Goal: Task Accomplishment & Management: Use online tool/utility

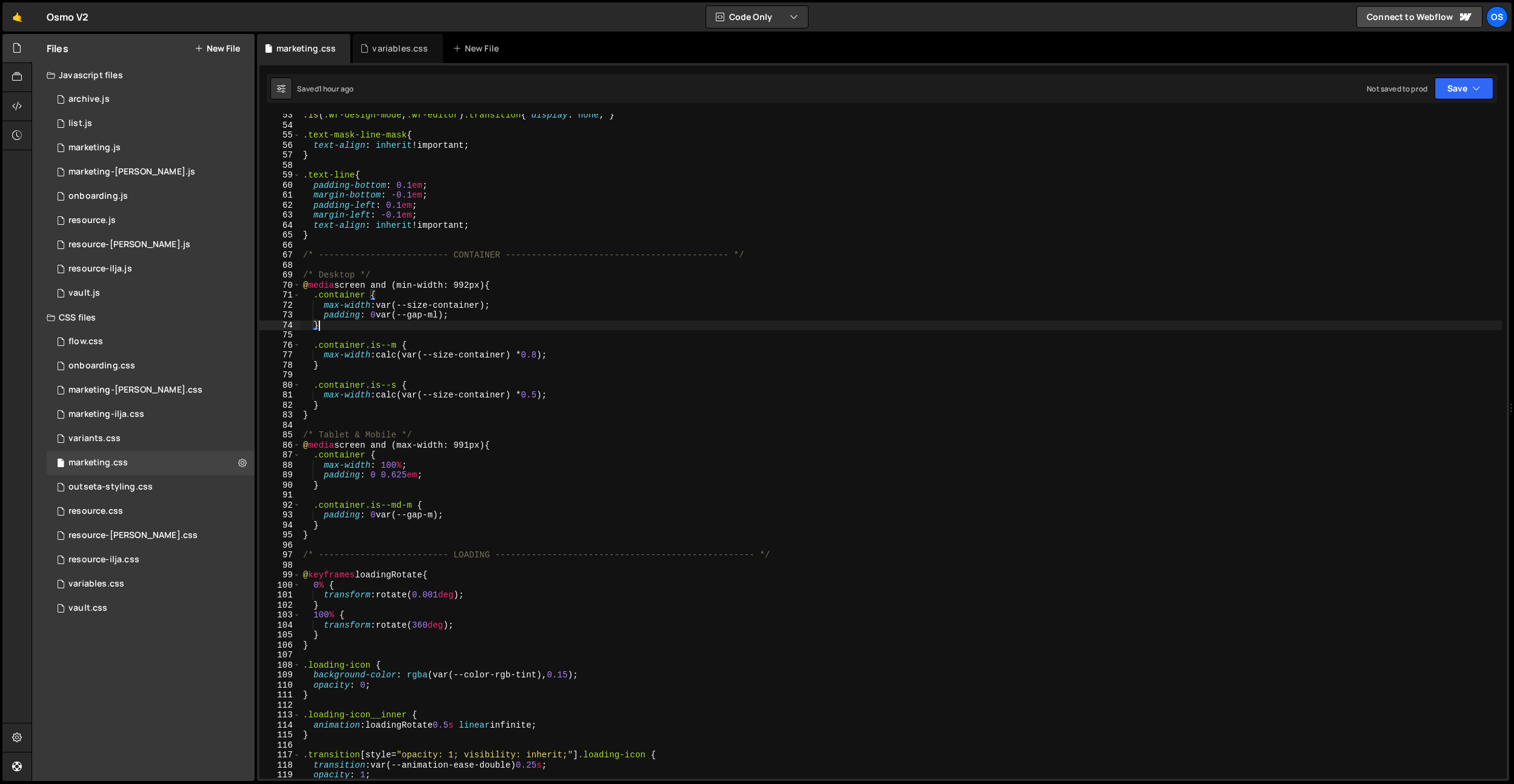
scroll to position [523, 0]
click at [341, 50] on icon at bounding box center [341, 49] width 8 height 12
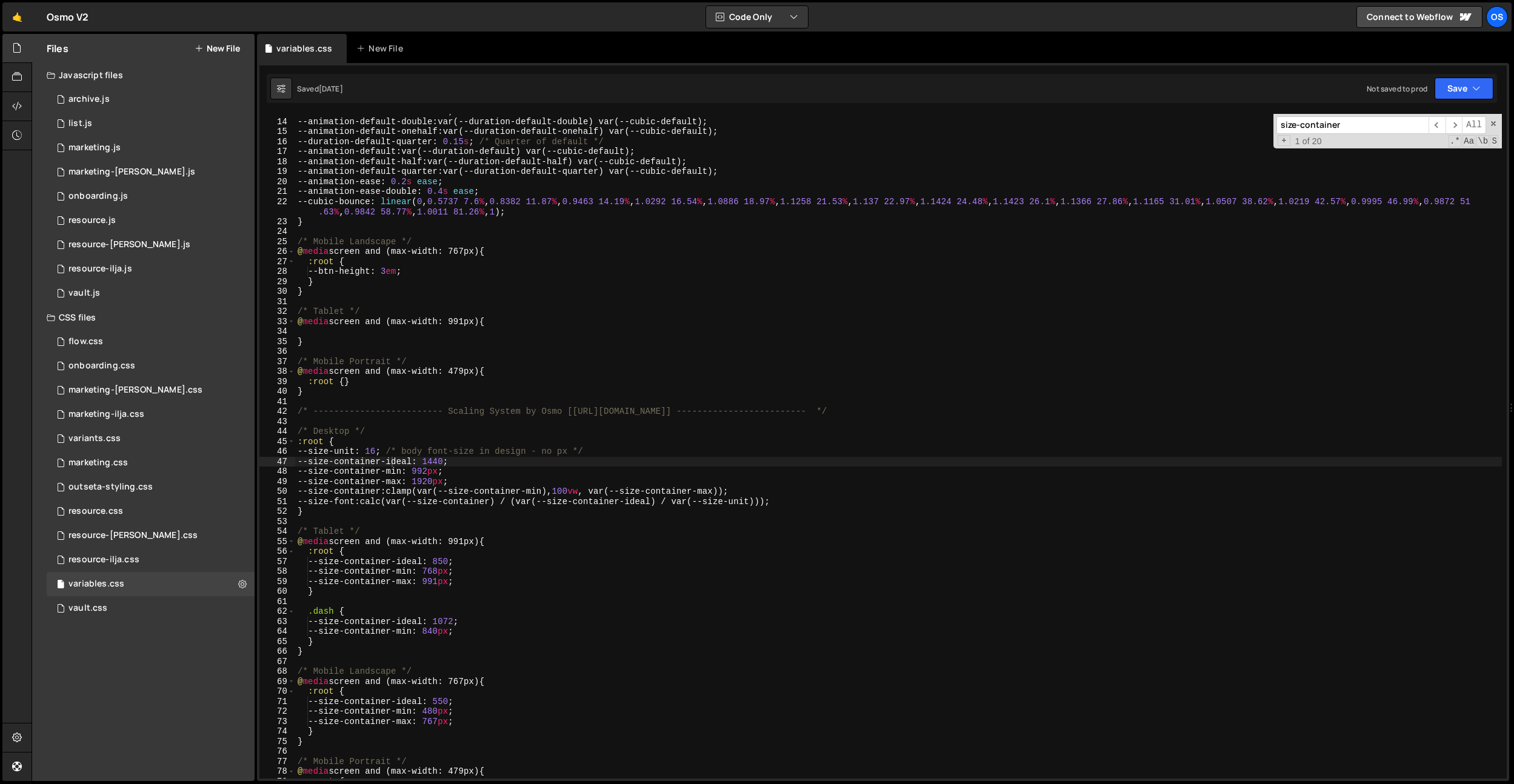
click at [341, 50] on div "variables.css" at bounding box center [302, 48] width 89 height 29
click at [337, 51] on icon at bounding box center [337, 49] width 8 height 12
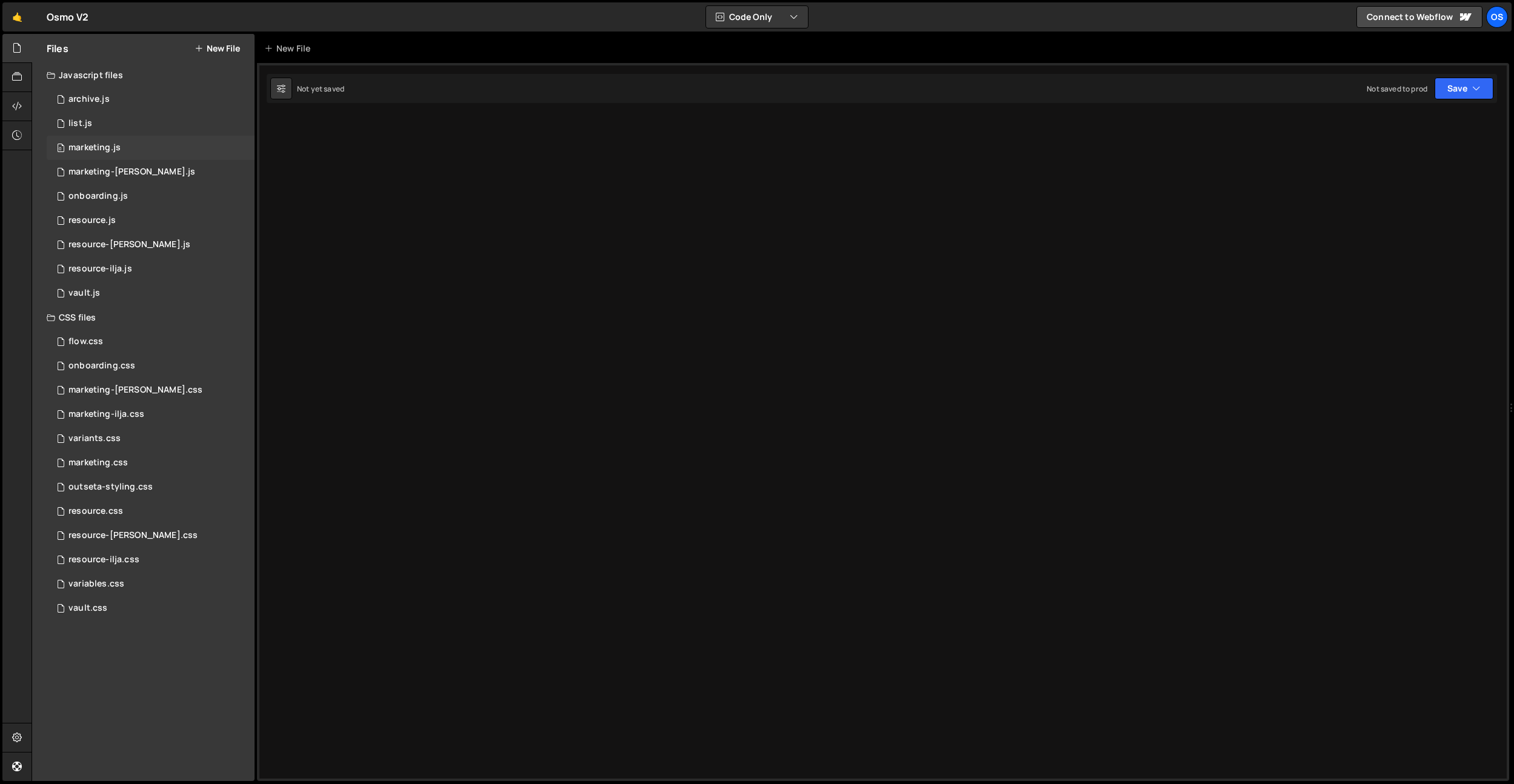
click at [125, 159] on div "0 marketing.js 0" at bounding box center [150, 148] width 208 height 24
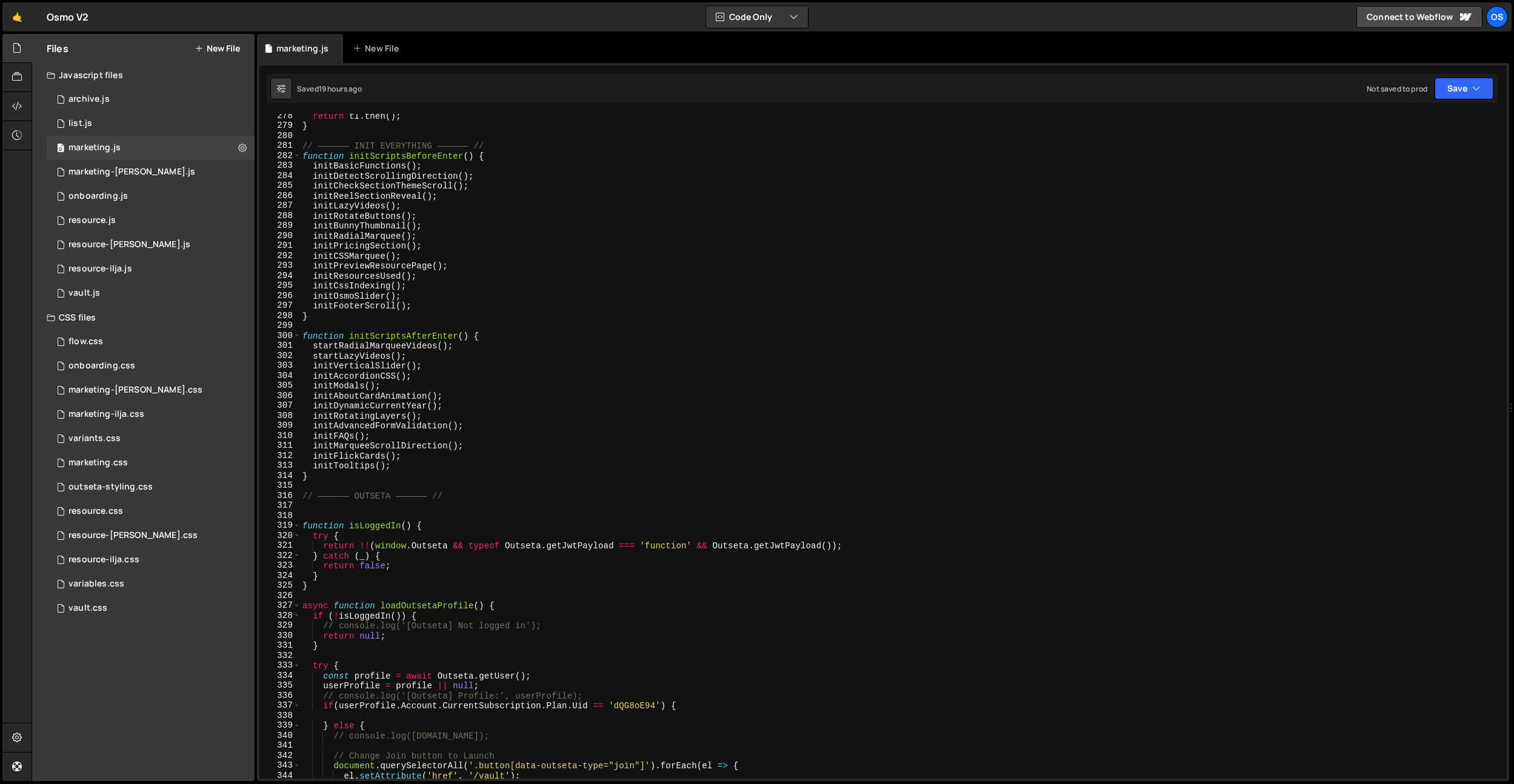
scroll to position [1486, 0]
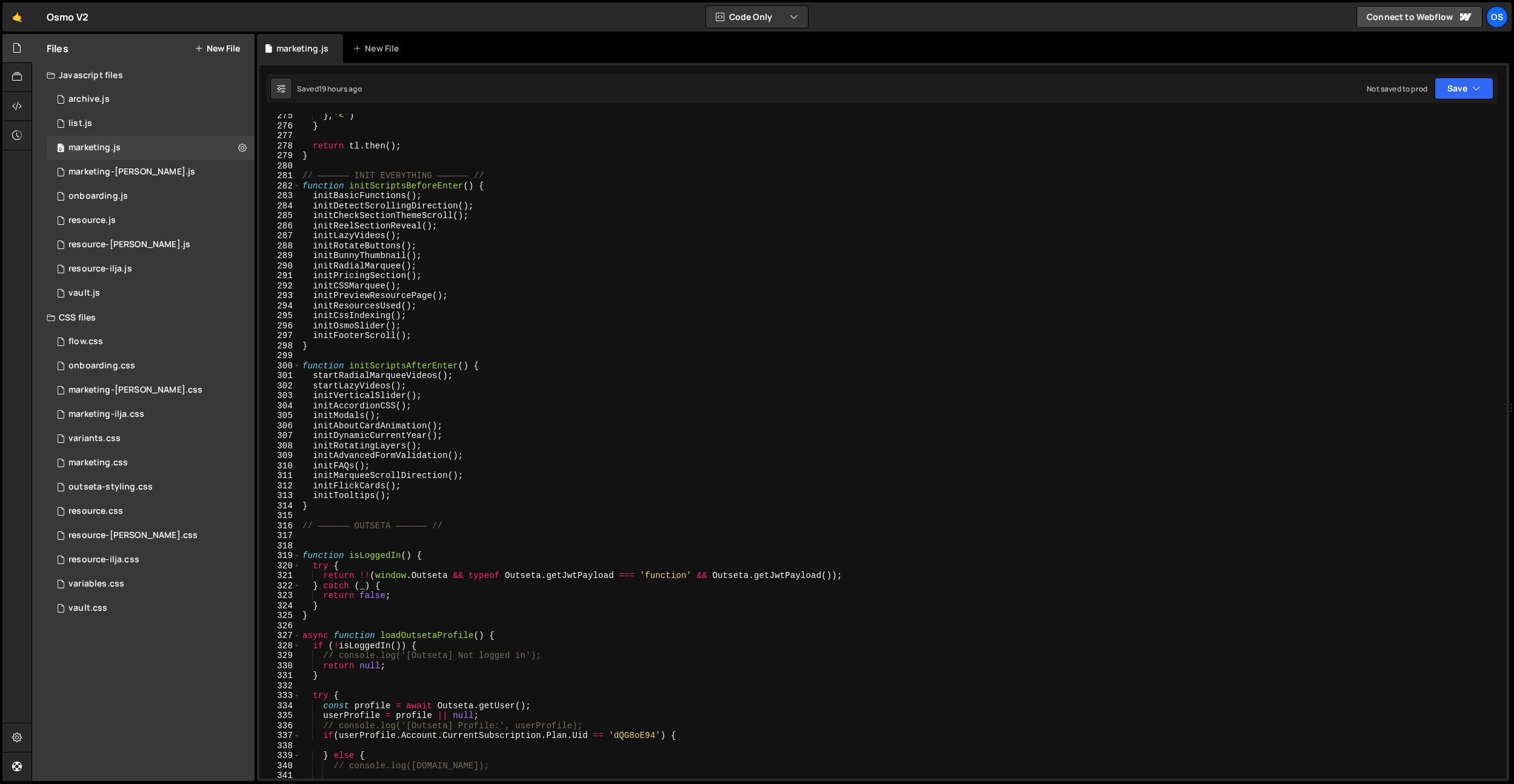
click at [363, 304] on div "} , "<" ) } return tl . then ( ) ; } // —————— INIT EVERYTHING —————— // functi…" at bounding box center [901, 453] width 1202 height 684
click at [380, 400] on div "} , "<" ) } return tl . then ( ) ; } // —————— INIT EVERYTHING —————— // functi…" at bounding box center [901, 453] width 1202 height 684
click at [378, 440] on div "} , "<" ) } return tl . then ( ) ; } // —————— INIT EVERYTHING —————— // functi…" at bounding box center [901, 453] width 1202 height 684
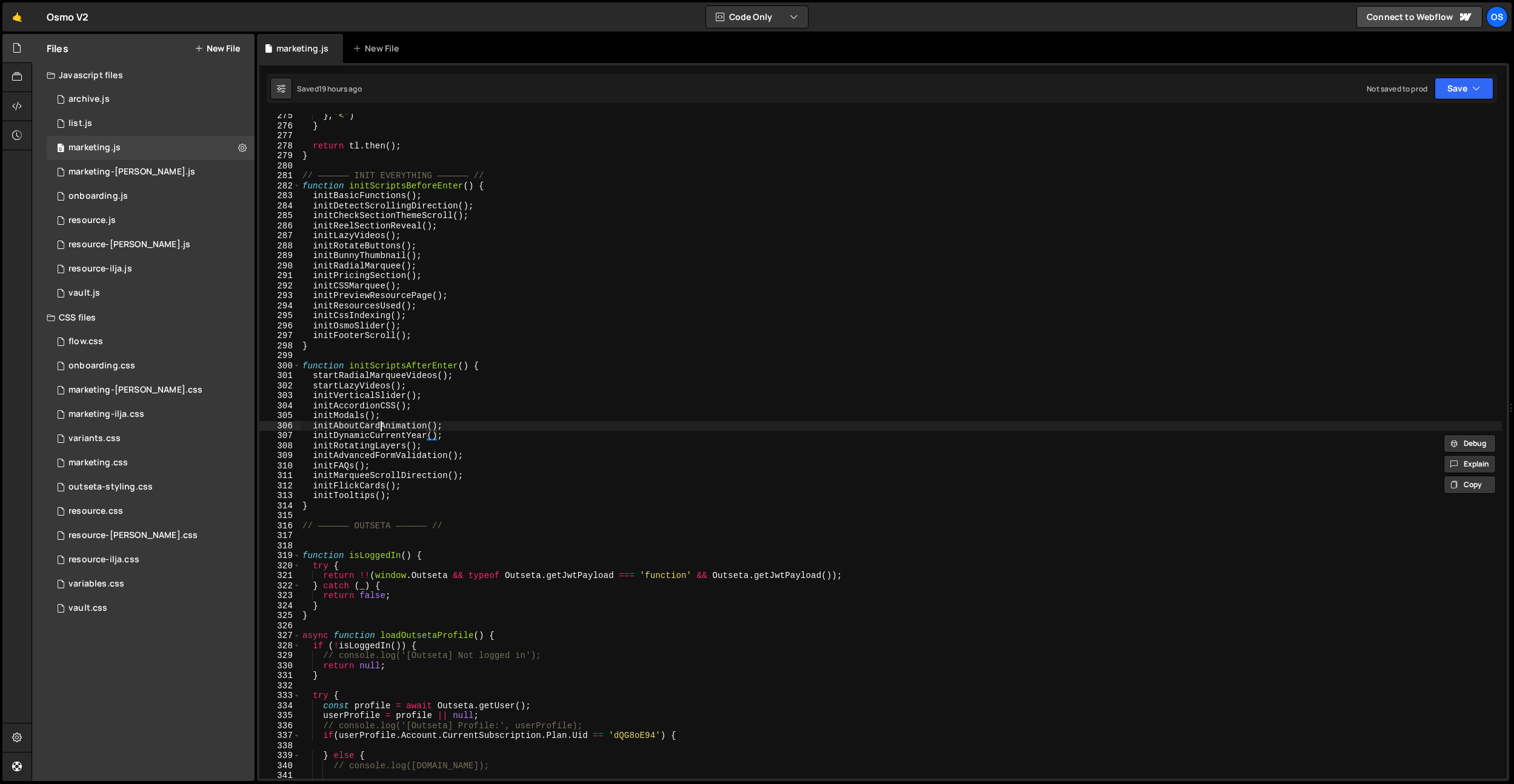
click at [382, 427] on div "} , "<" ) } return tl . then ( ) ; } // —————— INIT EVERYTHING —————— // functi…" at bounding box center [901, 453] width 1202 height 684
click at [348, 390] on div "} , "<" ) } return tl . then ( ) ; } // —————— INIT EVERYTHING —————— // functi…" at bounding box center [901, 453] width 1202 height 684
click at [367, 235] on div "} , "<" ) } return tl . then ( ) ; } // —————— INIT EVERYTHING —————— // functi…" at bounding box center [901, 453] width 1202 height 684
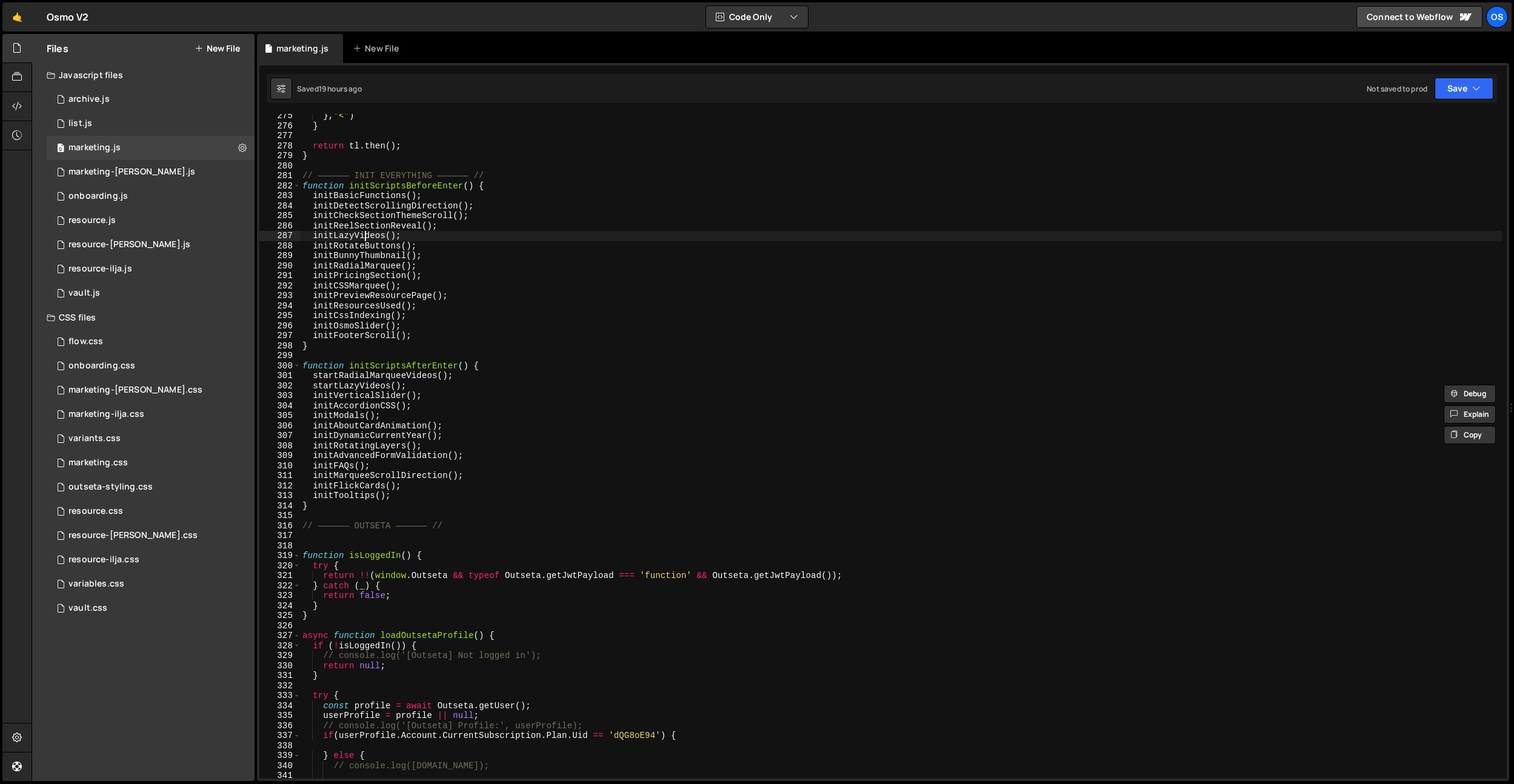
click at [367, 235] on div "} , "<" ) } return tl . then ( ) ; } // —————— INIT EVERYTHING —————— // functi…" at bounding box center [901, 453] width 1202 height 684
click at [362, 295] on div "} , "<" ) } return tl . then ( ) ; } // —————— INIT EVERYTHING —————— // functi…" at bounding box center [901, 453] width 1202 height 684
click at [452, 280] on div "} , "<" ) } return tl . then ( ) ; } // —————— INIT EVERYTHING —————— // functi…" at bounding box center [901, 453] width 1202 height 684
type textarea "initPricingSection();"
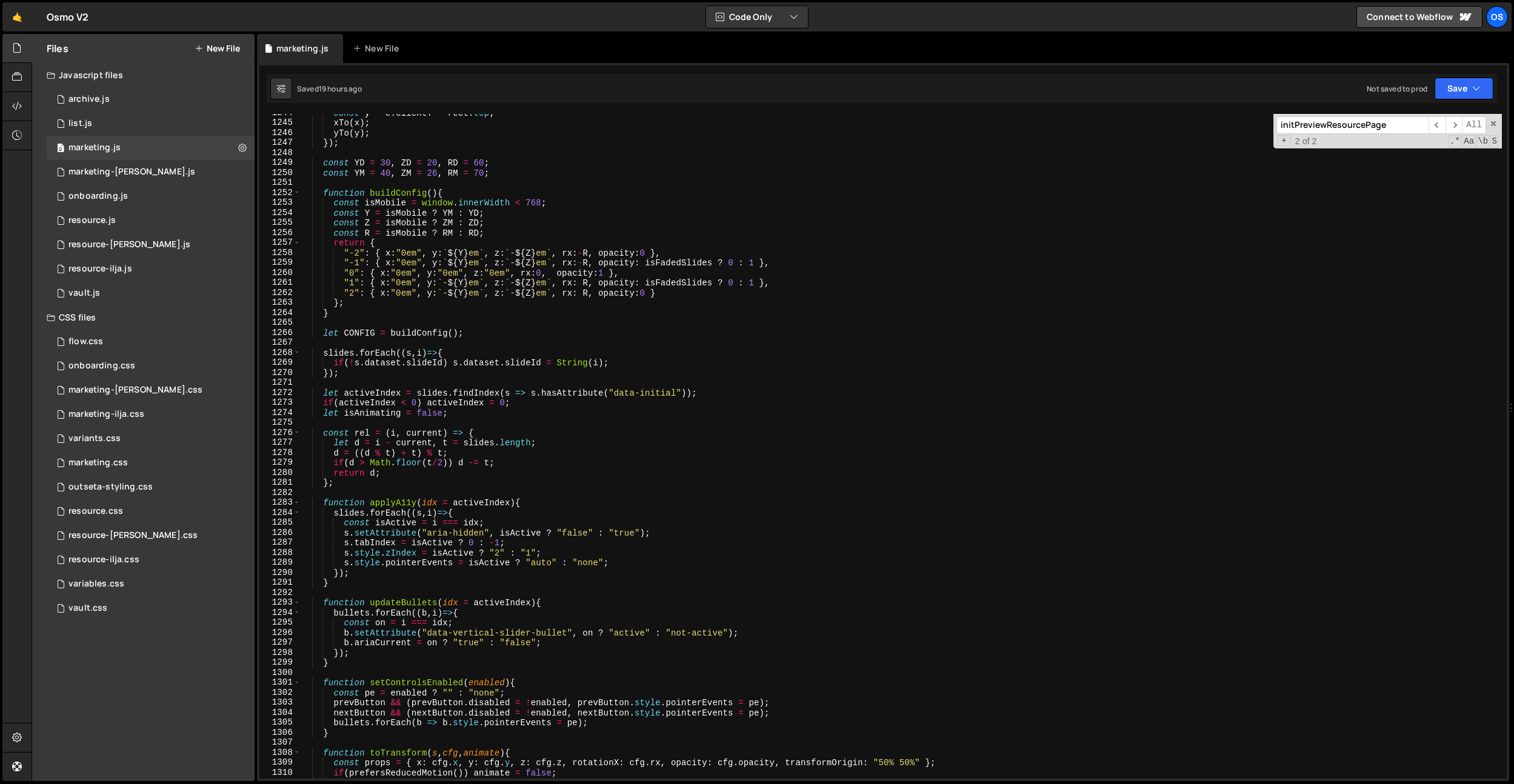
scroll to position [6612, 0]
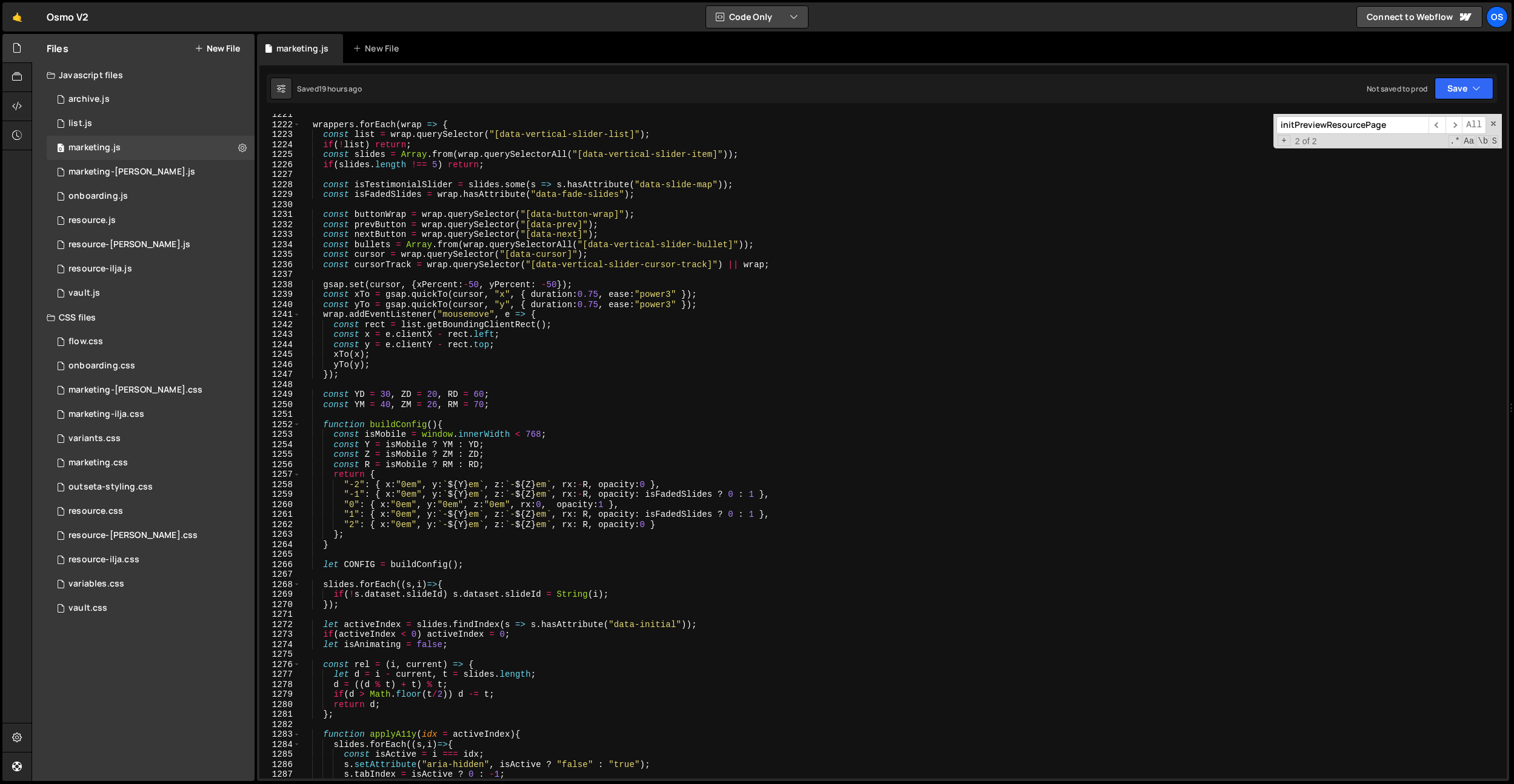
type input "initPreviewResourcePage"
type textarea "const cursorTrack = wrap.querySelector("[data-vertical-slider-cursor-track]") |…"
click at [460, 268] on div "wrappers . forEach ( wrap => { const list = wrap . querySelector ( "[data-verti…" at bounding box center [901, 451] width 1202 height 684
paste input "data-bunny-thumbnail-init"
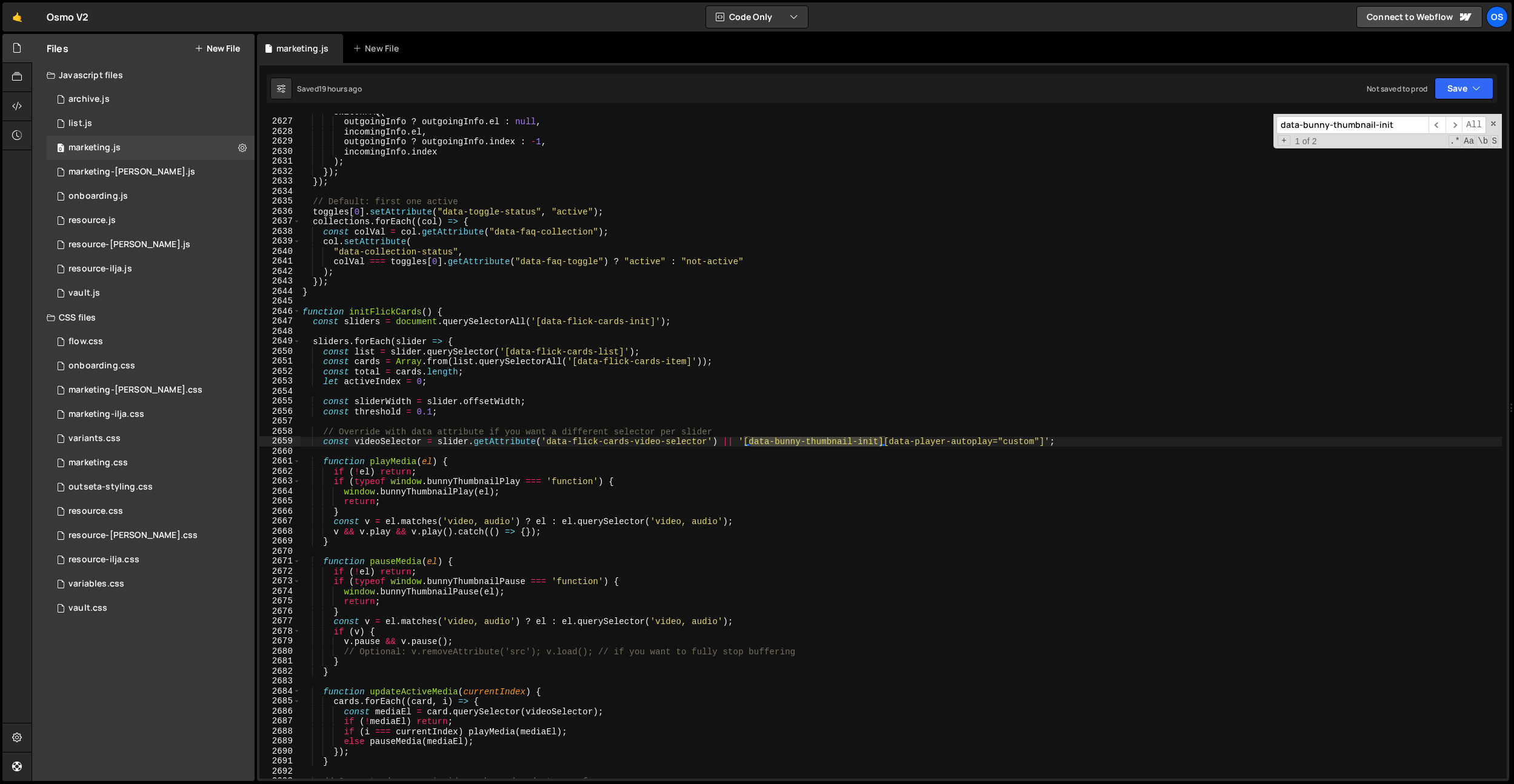
scroll to position [15234, 0]
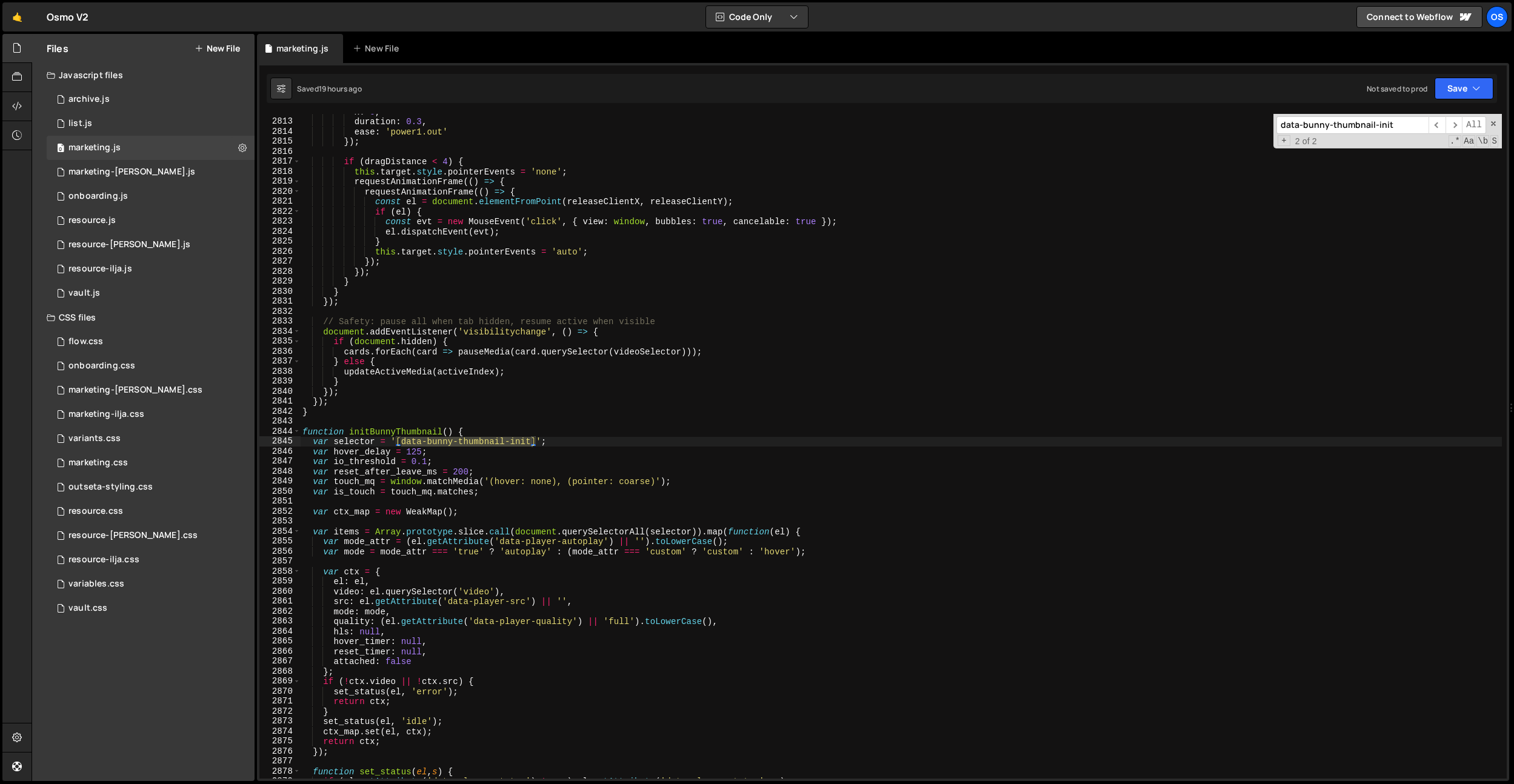
type input "data-bunny-thumbnail-init"
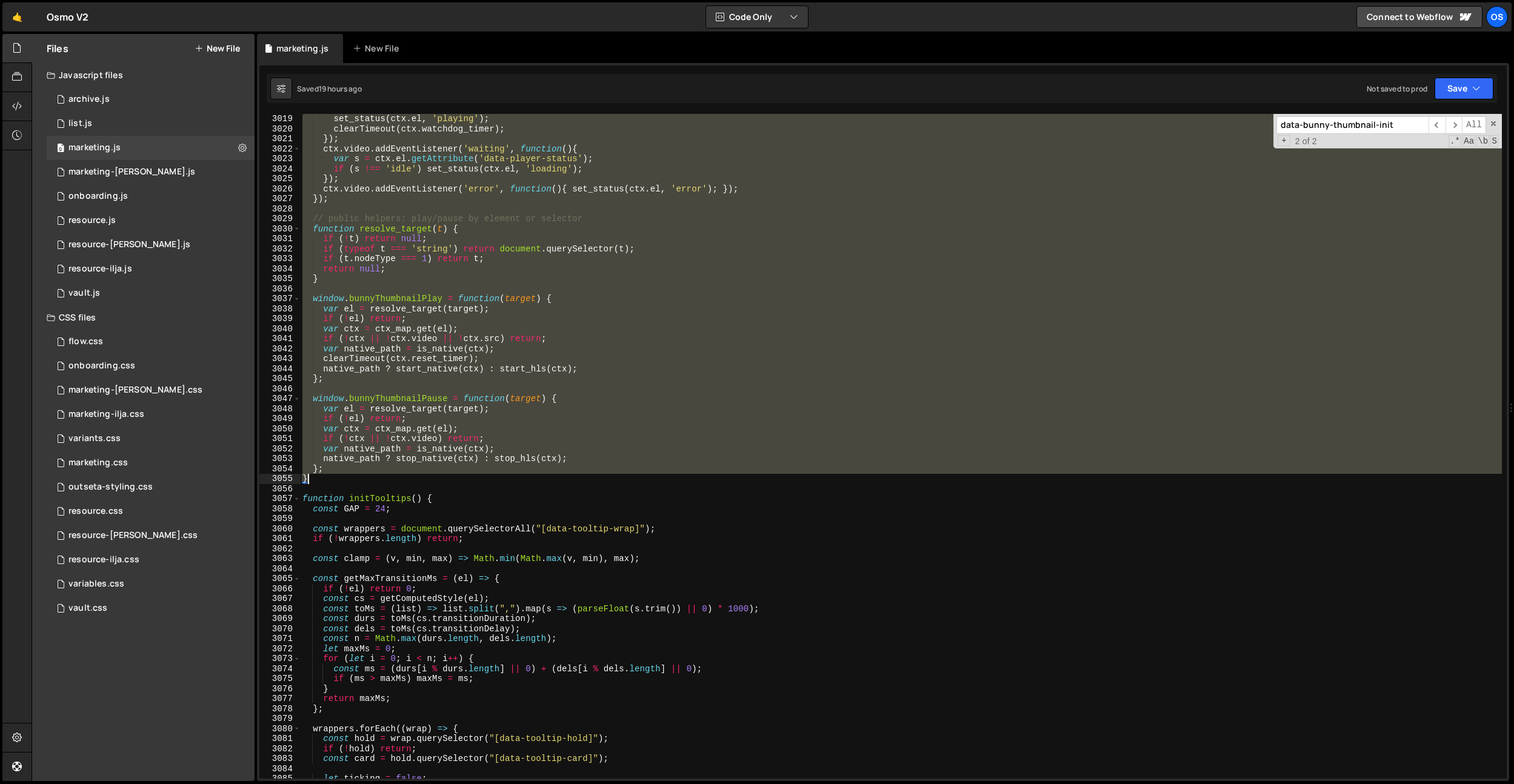
scroll to position [16352, 0]
drag, startPoint x: 304, startPoint y: 432, endPoint x: 418, endPoint y: 474, distance: 121.5
click at [418, 474] on div "set_status ( ctx . el , 'playing' ) ; clearTimeout ( ctx . watchdog_timer ) ; }…" at bounding box center [901, 454] width 1202 height 684
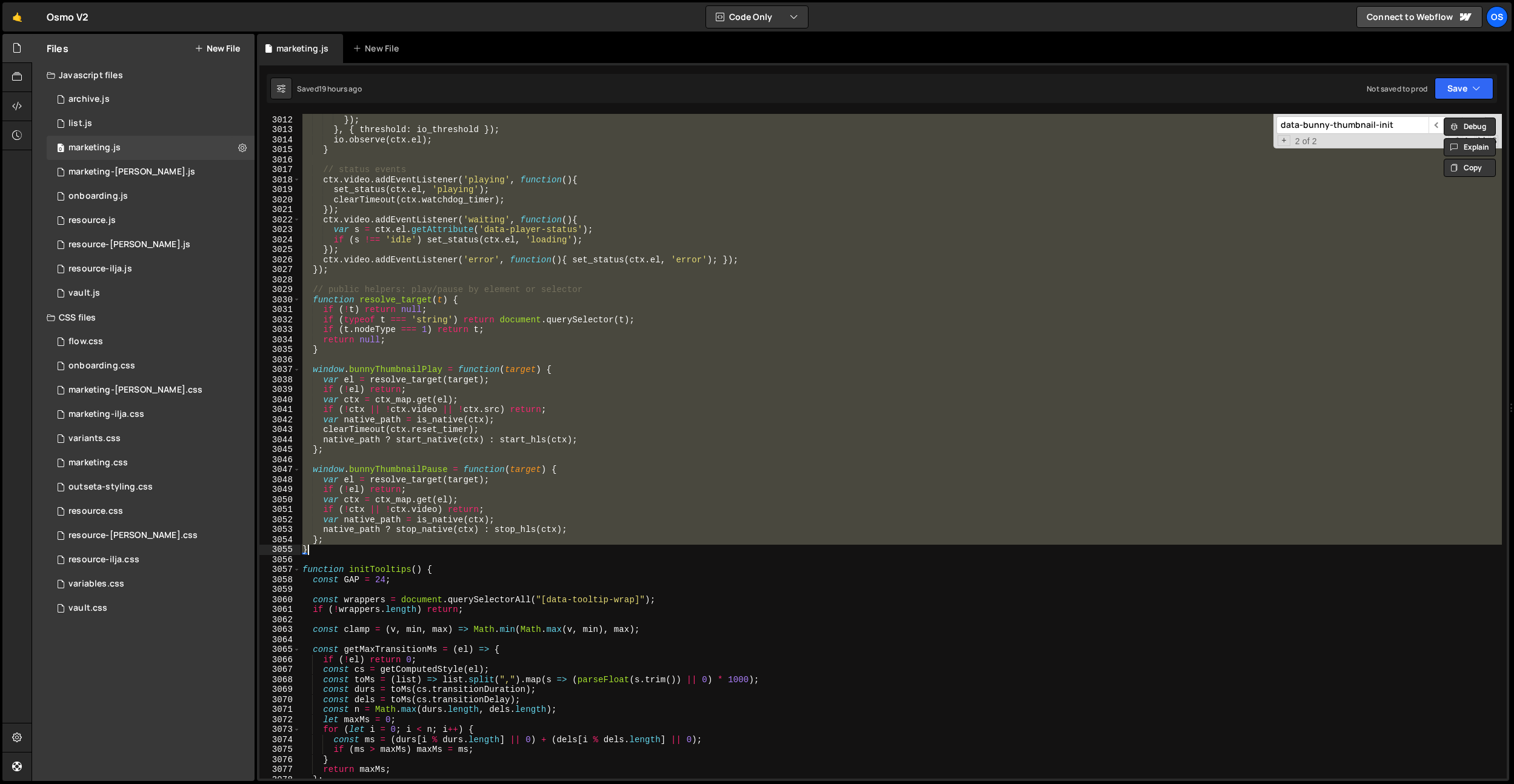
scroll to position [16235, 0]
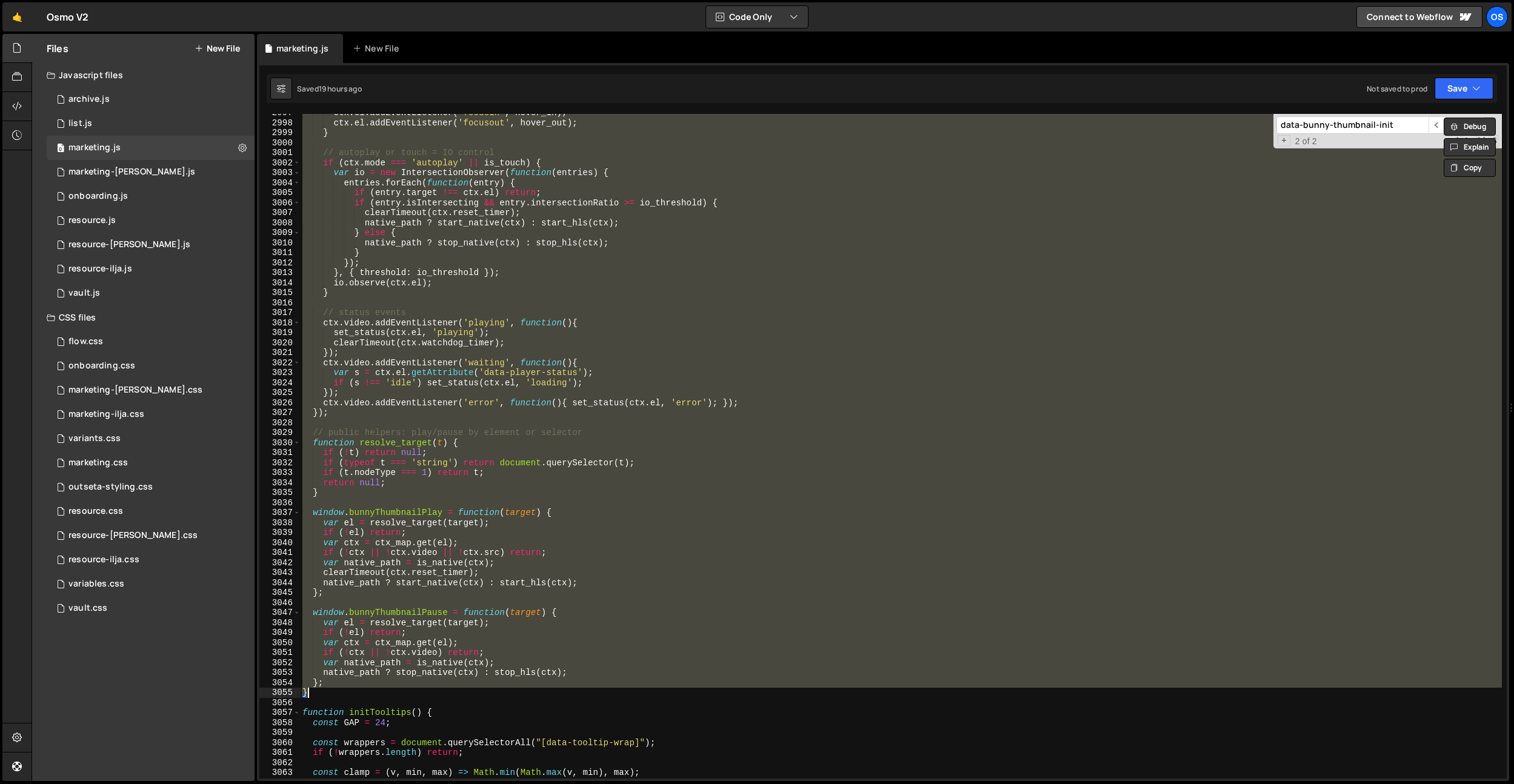
click at [457, 269] on div "ctx . el . addEventListener ( 'focusin' , hover_in ) ; ctx . el . addEventListe…" at bounding box center [901, 446] width 1202 height 665
type textarea "}, { threshold: io_threshold });"
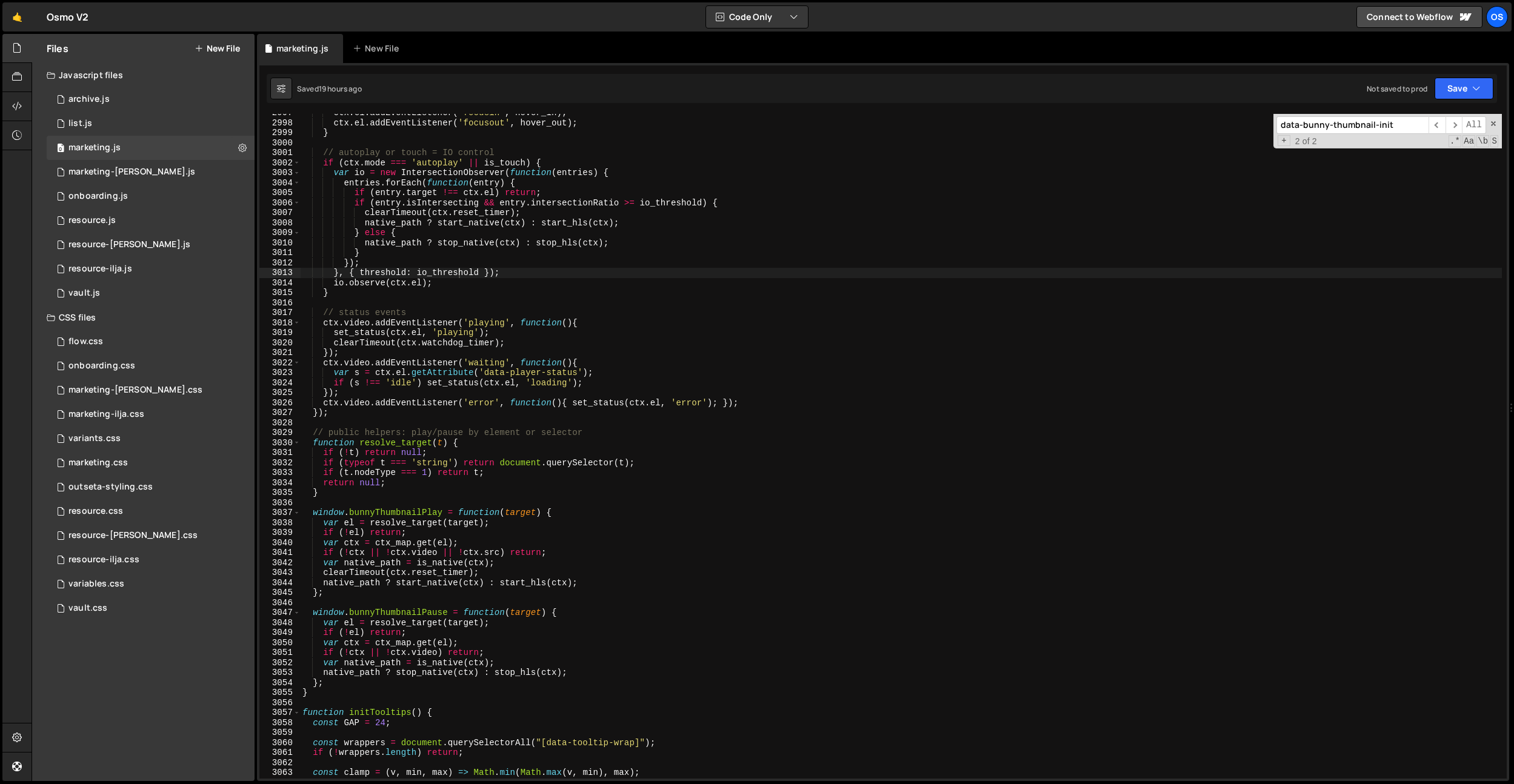
paste input "playWhenReady"
type input "playWhenReady"
click at [609, 442] on div "ctx . el . addEventListener ( 'focusin' , hover_in ) ; ctx . el . addEventListe…" at bounding box center [901, 450] width 1202 height 684
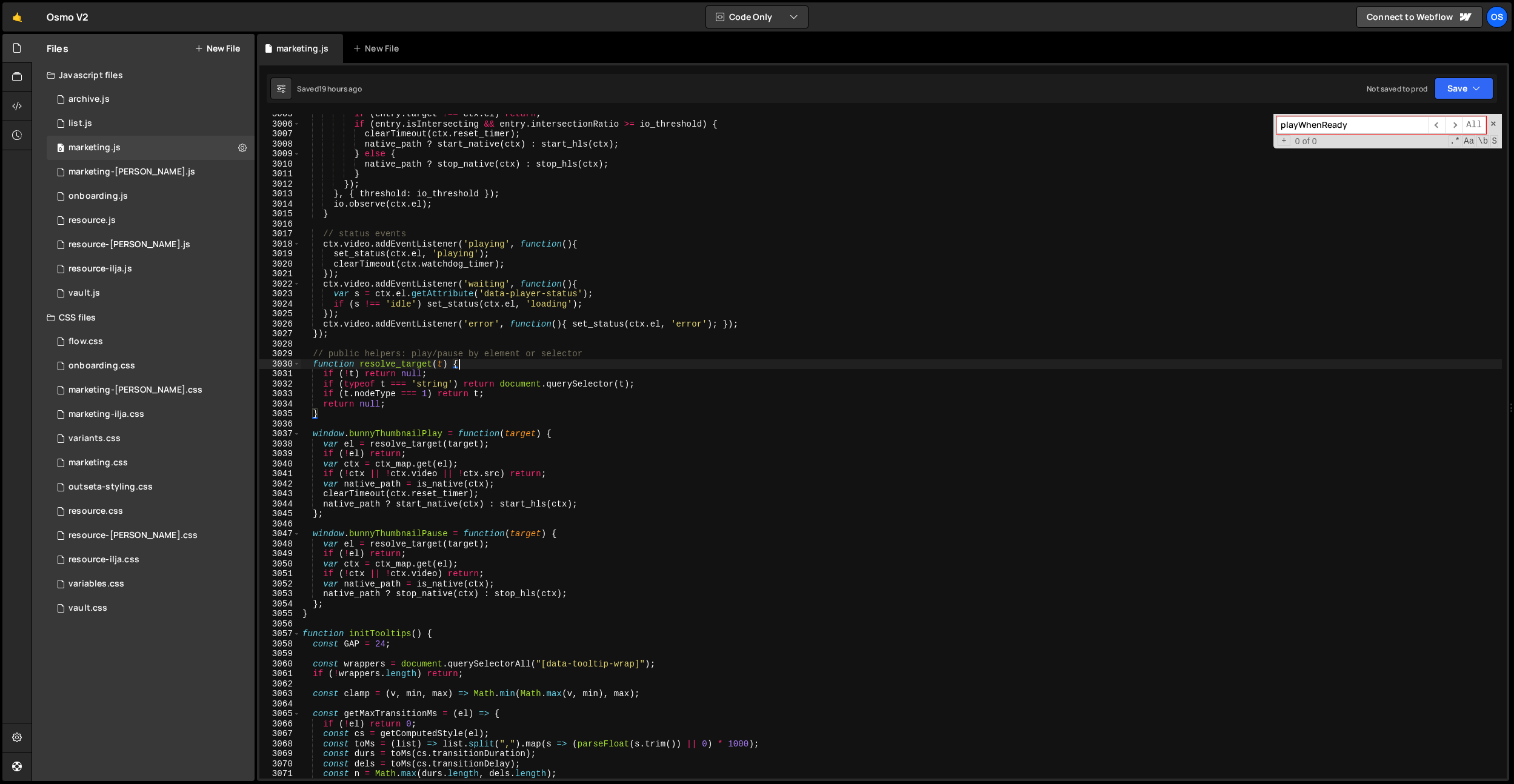
scroll to position [16328, 0]
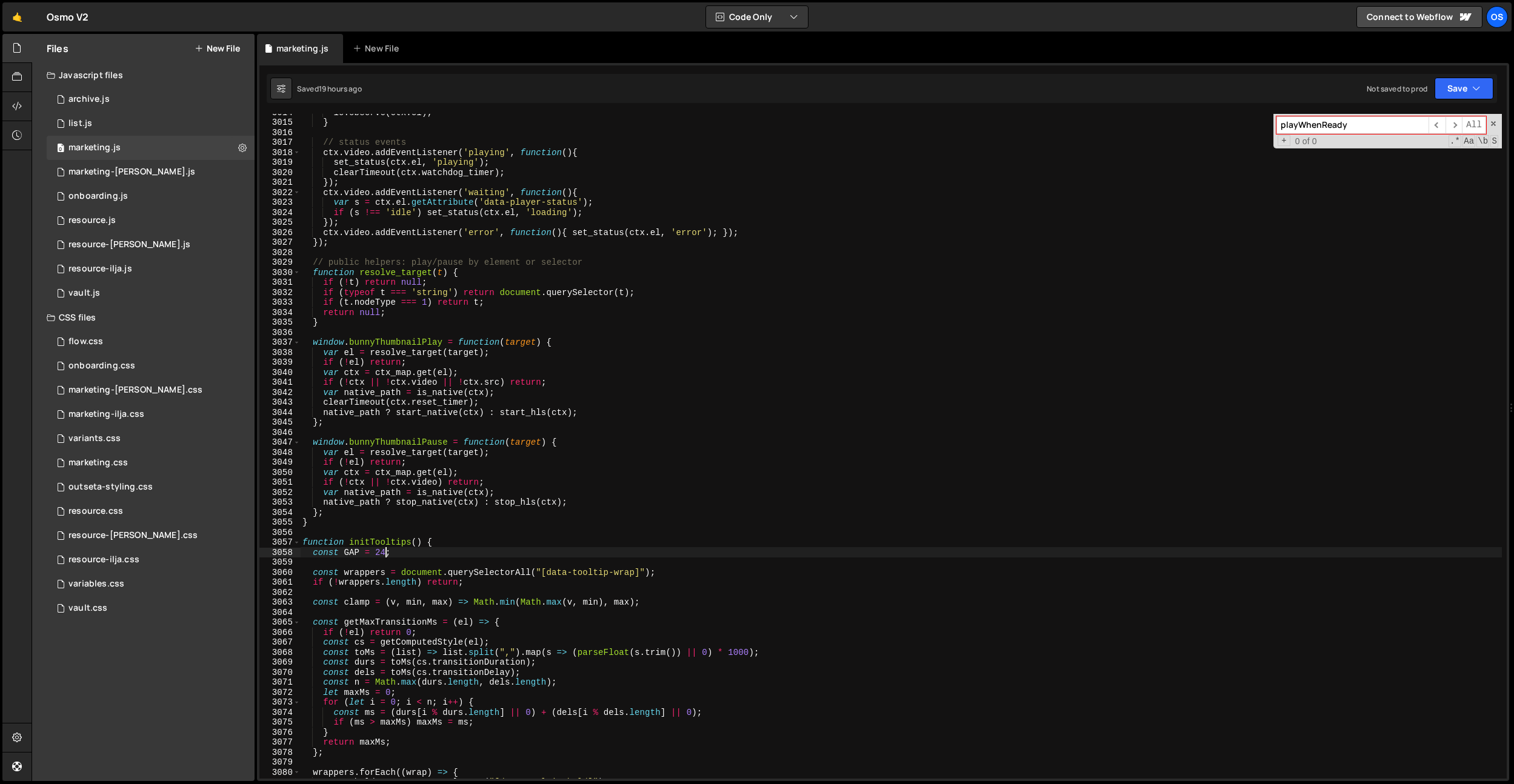
click at [386, 555] on div "io . observe ( ctx . el ) ; } // status events ctx . video . addEventListener (…" at bounding box center [901, 449] width 1202 height 684
click at [587, 341] on div "io . observe ( ctx . el ) ; } // status events ctx . video . addEventListener (…" at bounding box center [901, 449] width 1202 height 684
type textarea "window.bunnyThumbnailPlay = function(target) {"
paste input "tart_hls(ctx)"
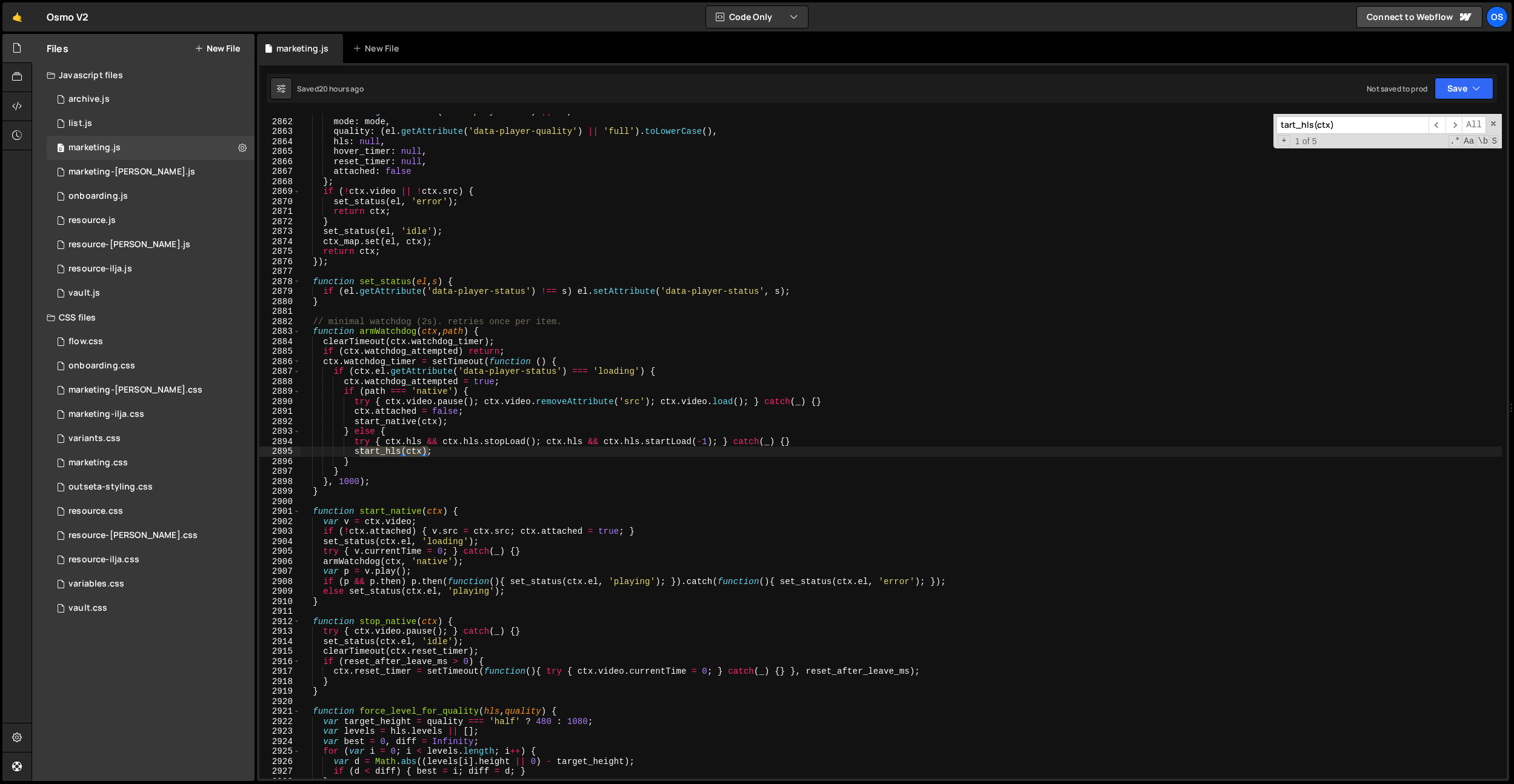
scroll to position [15716, 0]
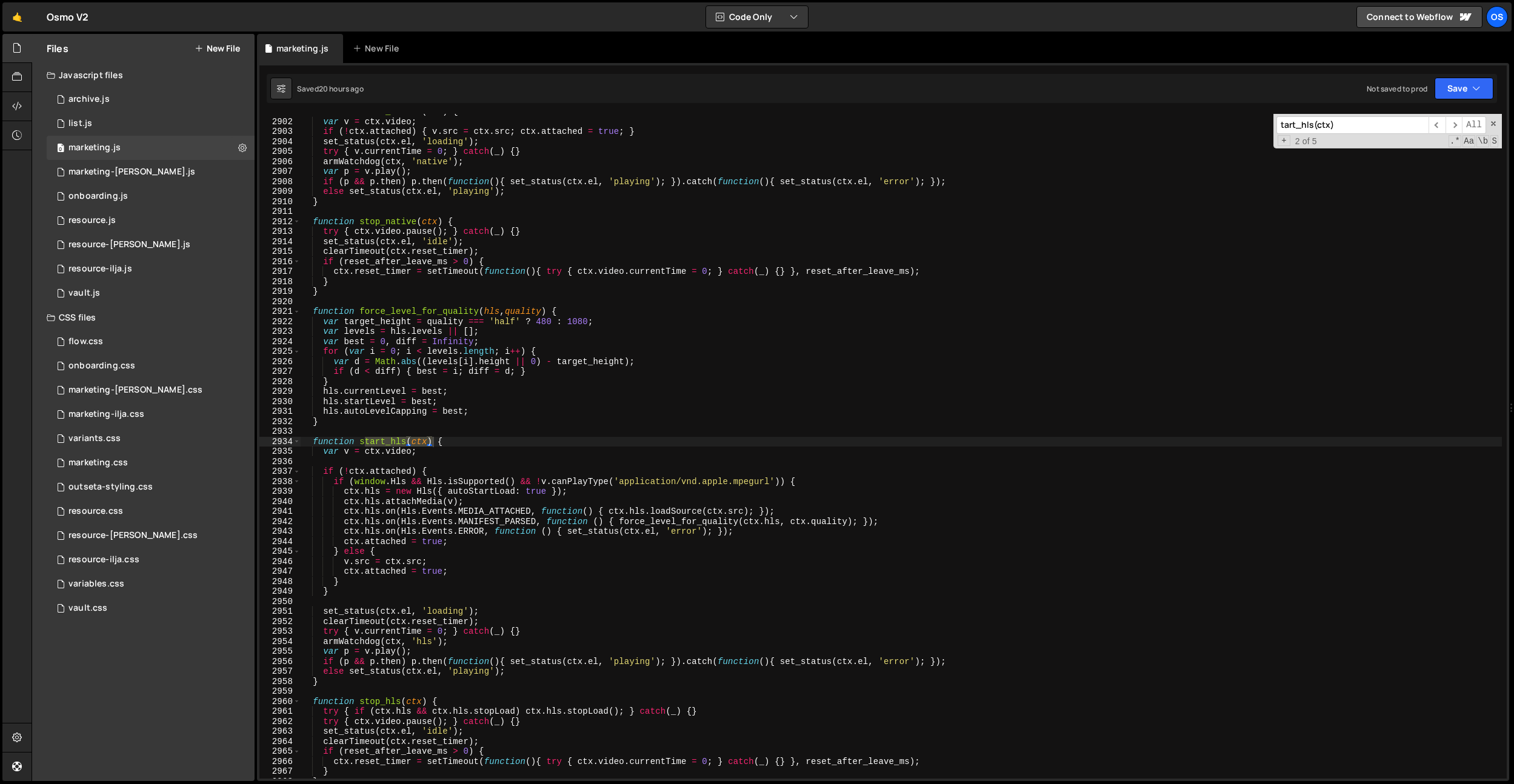
type input "tart_hls(ctx)"
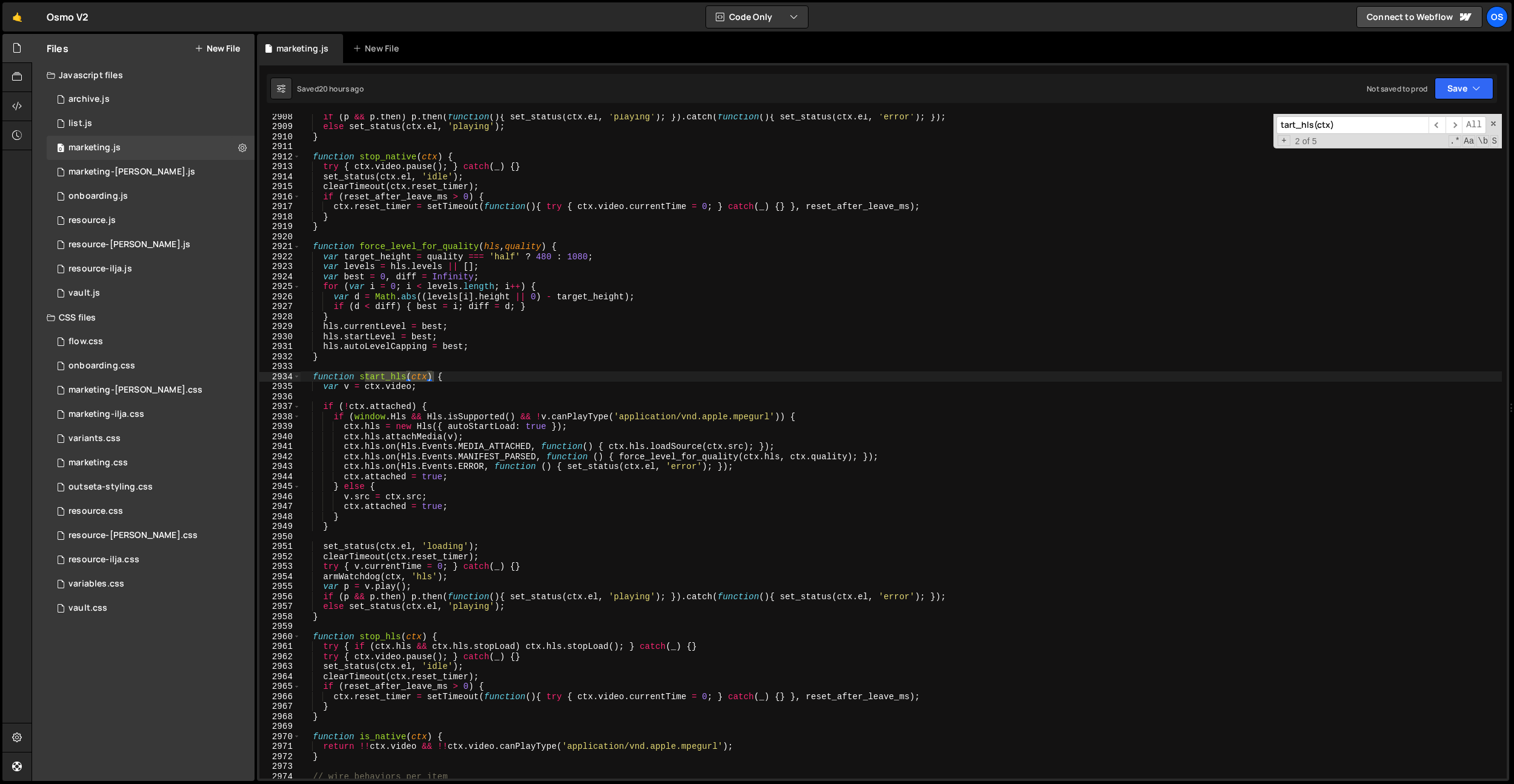
scroll to position [15786, 0]
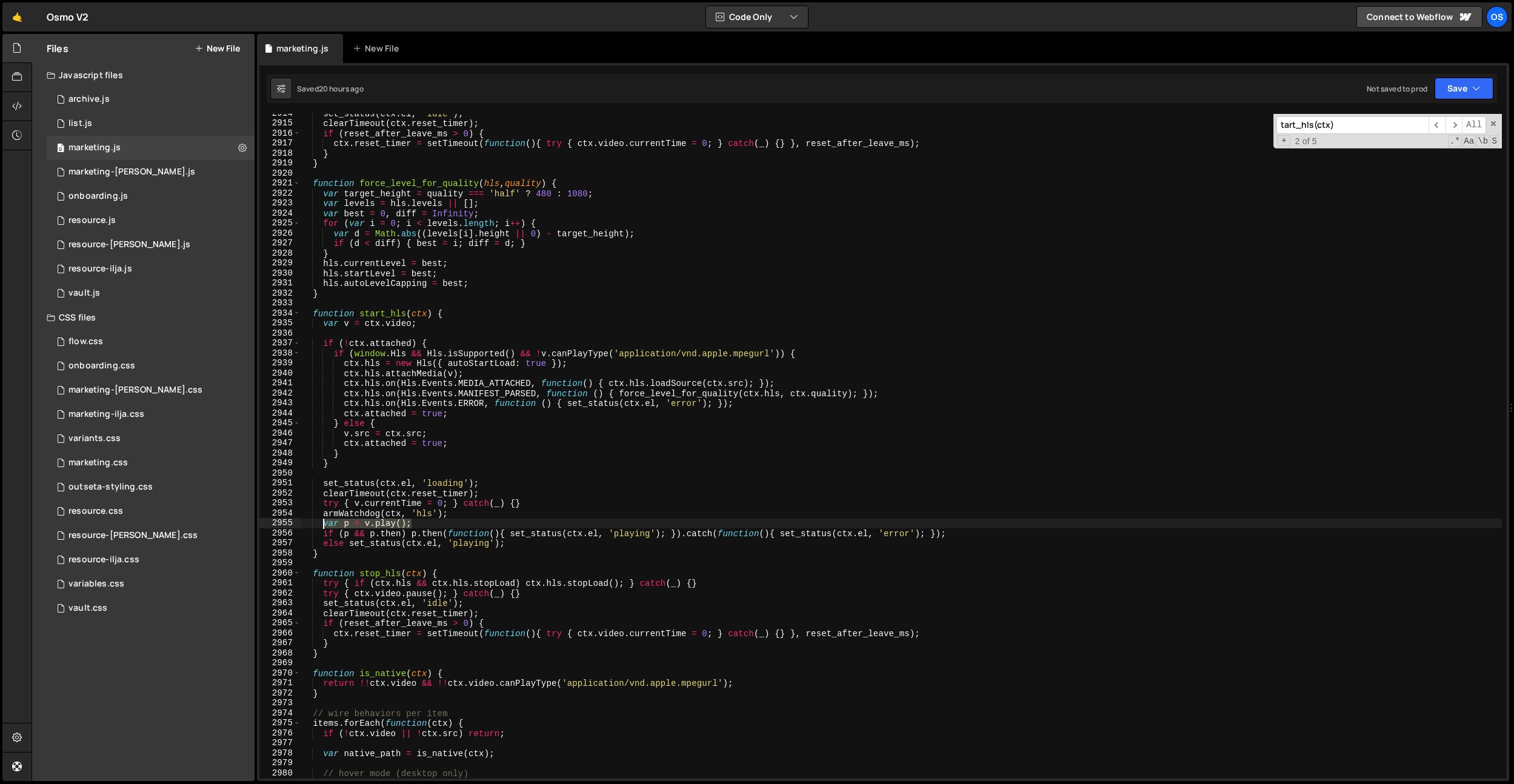
drag, startPoint x: 412, startPoint y: 527, endPoint x: 324, endPoint y: 523, distance: 88.1
click at [324, 523] on div "set_status ( ctx . el , 'idle' ) ; clearTimeout ( ctx . reset_timer ) ; if ( re…" at bounding box center [901, 451] width 1202 height 684
paste textarea "tryP"
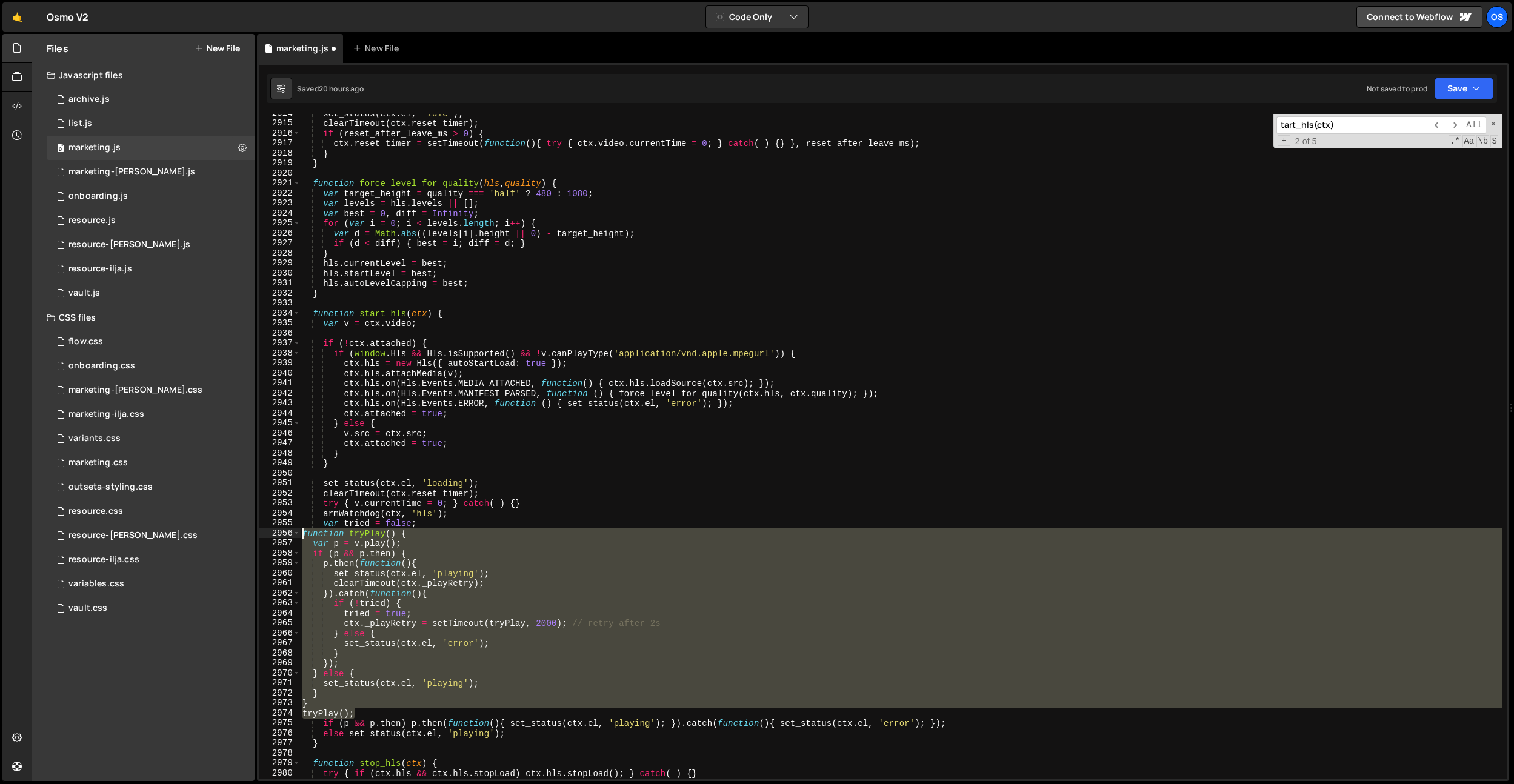
drag, startPoint x: 373, startPoint y: 712, endPoint x: 289, endPoint y: 535, distance: 195.9
click at [289, 535] on div "tryPlay(); 2914 2915 2916 2917 2918 2919 2920 2921 2922 2923 2924 2925 2926 292…" at bounding box center [883, 446] width 1247 height 665
click at [489, 591] on div "set_status ( ctx . el , 'idle' ) ; clearTimeout ( ctx . reset_timer ) ; if ( re…" at bounding box center [901, 446] width 1202 height 665
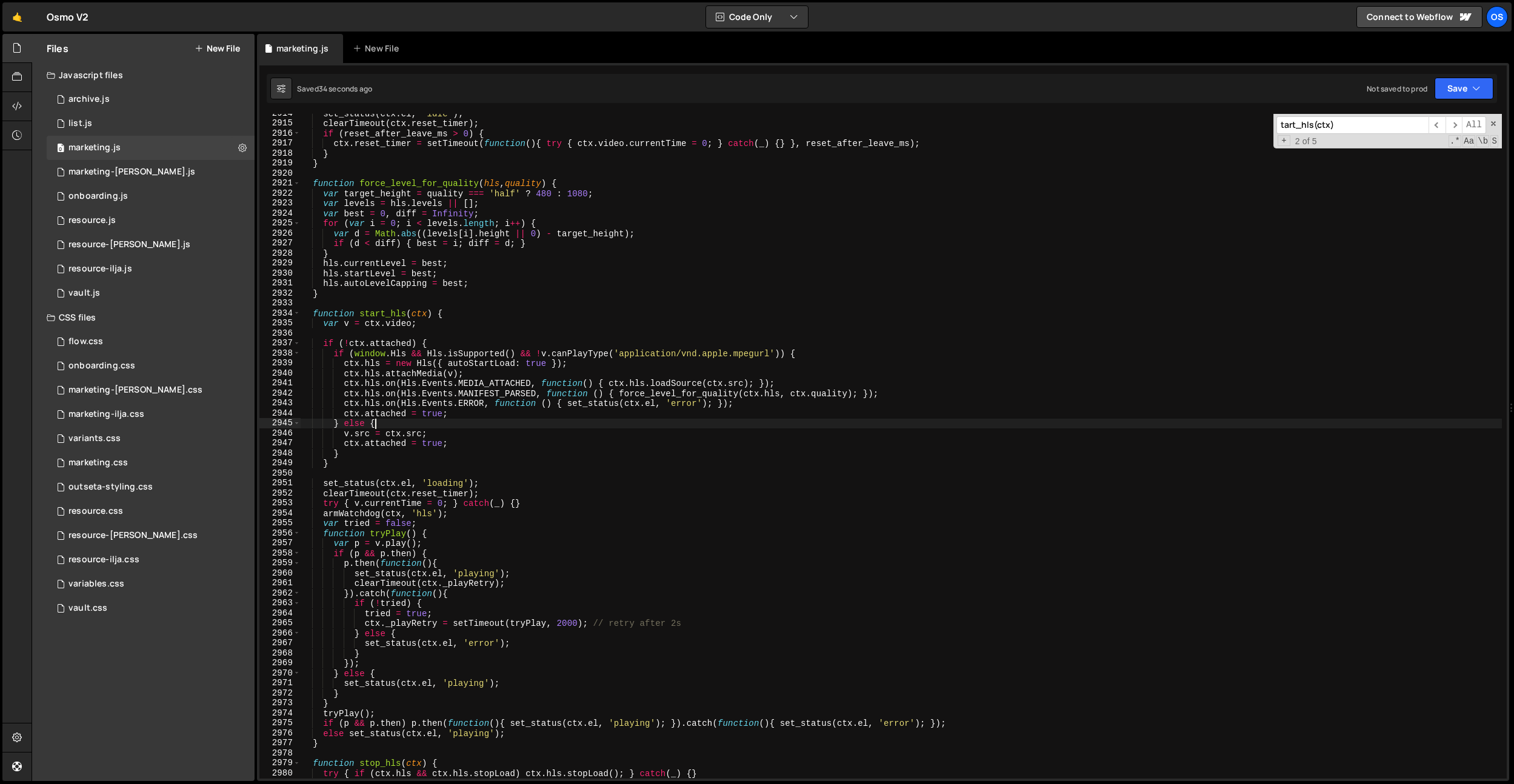
click at [493, 425] on div "set_status ( ctx . el , 'idle' ) ; clearTimeout ( ctx . reset_timer ) ; if ( re…" at bounding box center [901, 451] width 1202 height 684
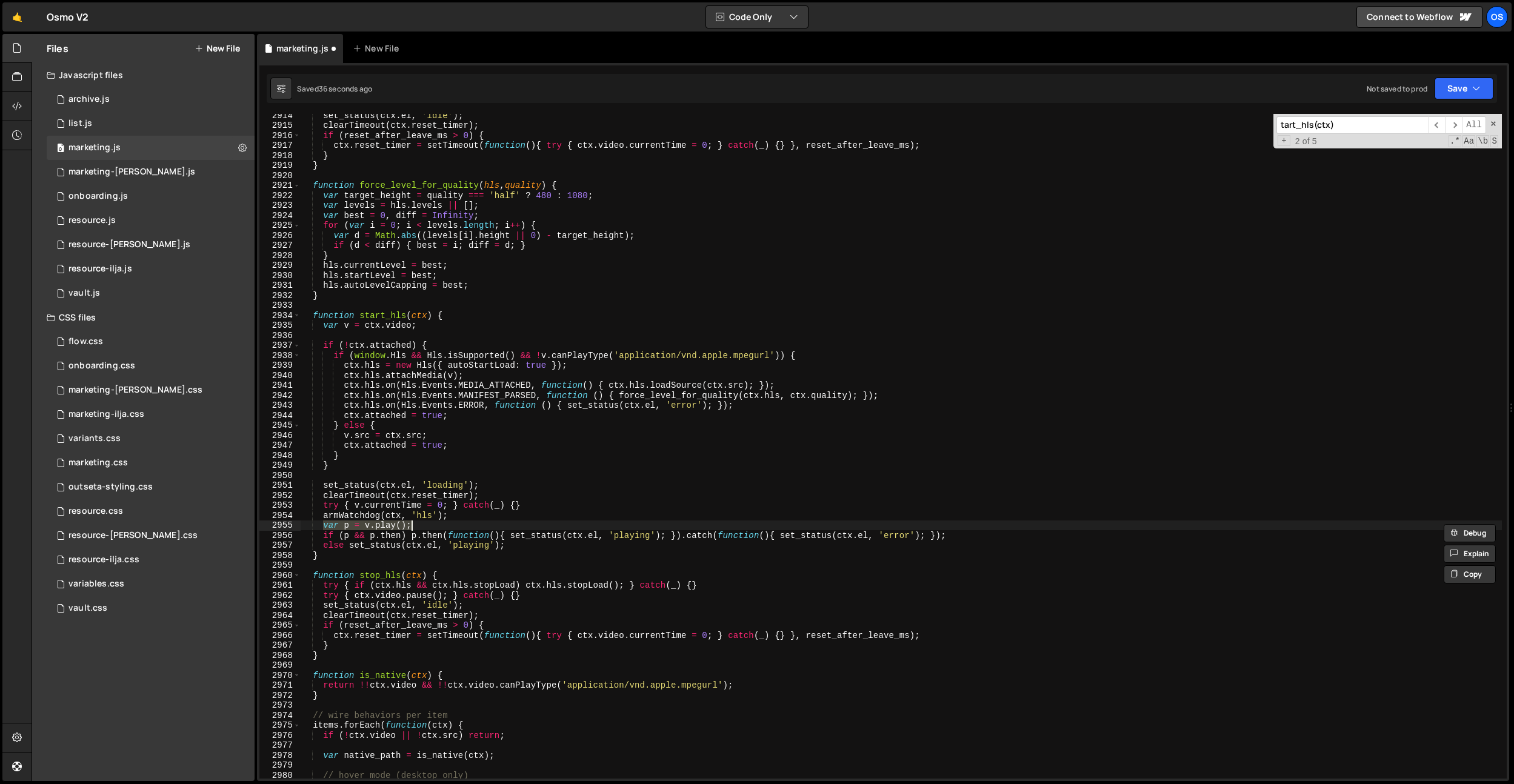
paste textarea "tryP"
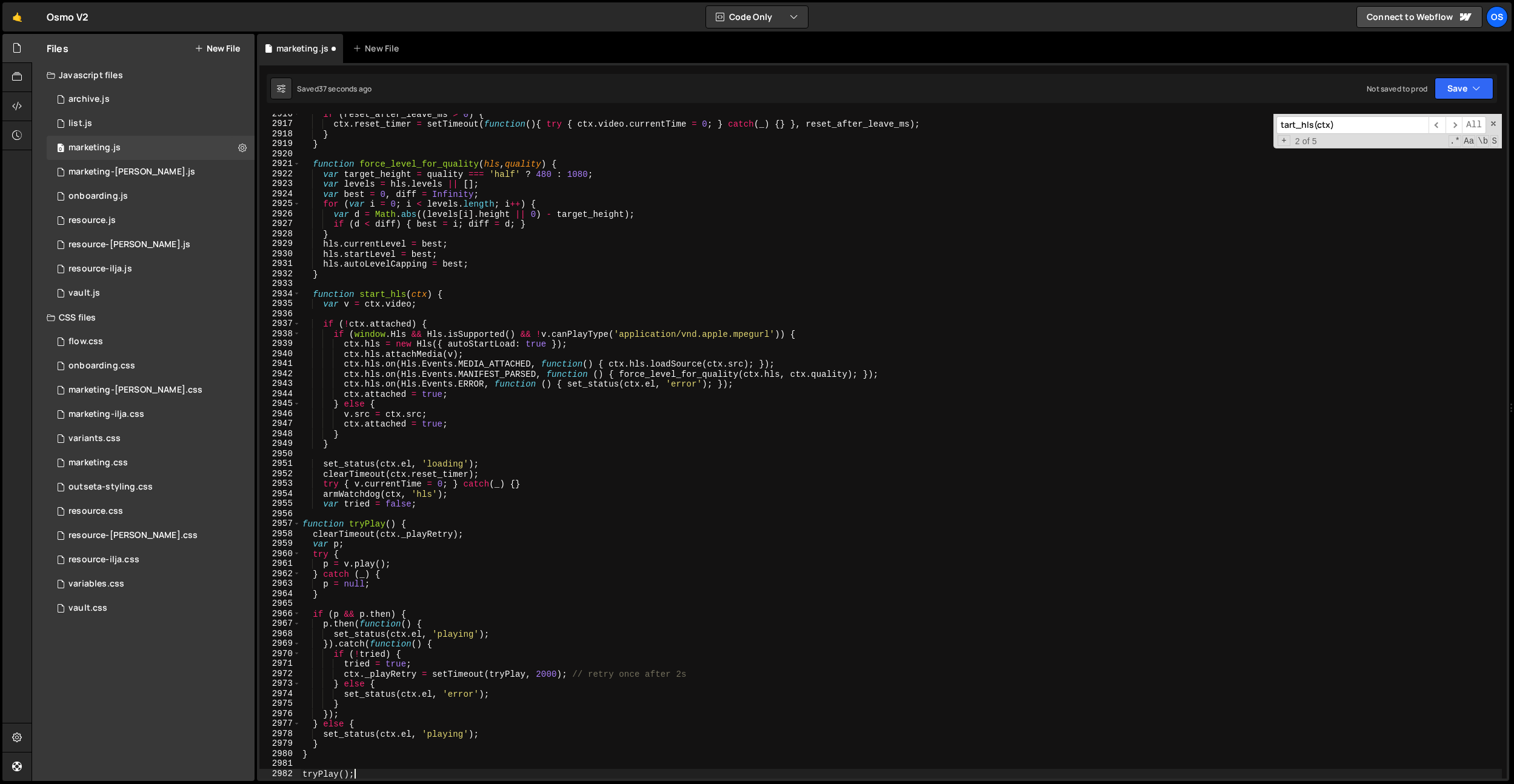
scroll to position [15681, 0]
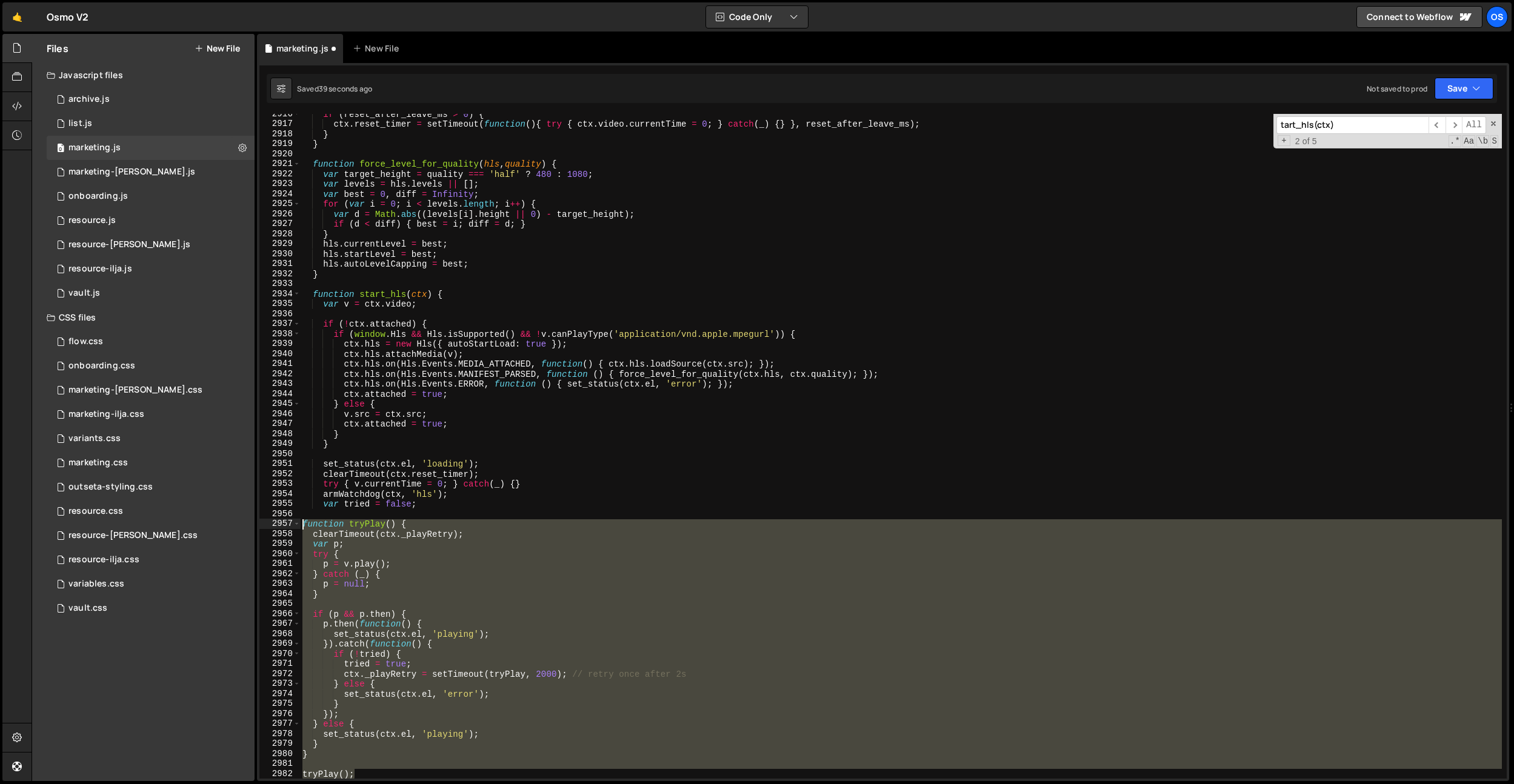
drag, startPoint x: 363, startPoint y: 776, endPoint x: 280, endPoint y: 524, distance: 265.3
click at [280, 524] on div "tryPlay(); 2916 2917 2918 2919 2920 2921 2922 2923 2924 2925 2926 2927 2928 292…" at bounding box center [883, 446] width 1247 height 665
type textarea "function tryPlay() { clearTimeout(ctx._playRetry);"
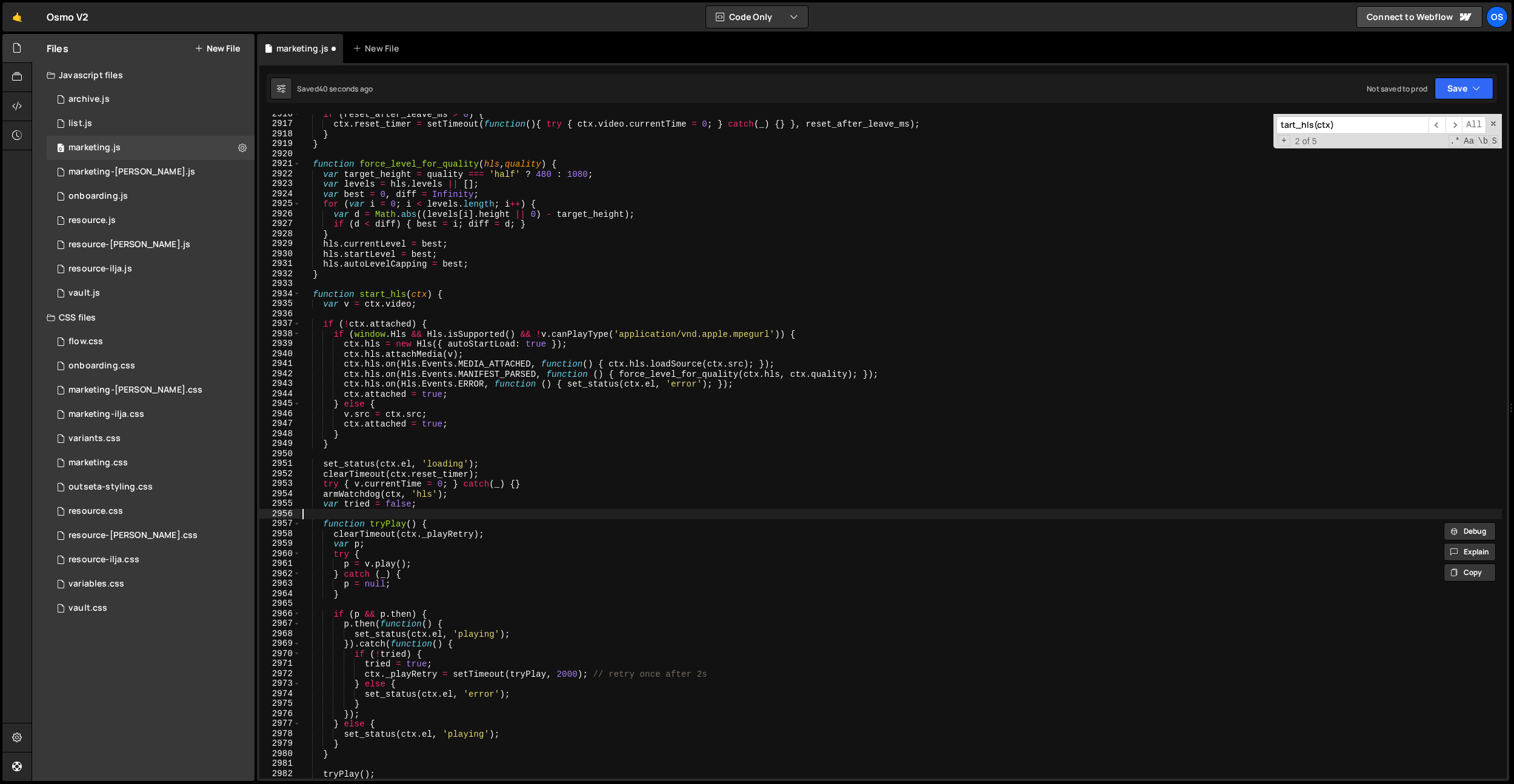
click at [388, 511] on div "if ( reset_after_leave_ms > 0 ) { ctx . reset_timer = setTimeout ( function ( )…" at bounding box center [901, 451] width 1202 height 684
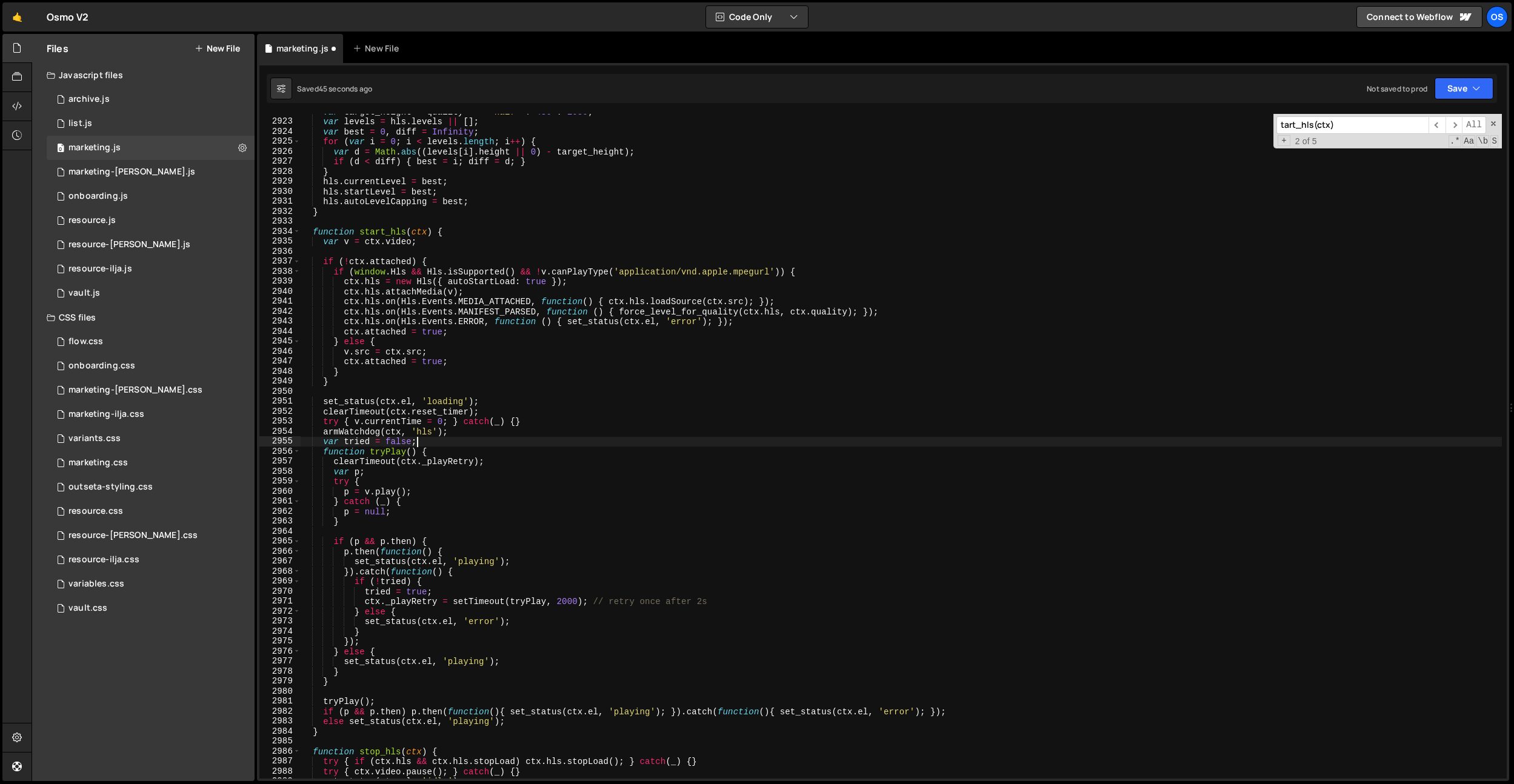
scroll to position [15719, 0]
click at [416, 662] on div "var target_height = quality === 'half' ? 480 : 1080 ; var levels = hls . levels…" at bounding box center [901, 446] width 1202 height 684
click at [403, 677] on div "var target_height = quality === 'half' ? 480 : 1080 ; var levels = hls . levels…" at bounding box center [901, 446] width 1202 height 684
type textarea "}"
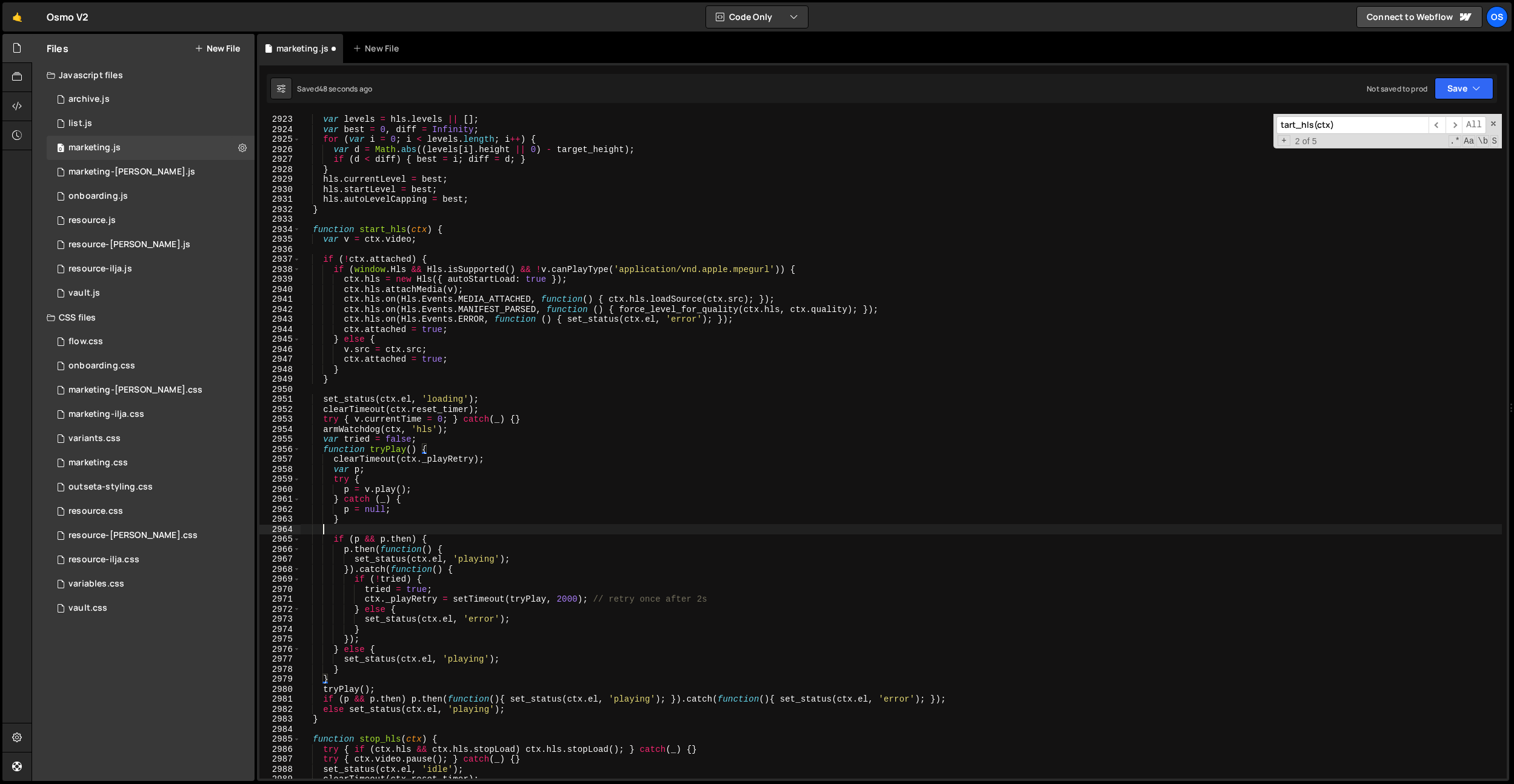
click at [350, 525] on div "var target_height = quality === 'half' ? 480 : 1080 ; var levels = hls . levels…" at bounding box center [901, 446] width 1202 height 684
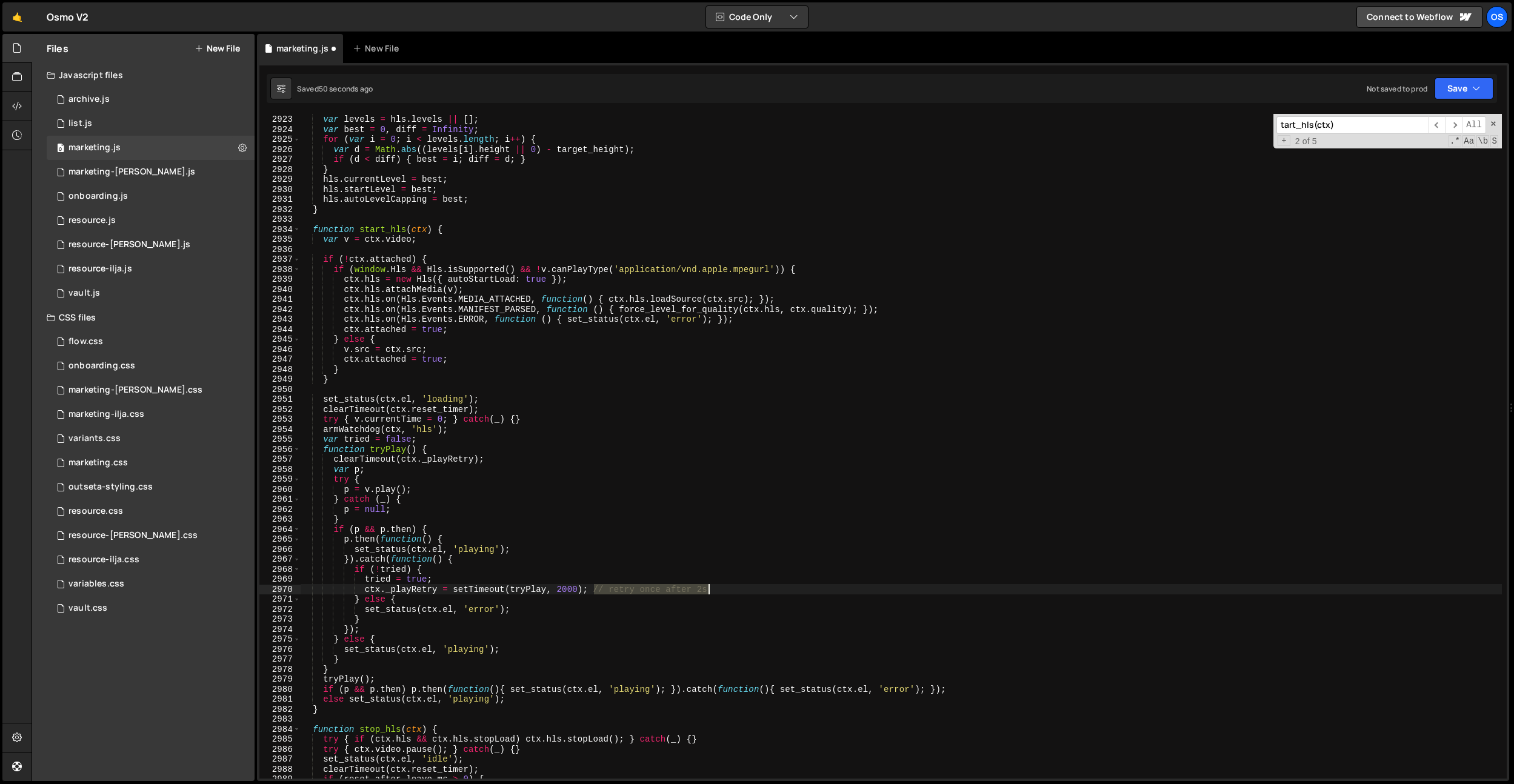
drag, startPoint x: 596, startPoint y: 588, endPoint x: 706, endPoint y: 590, distance: 110.0
click at [706, 590] on div "var target_height = quality === 'half' ? 480 : 1080 ; var levels = hls . levels…" at bounding box center [901, 446] width 1202 height 684
click at [469, 283] on div "var target_height = quality === 'half' ? 480 : 1080 ; var levels = hls . levels…" at bounding box center [901, 446] width 1202 height 684
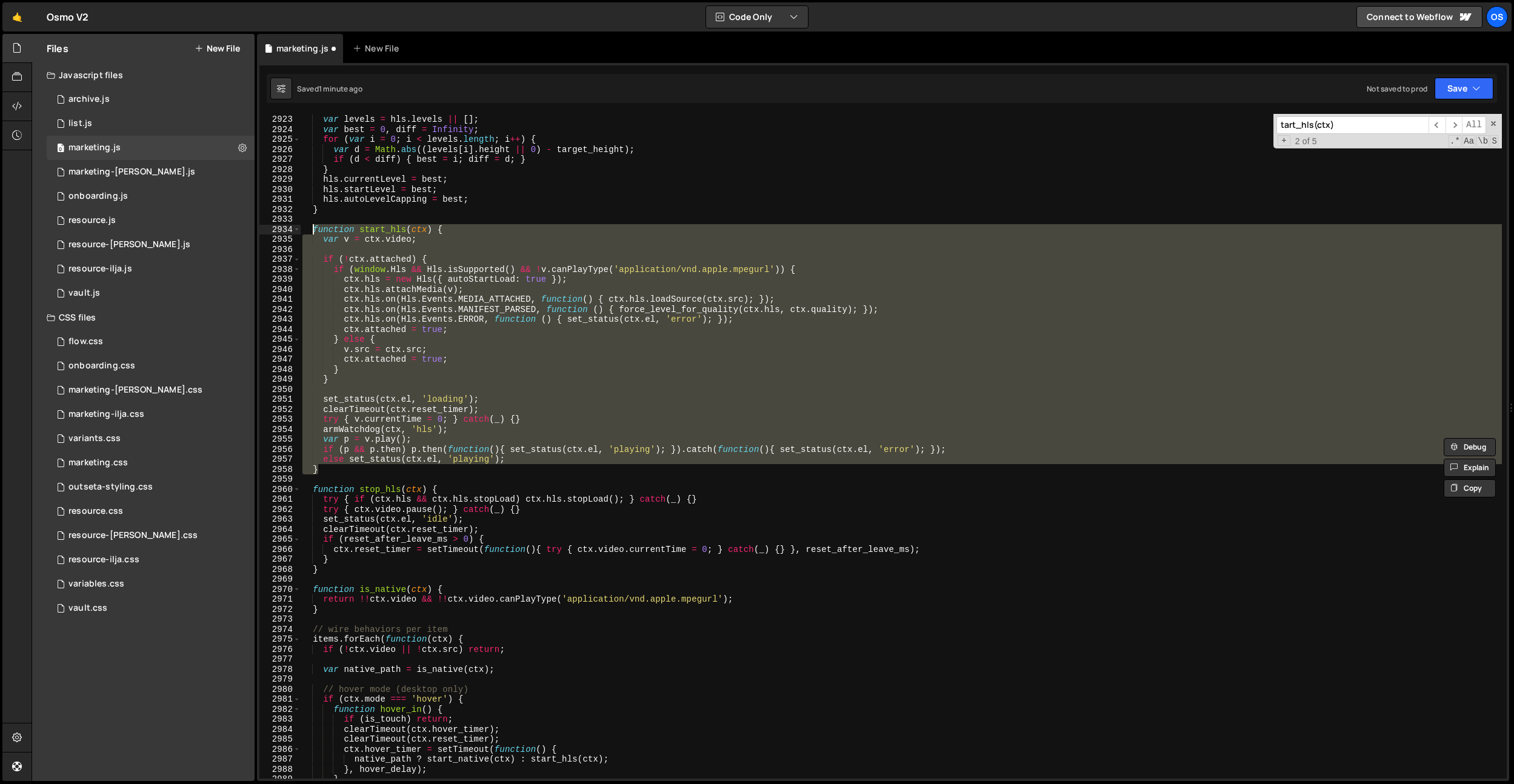
drag, startPoint x: 327, startPoint y: 471, endPoint x: 312, endPoint y: 231, distance: 240.5
click at [312, 231] on div "var target_height = quality === 'half' ? 480 : 1080 ; var levels = hls . levels…" at bounding box center [901, 446] width 1202 height 684
paste textarea "}"
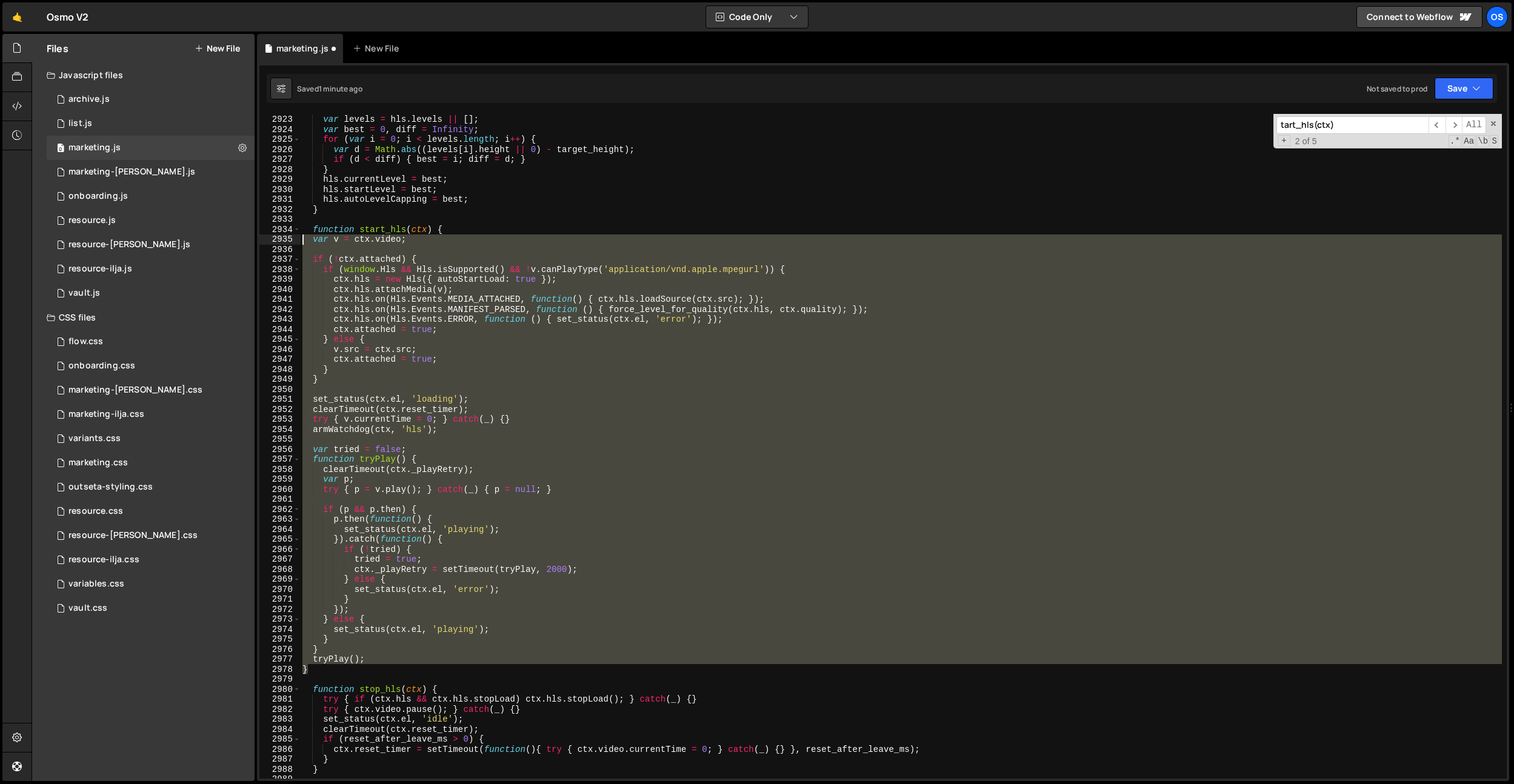
drag, startPoint x: 312, startPoint y: 666, endPoint x: 283, endPoint y: 242, distance: 425.0
click at [283, 242] on div "} 2922 2923 2924 2925 2926 2927 2928 2929 2930 2931 2932 2933 2934 2935 2936 29…" at bounding box center [883, 446] width 1247 height 665
click at [602, 449] on div "var target_height = quality === 'half' ? 480 : 1080 ; var levels = hls . levels…" at bounding box center [901, 446] width 1202 height 665
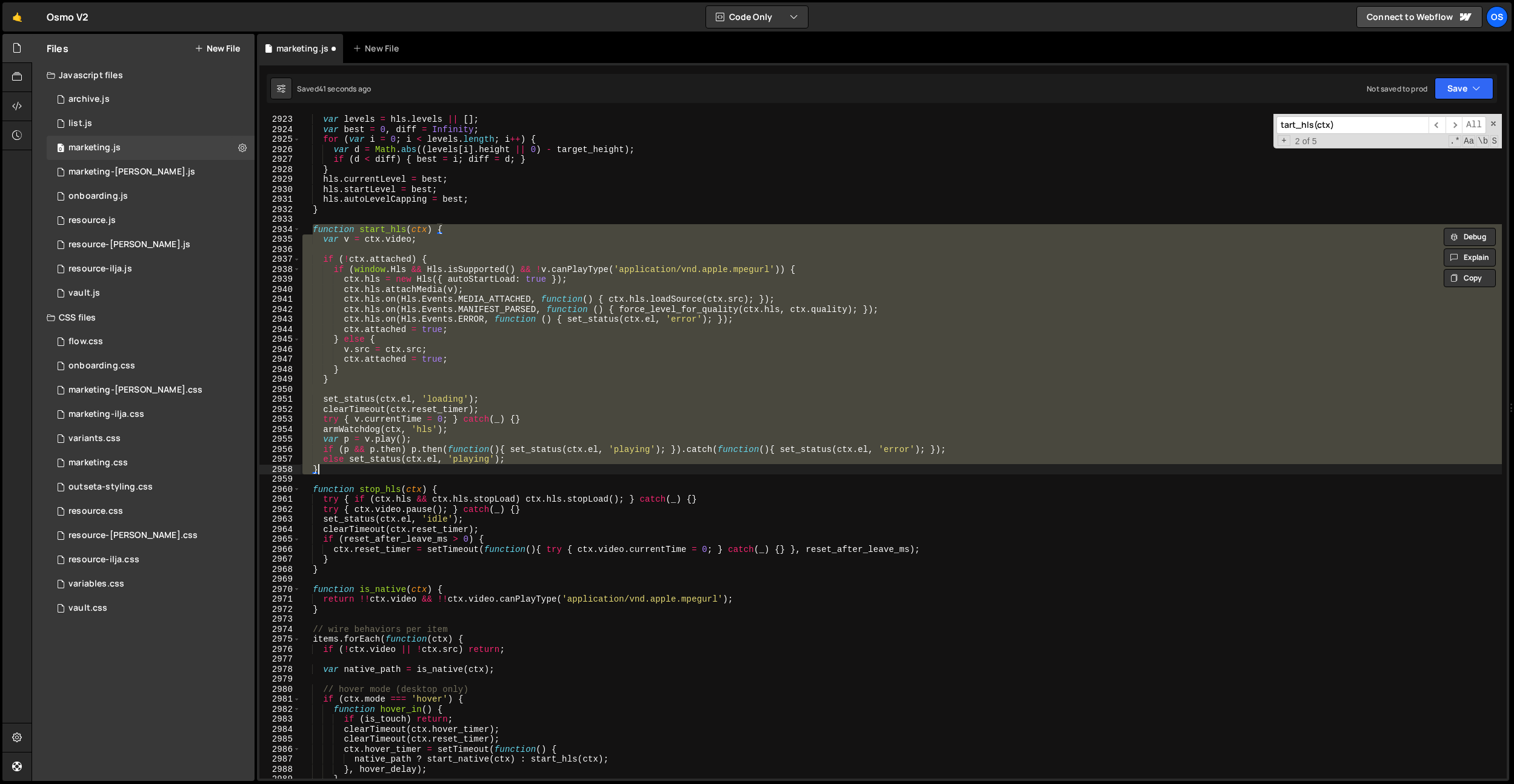
click at [536, 460] on div "var target_height = quality === 'half' ? 480 : 1080 ; var levels = hls . levels…" at bounding box center [901, 446] width 1202 height 665
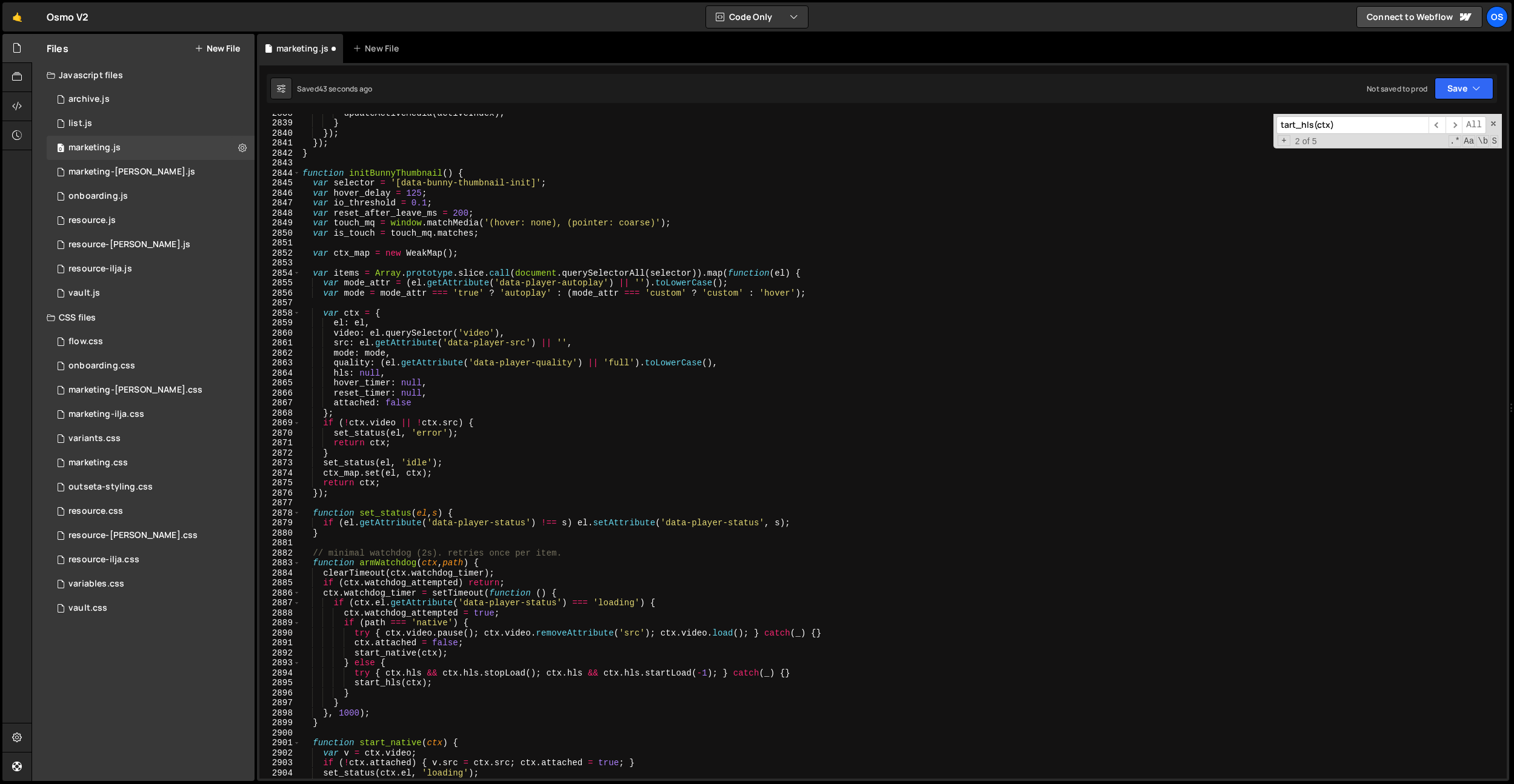
scroll to position [15300, 0]
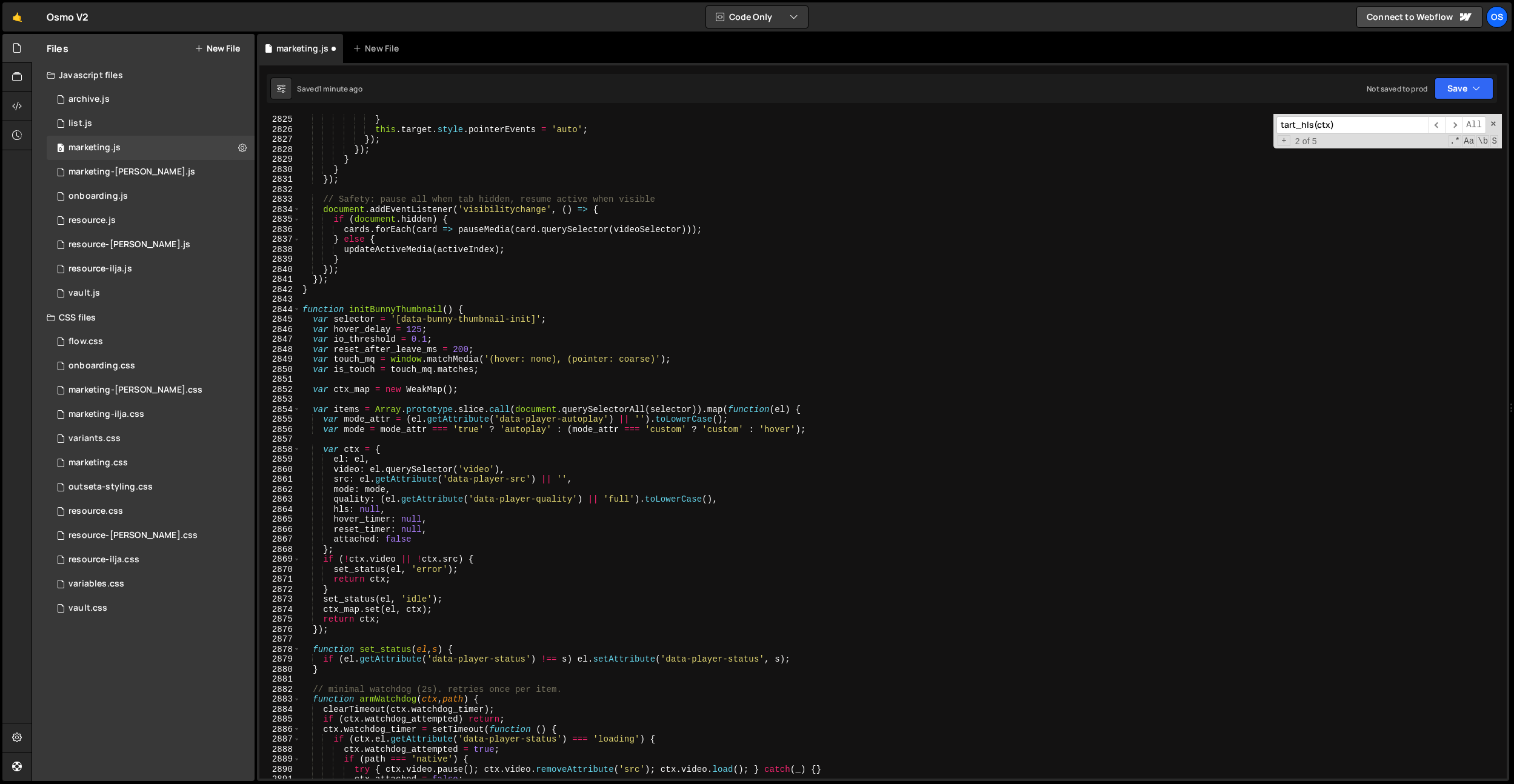
click at [612, 420] on div "el . dispatchEvent ( evt ) ; } this . target . style . pointerEvents = 'auto' ;…" at bounding box center [901, 446] width 1202 height 684
type textarea "var mode_attr = (el.getAttribute('data-player-autoplay') || '').toLowerCase();"
click at [482, 380] on div "el . dispatchEvent ( evt ) ; } this . target . style . pointerEvents = 'auto' ;…" at bounding box center [901, 446] width 1202 height 684
click at [492, 374] on div "el . dispatchEvent ( evt ) ; } this . target . style . pointerEvents = 'auto' ;…" at bounding box center [901, 446] width 1202 height 684
click at [493, 373] on div "el . dispatchEvent ( evt ) ; } this . target . style . pointerEvents = 'auto' ;…" at bounding box center [901, 446] width 1202 height 684
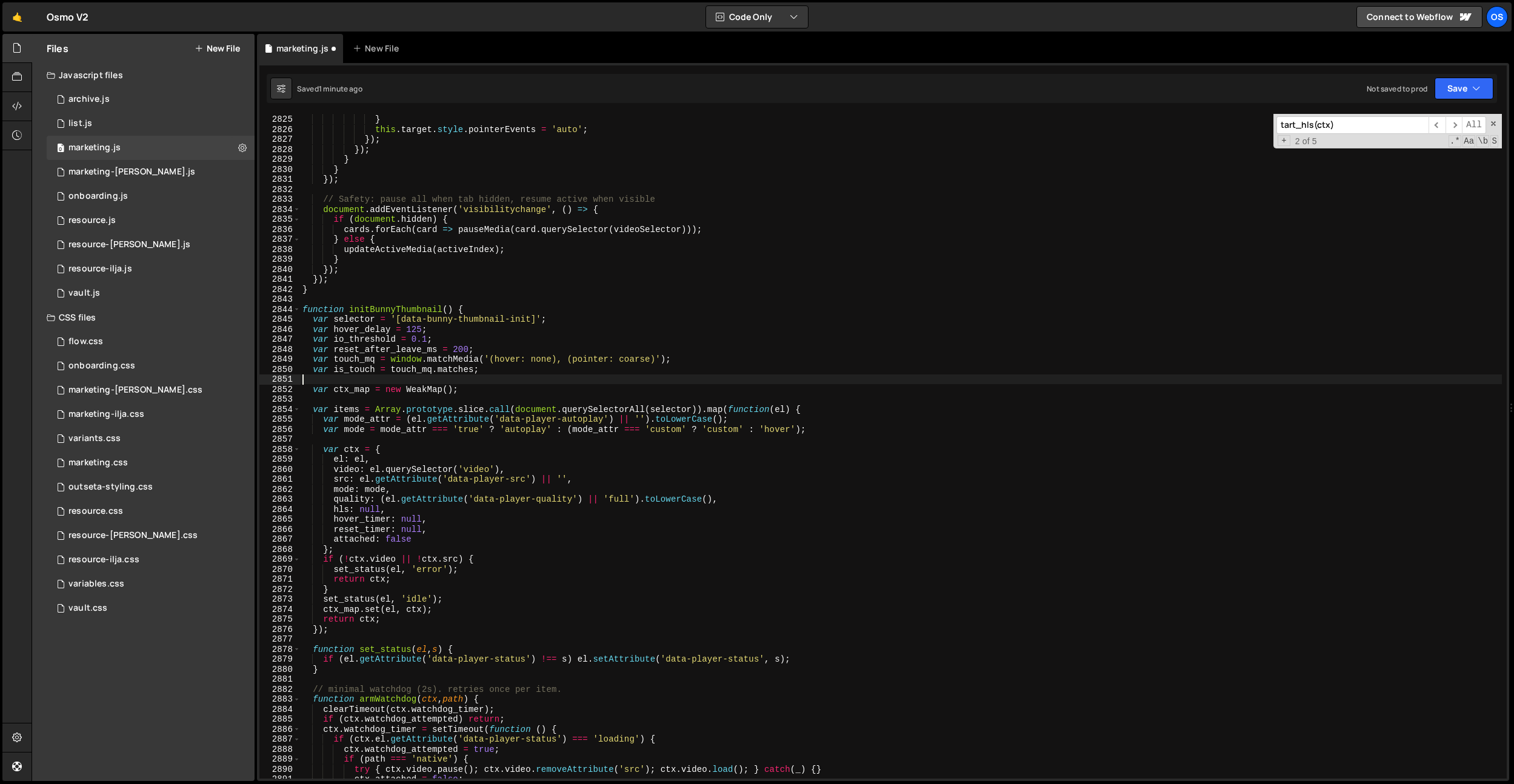
type textarea "var is_touch = touch_mq.matches;"
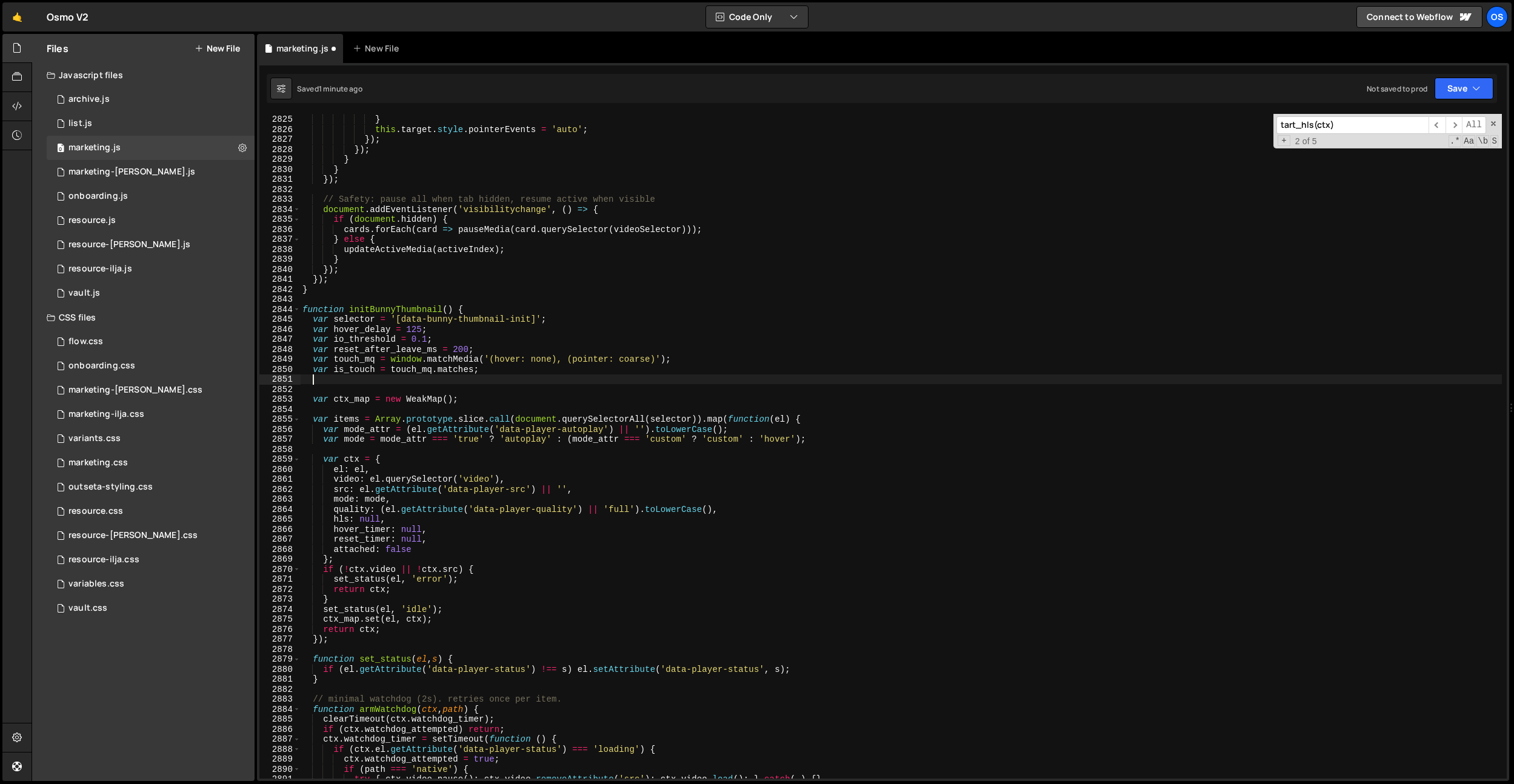
paste textarea "function _onSettled(){ if (_loadingCount > 0) _loadingCount--; }"
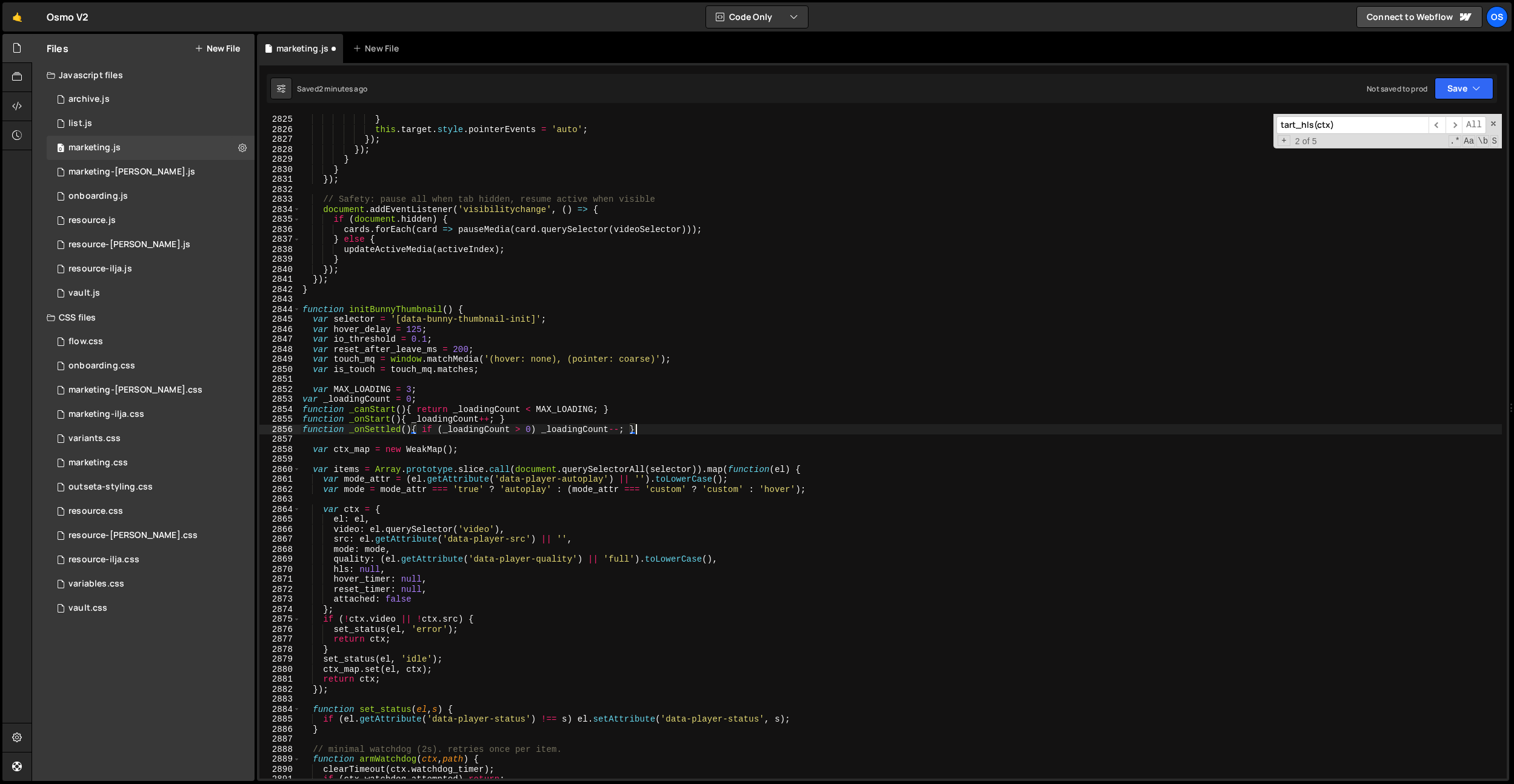
type textarea "function _onSettled(){ if (_loadingCount > 0) _loadingCount--; }"
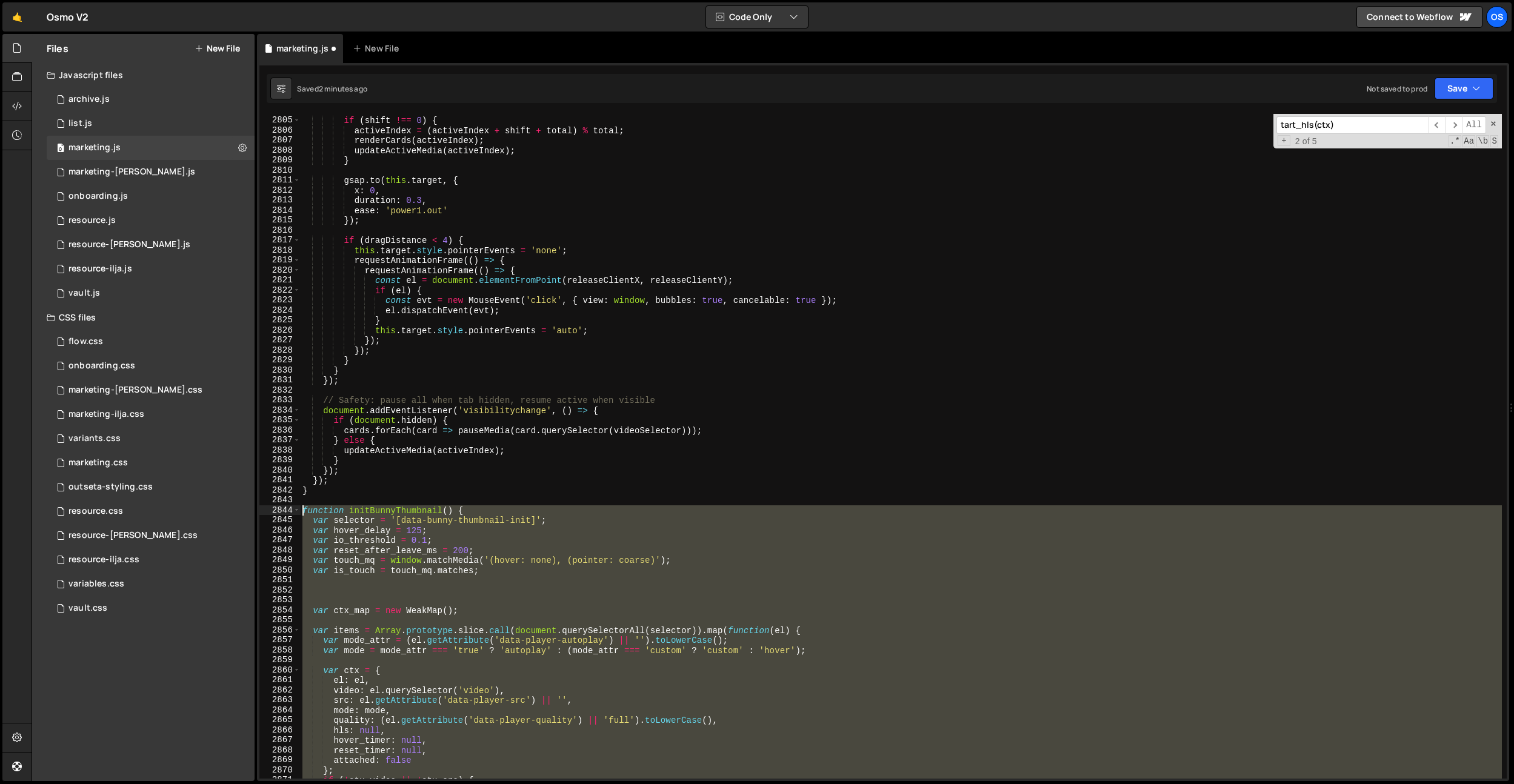
scroll to position [15183, 0]
drag, startPoint x: 320, startPoint y: 580, endPoint x: 255, endPoint y: 506, distance: 98.5
click at [255, 506] on div "Files New File Javascript files 0 archive.js 0 0 list.js 0 0 marketing.js 0 0 0…" at bounding box center [773, 407] width 1482 height 748
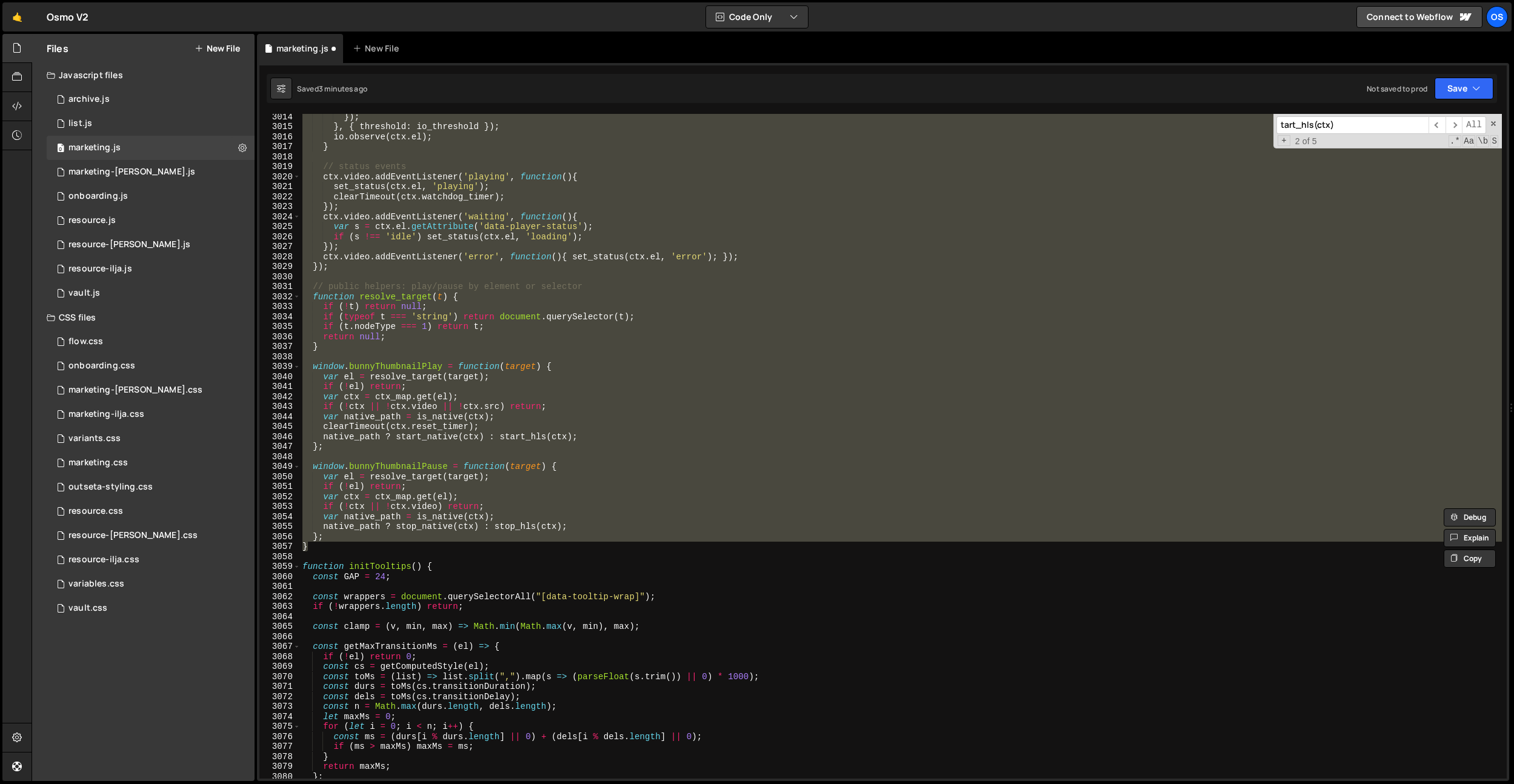
scroll to position [16316, 0]
paste textarea "}"
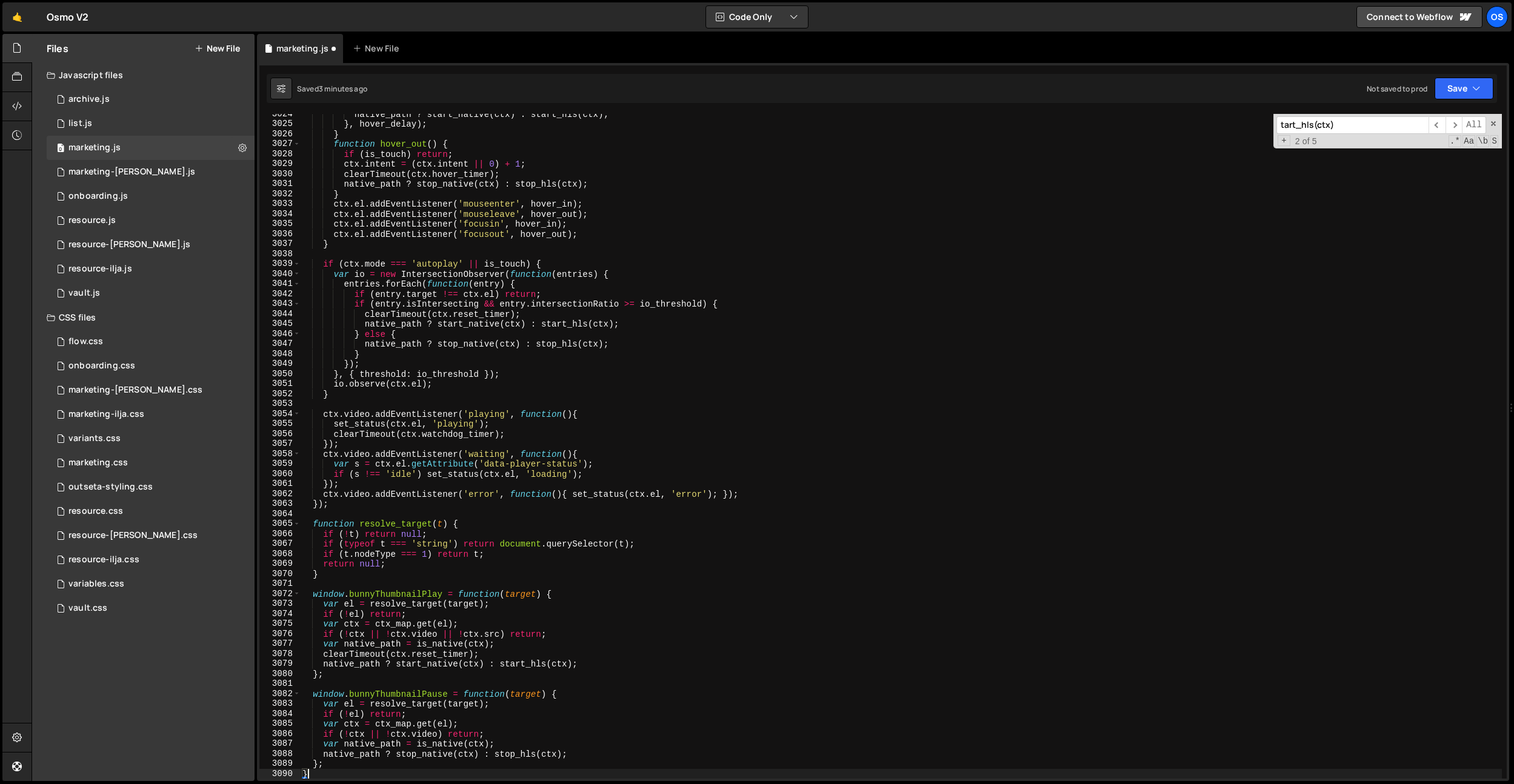
scroll to position [16226, 0]
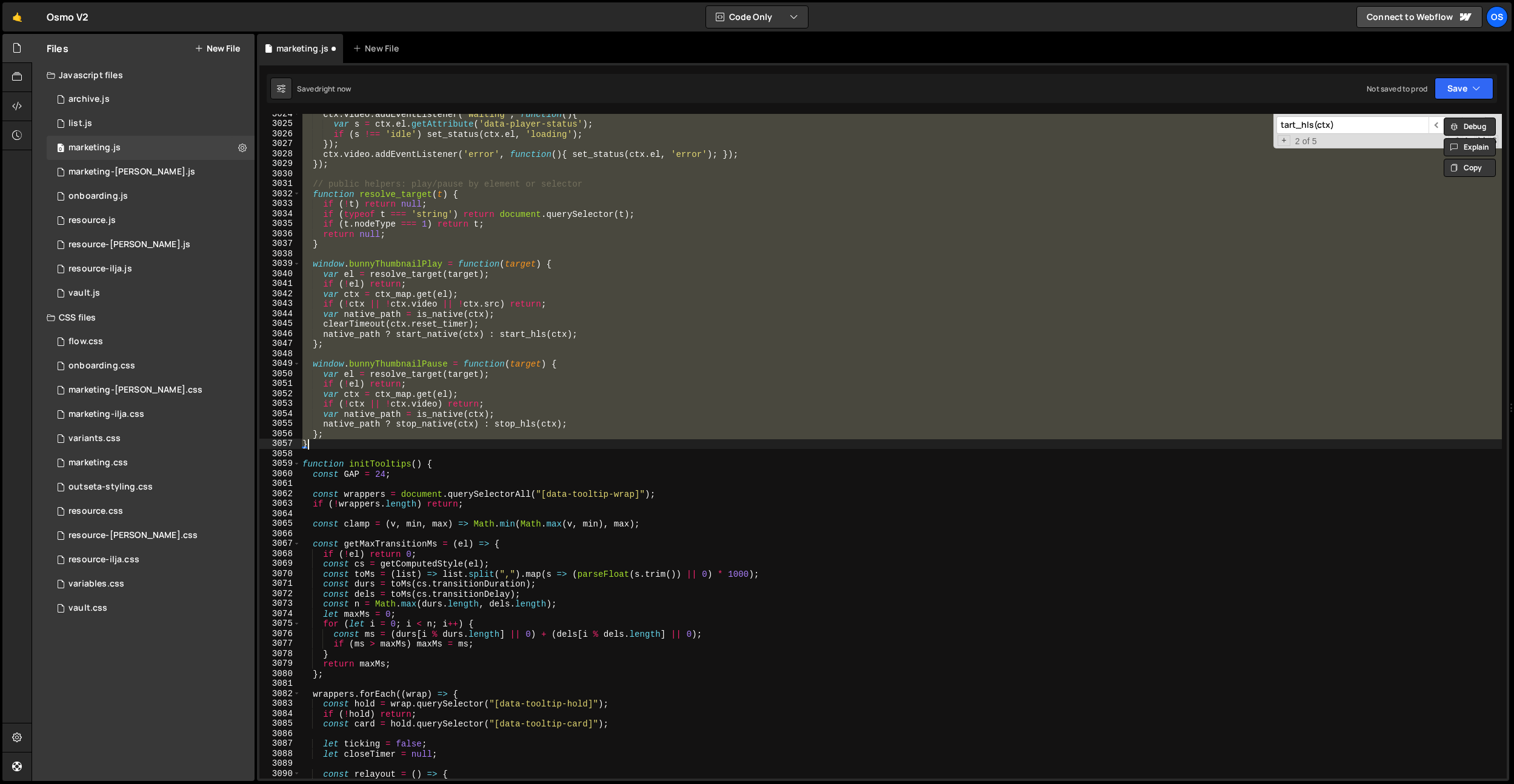
paste textarea
type textarea "}"
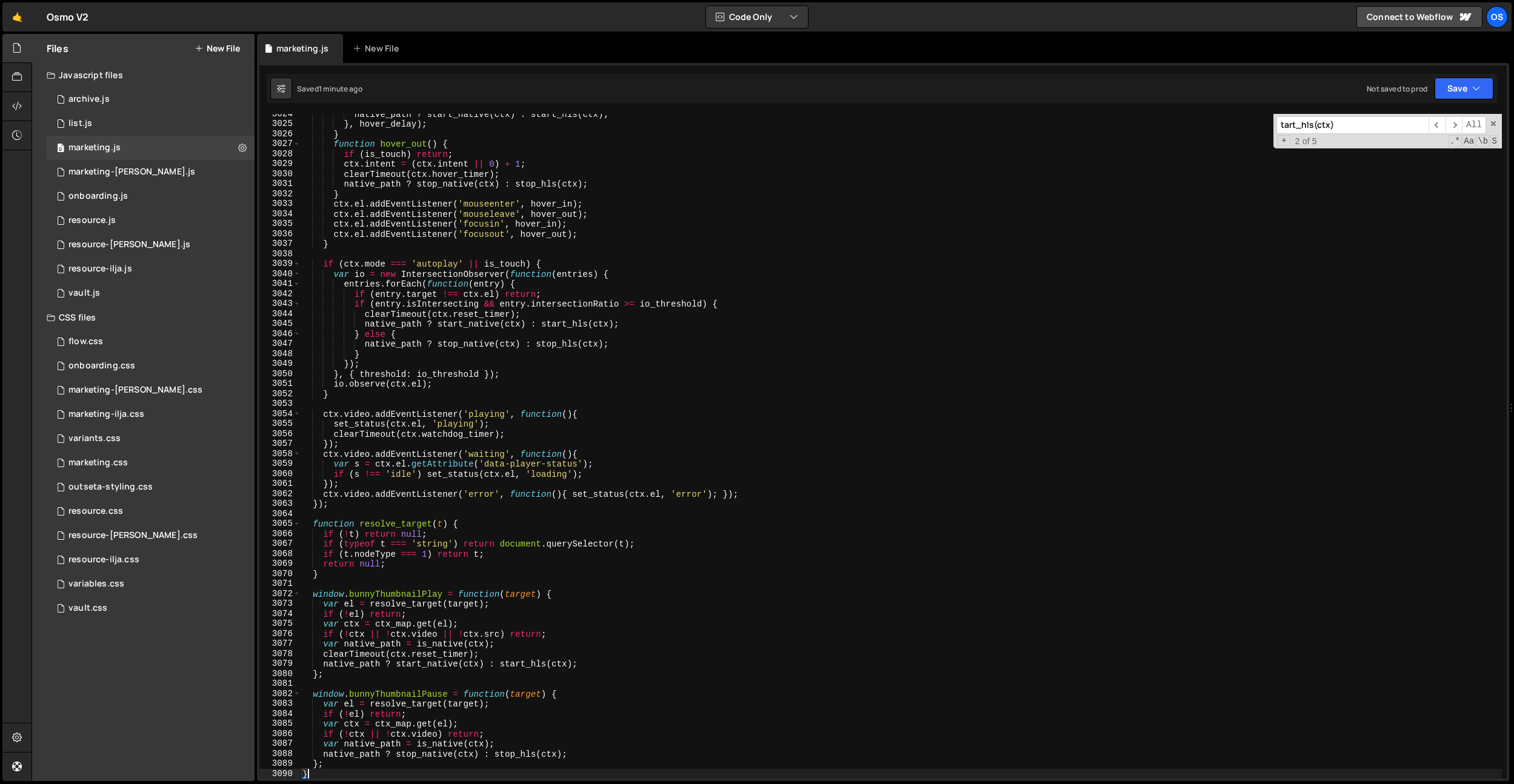
click at [599, 400] on div "native_path ? start_native ( ctx ) : start_hls ( ctx ) ; } , hover_delay ) ; } …" at bounding box center [901, 451] width 1202 height 684
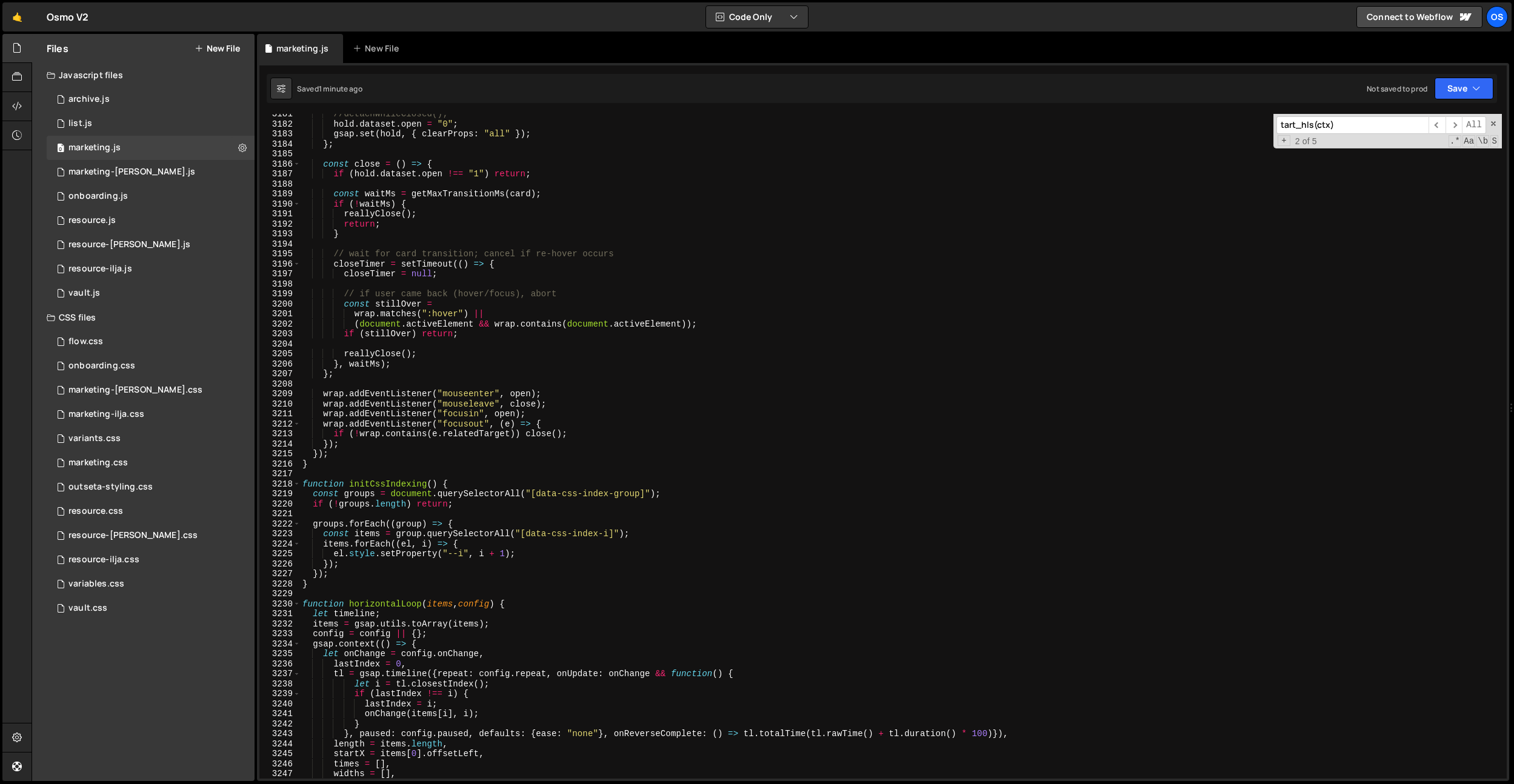
scroll to position [17069, 0]
click at [297, 601] on span at bounding box center [297, 604] width 6 height 10
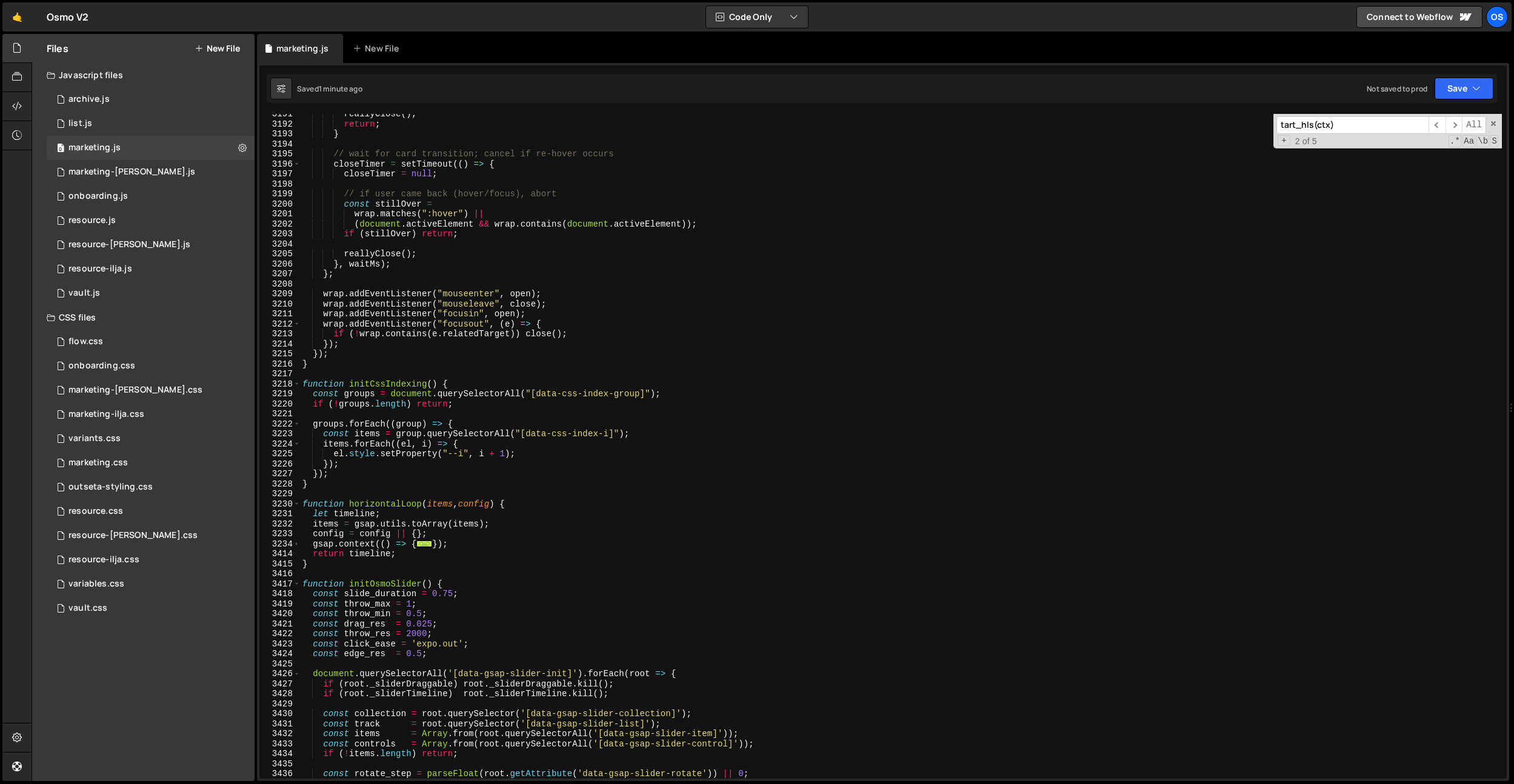
scroll to position [18003, 0]
click at [298, 505] on span at bounding box center [297, 504] width 6 height 10
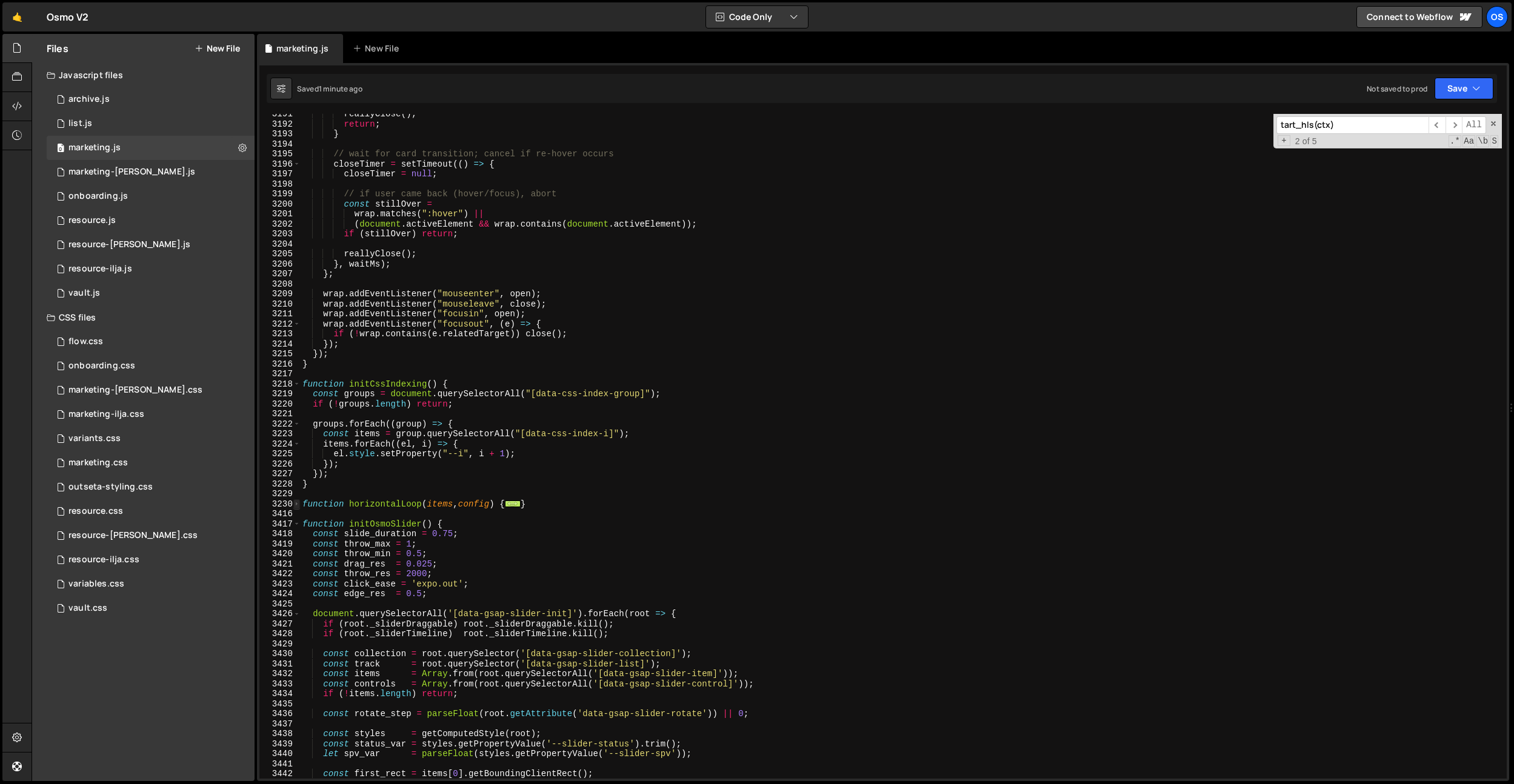
click at [298, 505] on span at bounding box center [297, 504] width 6 height 10
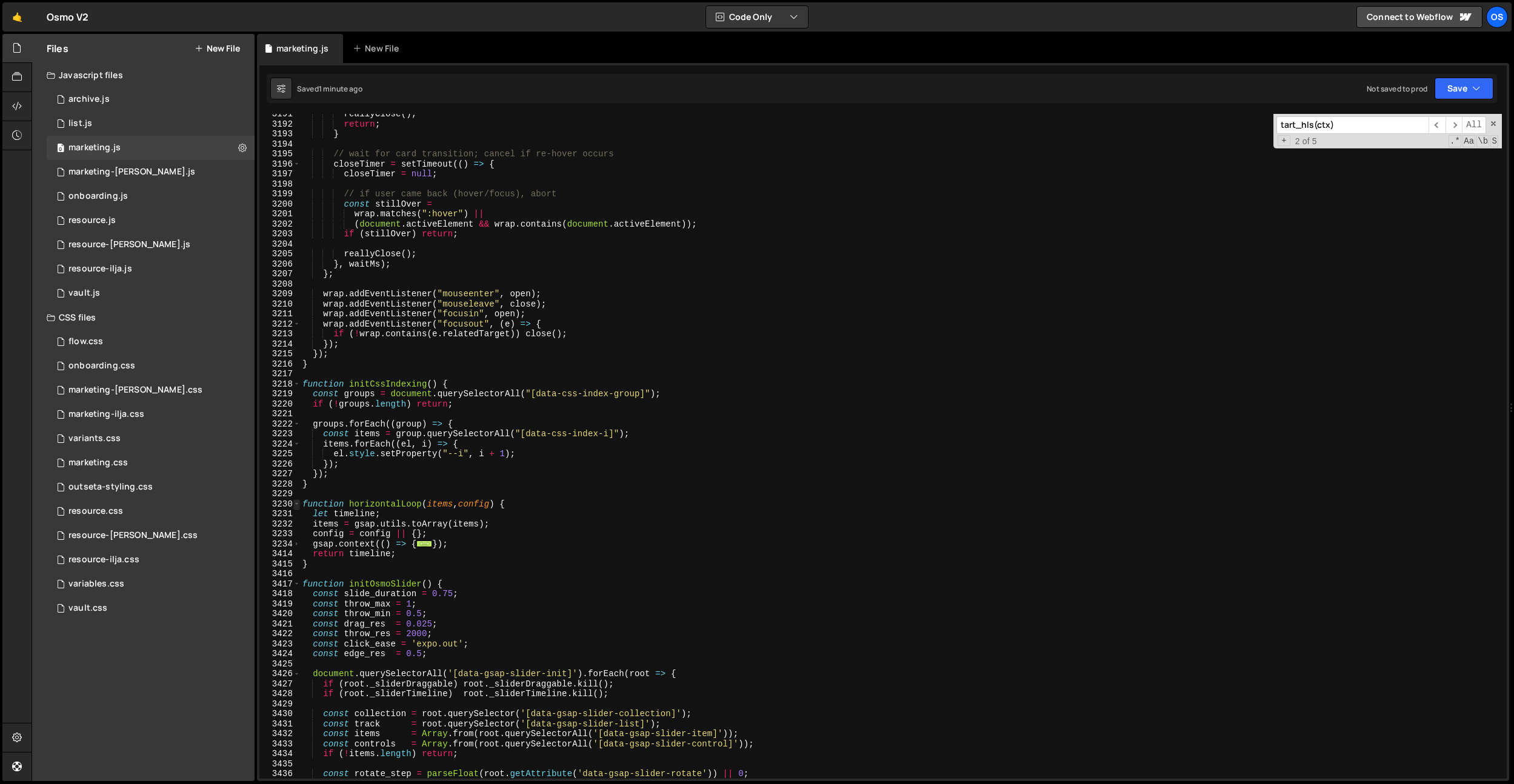
click at [298, 506] on span at bounding box center [297, 504] width 6 height 10
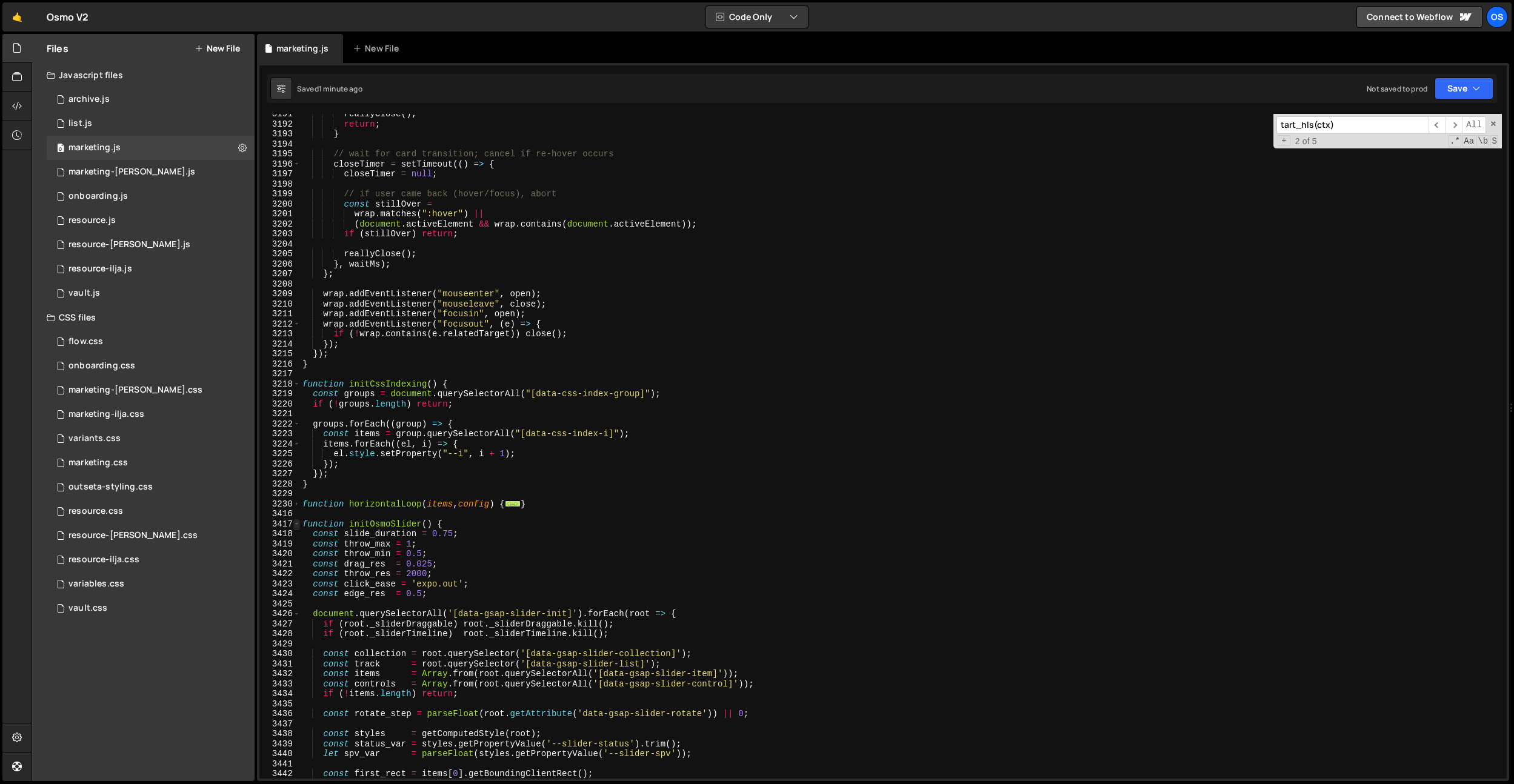
click at [296, 524] on span at bounding box center [297, 524] width 6 height 10
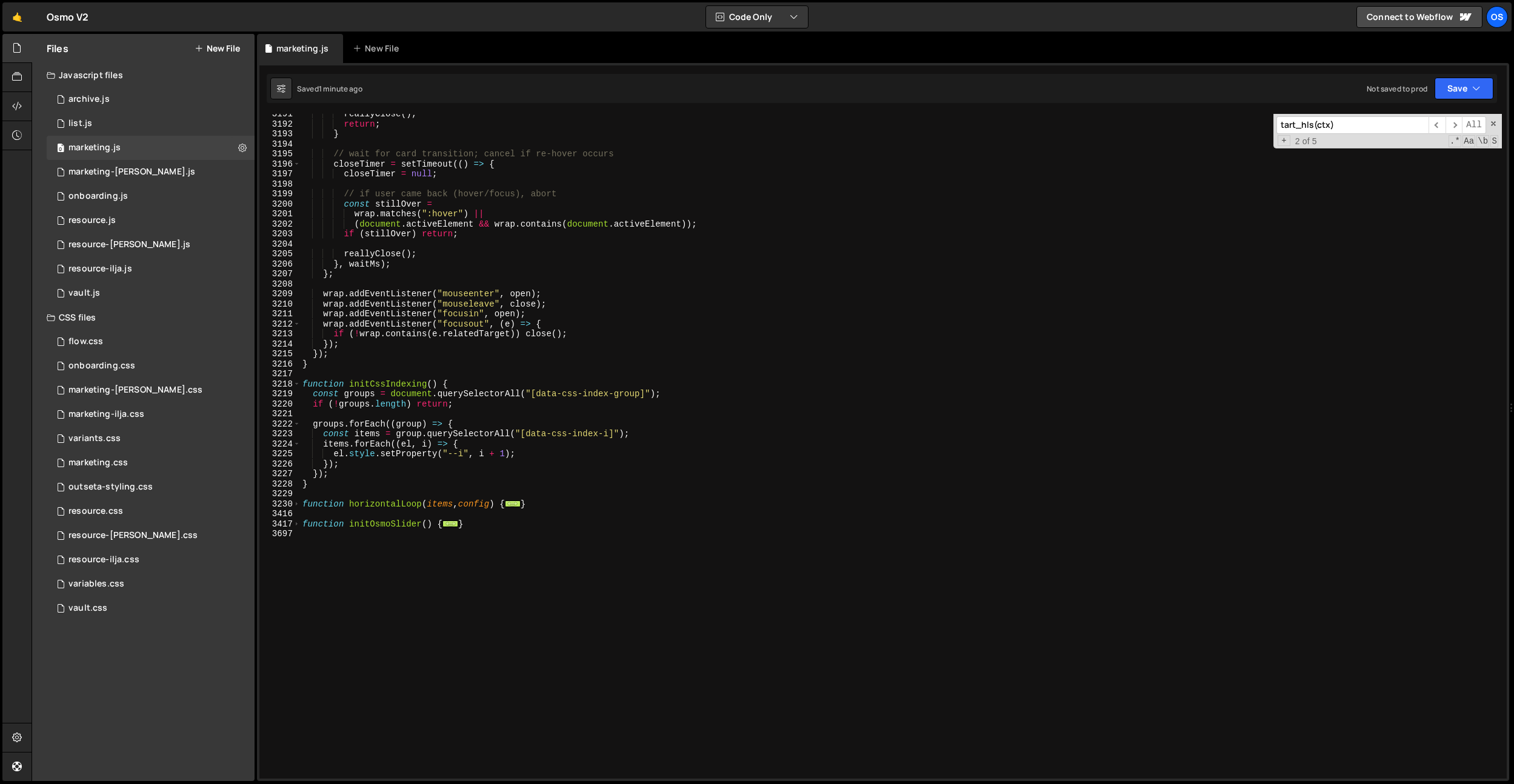
click at [300, 386] on div "3218" at bounding box center [280, 385] width 41 height 10
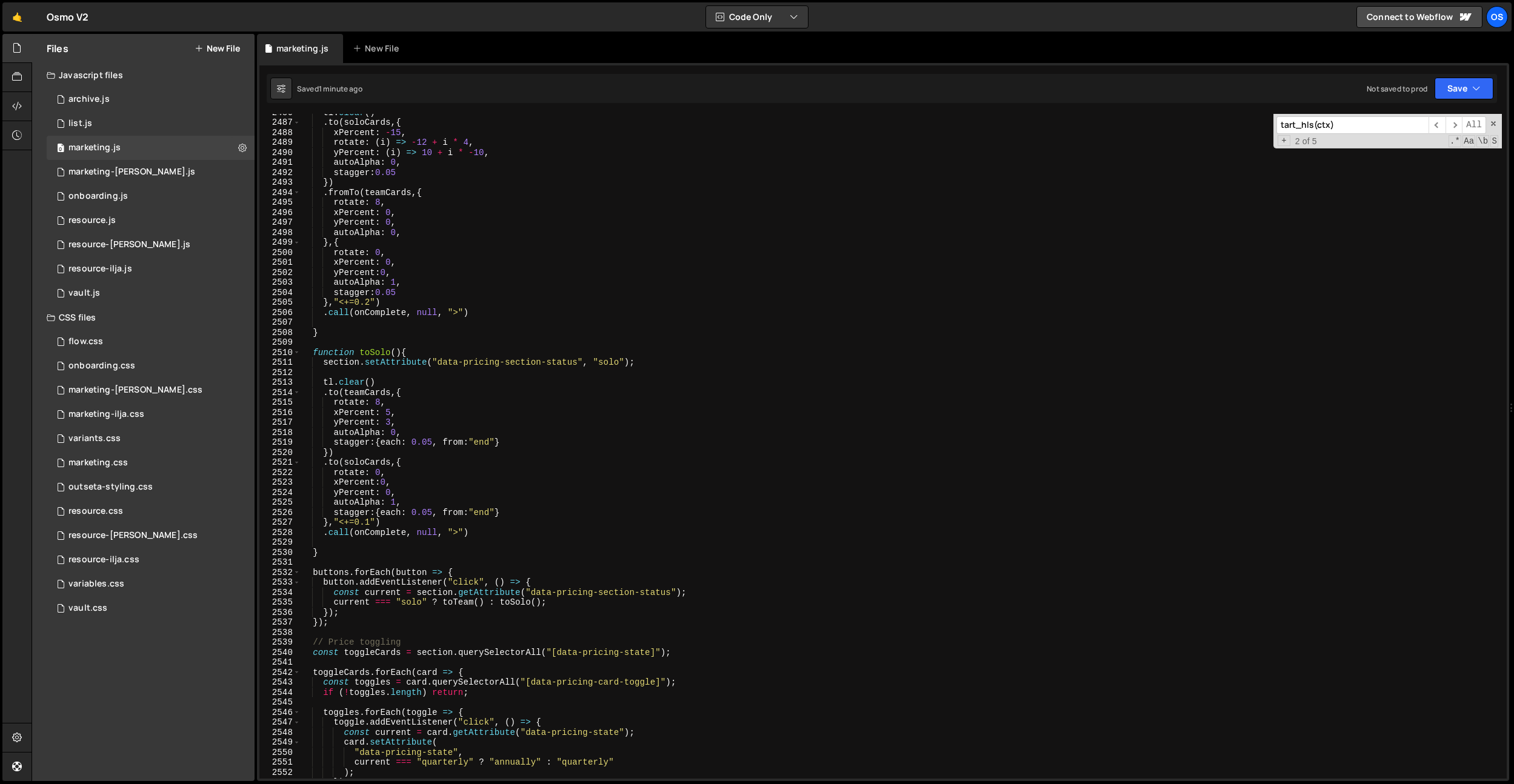
scroll to position [15308, 0]
click at [297, 357] on span at bounding box center [297, 355] width 6 height 10
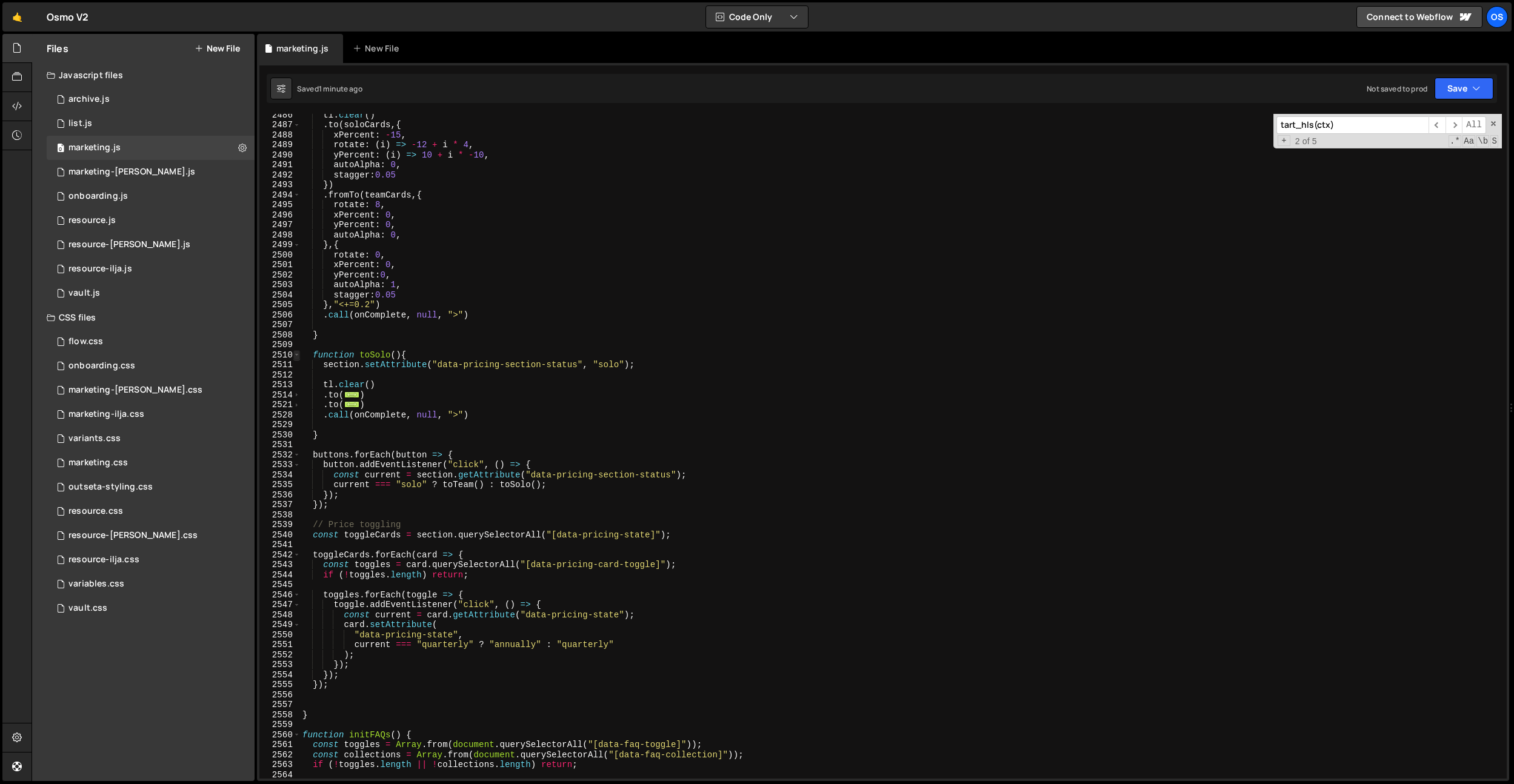
click at [297, 357] on span at bounding box center [297, 355] width 6 height 10
click at [297, 356] on span at bounding box center [297, 355] width 6 height 10
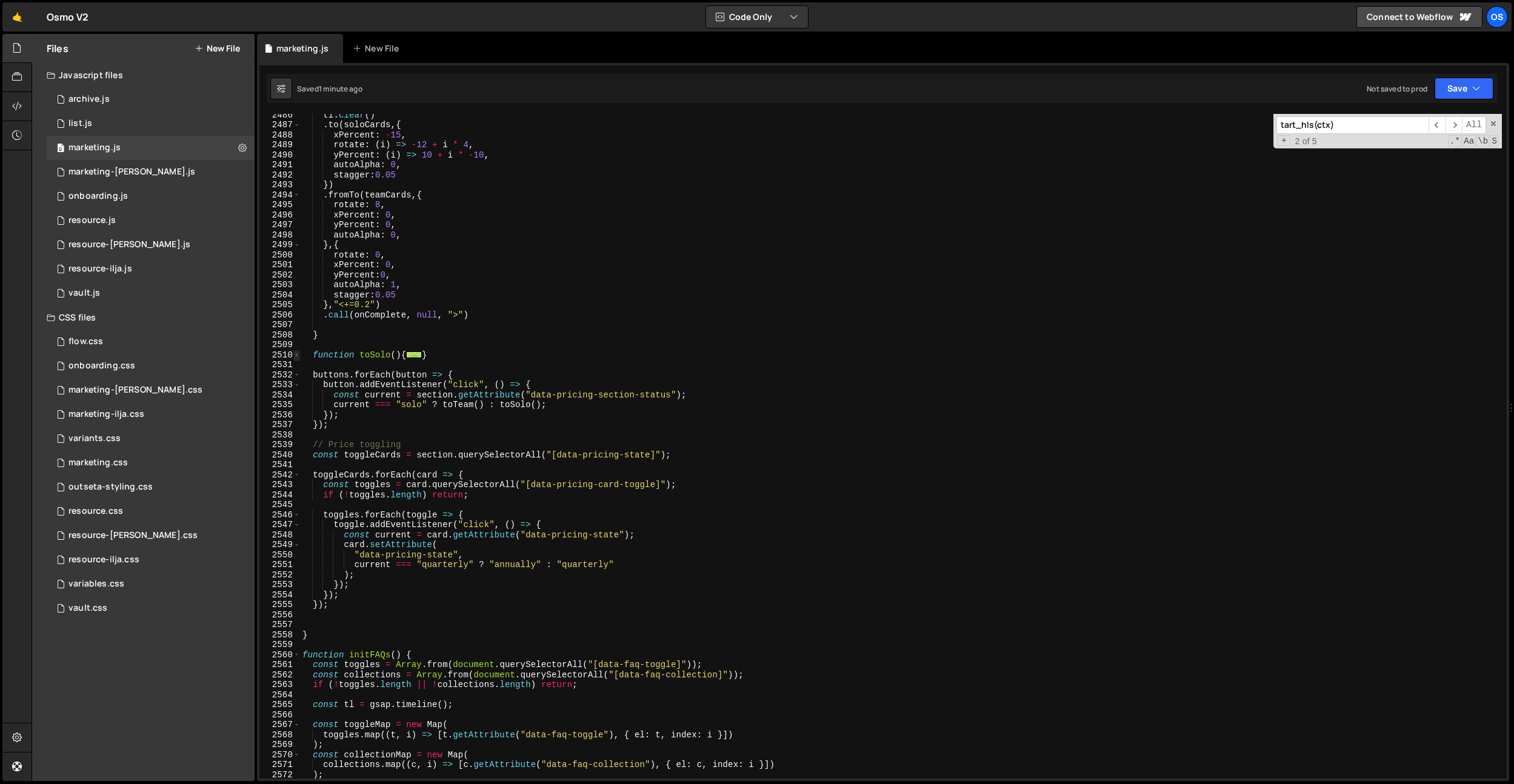
click at [297, 356] on span at bounding box center [297, 355] width 6 height 10
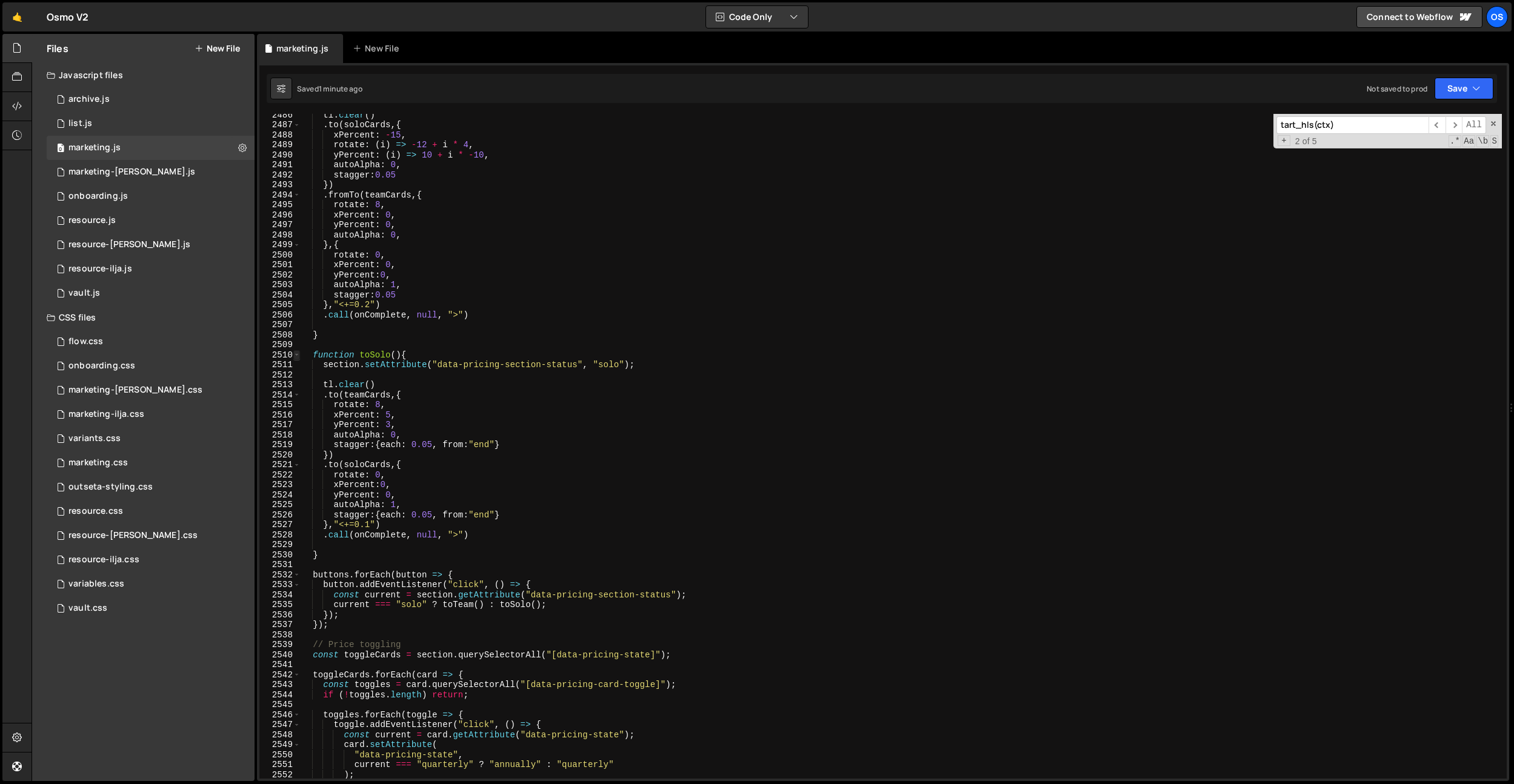
click at [297, 356] on span at bounding box center [297, 355] width 6 height 10
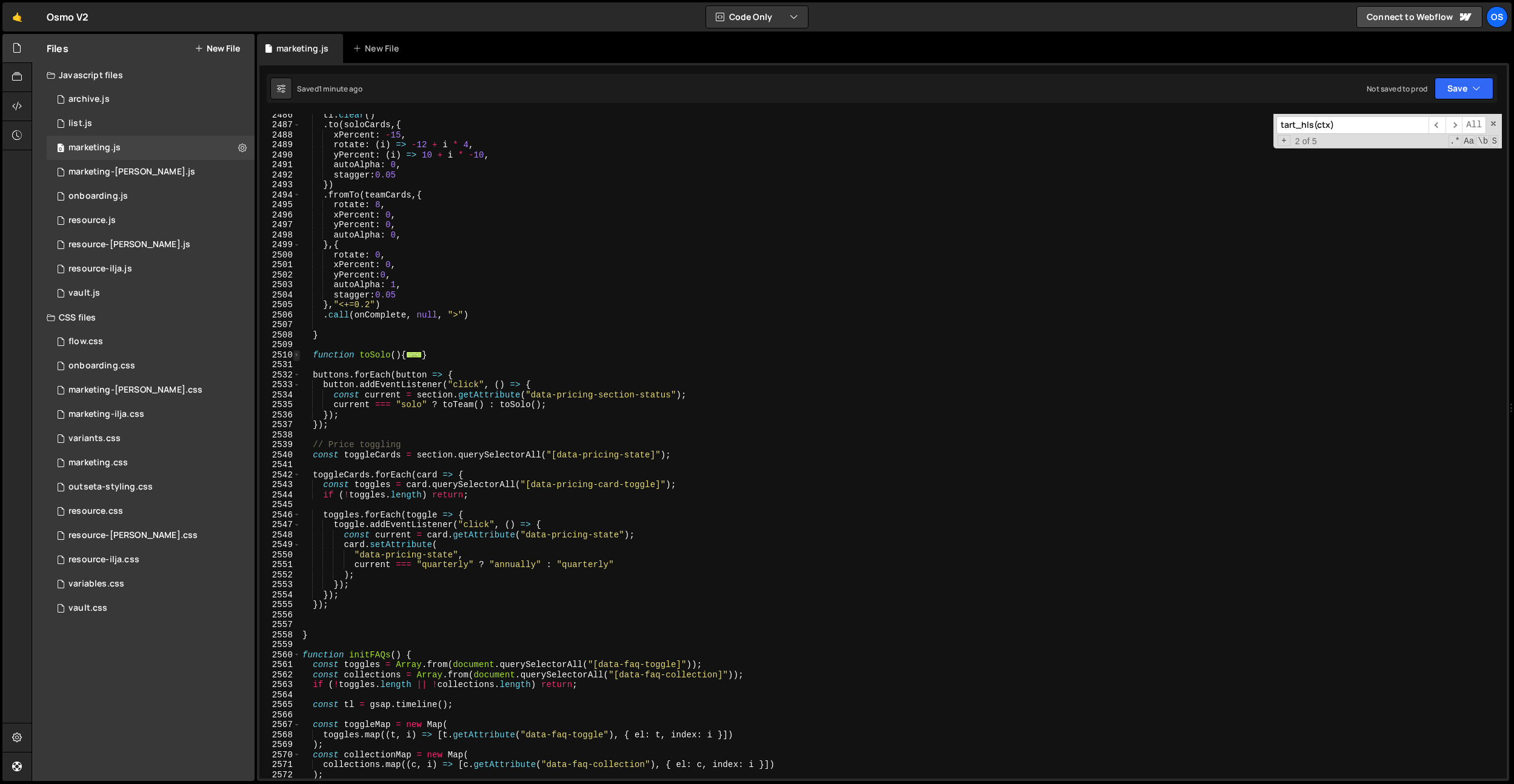
click at [297, 357] on span at bounding box center [297, 355] width 6 height 10
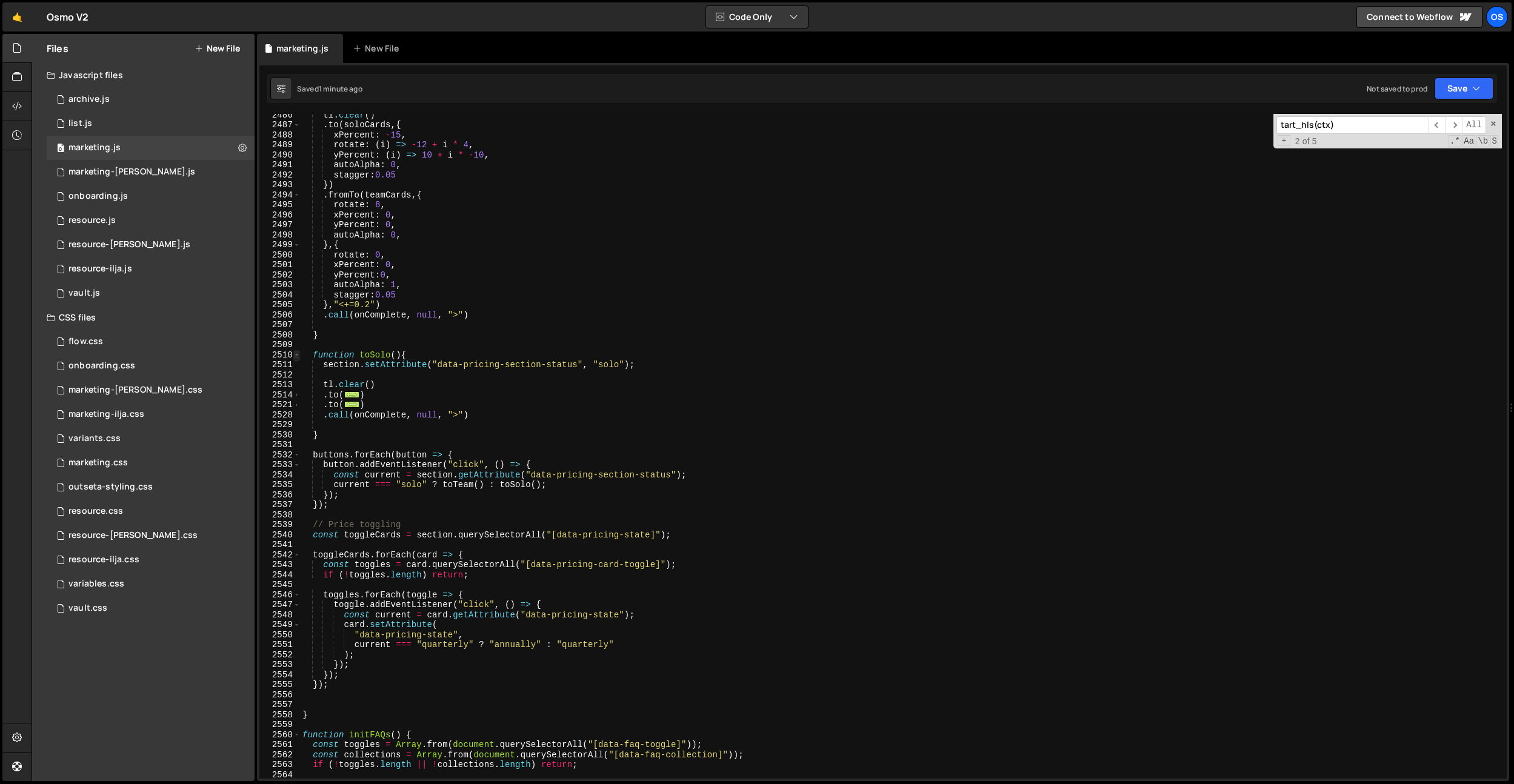
click at [297, 357] on span at bounding box center [297, 355] width 6 height 10
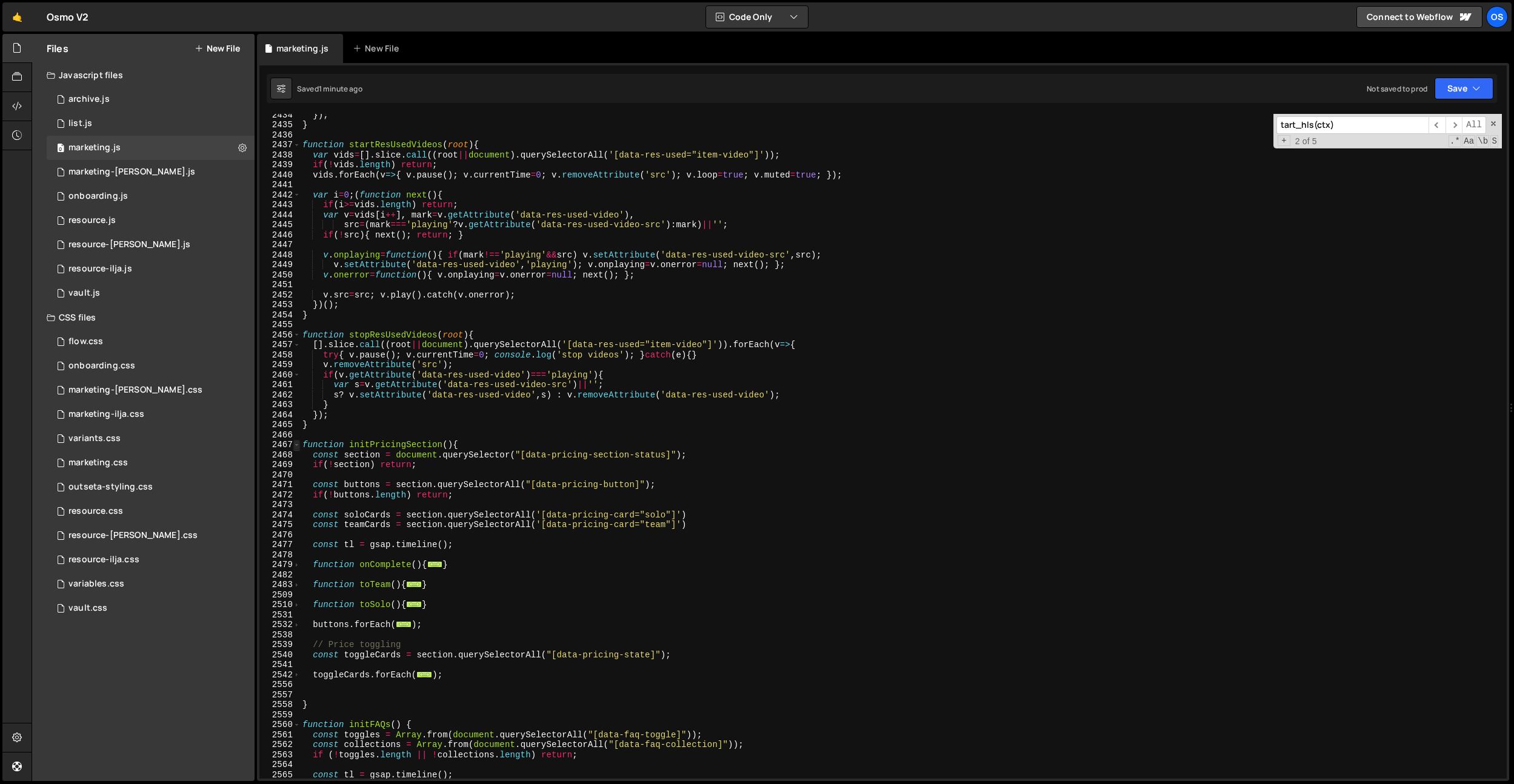
click at [298, 445] on span at bounding box center [297, 445] width 6 height 10
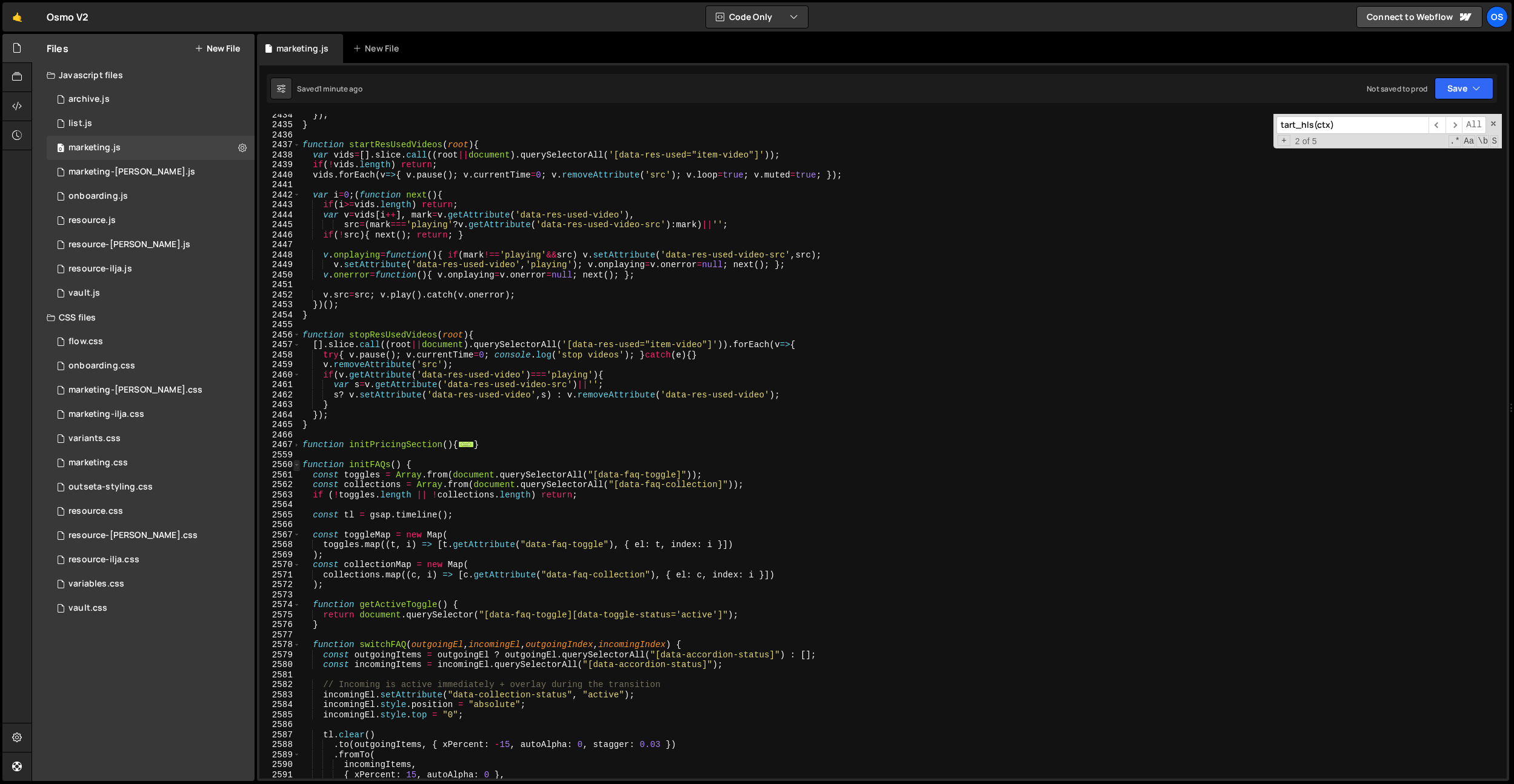
click at [297, 464] on span at bounding box center [297, 465] width 6 height 10
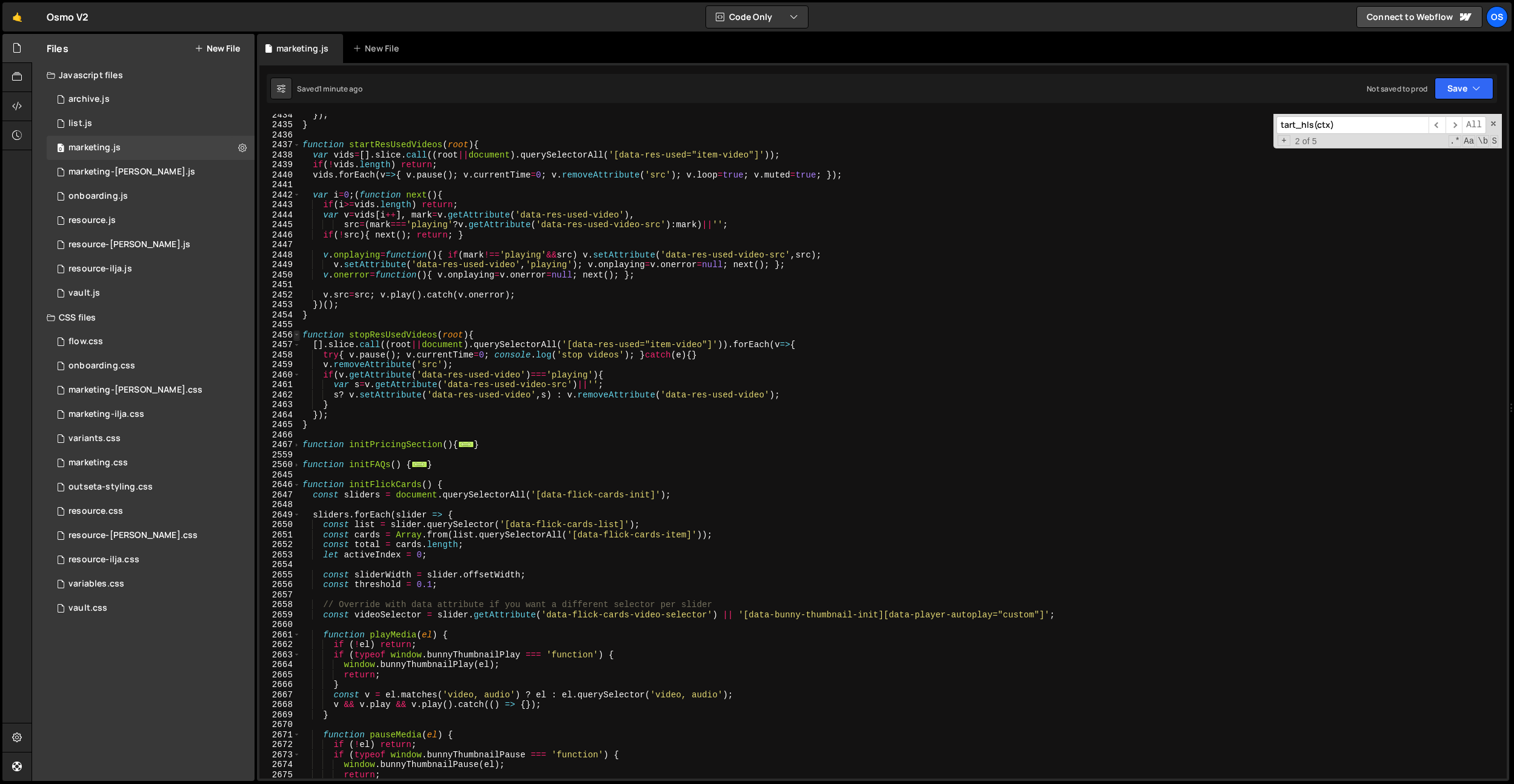
click at [297, 335] on span at bounding box center [297, 335] width 6 height 10
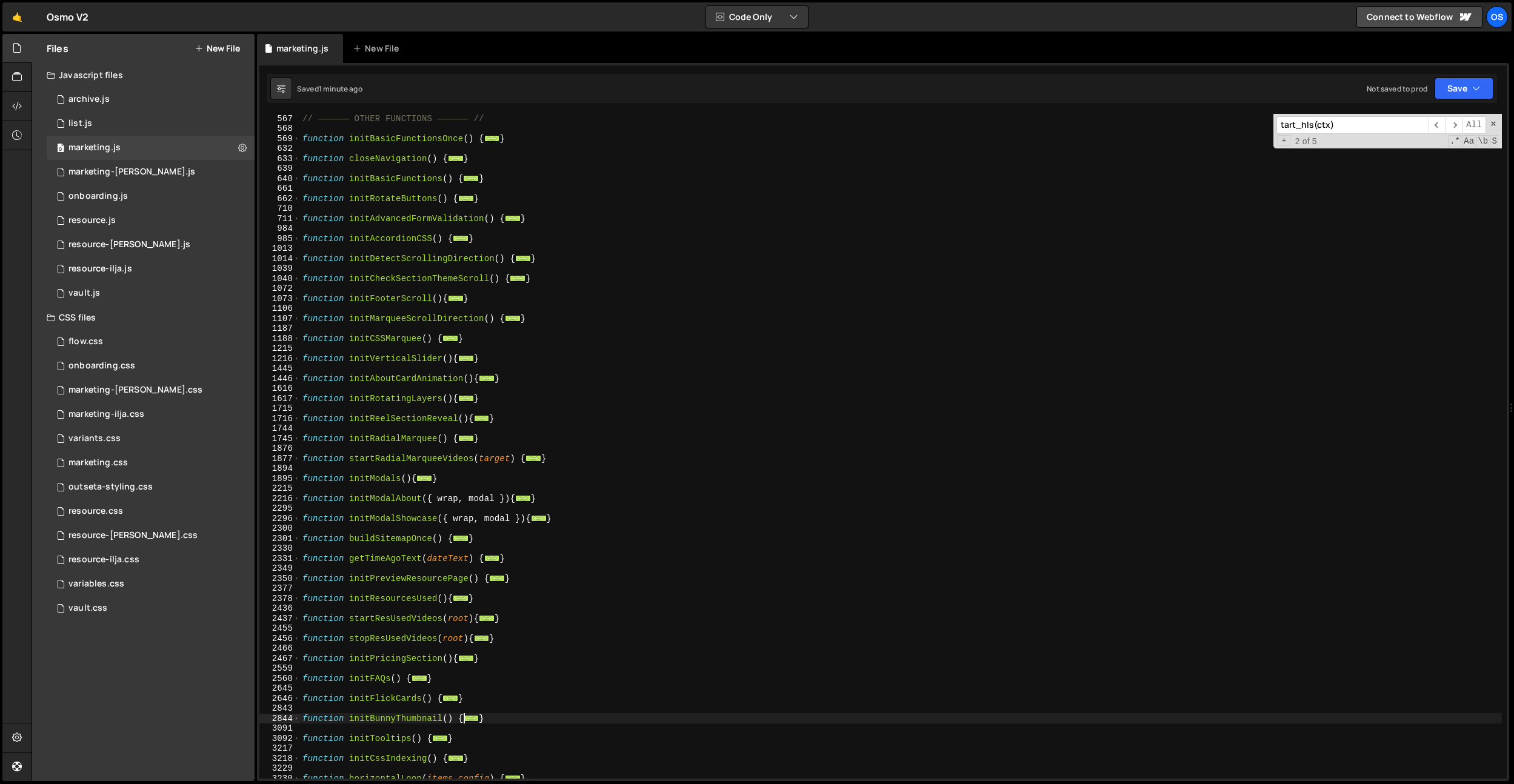
scroll to position [830, 0]
click at [545, 468] on div "// —————— OTHER FUNCTIONS —————— // function initBasicFunctionsOnce ( ) { ... }…" at bounding box center [901, 455] width 1202 height 684
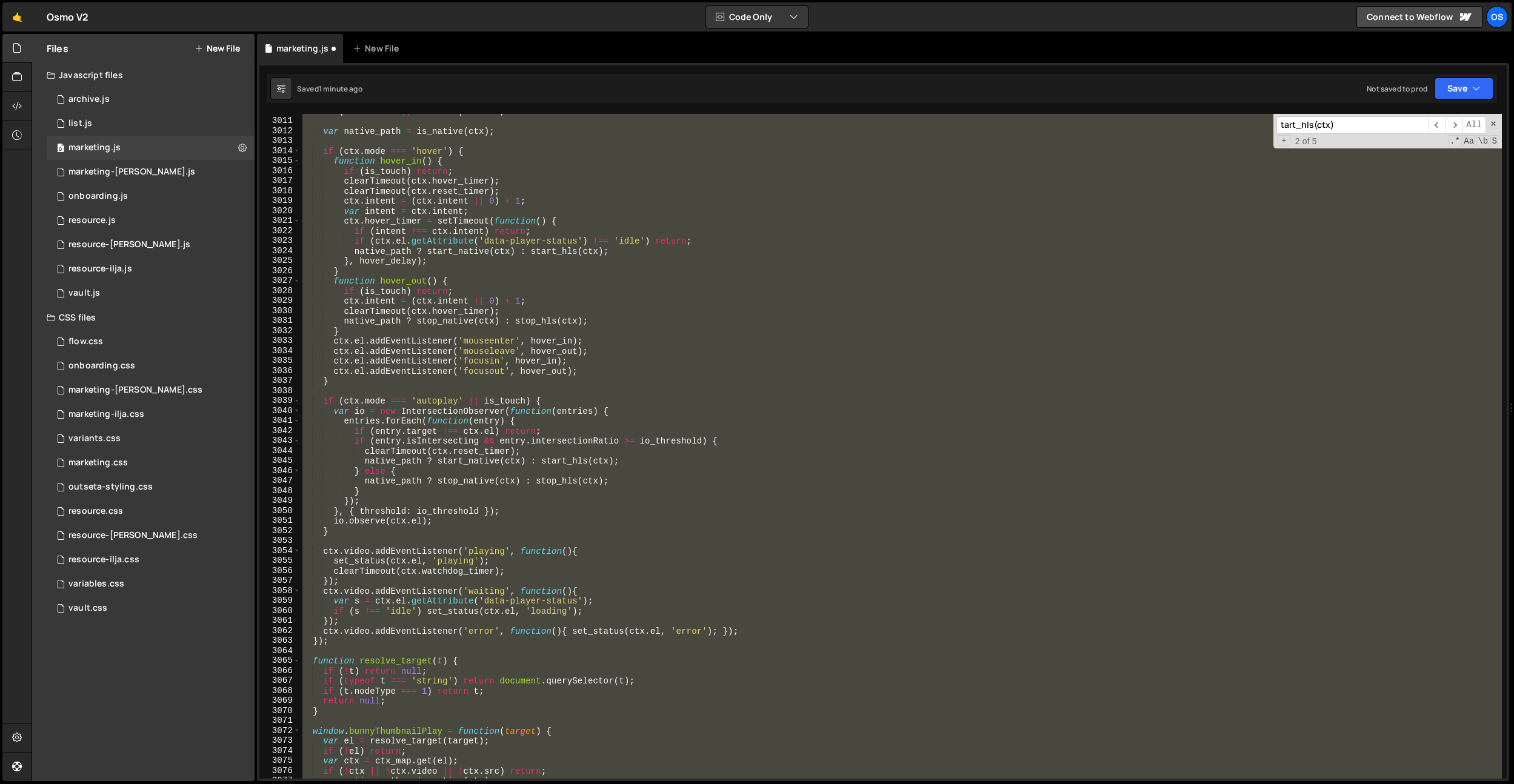
scroll to position [3566, 0]
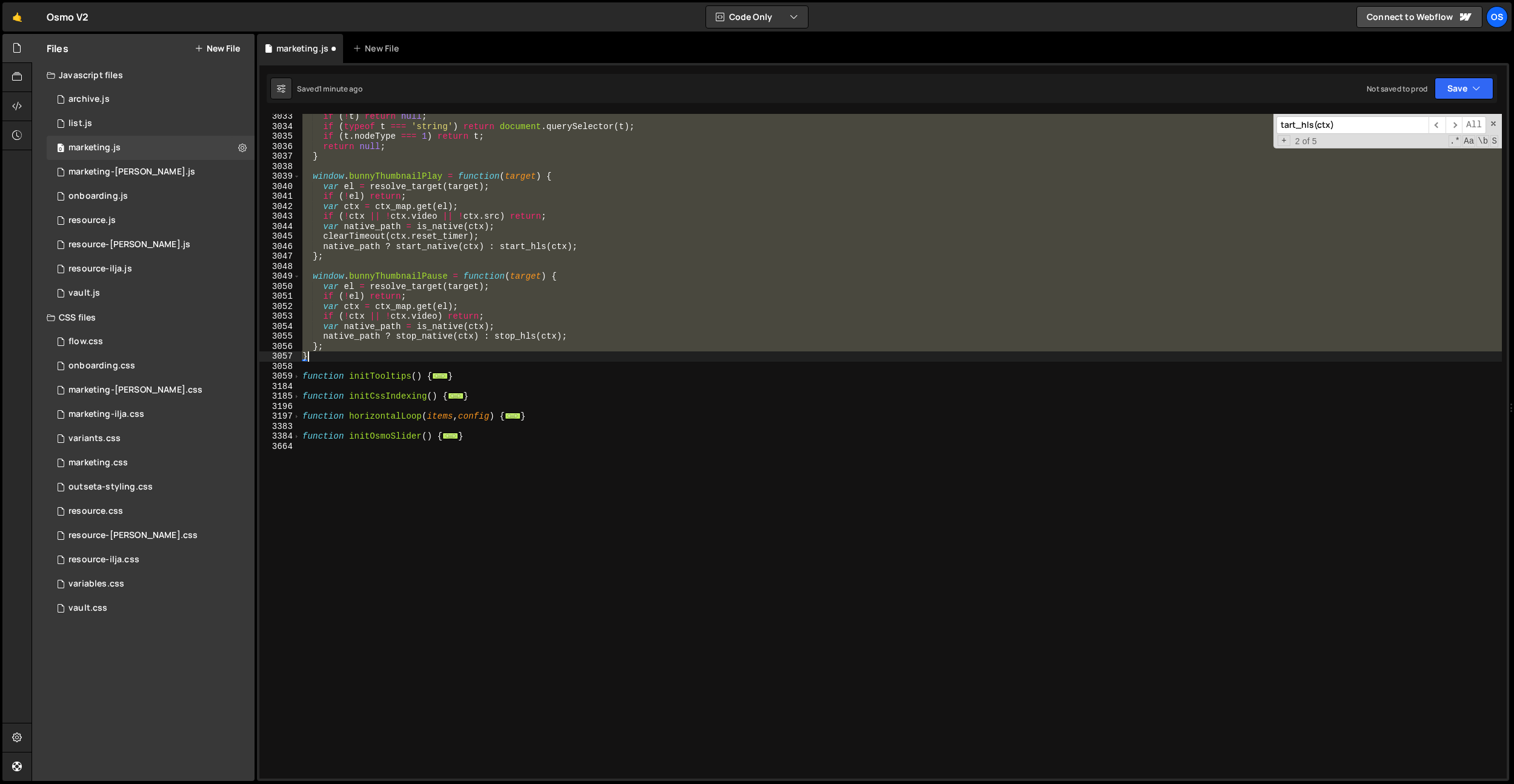
type textarea "var is_touch = touch_mq.matches;"
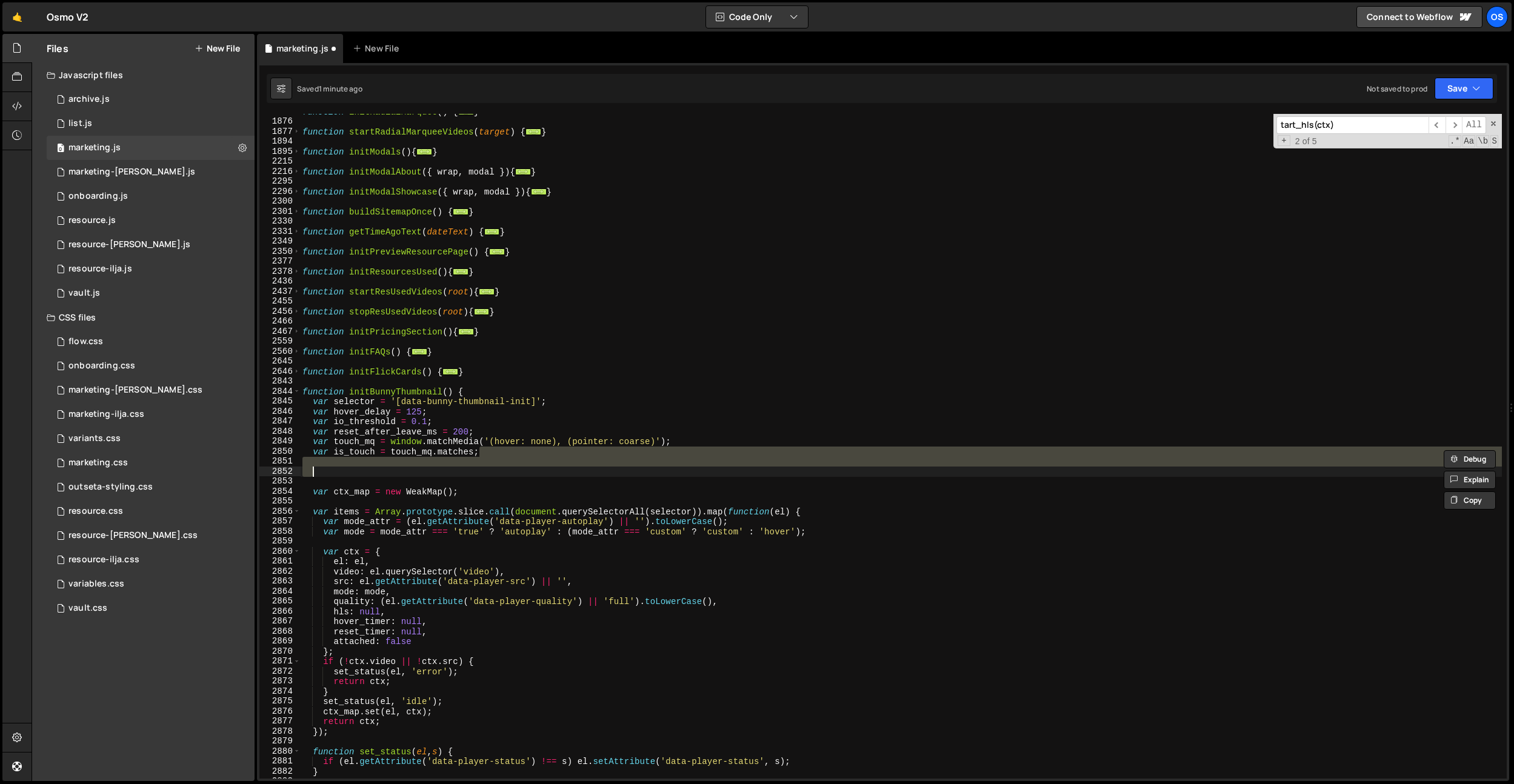
type textarea "}; }"
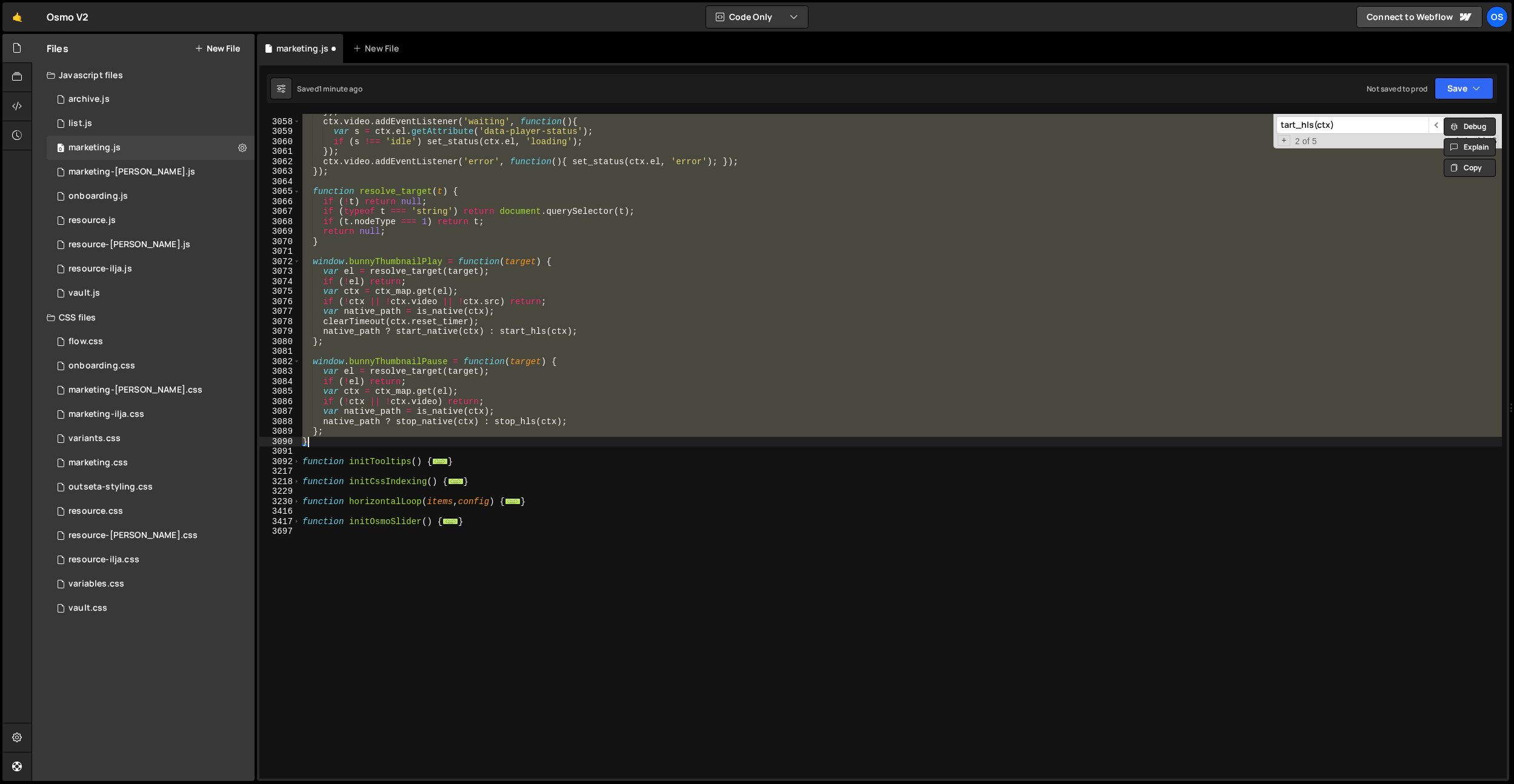
click at [470, 486] on div "}) ; ctx . video . addEventListener ( 'waiting' , function ( ) { var s = ctx . …" at bounding box center [901, 449] width 1202 height 684
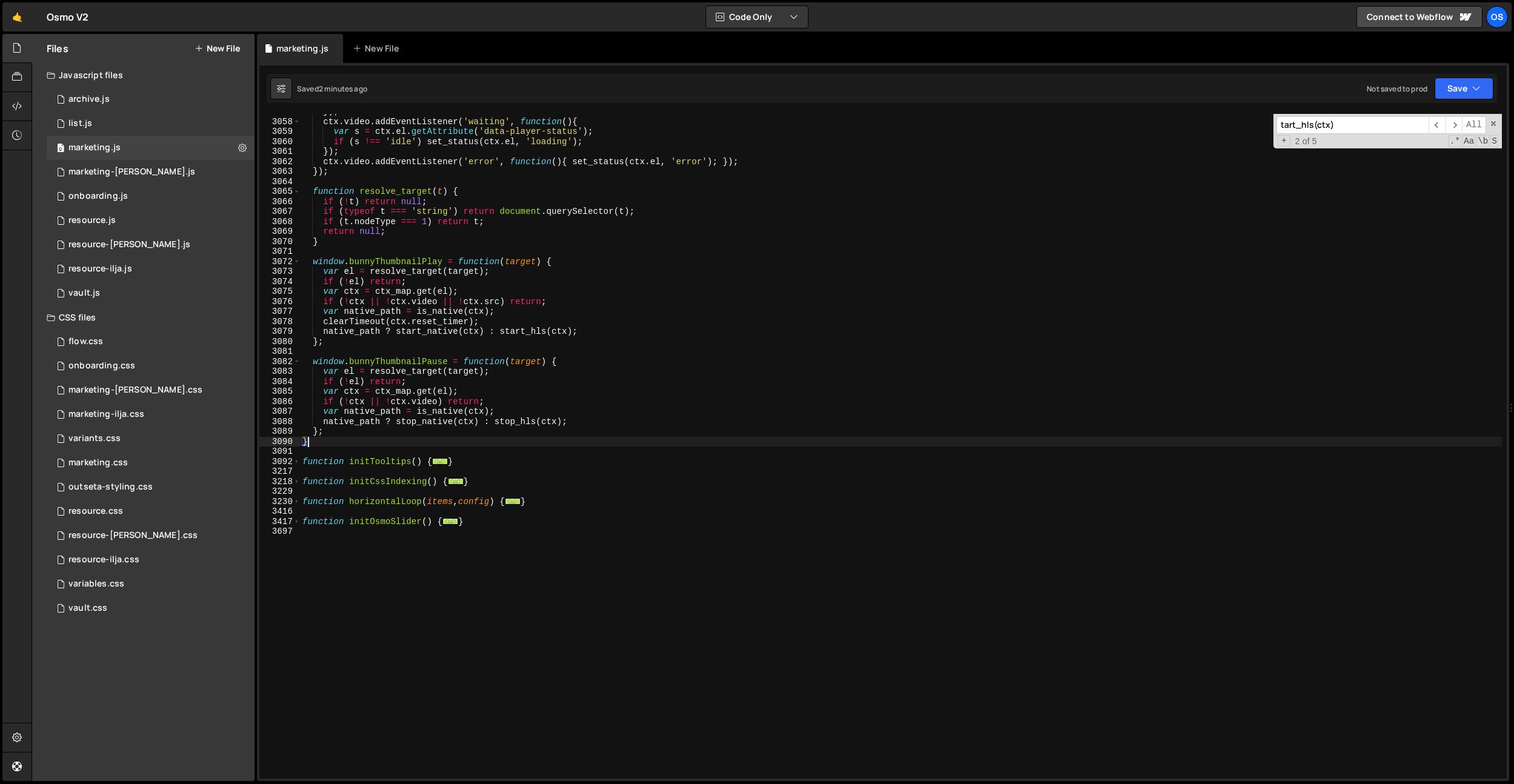
drag, startPoint x: 335, startPoint y: 442, endPoint x: 330, endPoint y: 437, distance: 7.1
click at [330, 437] on div "}) ; ctx . video . addEventListener ( 'waiting' , function ( ) { var s = ctx . …" at bounding box center [901, 449] width 1202 height 684
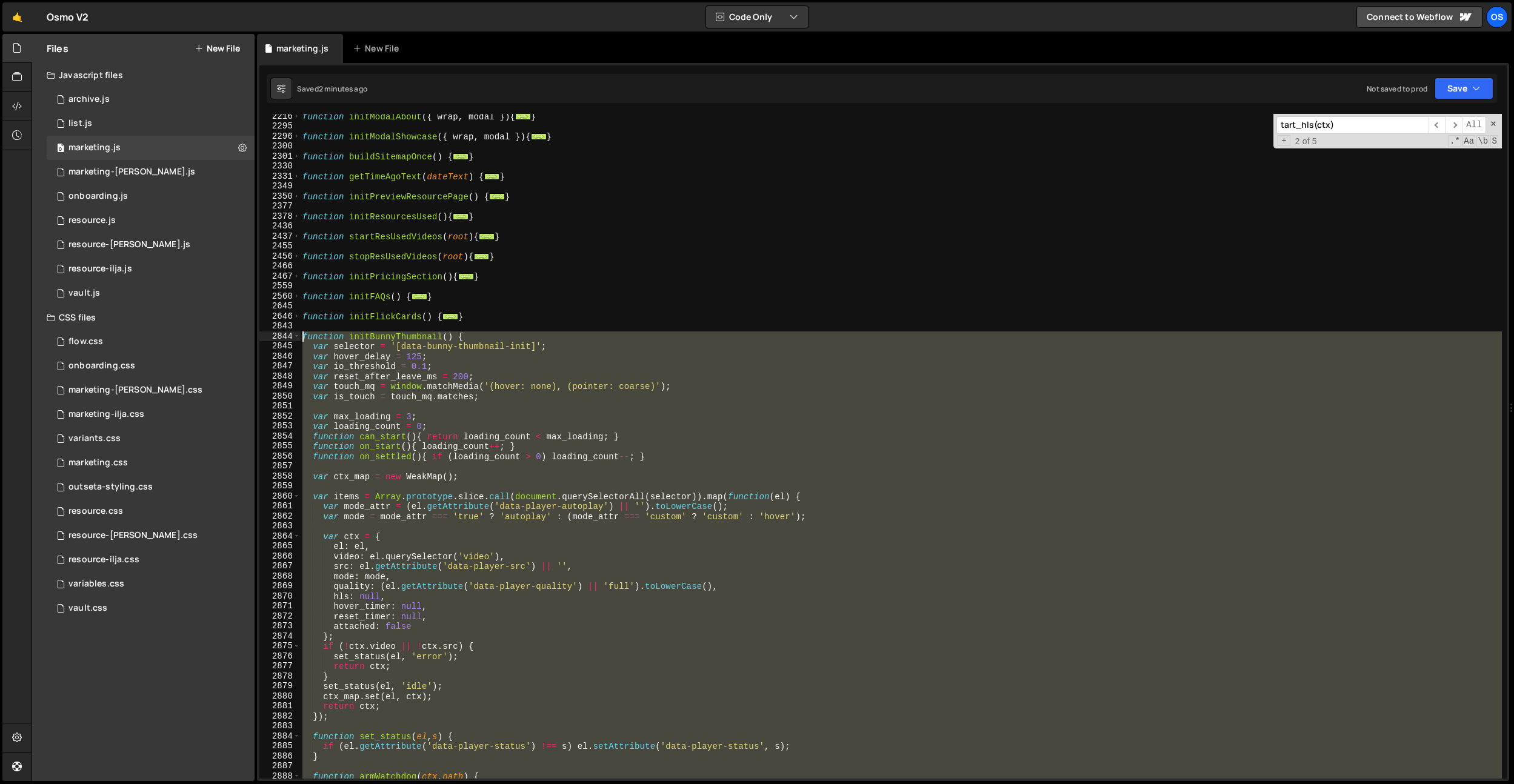
drag, startPoint x: 316, startPoint y: 442, endPoint x: 293, endPoint y: 341, distance: 103.6
click at [293, 341] on div "} 2216 2295 2296 2300 2301 2330 2331 2349 2350 2377 2378 2436 2437 2455 2456 24…" at bounding box center [883, 446] width 1247 height 665
paste textarea "}"
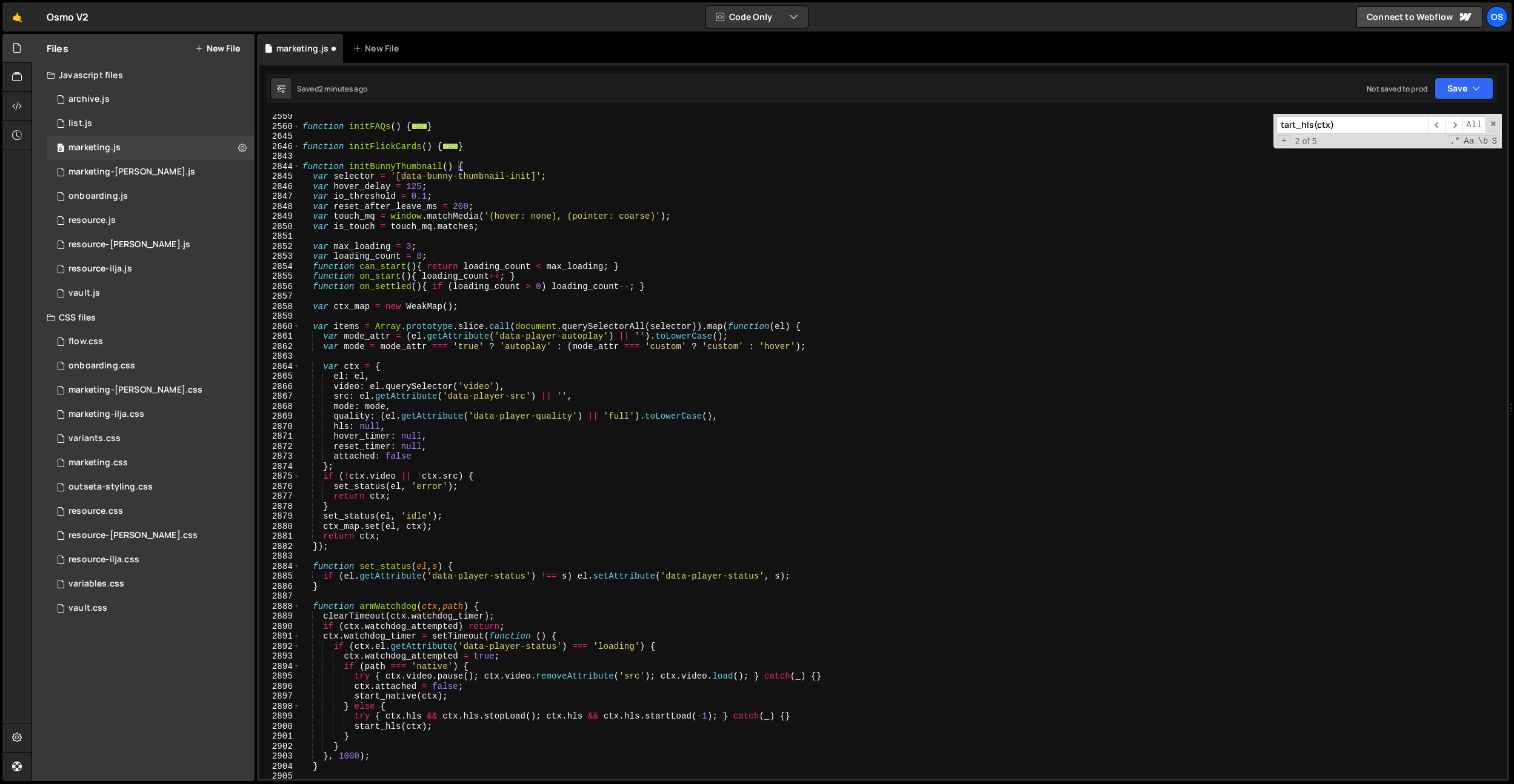
scroll to position [1256, 0]
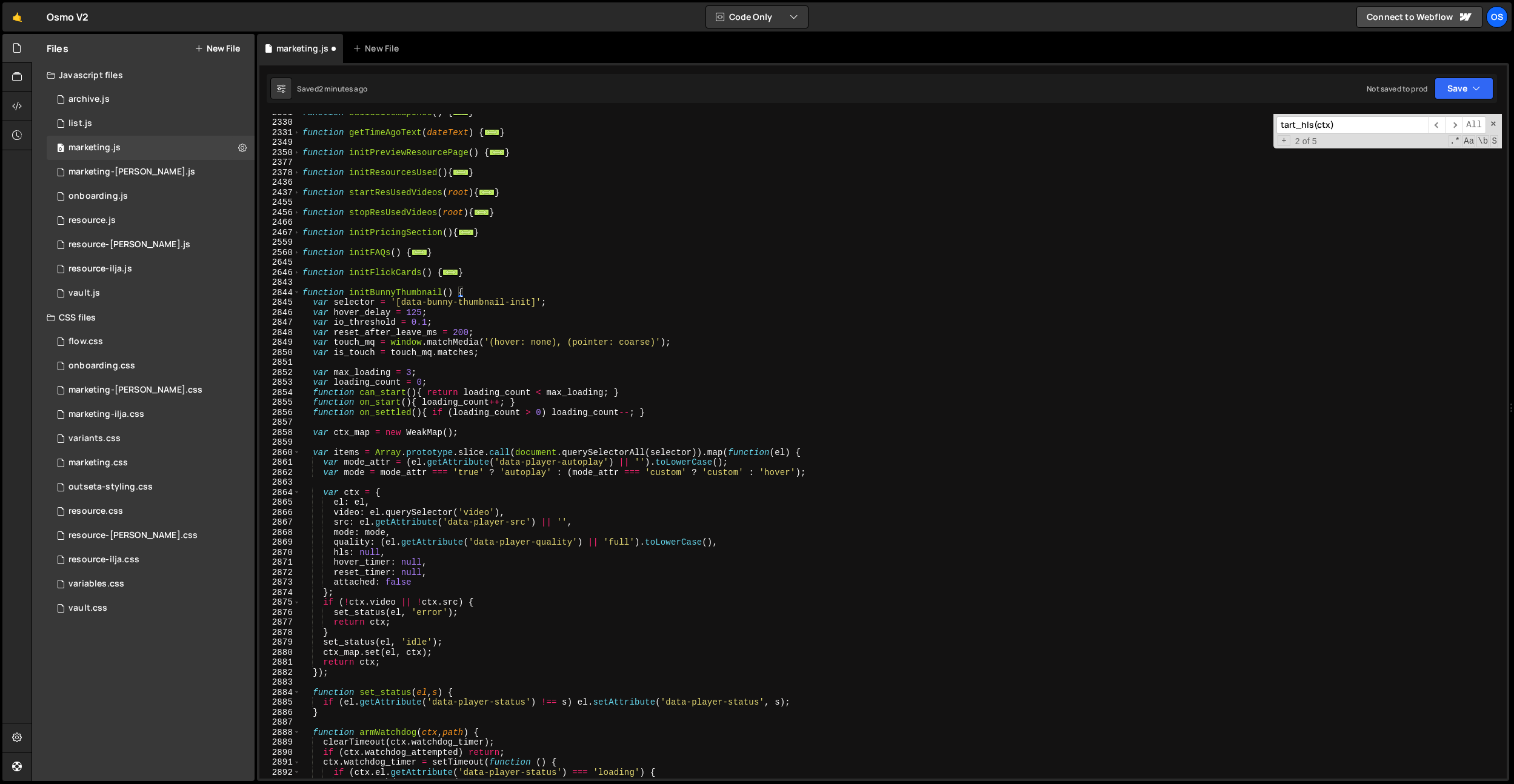
click at [411, 373] on div "function buildSitemapOnce ( ) { ... } function getTimeAgoText ( dateText ) { ..…" at bounding box center [901, 449] width 1202 height 684
click at [498, 289] on div "function buildSitemapOnce ( ) { ... } function getTimeAgoText ( dateText ) { ..…" at bounding box center [901, 449] width 1202 height 684
click at [448, 396] on div "function buildSitemapOnce ( ) { ... } function getTimeAgoText ( dateText ) { ..…" at bounding box center [901, 449] width 1202 height 684
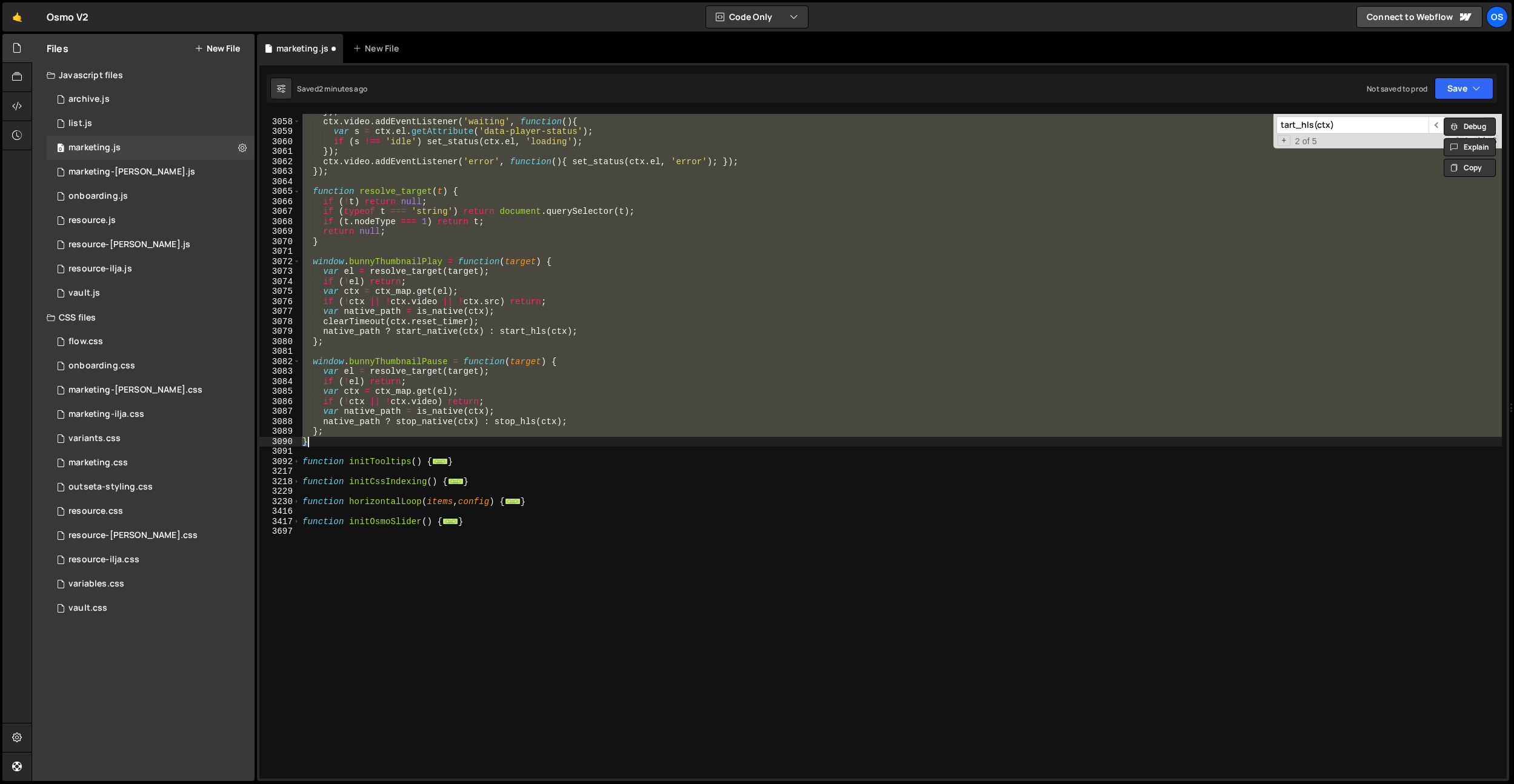
paste textarea
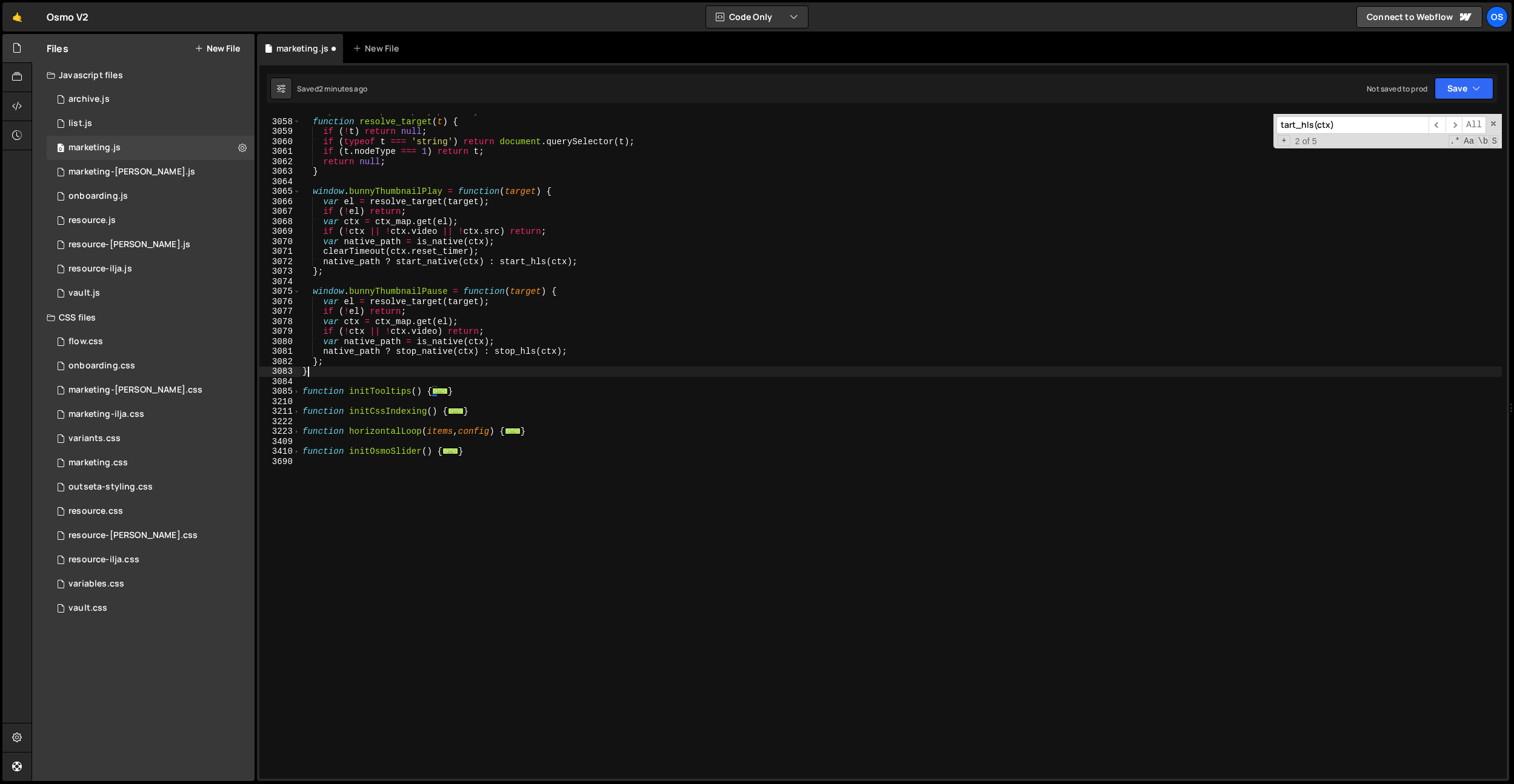
scroll to position [0, 0]
click at [522, 366] on div "// public helpers: play/pause by element or selector function resolve_target ( …" at bounding box center [901, 449] width 1202 height 684
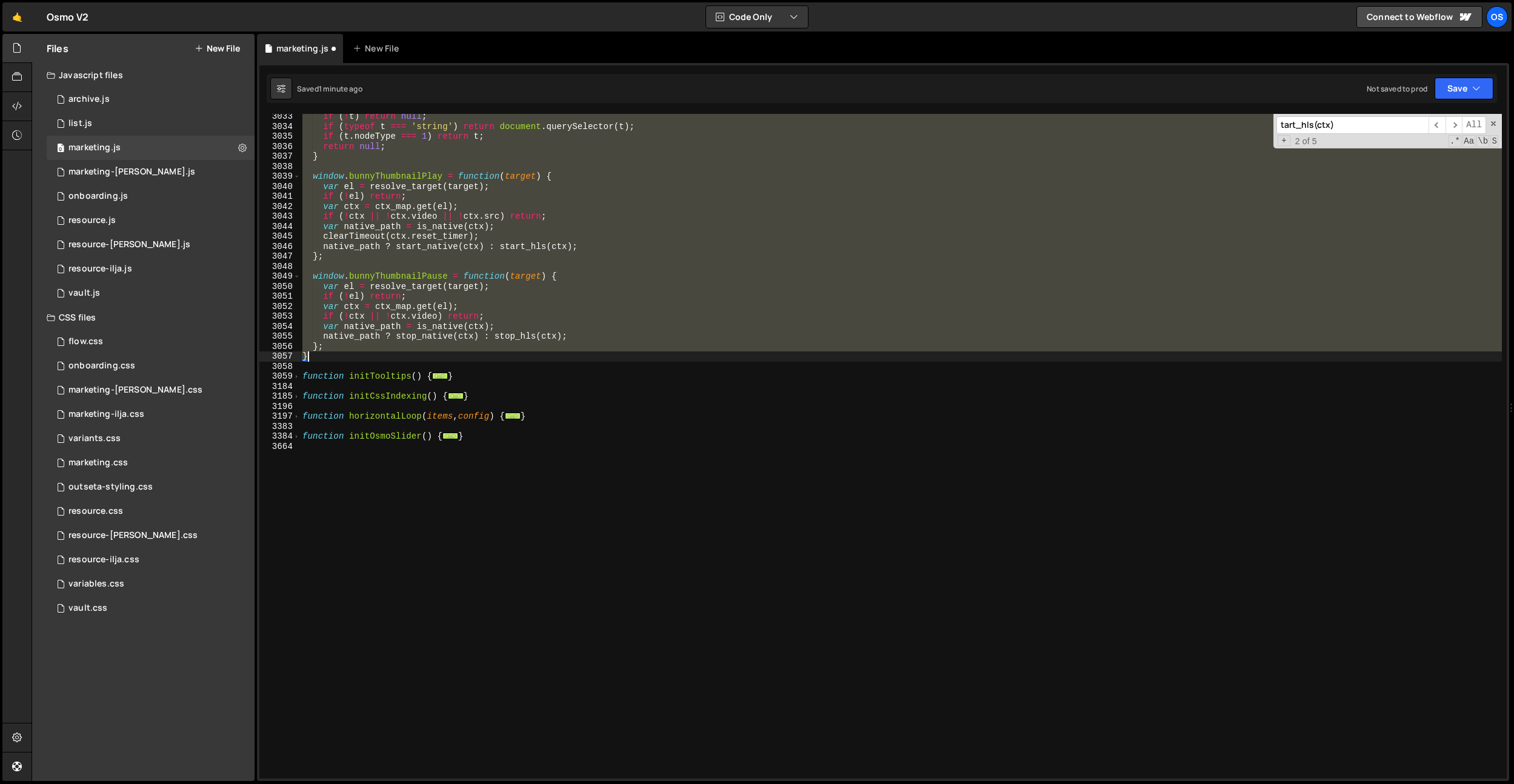
type textarea "var is_touch = touch_mq.matches;"
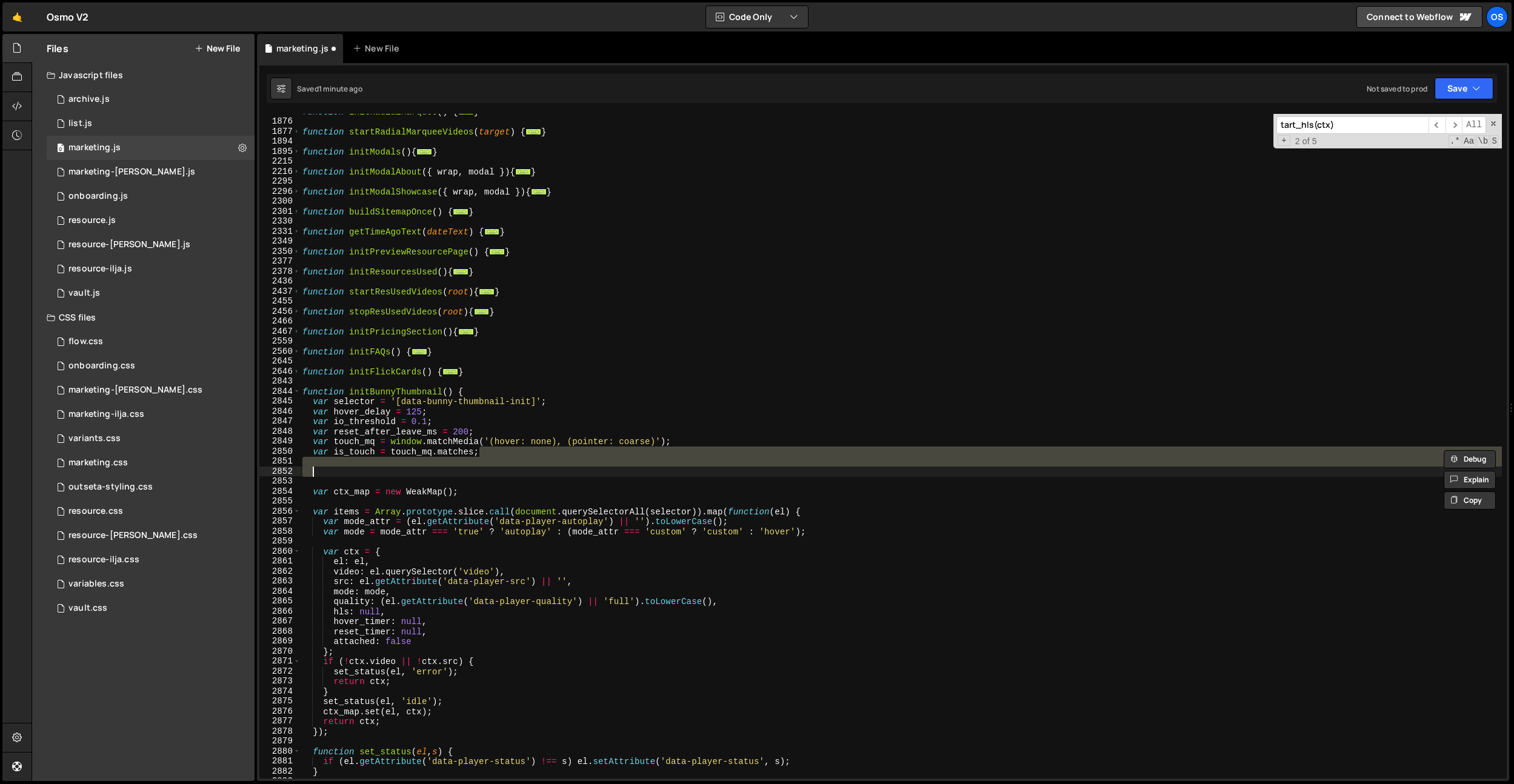
type textarea "var is_touch = touch_mq.matches;"
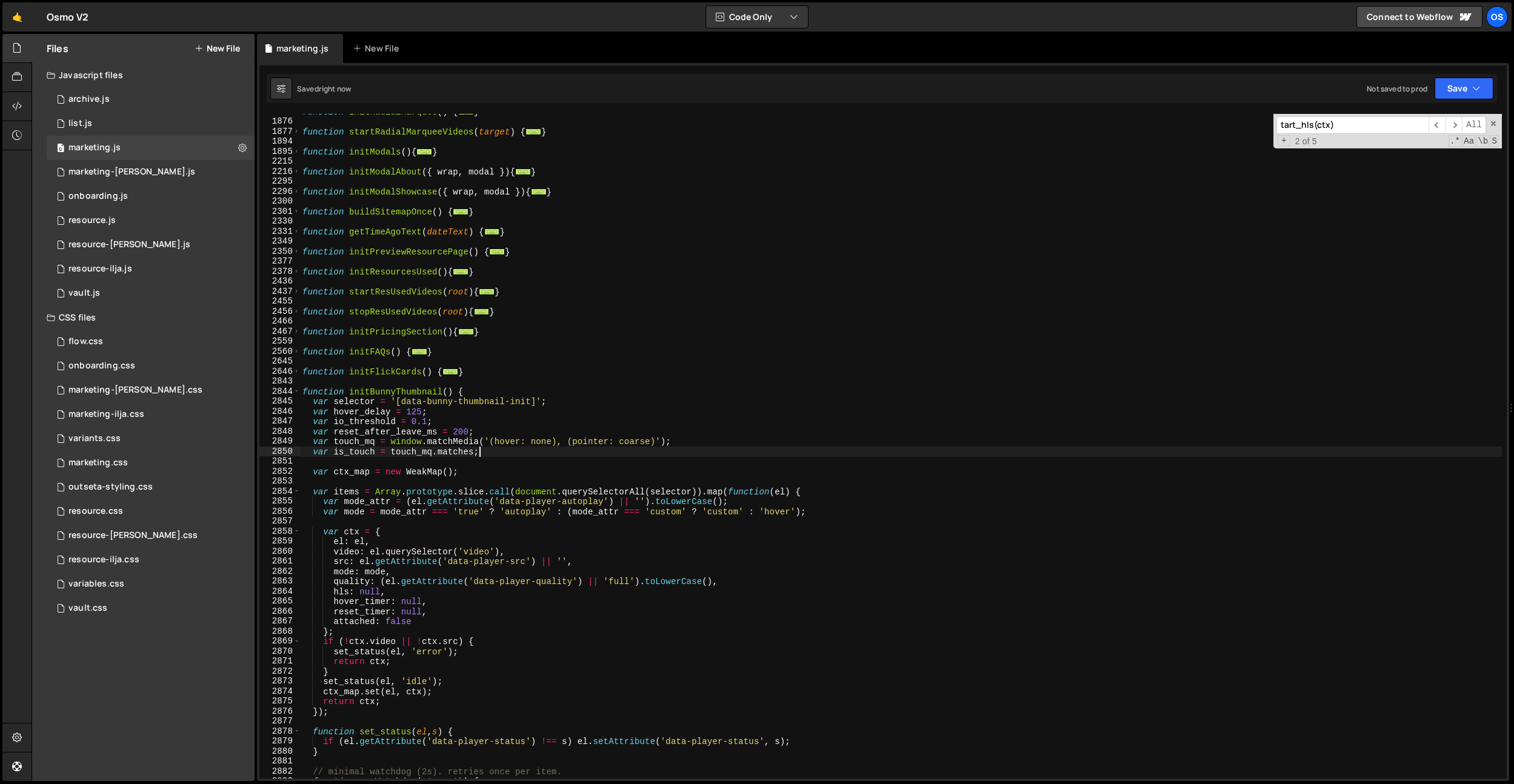
click at [521, 386] on div "function initRadialMarquee ( ) { ... } function startRadialMarqueeVideos ( targ…" at bounding box center [901, 449] width 1202 height 684
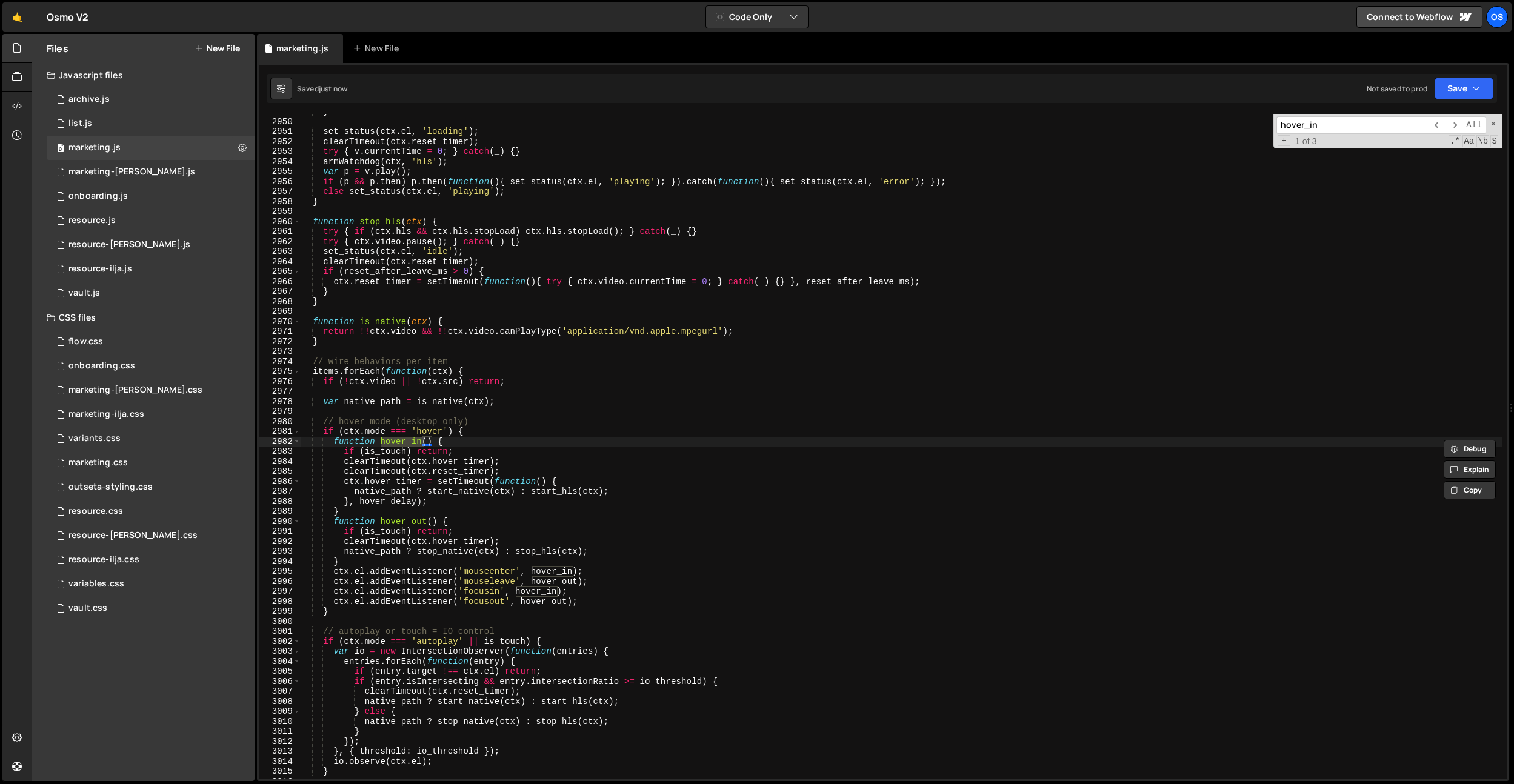
scroll to position [2487, 0]
type input "hover_in"
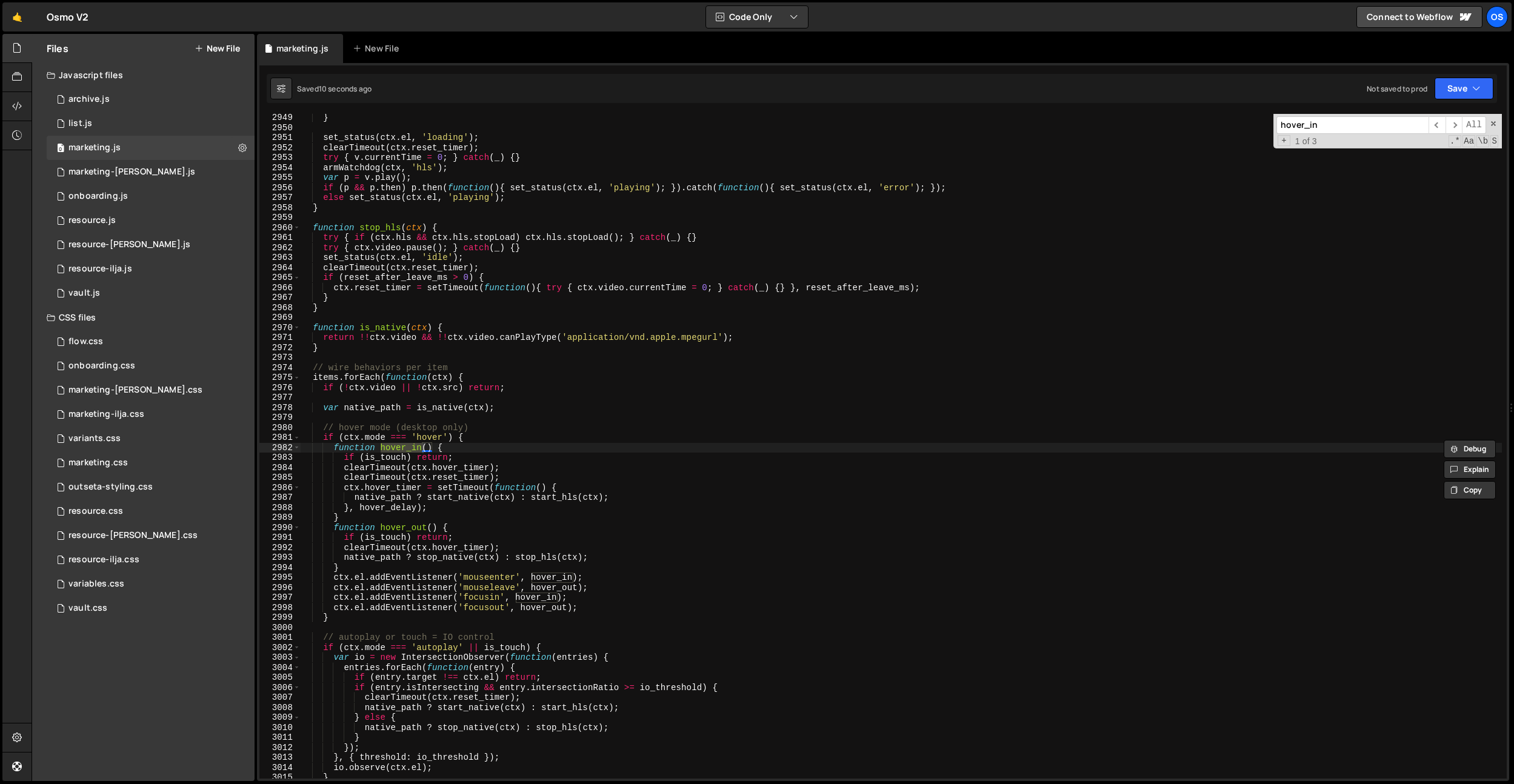
scroll to position [2480, 0]
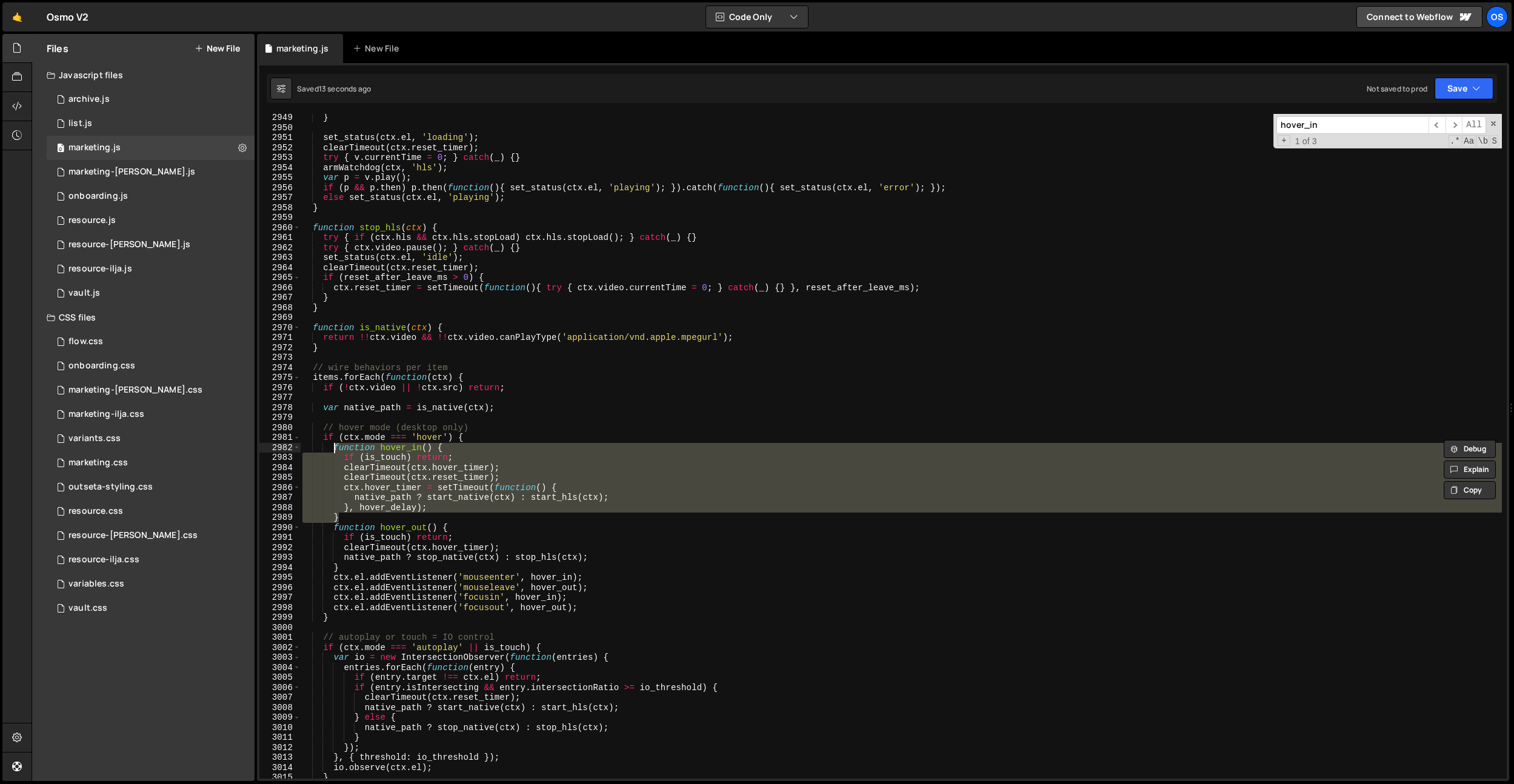
drag, startPoint x: 343, startPoint y: 519, endPoint x: 333, endPoint y: 450, distance: 69.7
click at [333, 450] on div "} set_status ( ctx . el , 'loading' ) ; clearTimeout ( ctx . reset_timer ) ; tr…" at bounding box center [901, 454] width 1202 height 684
paste textarea "}"
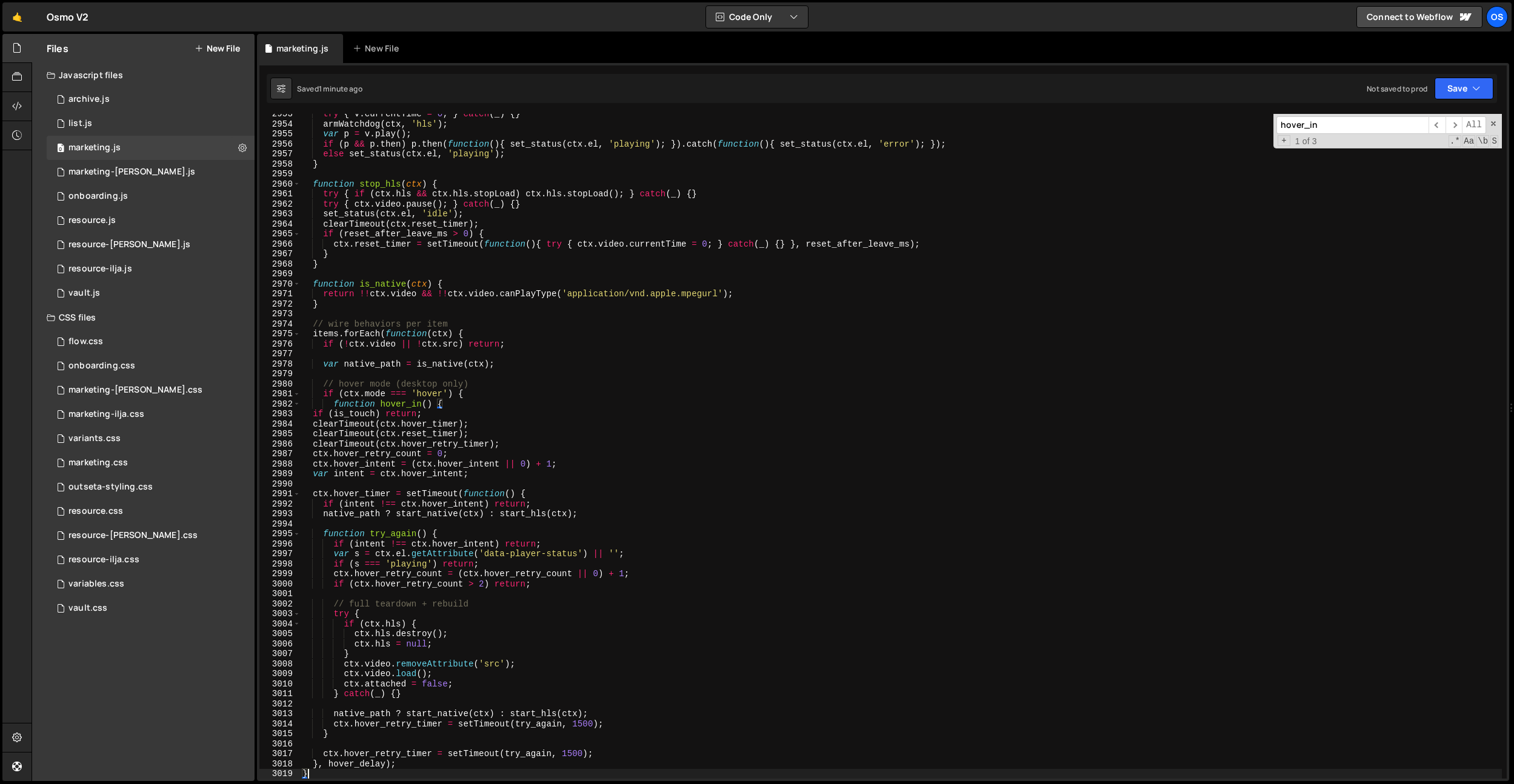
click at [401, 208] on div "try { v . currentTime = 0 ; } catch ( _ ) { } armWatchdog ( ctx , 'hls' ) ; var…" at bounding box center [901, 451] width 1202 height 684
type textarea "try { ctx.video.pause(); } catch(_) {}"
paste input "start_native"
type input "start_native"
click at [1438, 124] on span "​" at bounding box center [1437, 125] width 17 height 17
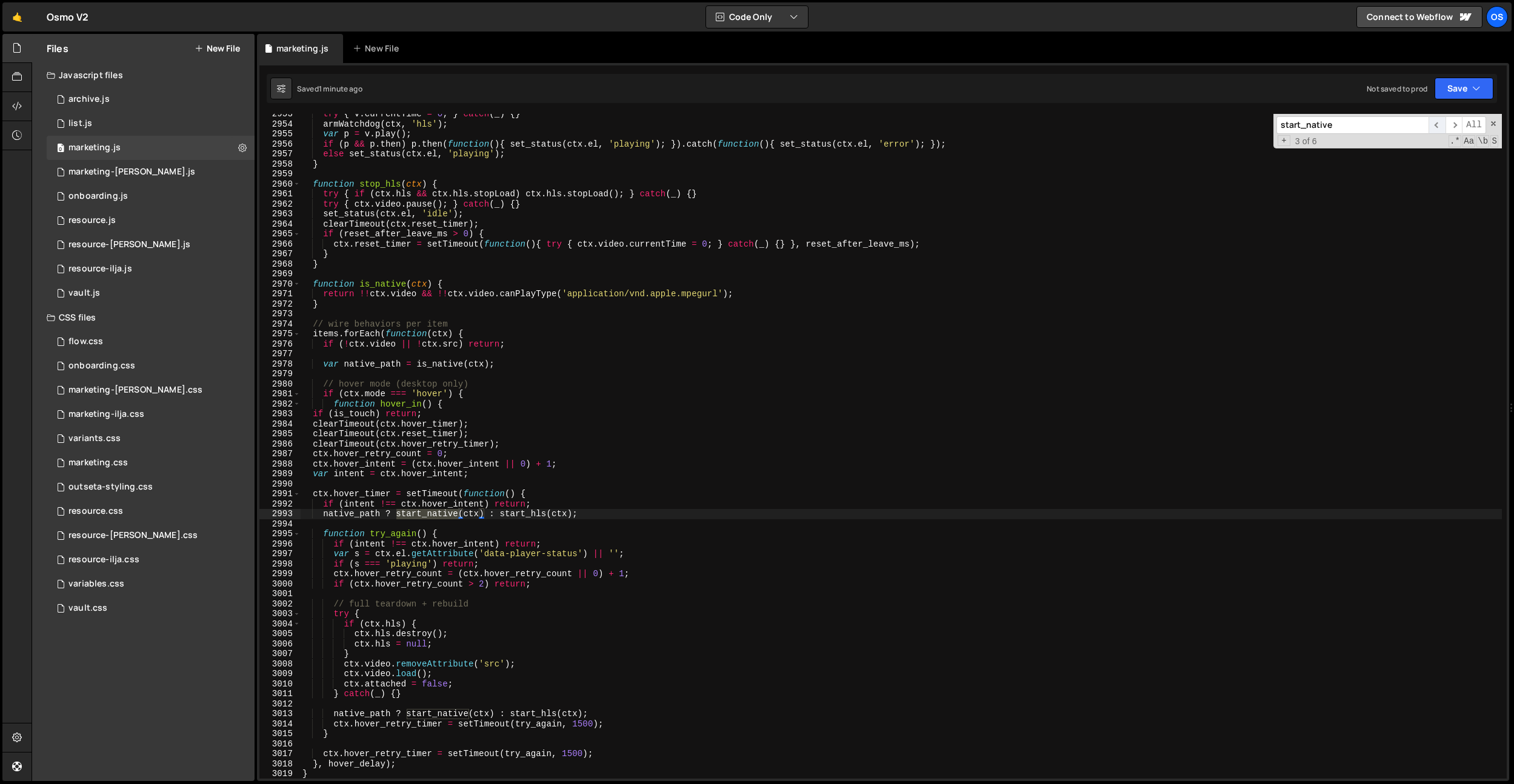
click at [1438, 124] on span "​" at bounding box center [1437, 125] width 17 height 17
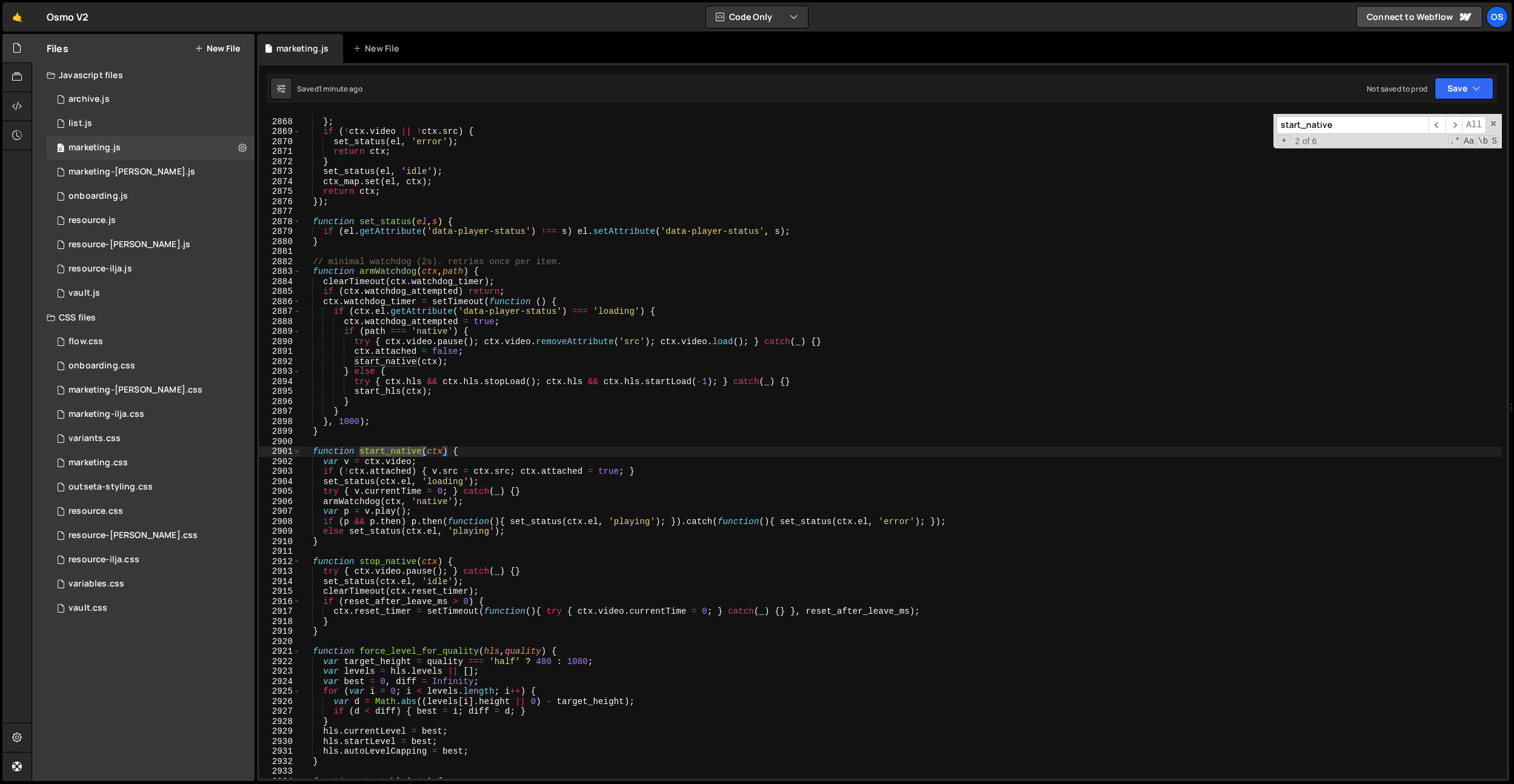
type textarea "function start_native(ctx) {"
click at [510, 454] on div "attached : false } ; if ( ! ctx . video || ! ctx . src ) { set_status ( el , 'e…" at bounding box center [901, 449] width 1202 height 684
paste textarea "if (ctx.mode === 'hover' && ctx._start_intent != null && ctx._start_intent !== …"
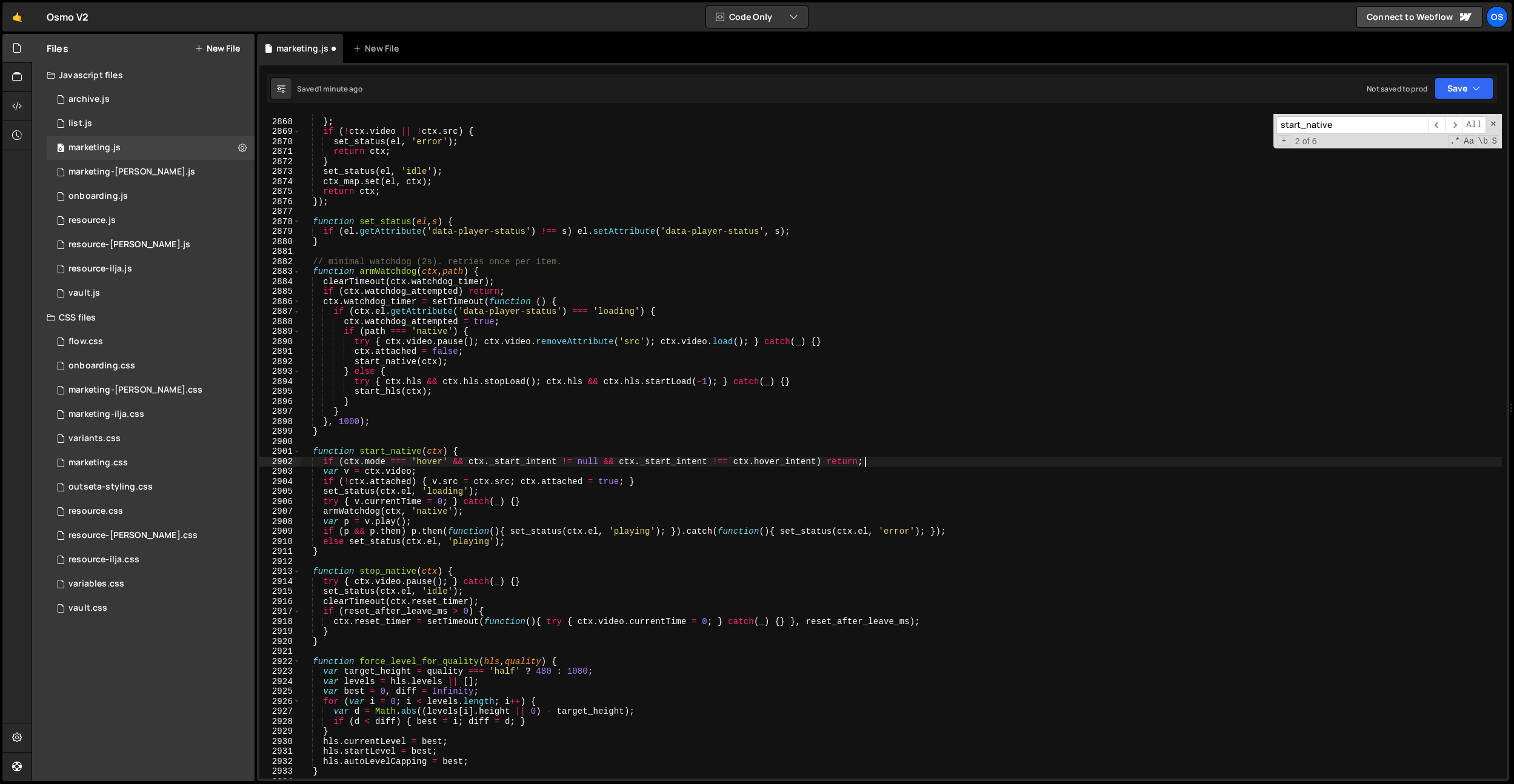
type textarea "if (ctx.mode === 'hover' && ctx._start_intent != null && ctx._start_intent !== …"
click at [524, 445] on div "attached : false } ; if ( ! ctx . video || ! ctx . src ) { set_status ( el , 'e…" at bounding box center [901, 449] width 1202 height 684
click at [522, 448] on div "attached : false } ; if ( ! ctx . video || ! ctx . src ) { set_status ( el , 'e…" at bounding box center [901, 449] width 1202 height 684
type textarea "function start_native(ctx) {"
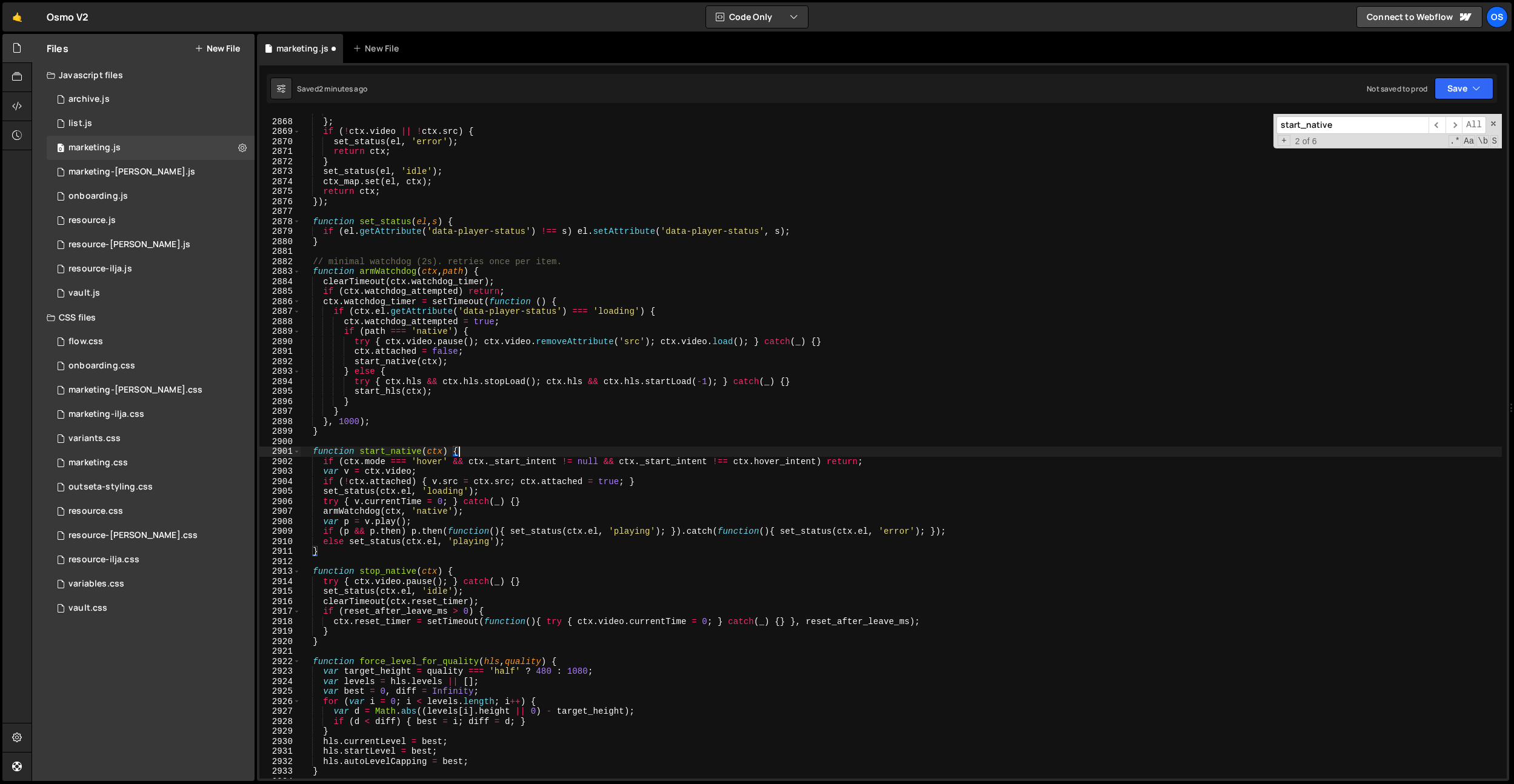
click at [1319, 126] on input "start_native" at bounding box center [1352, 125] width 152 height 17
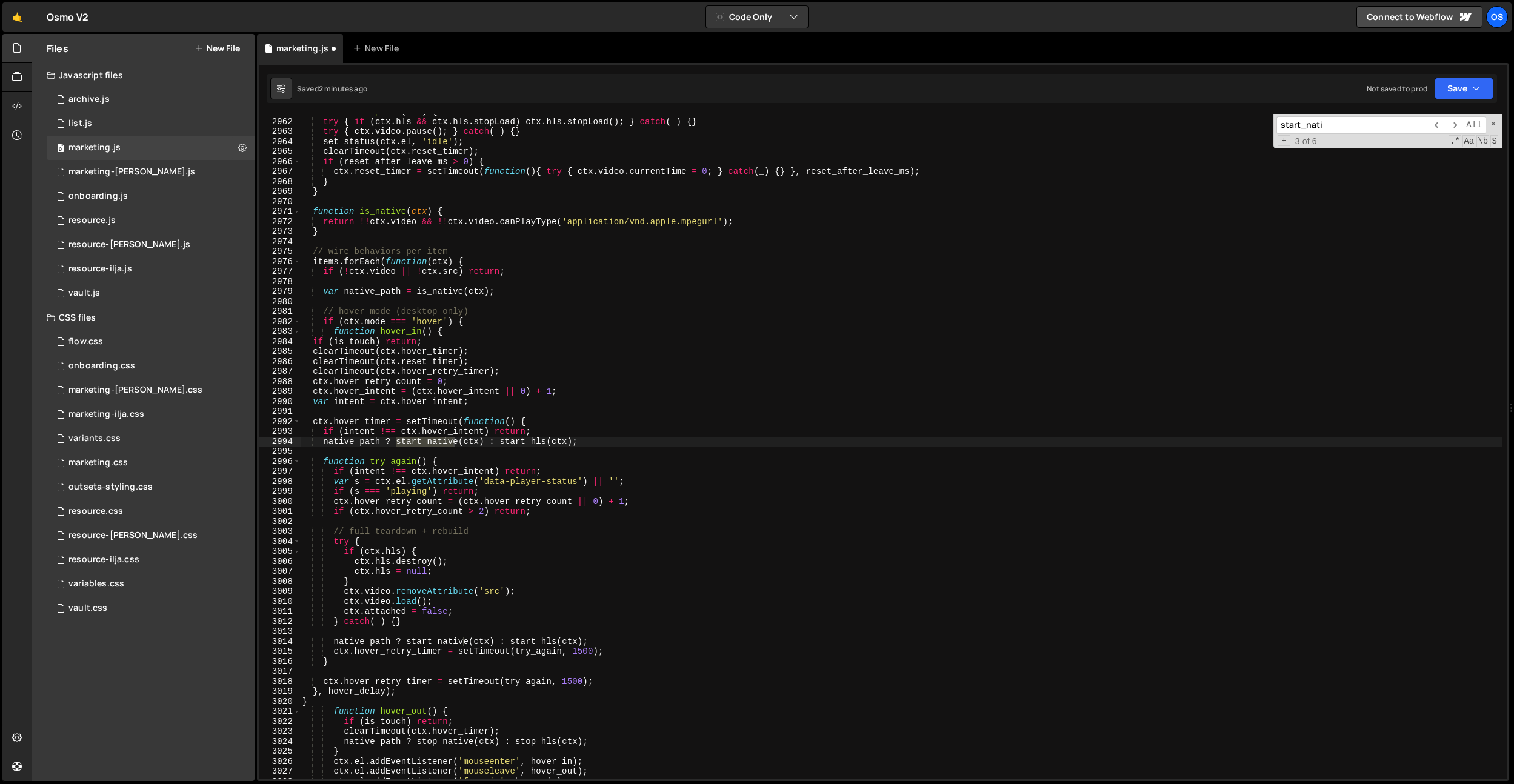
scroll to position [2606, 0]
type input "start_hls"
click at [1434, 126] on span "​" at bounding box center [1437, 125] width 17 height 17
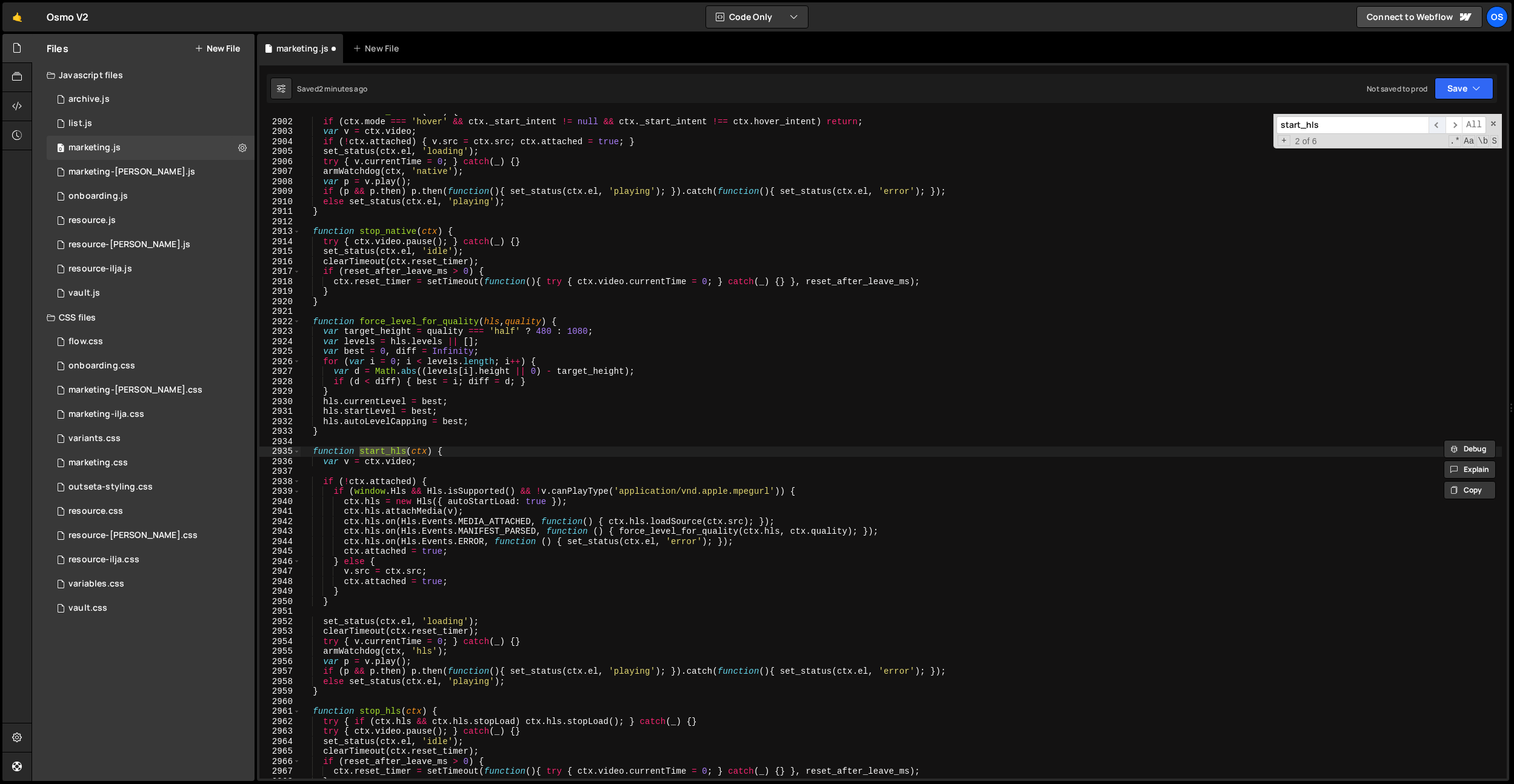
scroll to position [2006, 0]
type textarea "function start_hls(ctx) {"
click at [474, 451] on div "function start_native ( ctx ) { if ( ctx . mode === 'hover' && ctx . _start_int…" at bounding box center [901, 449] width 1202 height 684
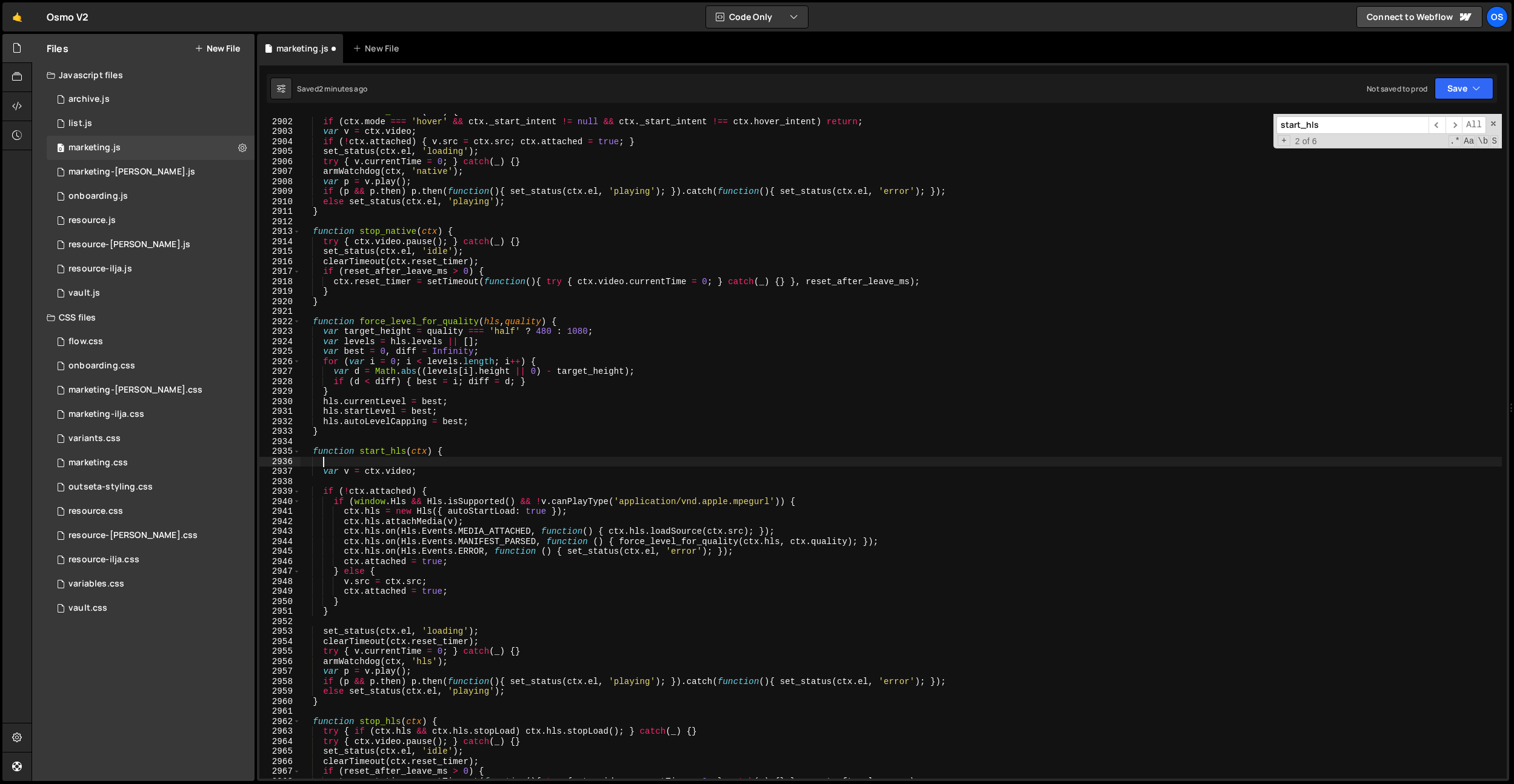
paste textarea "if (ctx.mode === 'hover' && ctx._start_intent != null && ctx._start_intent !== …"
click at [607, 472] on div "function start_native ( ctx ) { if ( ctx . mode === 'hover' && ctx . _start_int…" at bounding box center [901, 449] width 1202 height 684
type textarea "var v = [DOMAIN_NAME];"
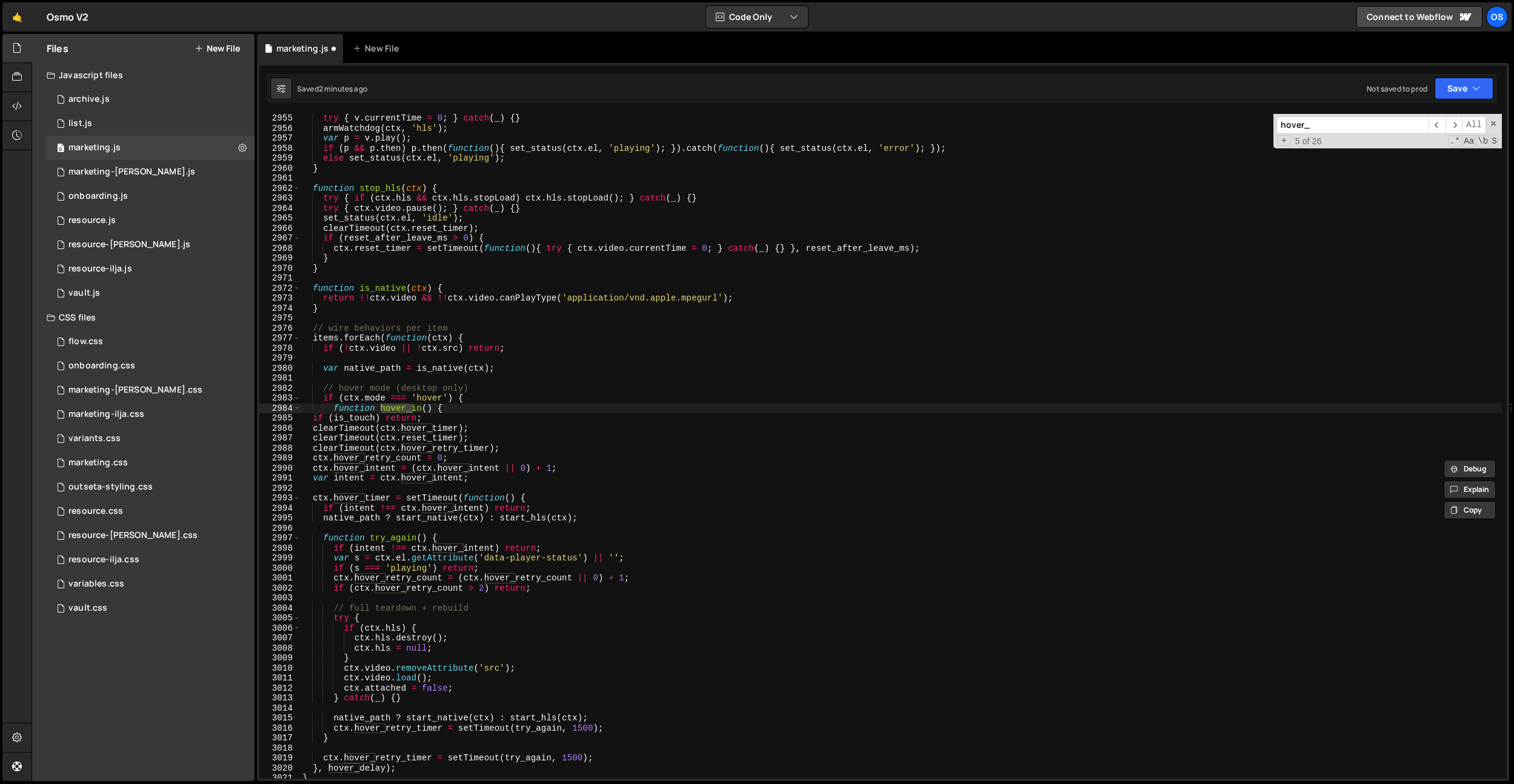
scroll to position [2540, 0]
type input "hover_"
click at [332, 418] on div "try { v . currentTime = 0 ; } catch ( _ ) { } armWatchdog ( ctx , 'hls' ) ; var…" at bounding box center [901, 455] width 1202 height 684
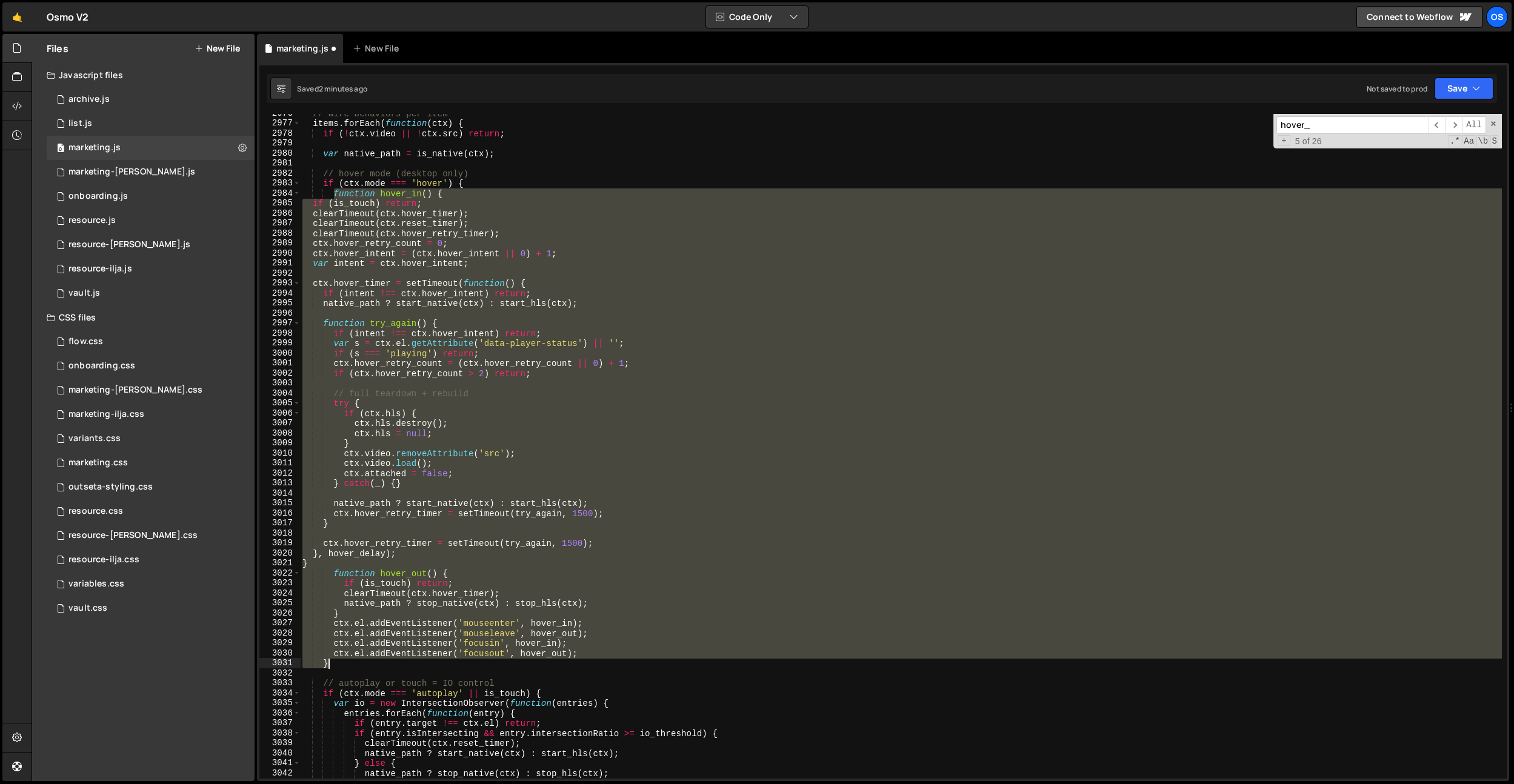
drag, startPoint x: 333, startPoint y: 410, endPoint x: 349, endPoint y: 662, distance: 252.5
click at [349, 662] on div "// wire behaviors per item items . forEach ( function ( ctx ) { if ( ! ctx . vi…" at bounding box center [901, 451] width 1202 height 684
paste textarea
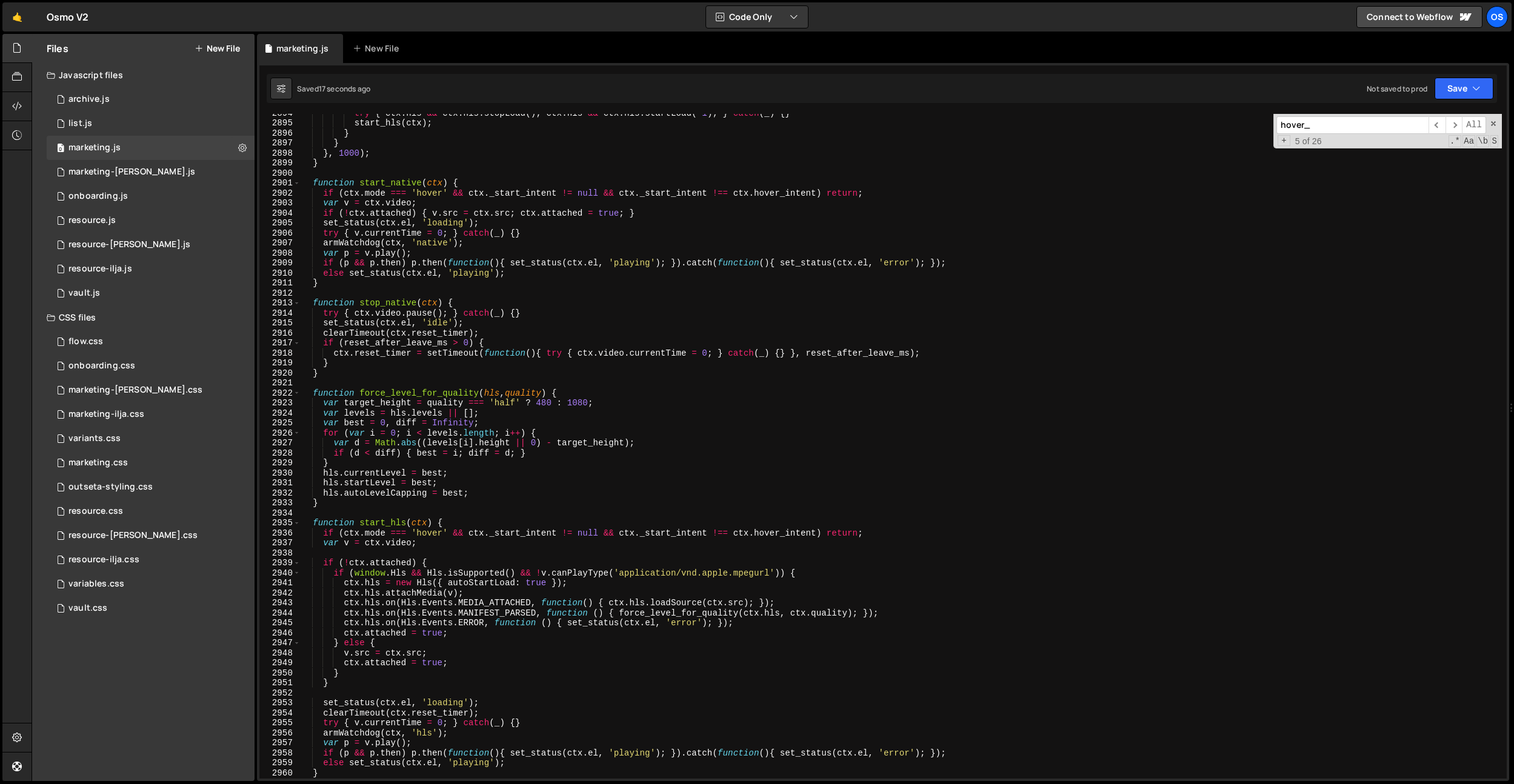
scroll to position [1825, 0]
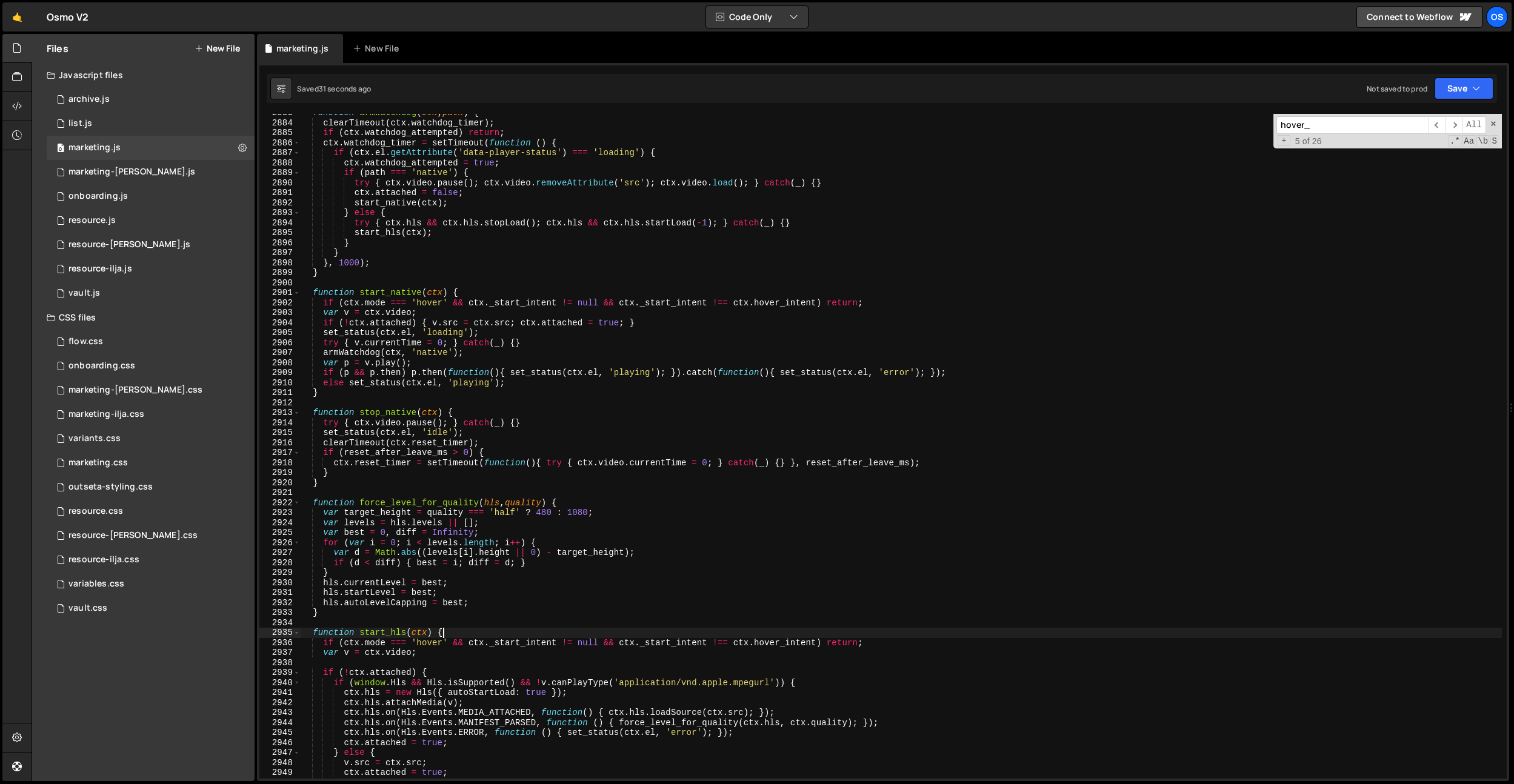
click at [515, 630] on div "function armWatchdog ( ctx , path ) { clearTimeout ( ctx . watchdog_timer ) ; i…" at bounding box center [901, 450] width 1202 height 684
type textarea "ctx.el.addEventListener('focusout', hover_out); }"
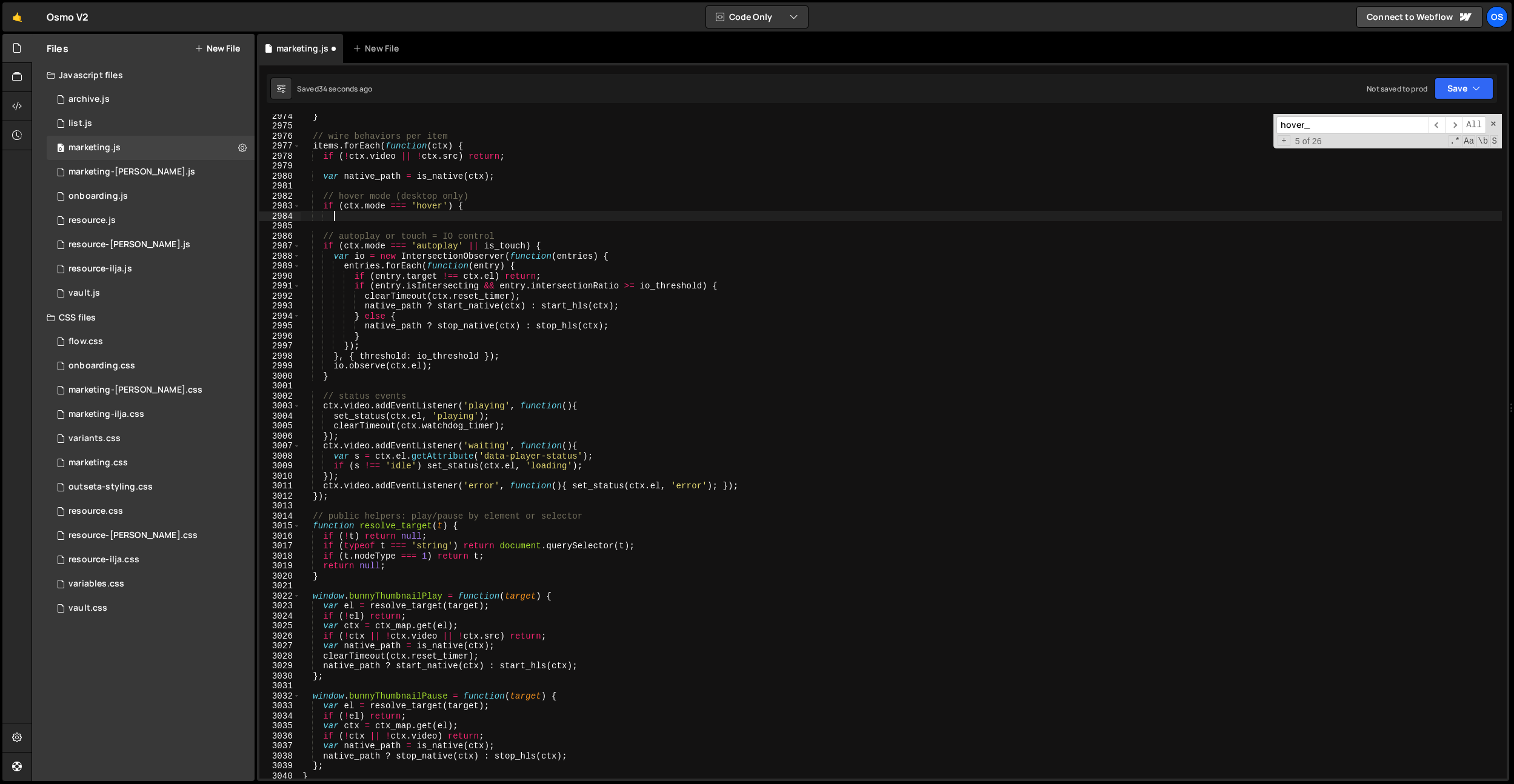
scroll to position [2682, 0]
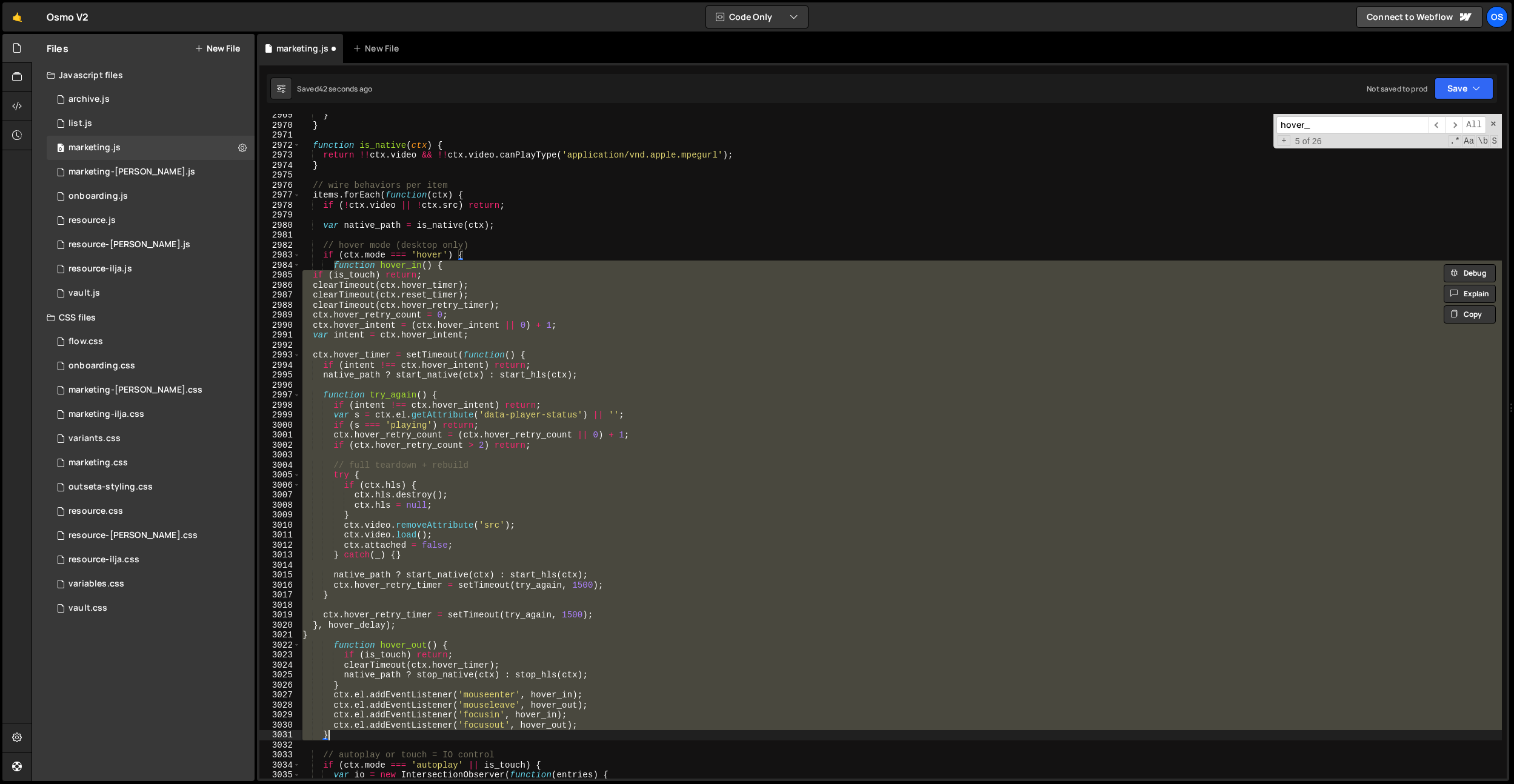
click at [533, 431] on div "} } function is_native ( ctx ) { return !! ctx . video && !! ctx . video . canP…" at bounding box center [901, 446] width 1202 height 665
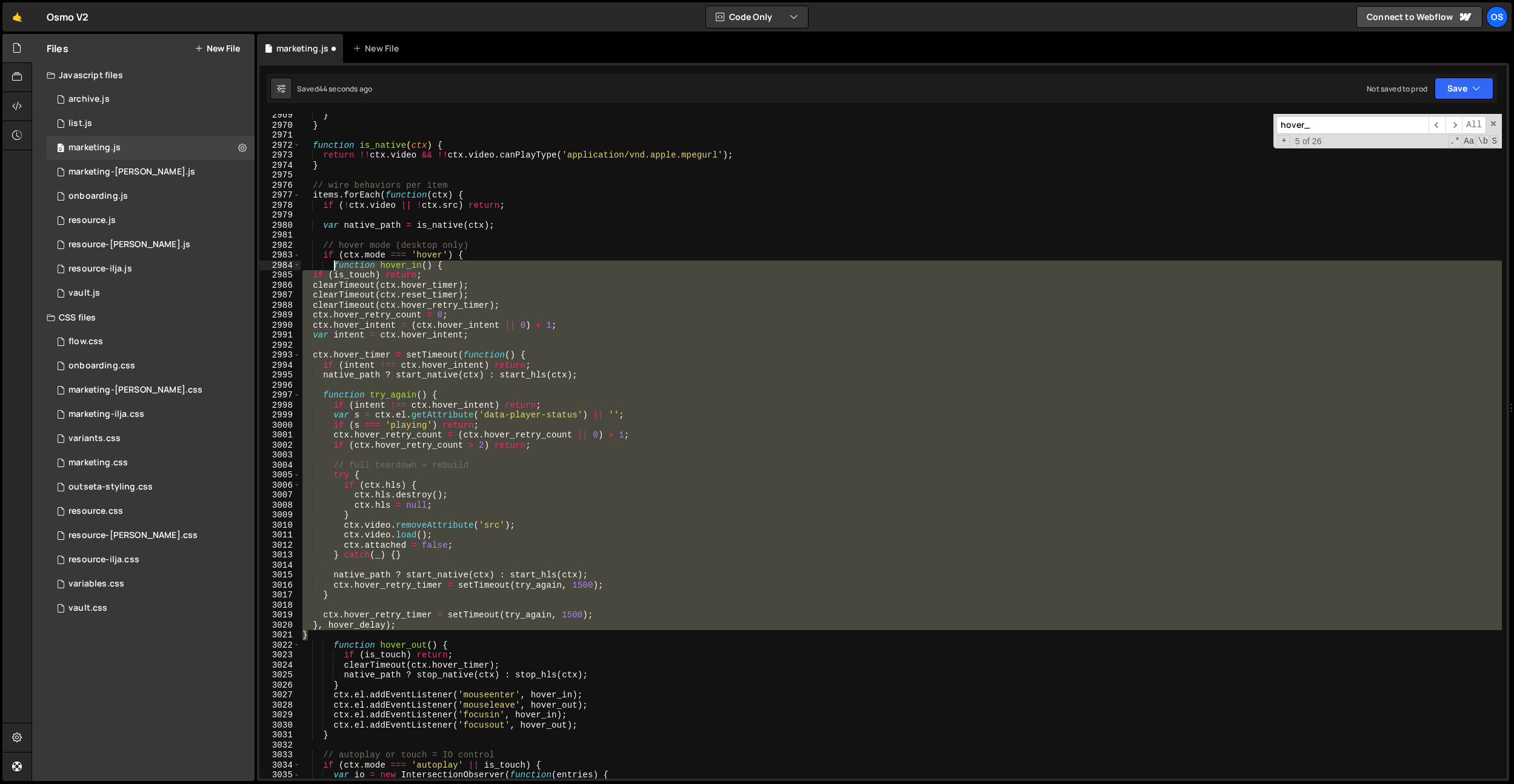
drag, startPoint x: 315, startPoint y: 637, endPoint x: 336, endPoint y: 269, distance: 368.6
click at [336, 269] on div "} } function is_native ( ctx ) { return !! ctx . video && !! ctx . video . canP…" at bounding box center [901, 452] width 1202 height 684
type textarea "function hover_in() { if (is_touch) return;"
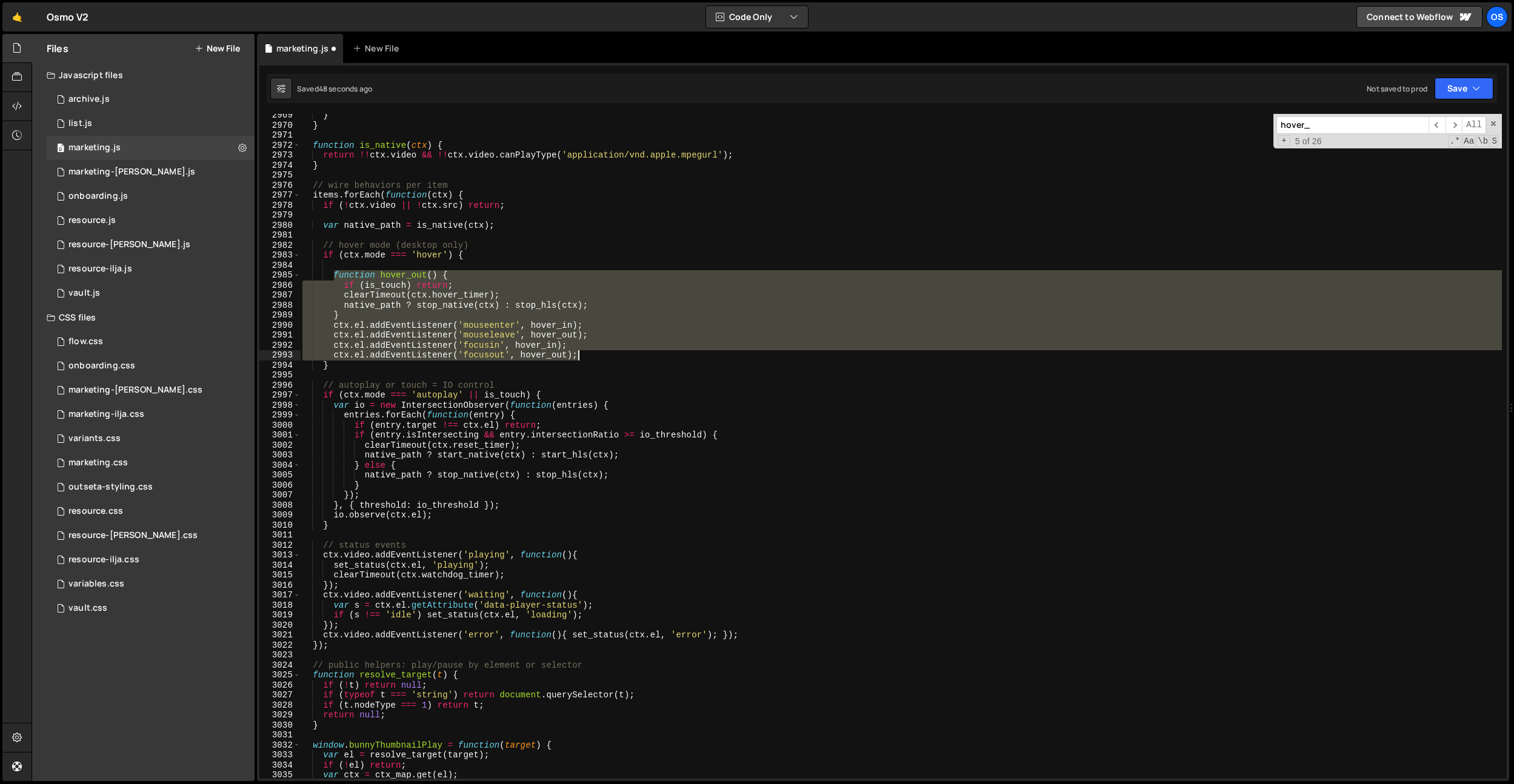
drag, startPoint x: 335, startPoint y: 273, endPoint x: 596, endPoint y: 358, distance: 274.5
click at [596, 358] on div "} } function is_native ( ctx ) { return !! ctx . video && !! ctx . video . canP…" at bounding box center [901, 452] width 1202 height 684
type textarea "ctx.el.addEventListener('focusin', hover_in); ctx.el.addEventListener('focusout…"
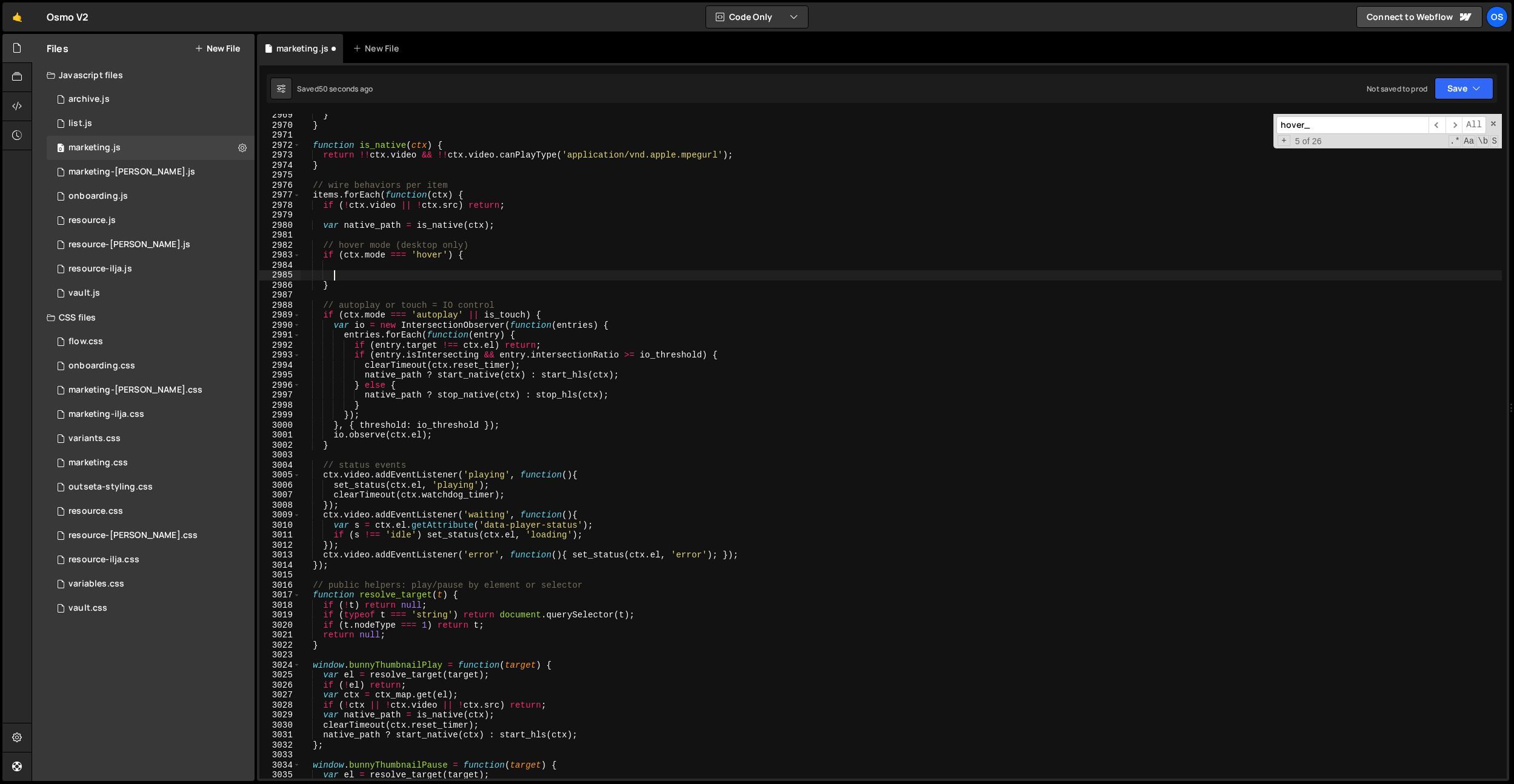
paste textarea "}"
type textarea "}"
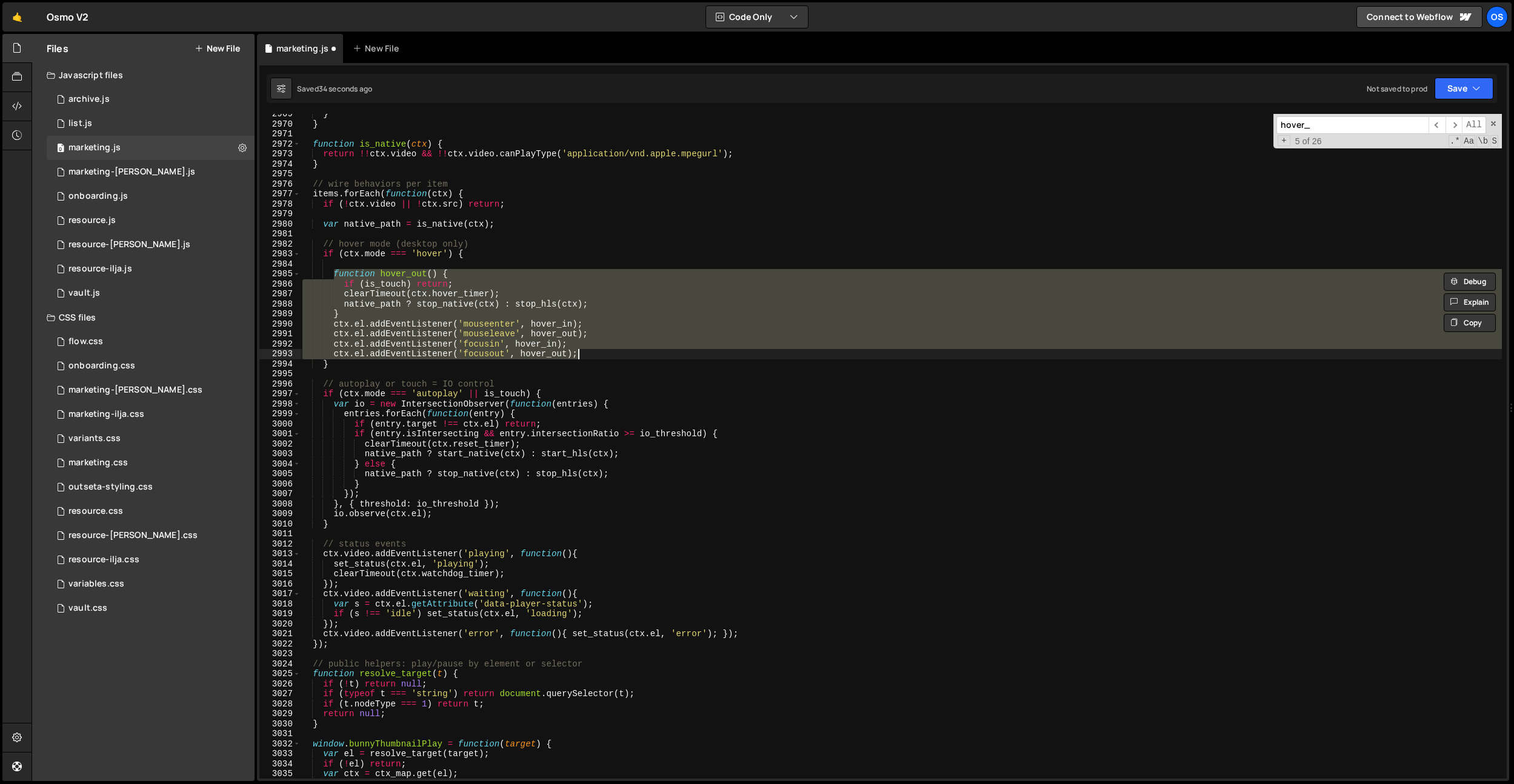
type textarea "}, hover_delay); }"
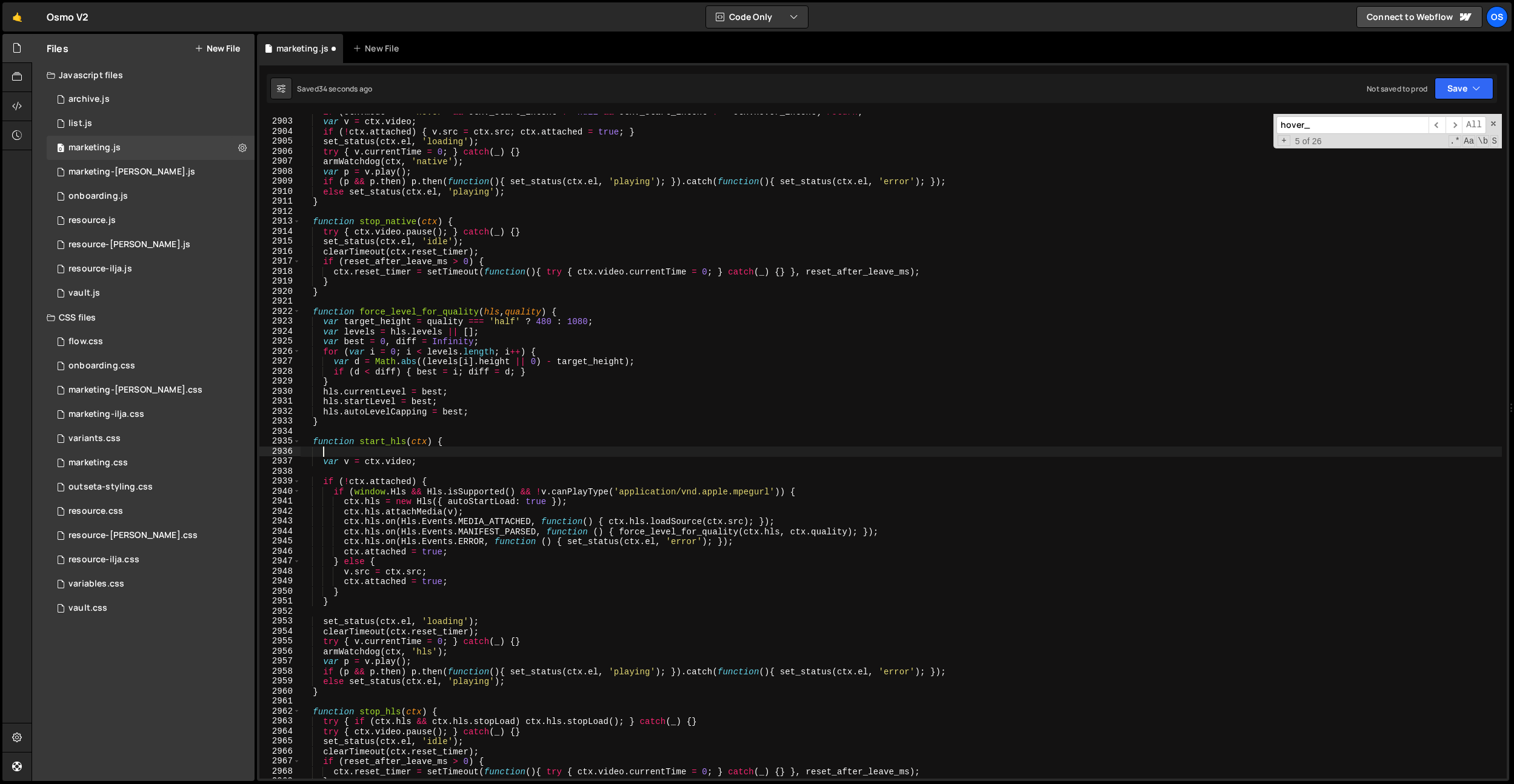
scroll to position [2017, 0]
type textarea "function start_hls(ctx) {"
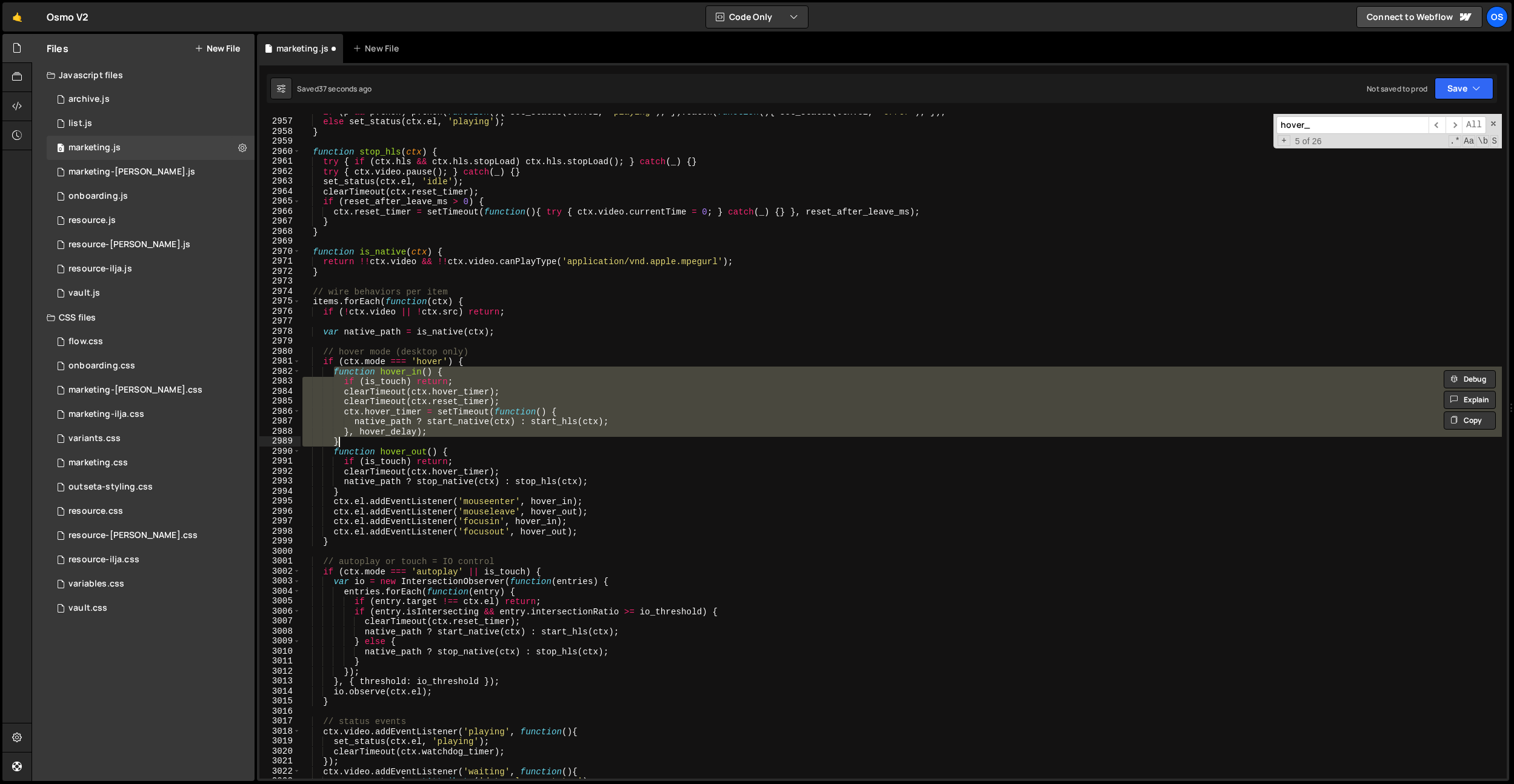
scroll to position [2557, 0]
click at [605, 271] on div "if ( p && p . then ) p . then ( function ( ) { set_status ( ctx . el , 'playing…" at bounding box center [901, 449] width 1202 height 684
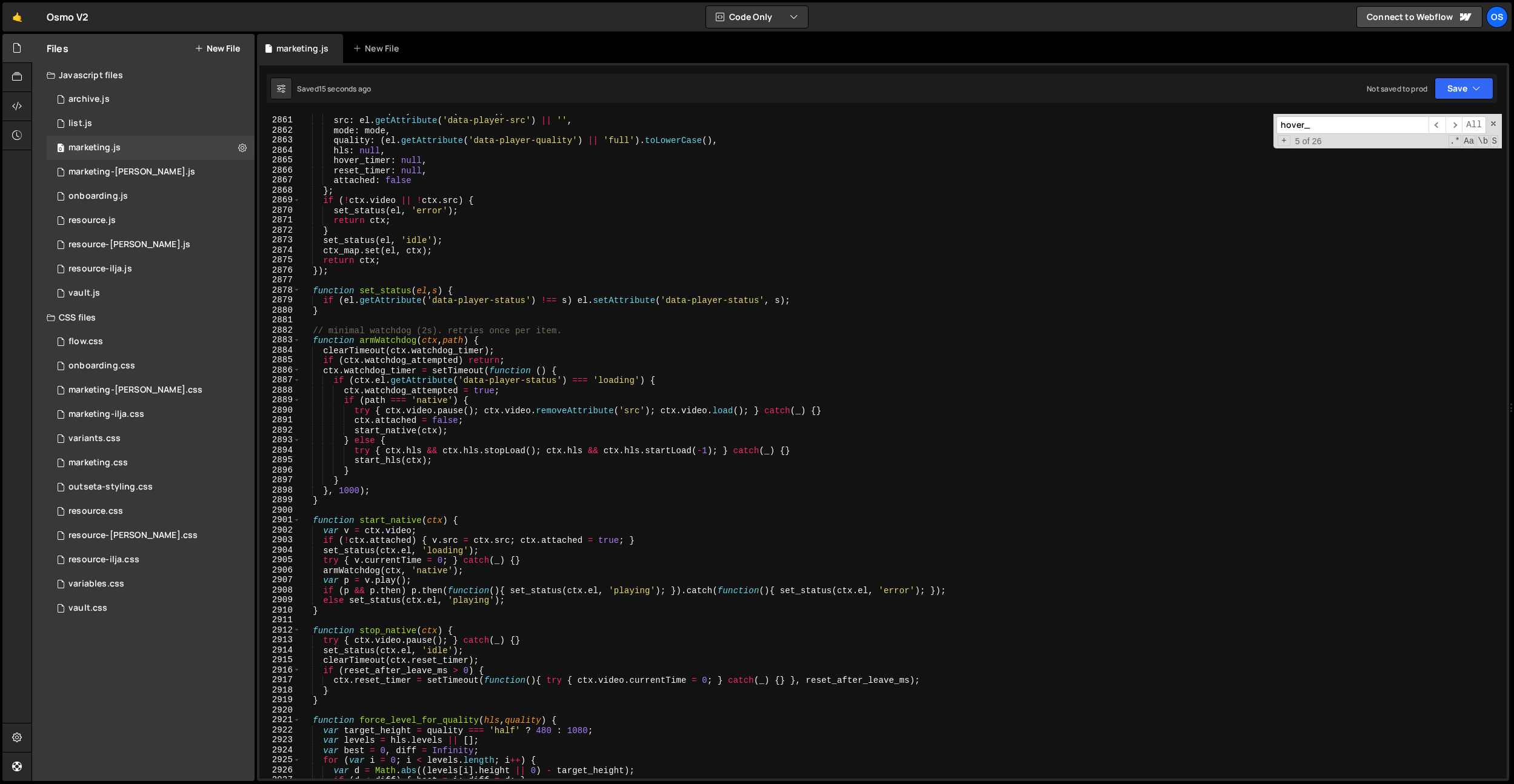
scroll to position [1553, 0]
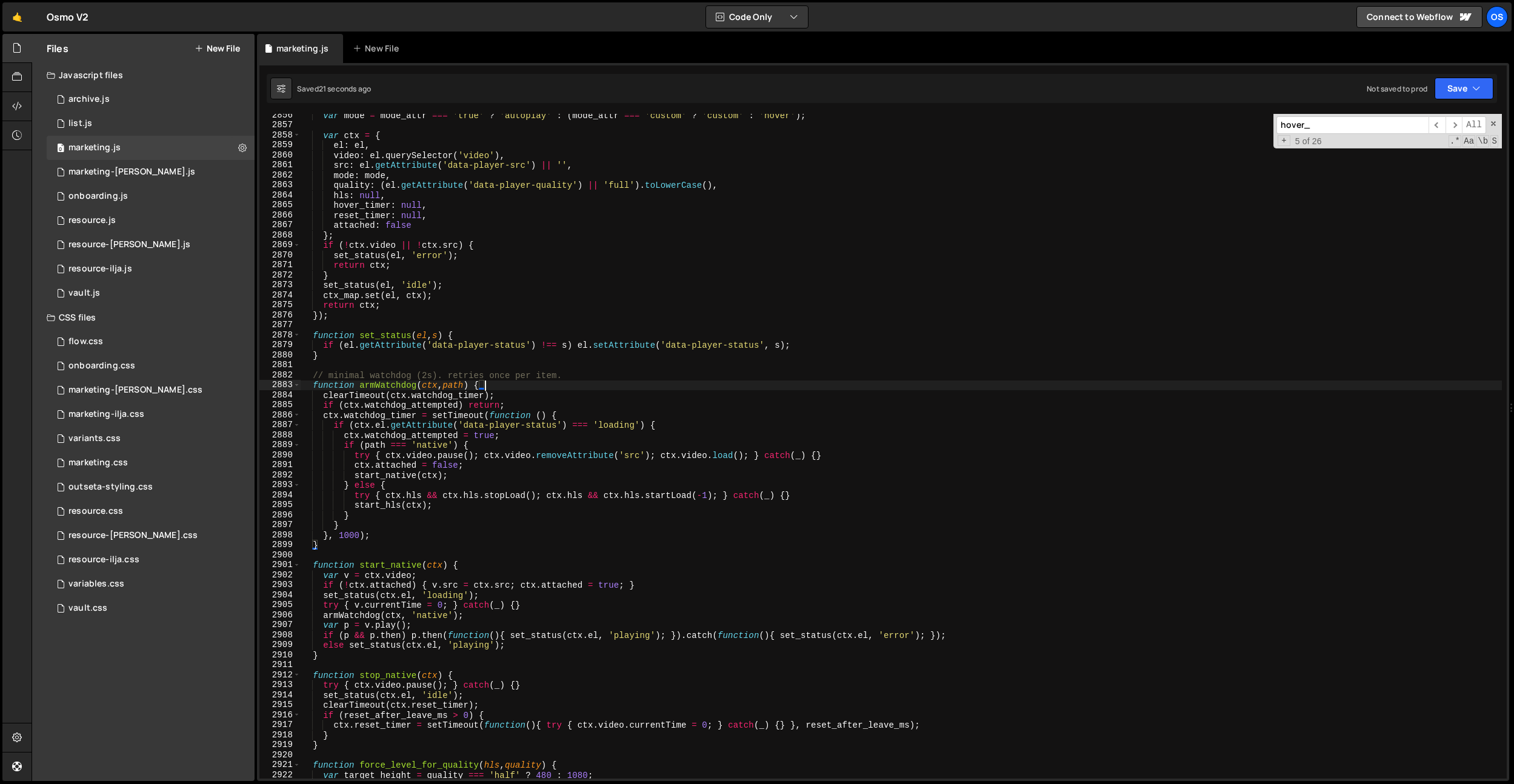
click at [559, 388] on div "var mode = mode_attr === 'true' ? 'autoplay' : ( mode_attr === 'custom' ? 'cust…" at bounding box center [901, 452] width 1202 height 684
type textarea "function armWatchdog(ctx, path) {"
paste input "io_threshold"
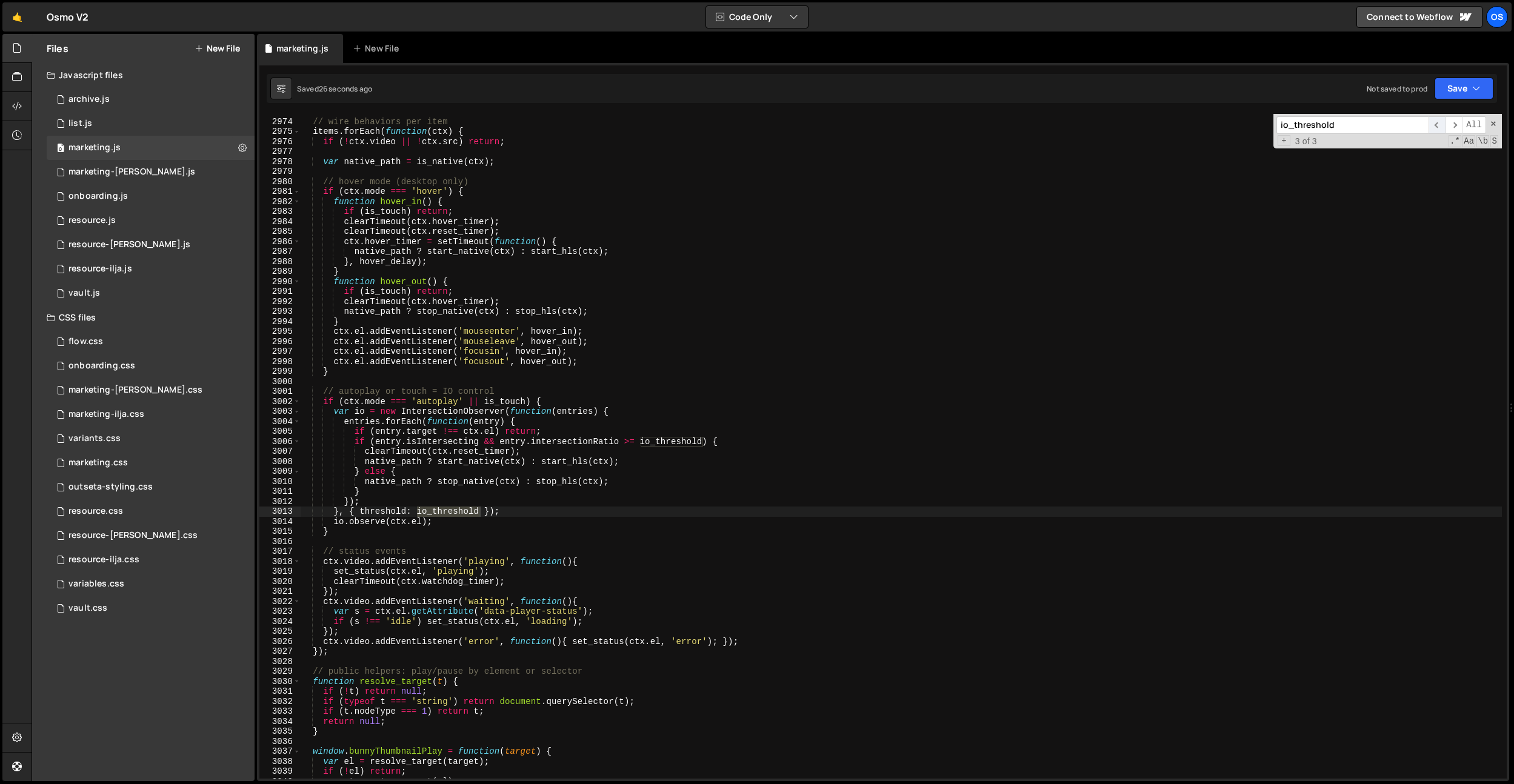
type input "io_threshold"
click at [1439, 126] on span "​" at bounding box center [1437, 125] width 17 height 17
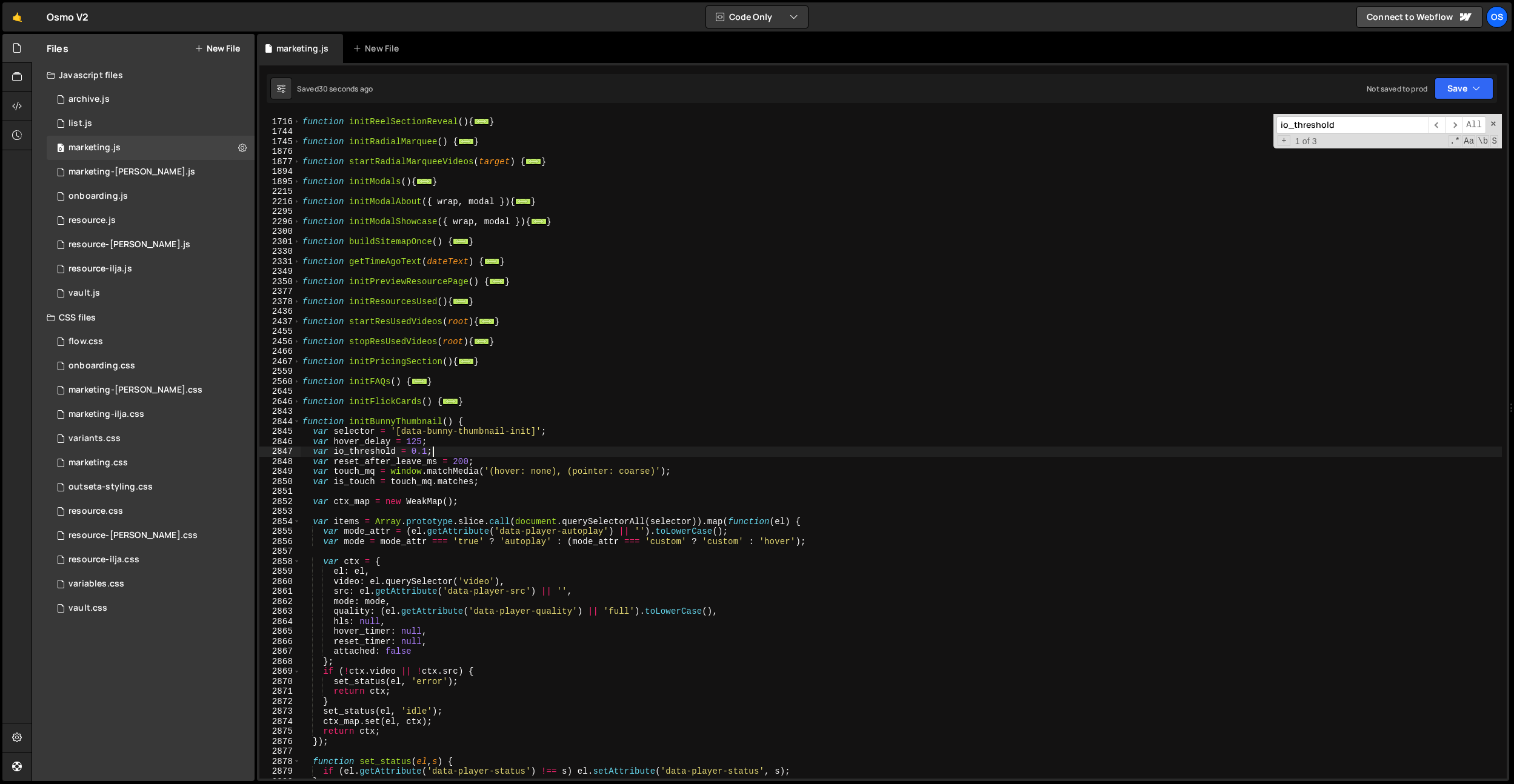
click at [445, 449] on div "function initReelSectionReveal ( ) { ... } function initRadialMarquee ( ) { ...…" at bounding box center [901, 449] width 1202 height 684
click at [553, 431] on div "function initReelSectionReveal ( ) { ... } function initRadialMarquee ( ) { ...…" at bounding box center [901, 449] width 1202 height 684
click at [304, 423] on div "function initReelSectionReveal ( ) { ... } function initRadialMarquee ( ) { ...…" at bounding box center [901, 449] width 1202 height 684
click at [300, 423] on div "function initReelSectionReveal ( ) { ... } function initRadialMarquee ( ) { ...…" at bounding box center [901, 449] width 1202 height 684
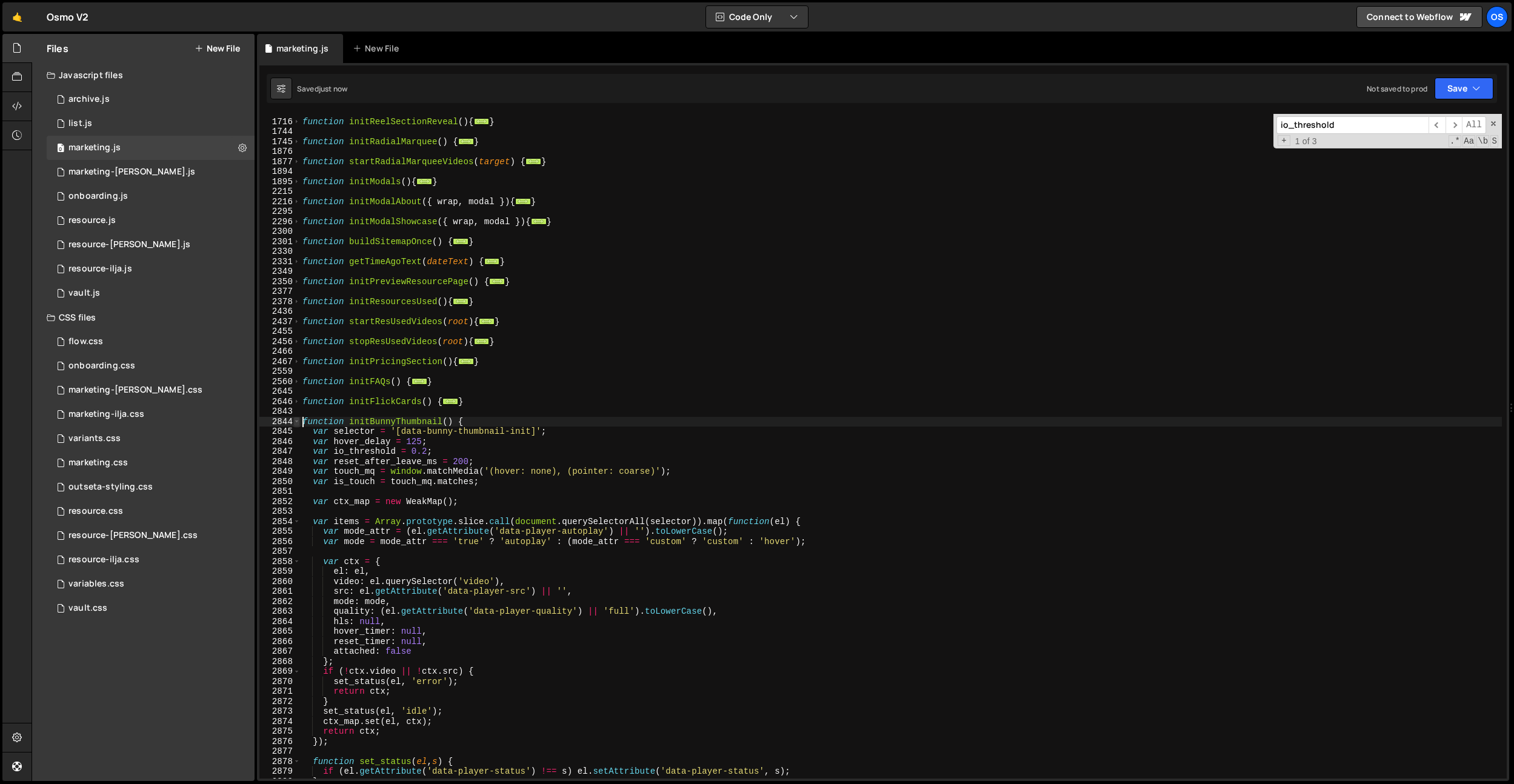
click at [297, 422] on span at bounding box center [297, 422] width 6 height 10
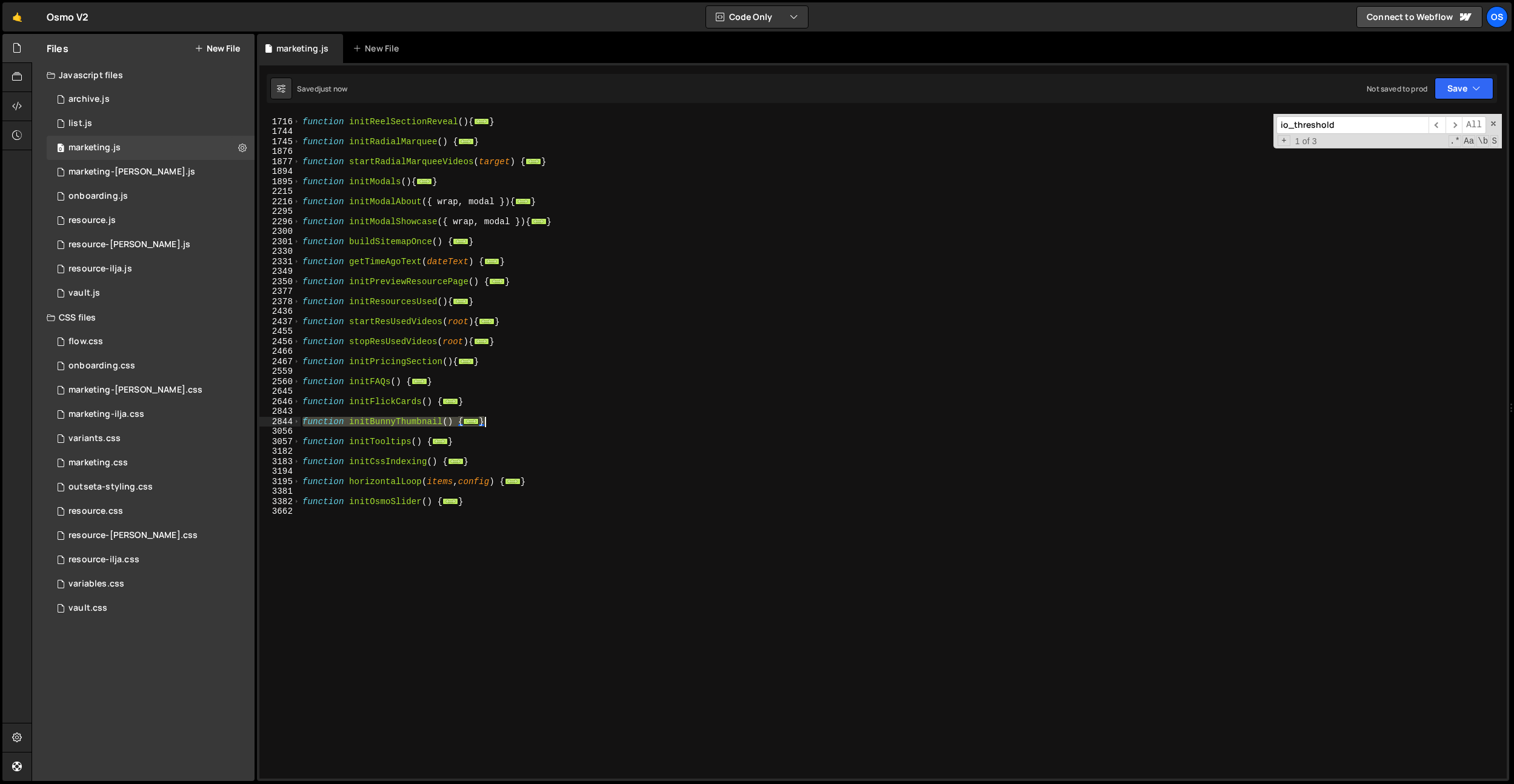
drag, startPoint x: 305, startPoint y: 421, endPoint x: 507, endPoint y: 425, distance: 202.0
click at [507, 425] on div "function initReelSectionReveal ( ) { ... } function initRadialMarquee ( ) { ...…" at bounding box center [901, 449] width 1202 height 684
paste textarea
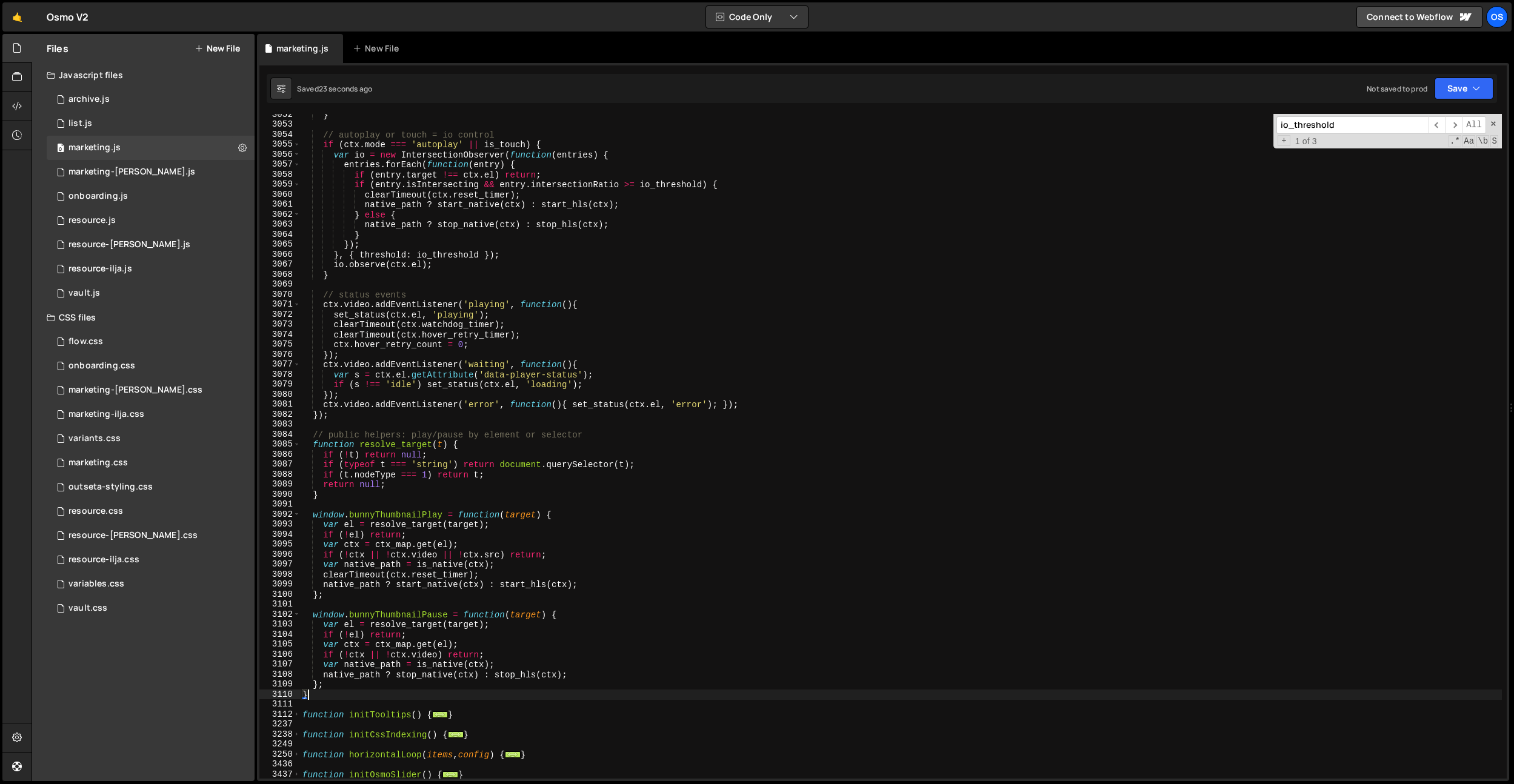
scroll to position [1097, 0]
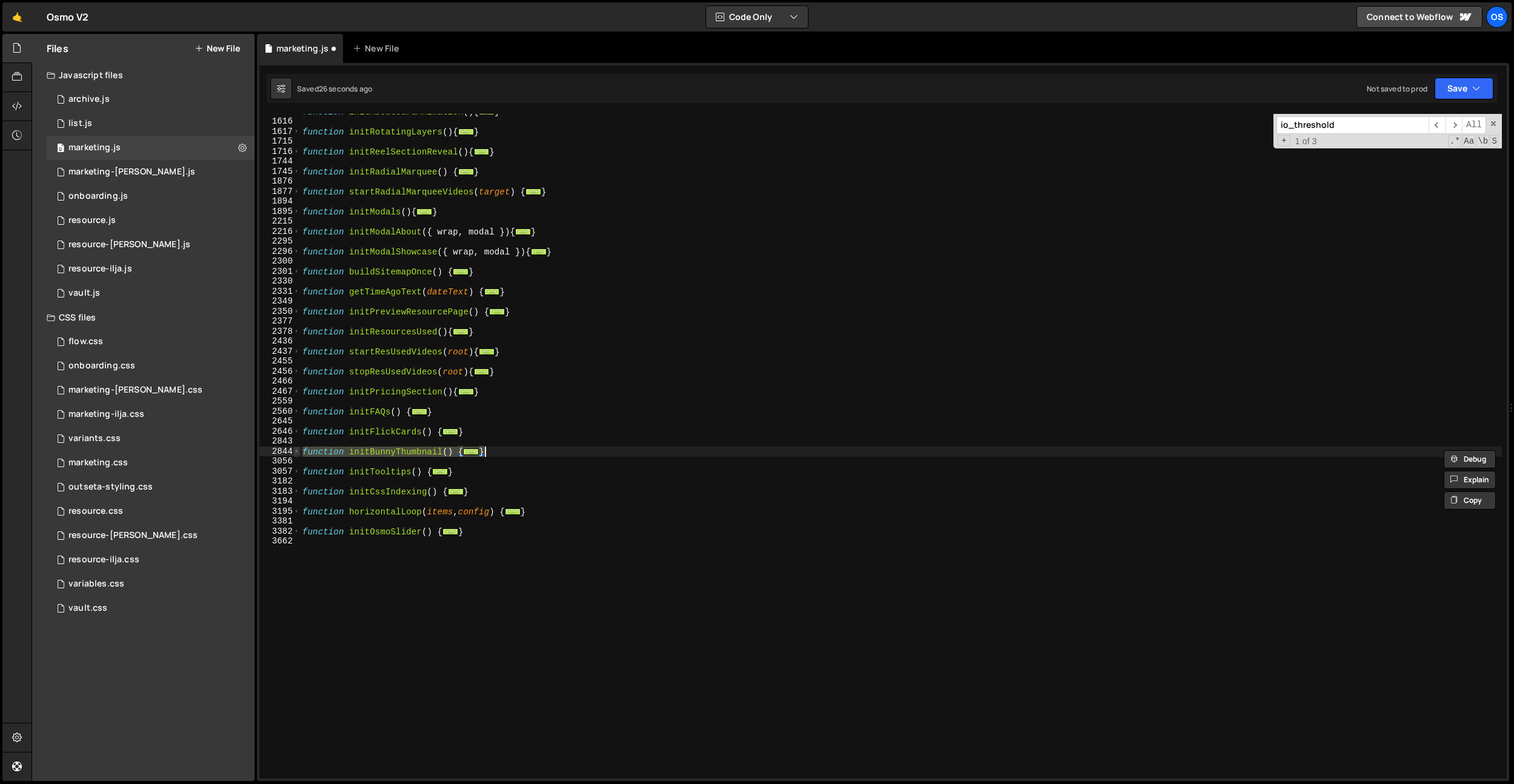
click at [297, 452] on span at bounding box center [297, 452] width 6 height 10
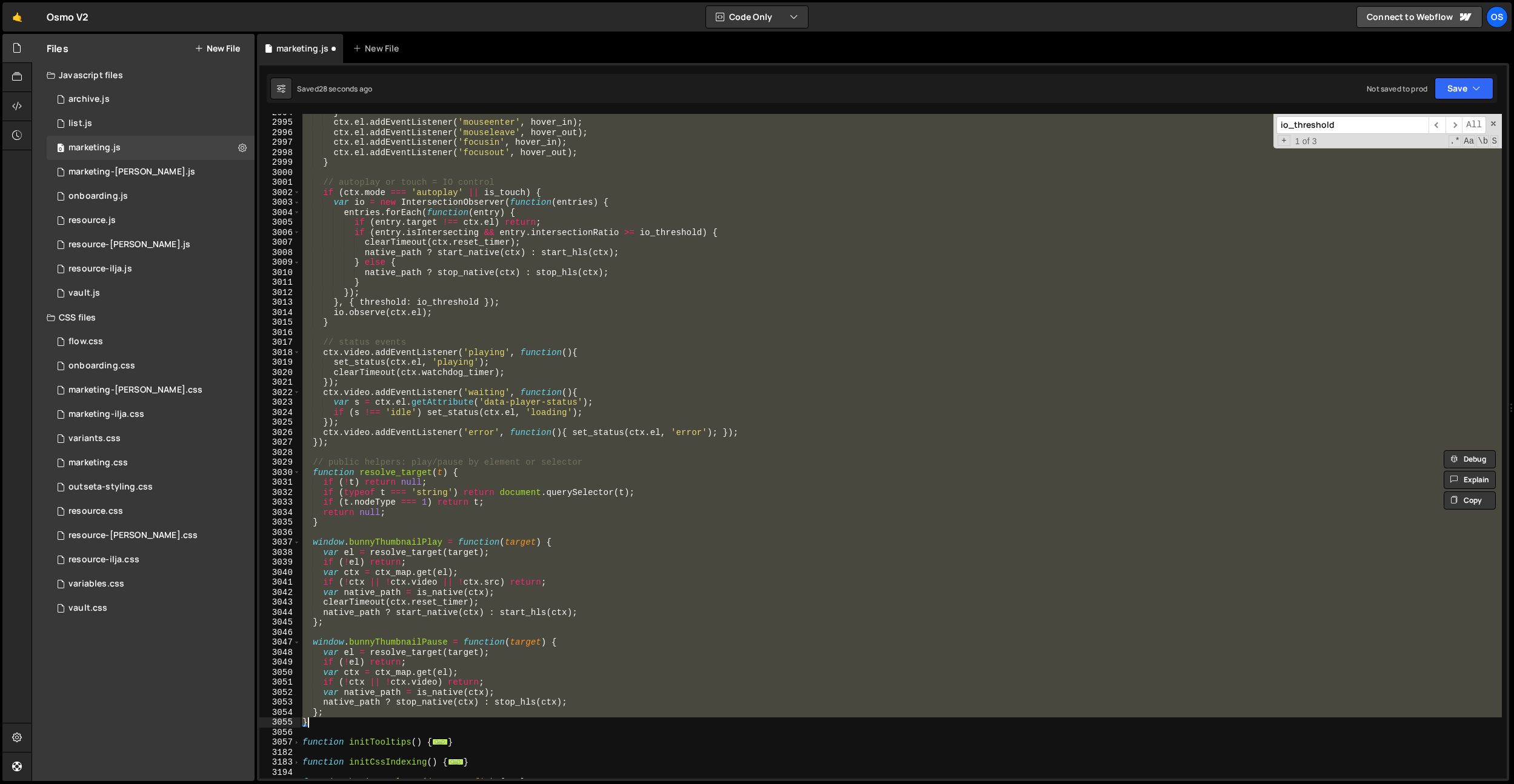
paste textarea
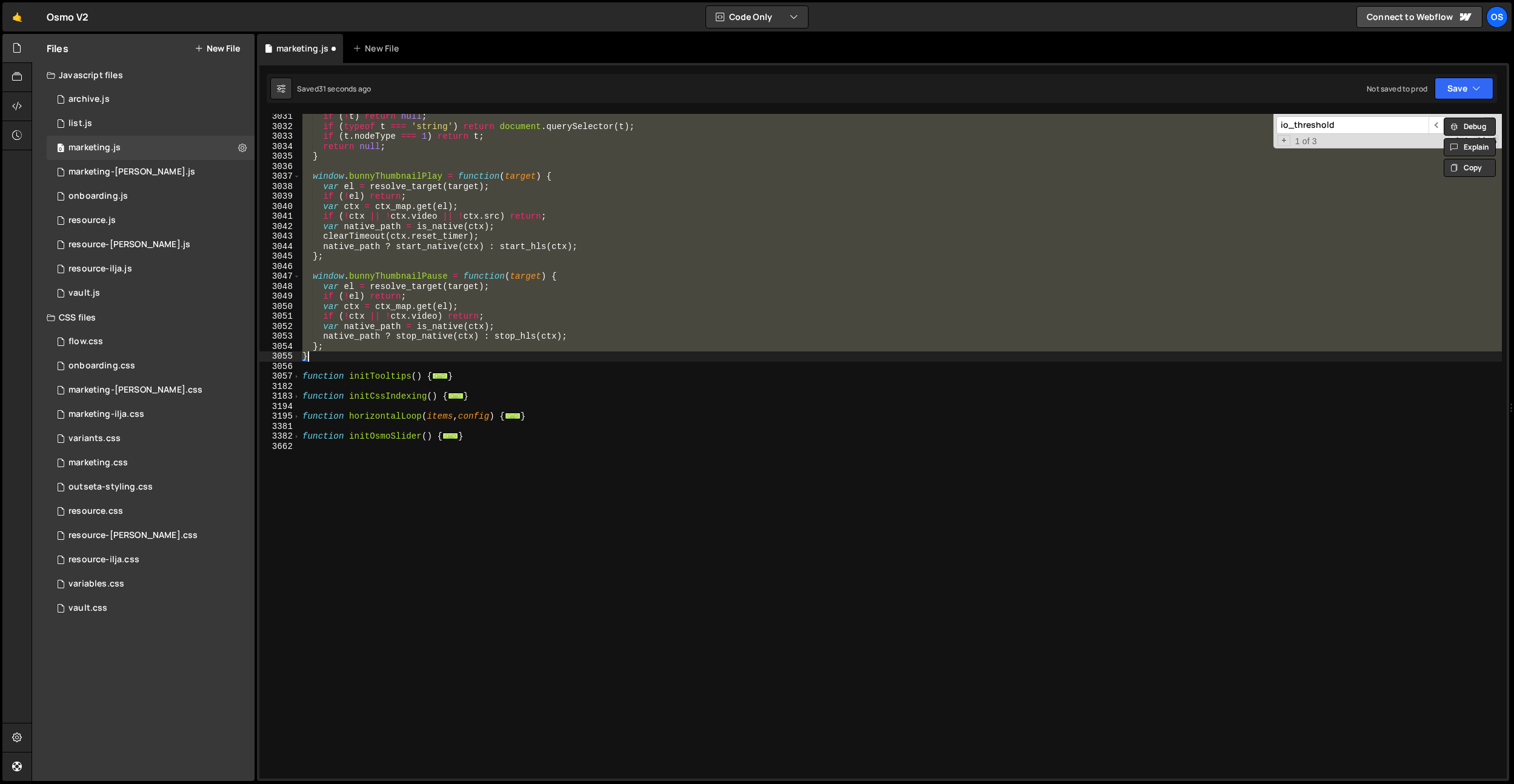
paste textarea
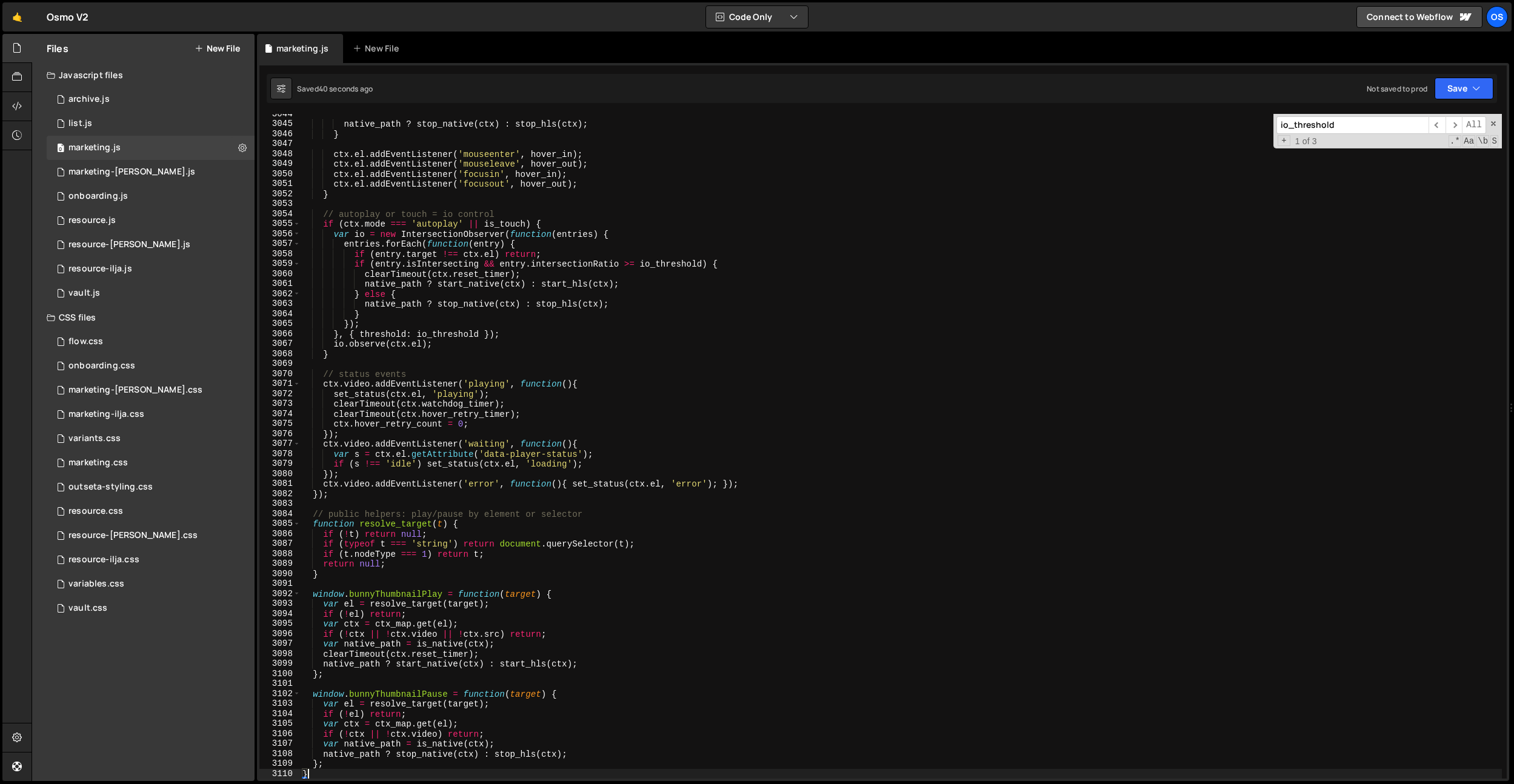
click at [698, 475] on div "native_path ? stop_native ( ctx ) : stop_hls ( ctx ) ; } ctx . el . addEventLis…" at bounding box center [901, 451] width 1202 height 684
type textarea "});"
click at [379, 202] on div "native_path ? stop_native ( ctx ) : stop_hls ( ctx ) ; } ctx . el . addEventLis…" at bounding box center [901, 451] width 1202 height 684
paste input "data-res-used-activate"
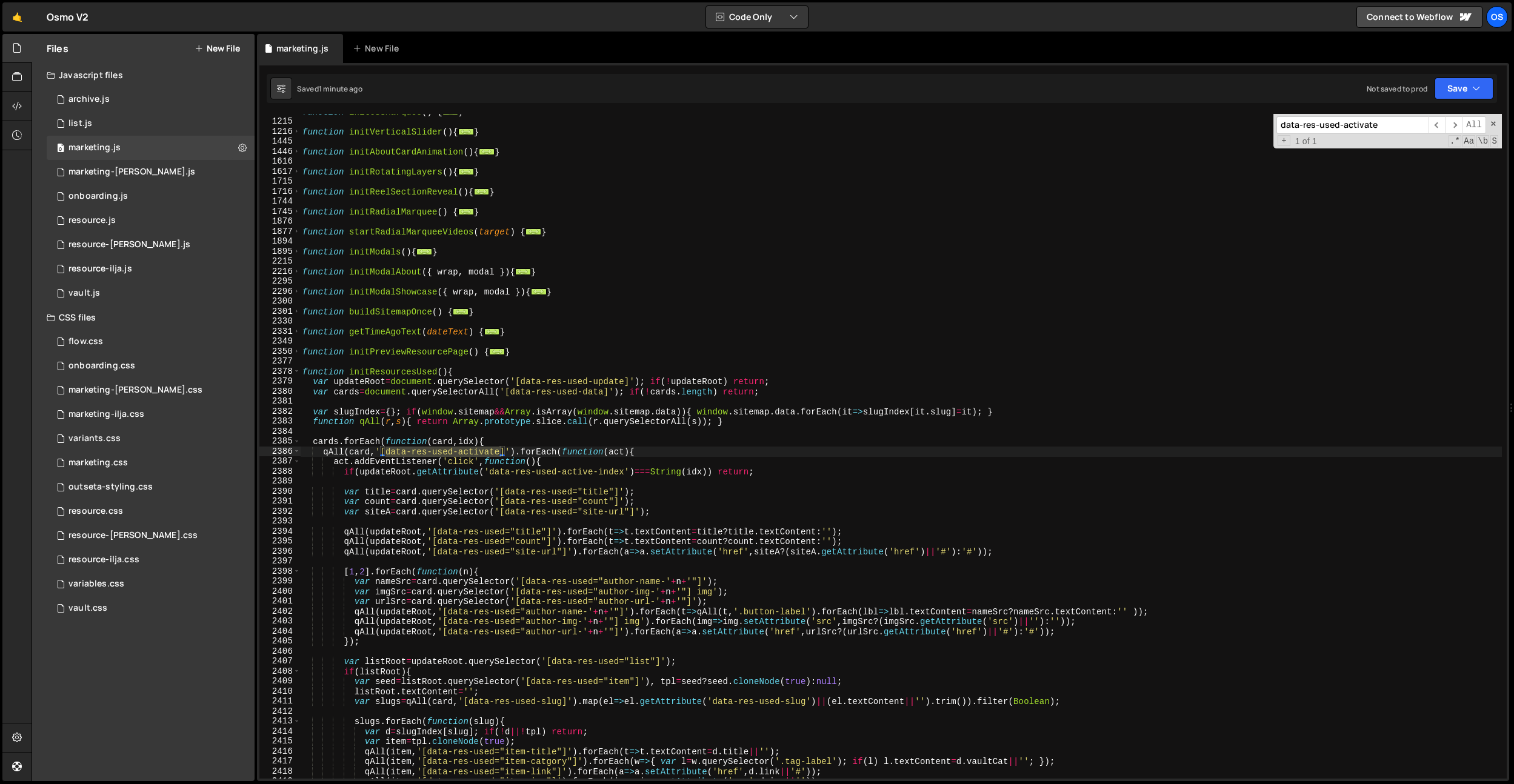
scroll to position [1057, 0]
type input "data-res-used-activate"
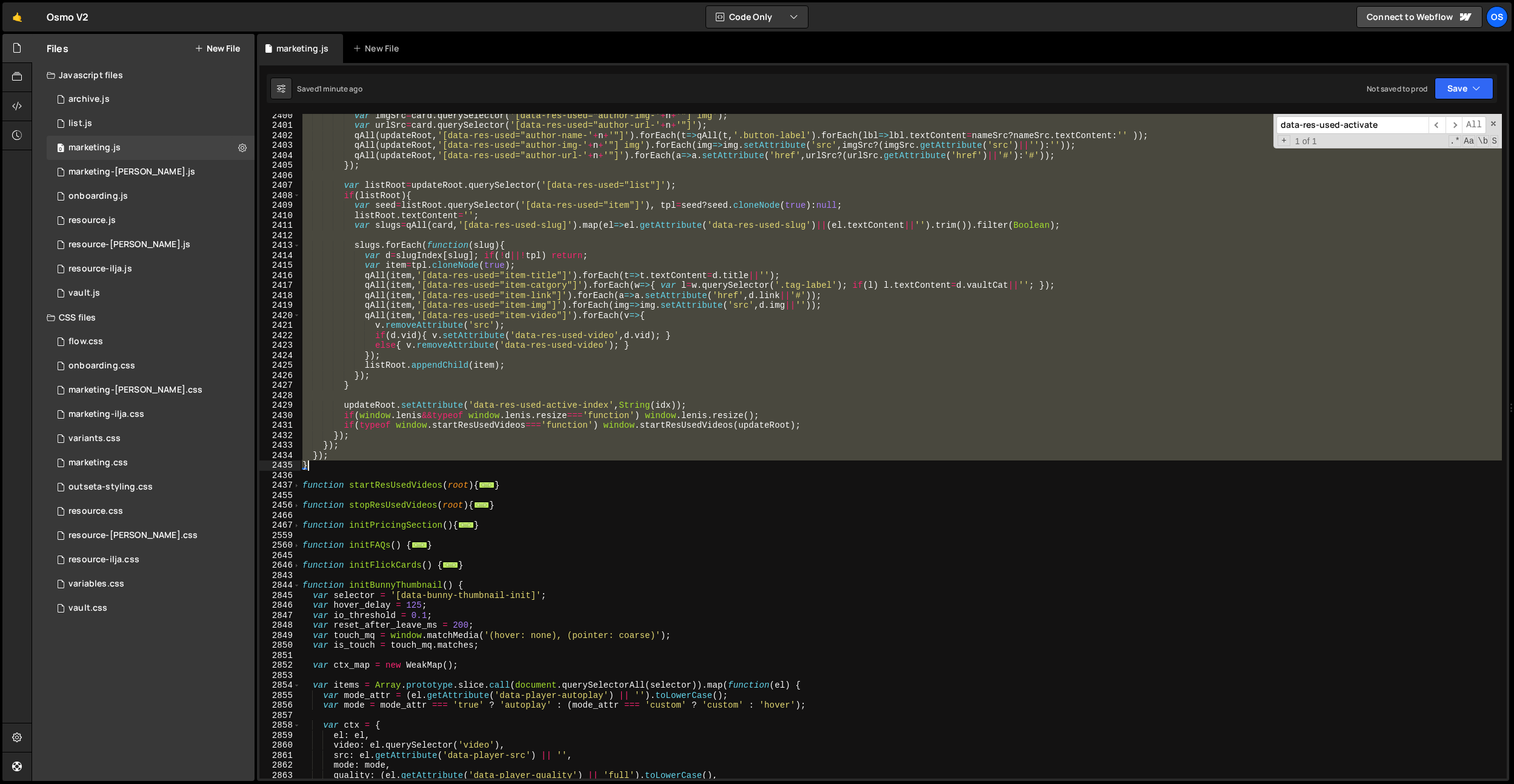
drag, startPoint x: 302, startPoint y: 370, endPoint x: 354, endPoint y: 467, distance: 110.1
click at [354, 467] on div "var imgSrc = card . querySelector ( '[data-res-used="author-img-' + n + '"] img…" at bounding box center [901, 452] width 1202 height 684
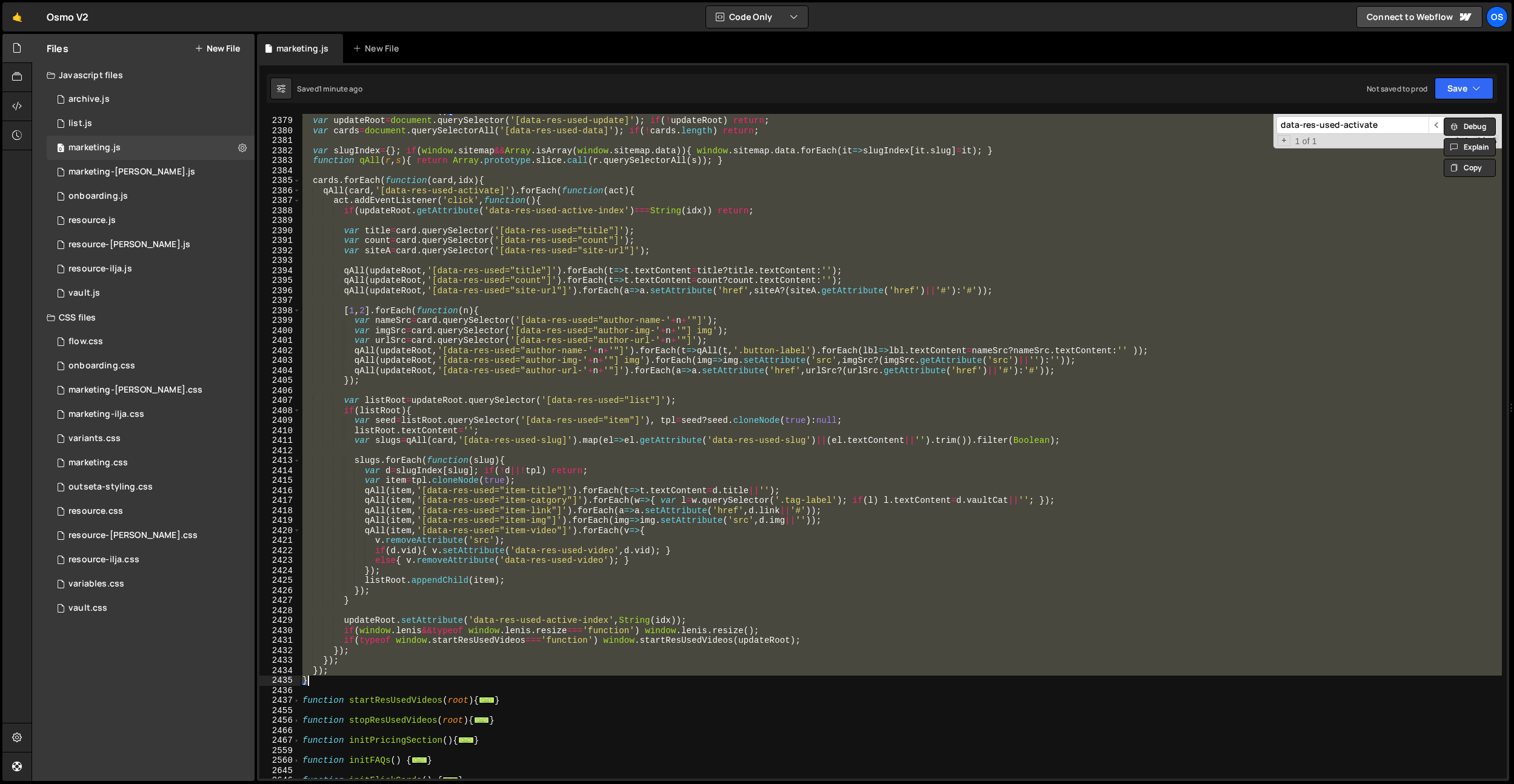
scroll to position [1288, 0]
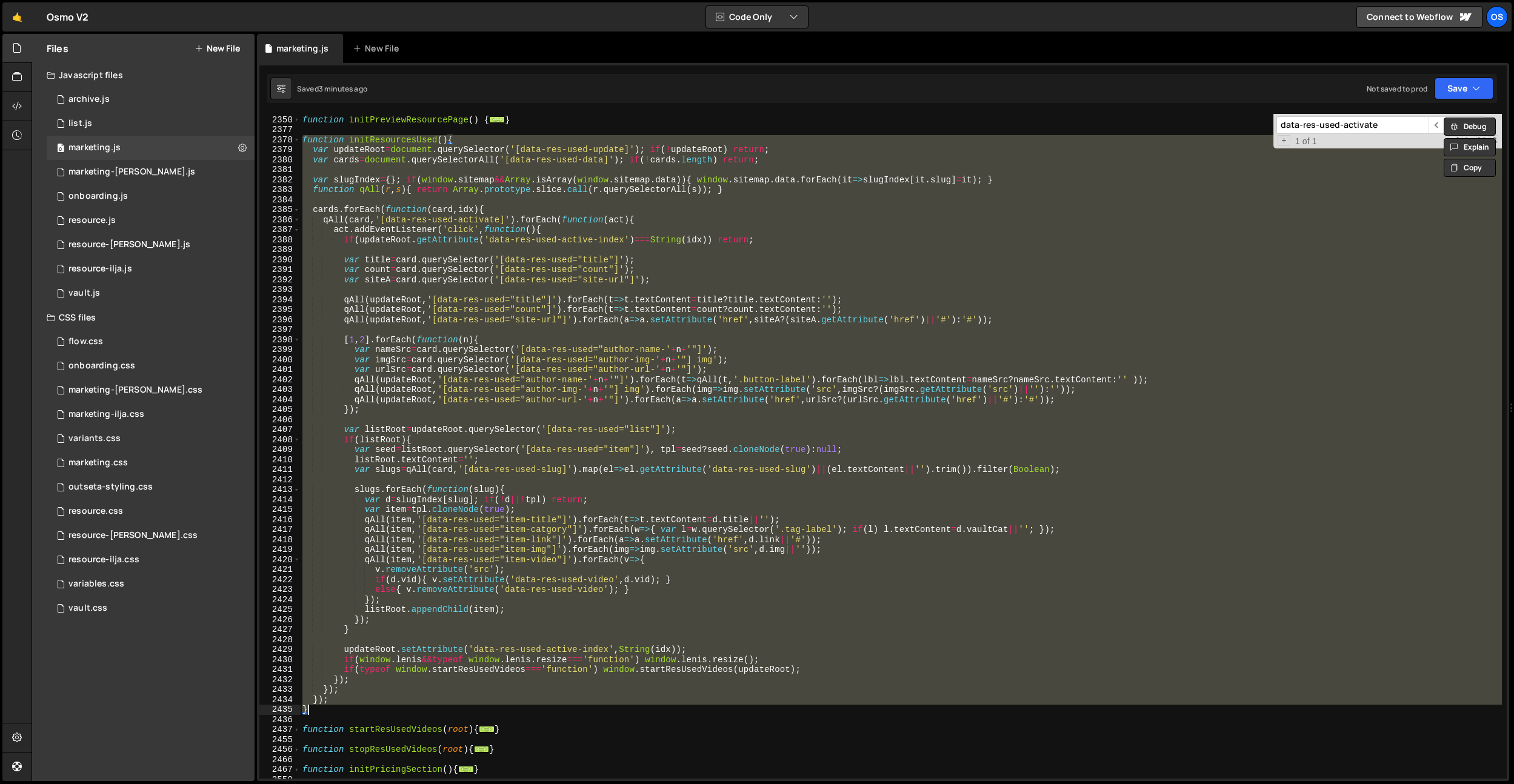
paste textarea
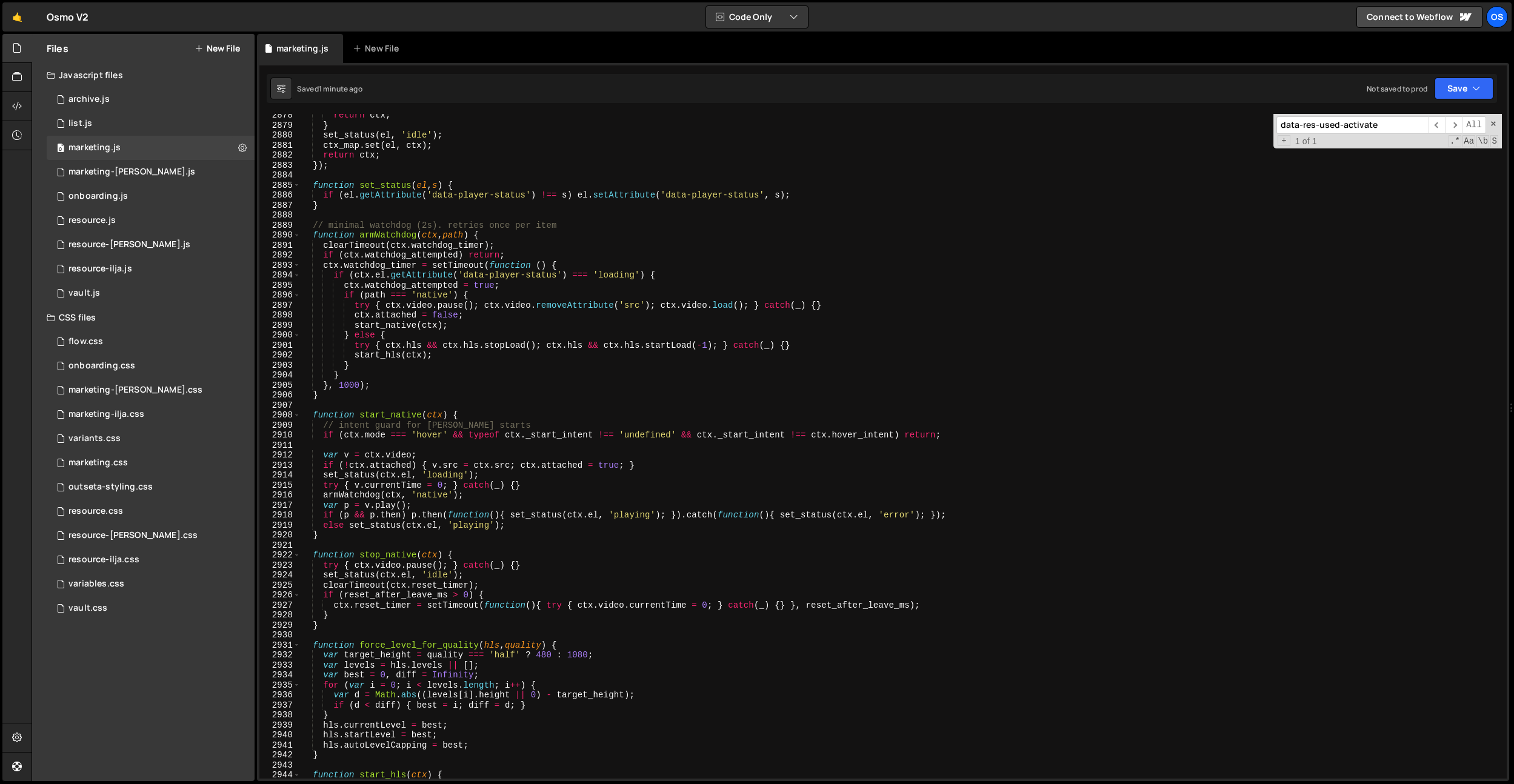
scroll to position [2343, 0]
click at [641, 304] on div "return ctx ; } set_status ( el , 'idle' ) ; ctx_map . set ( el , ctx ) ; return…" at bounding box center [901, 452] width 1202 height 684
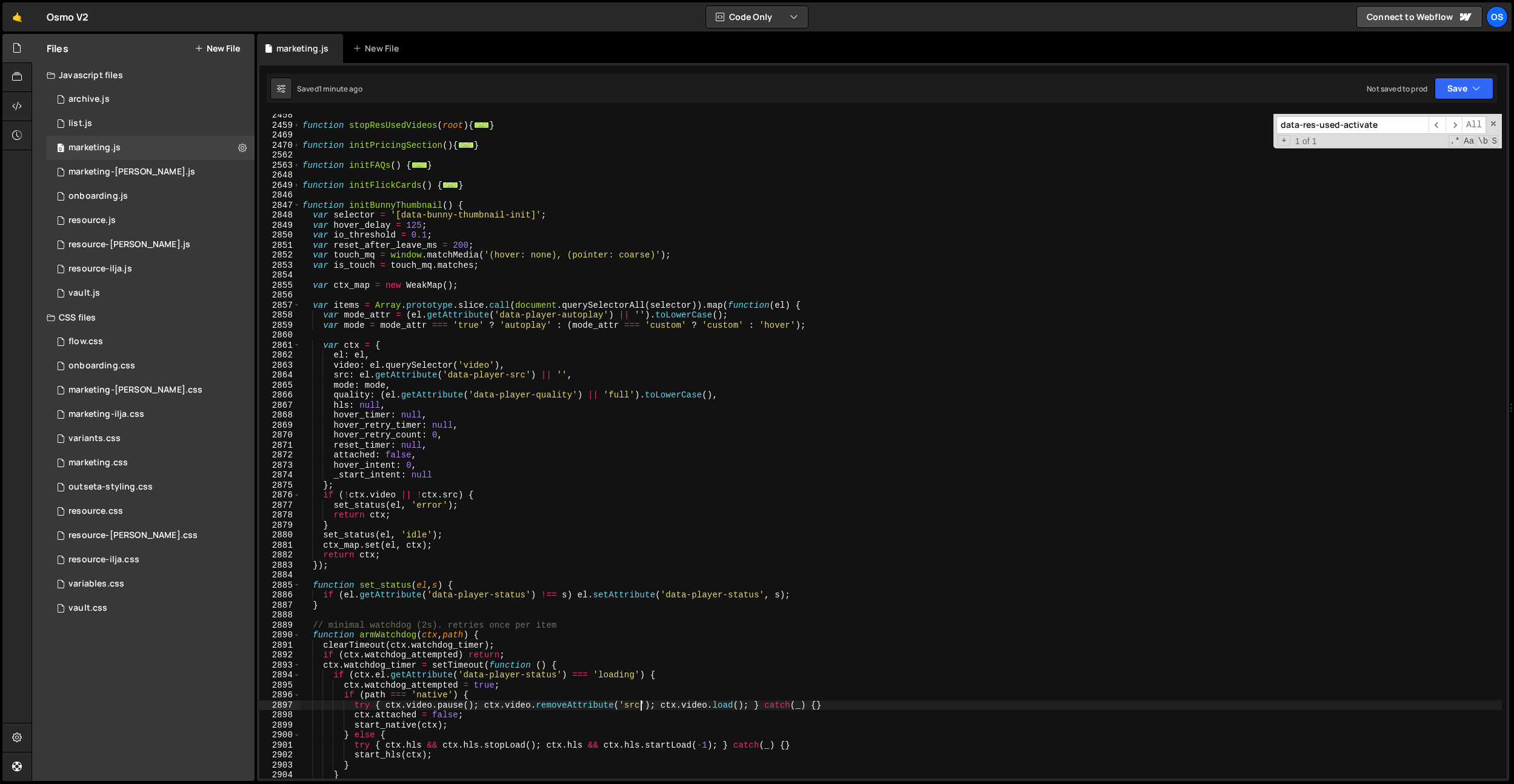
scroll to position [1942, 0]
click at [299, 207] on span at bounding box center [297, 207] width 6 height 10
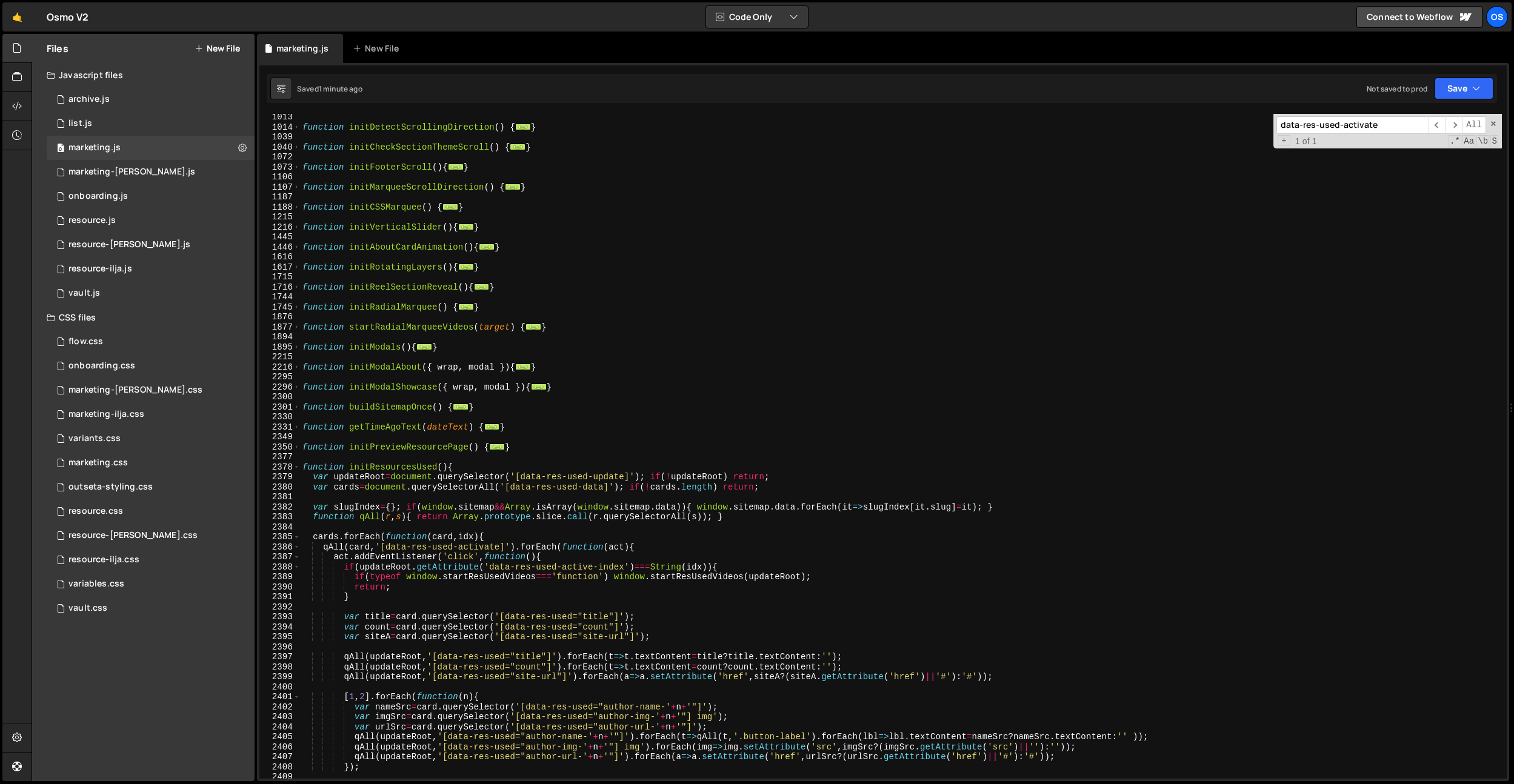
scroll to position [959, 0]
click at [299, 470] on span at bounding box center [297, 470] width 6 height 10
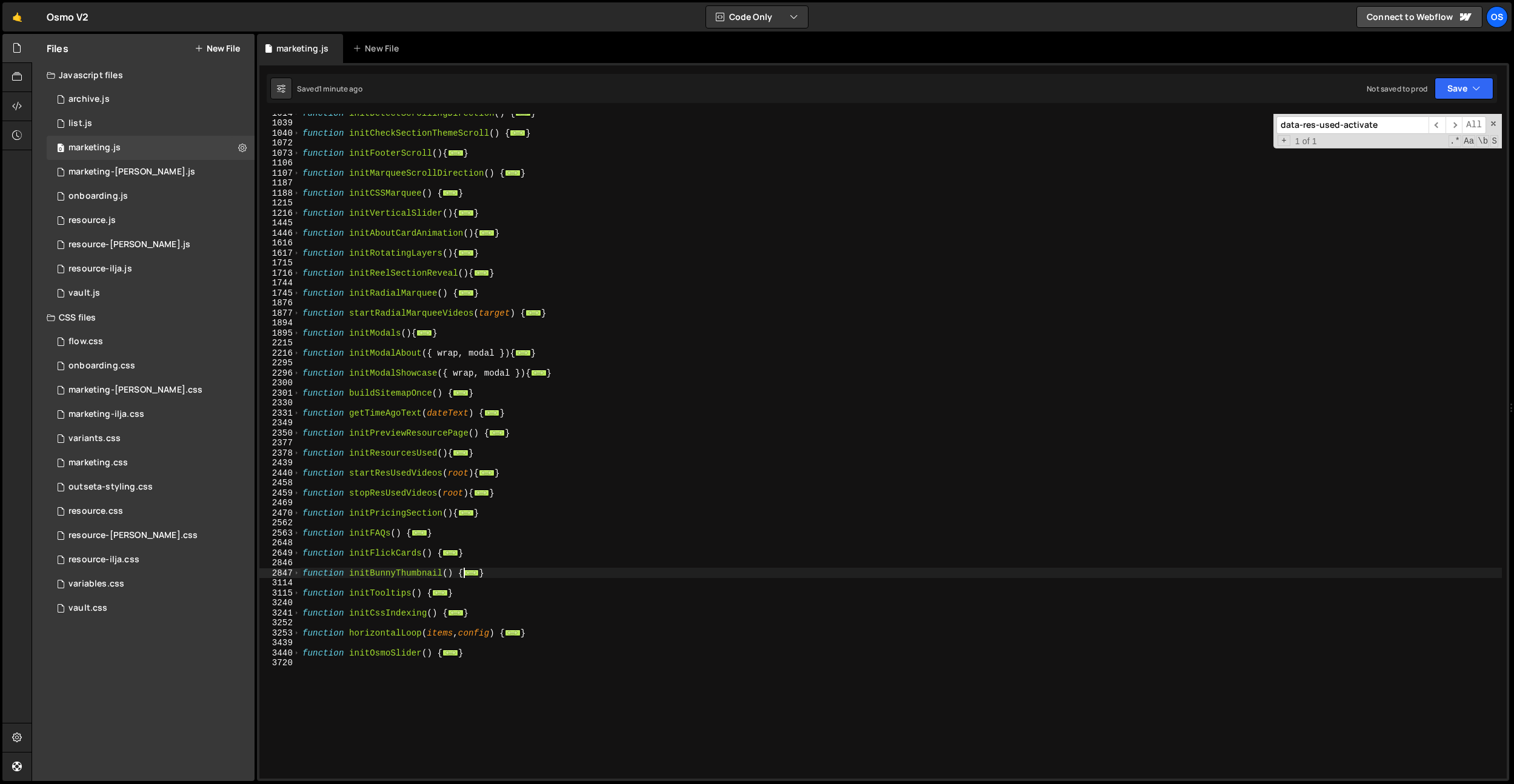
scroll to position [980, 0]
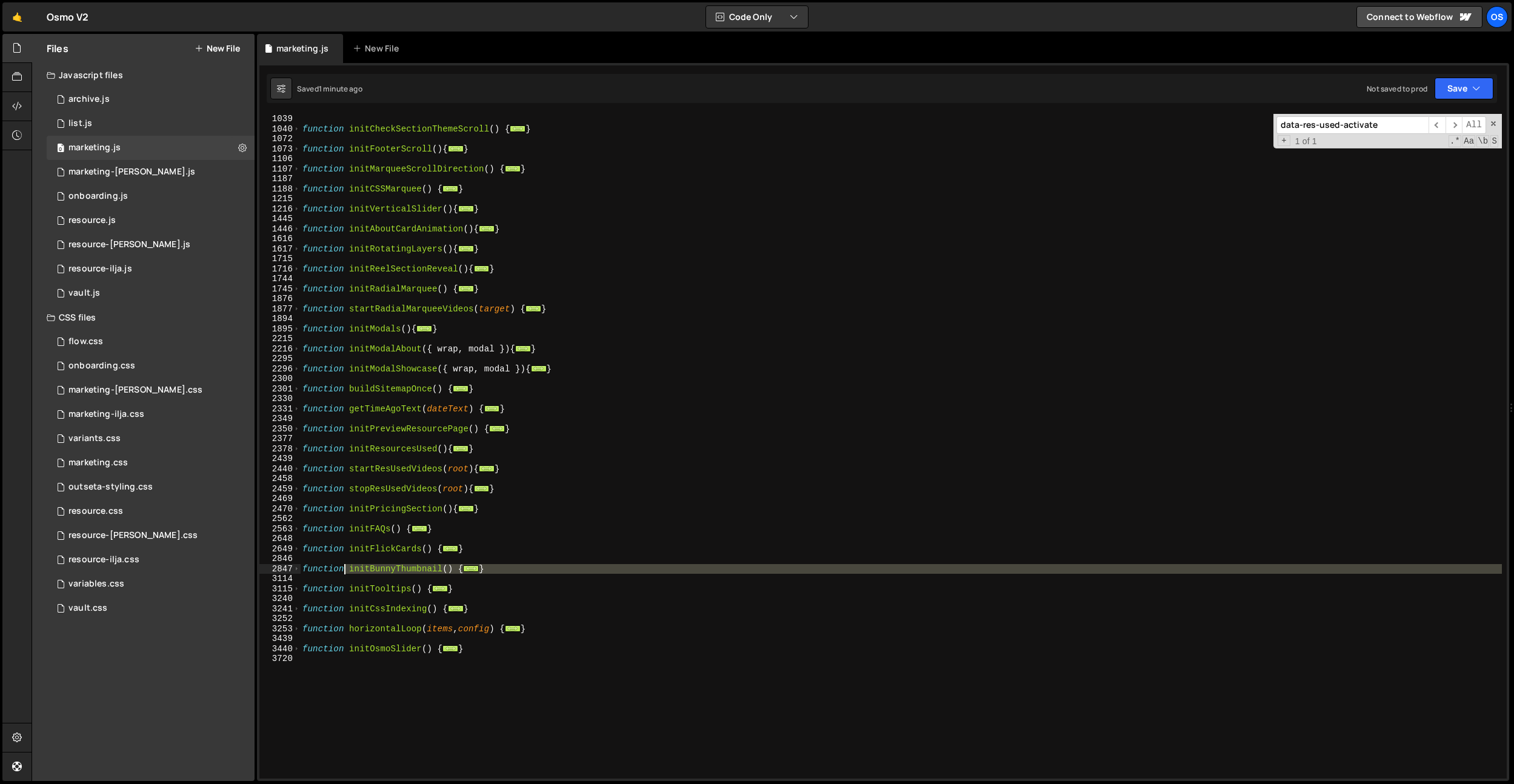
drag, startPoint x: 499, startPoint y: 574, endPoint x: 345, endPoint y: 568, distance: 154.1
click at [345, 568] on div "function initCheckSectionThemeScroll ( ) { ... } function initFooterScroll ( ) …" at bounding box center [901, 456] width 1202 height 684
drag, startPoint x: 506, startPoint y: 570, endPoint x: 515, endPoint y: 570, distance: 9.0
click at [506, 570] on div "function initCheckSectionThemeScroll ( ) { ... } function initFooterScroll ( ) …" at bounding box center [901, 446] width 1202 height 665
drag, startPoint x: 515, startPoint y: 570, endPoint x: 261, endPoint y: 566, distance: 254.0
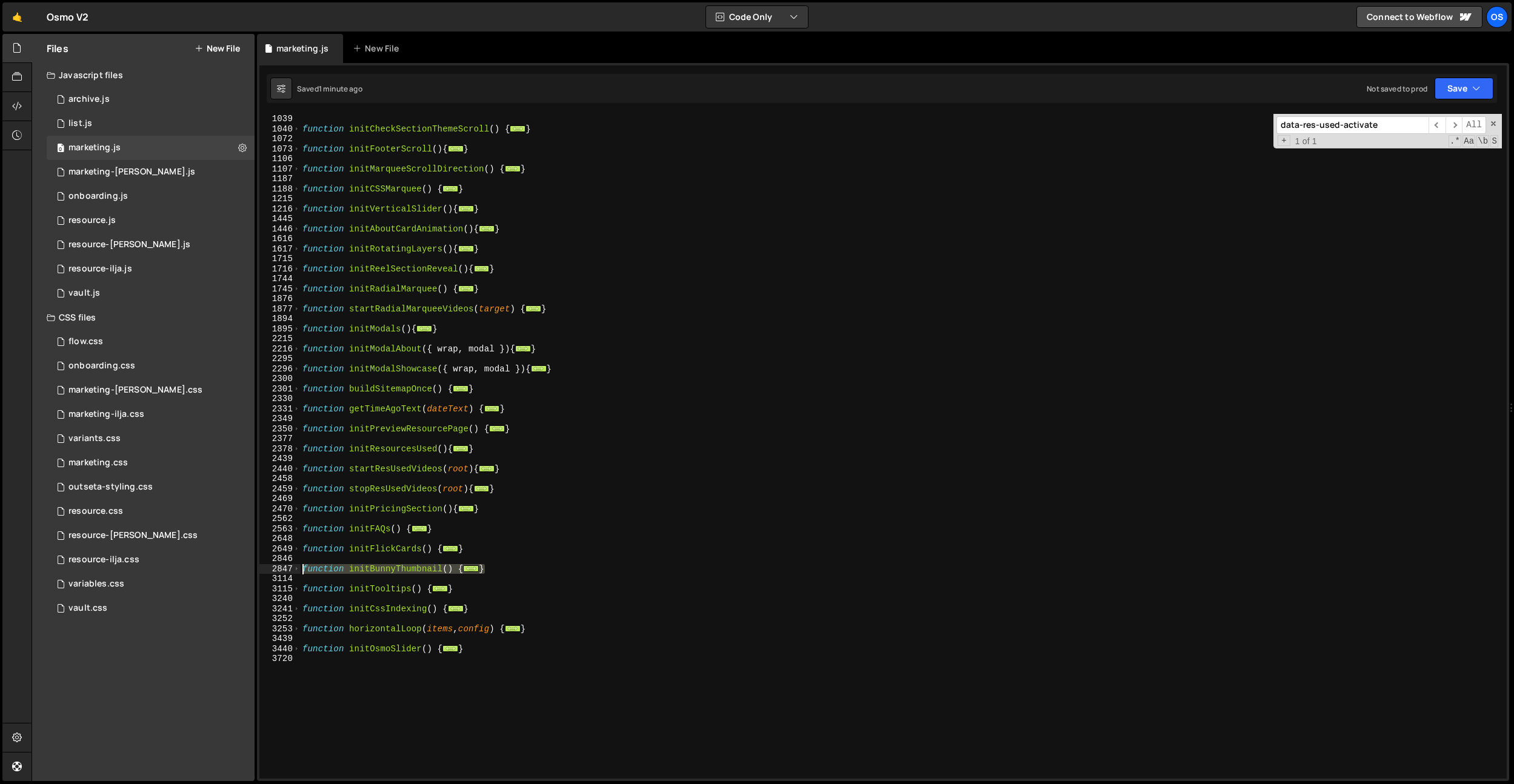
click at [261, 566] on div "} 1039 1040 1072 1073 1106 1107 1187 1188 1215 1216 1445 1446 1616 1617 1715 17…" at bounding box center [883, 446] width 1247 height 665
paste textarea "}"
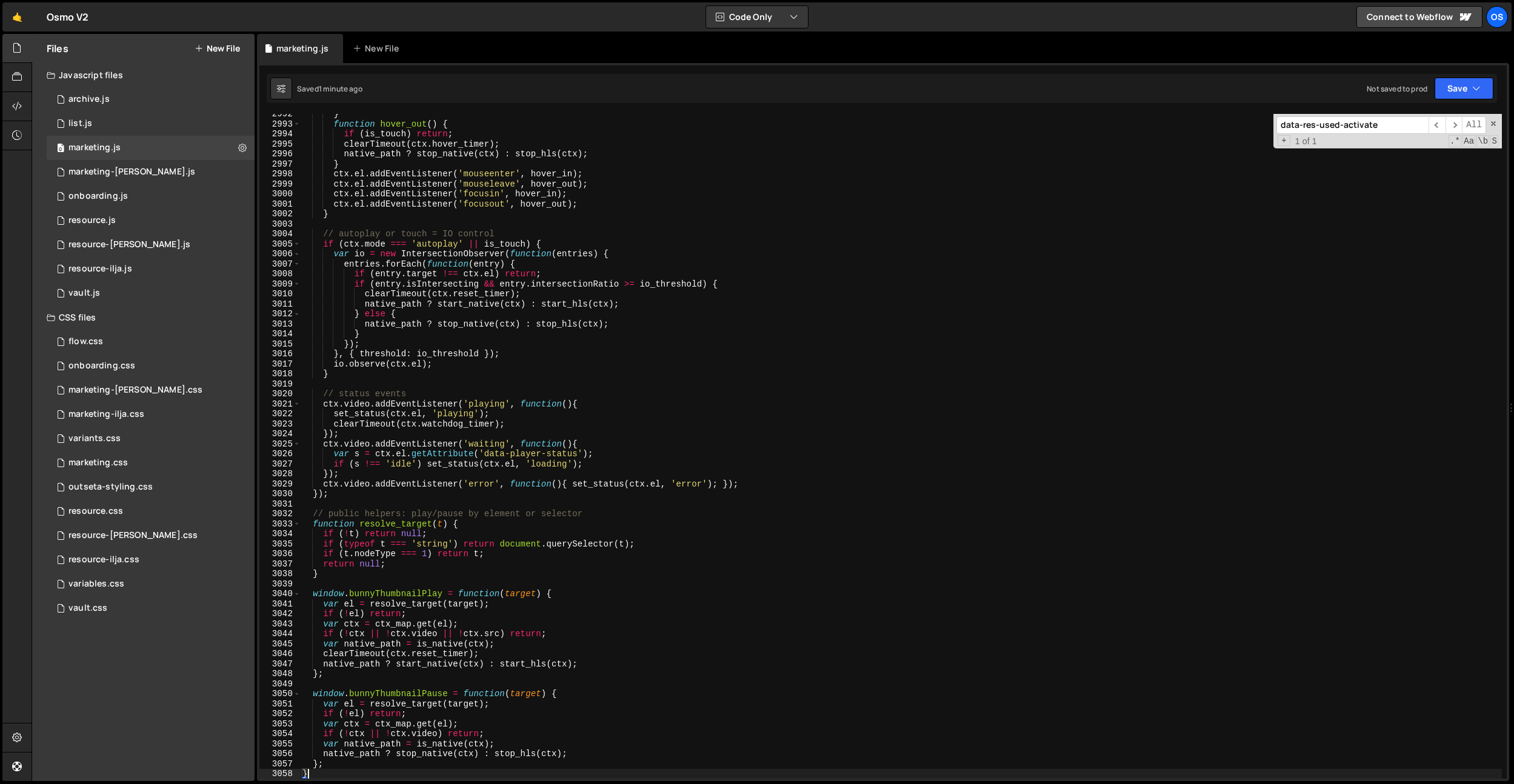
click at [486, 476] on div "} function hover_out ( ) { if ( is_touch ) return ; clearTimeout ( ctx . hover_…" at bounding box center [901, 451] width 1202 height 684
type textarea "}; }"
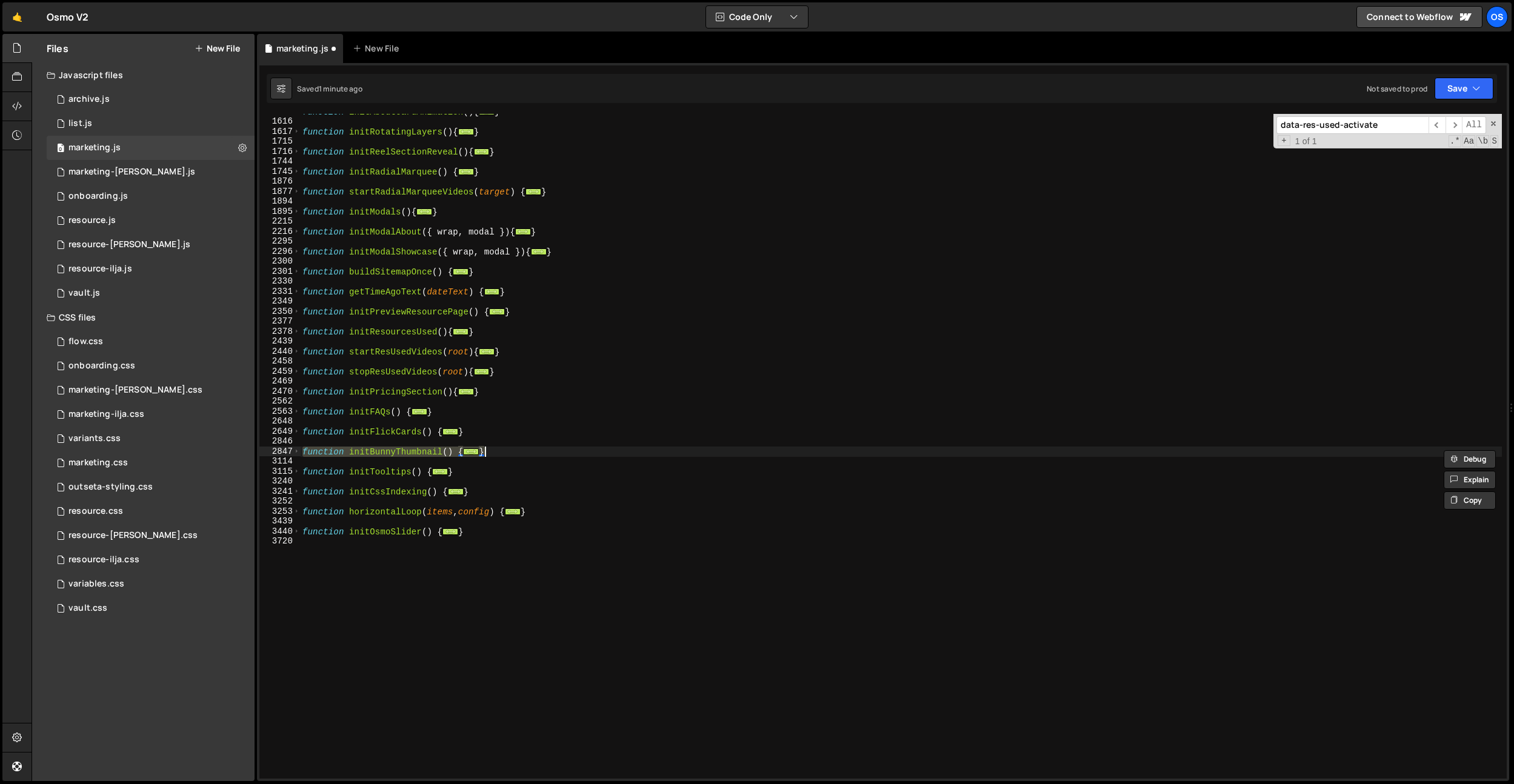
click at [510, 458] on div "function initAboutCardAnimation ( ) { ... } function initRotatingLayers ( ) { .…" at bounding box center [901, 449] width 1202 height 684
drag, startPoint x: 514, startPoint y: 453, endPoint x: 266, endPoint y: 450, distance: 248.0
click at [266, 450] on div "1446 1616 1617 1715 1716 1744 1745 1876 1877 1894 1895 2215 2216 2295 2296 2300…" at bounding box center [883, 446] width 1247 height 665
click at [297, 450] on span at bounding box center [297, 452] width 6 height 10
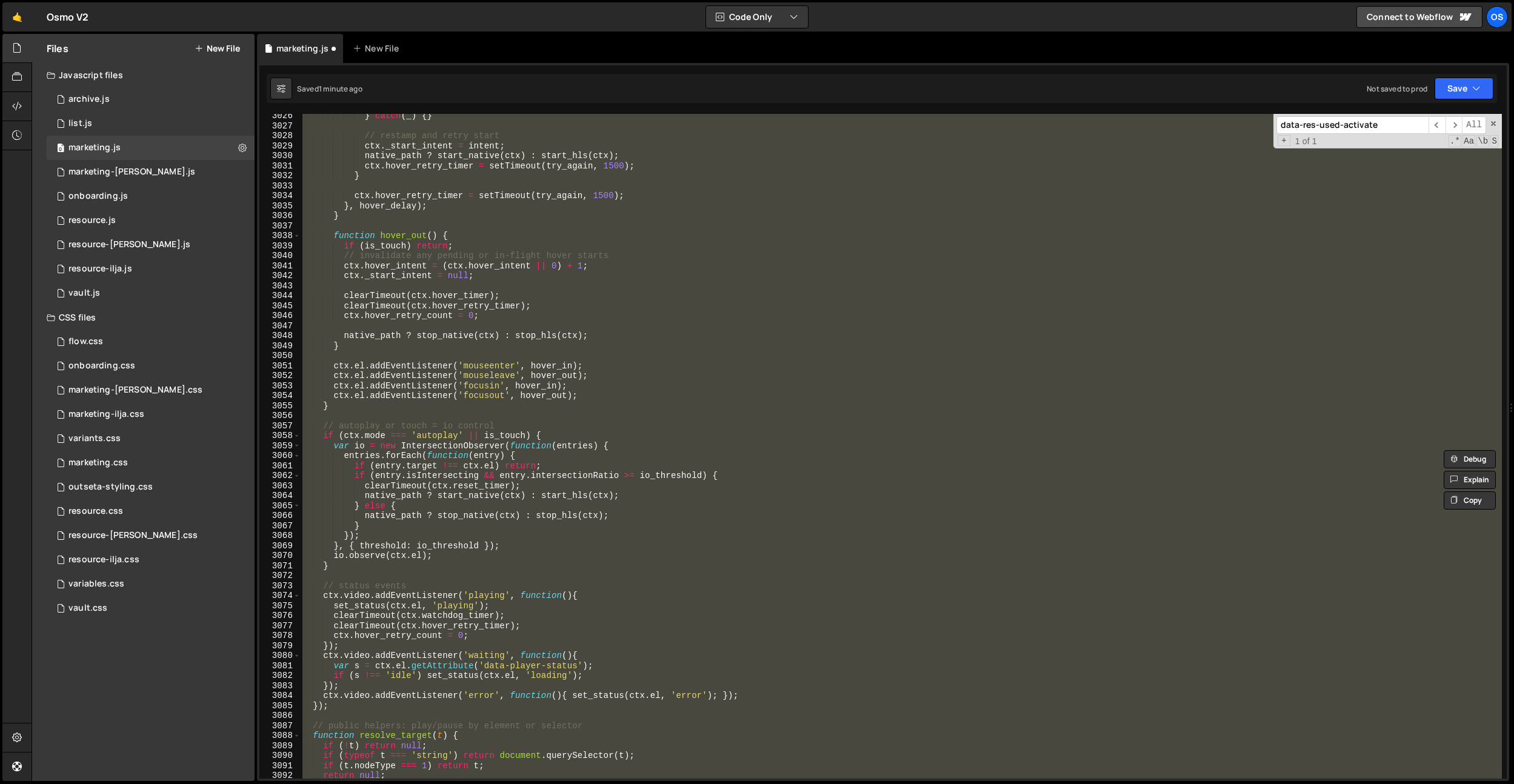
scroll to position [3851, 0]
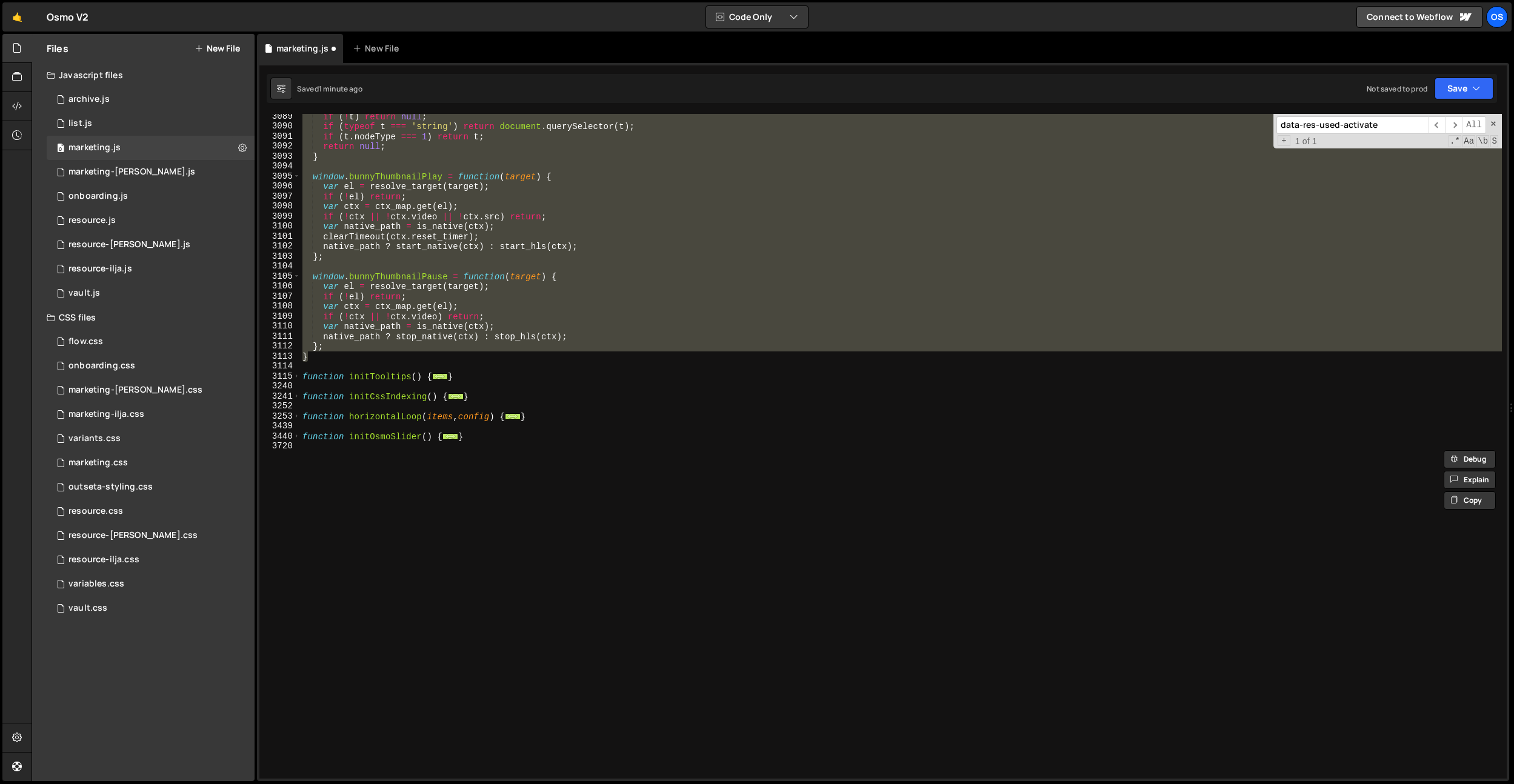
paste textarea "}"
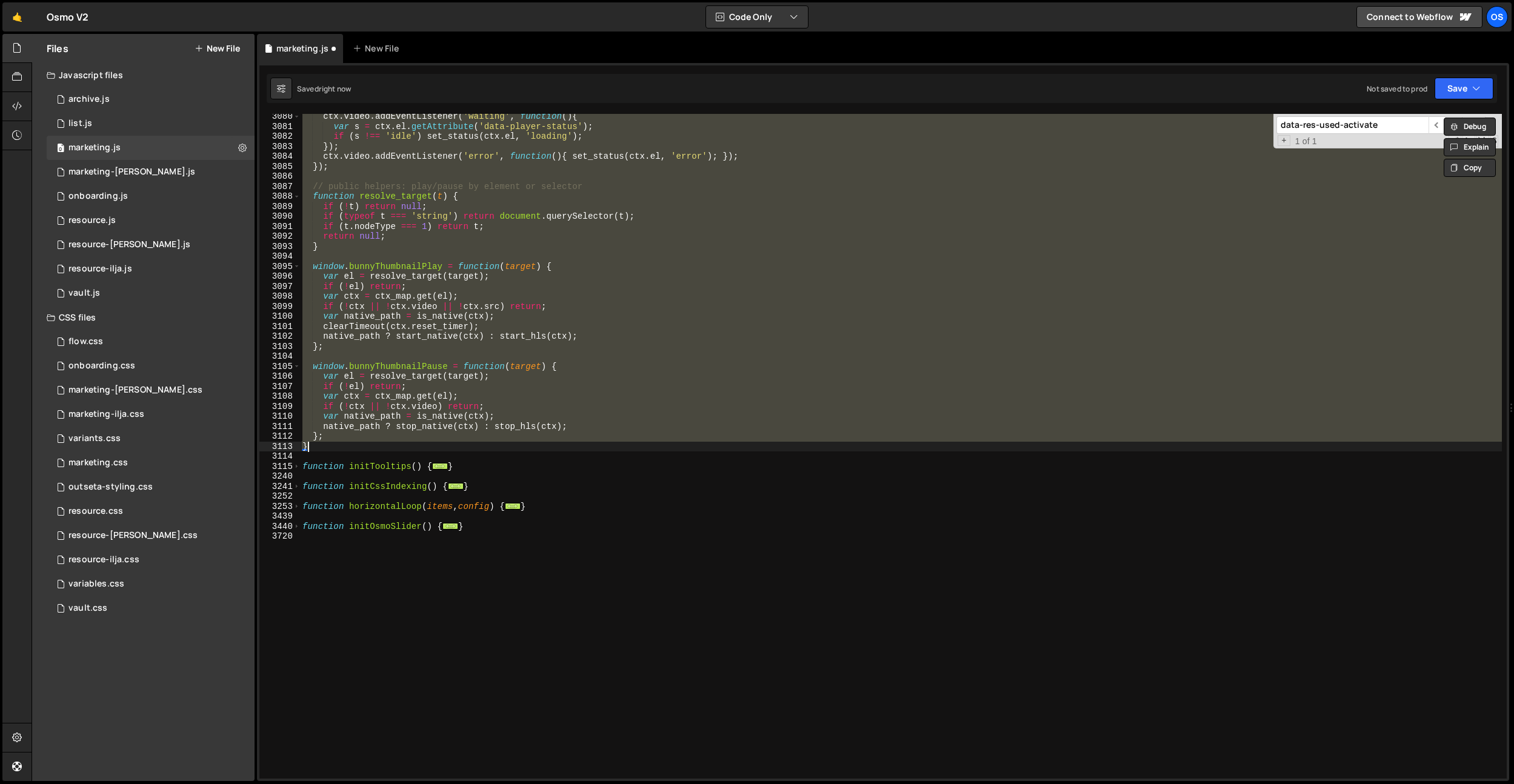
paste textarea
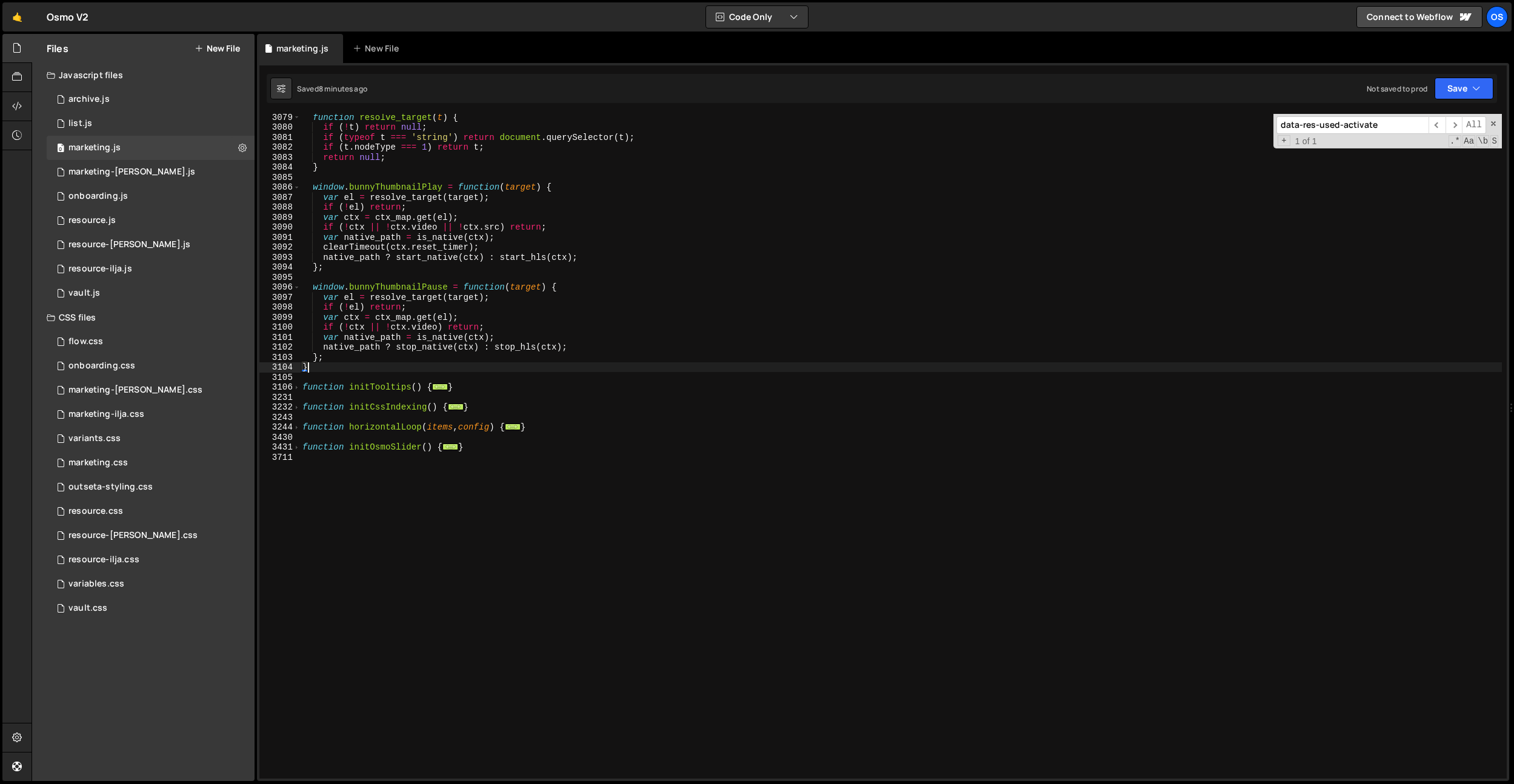
scroll to position [3750, 0]
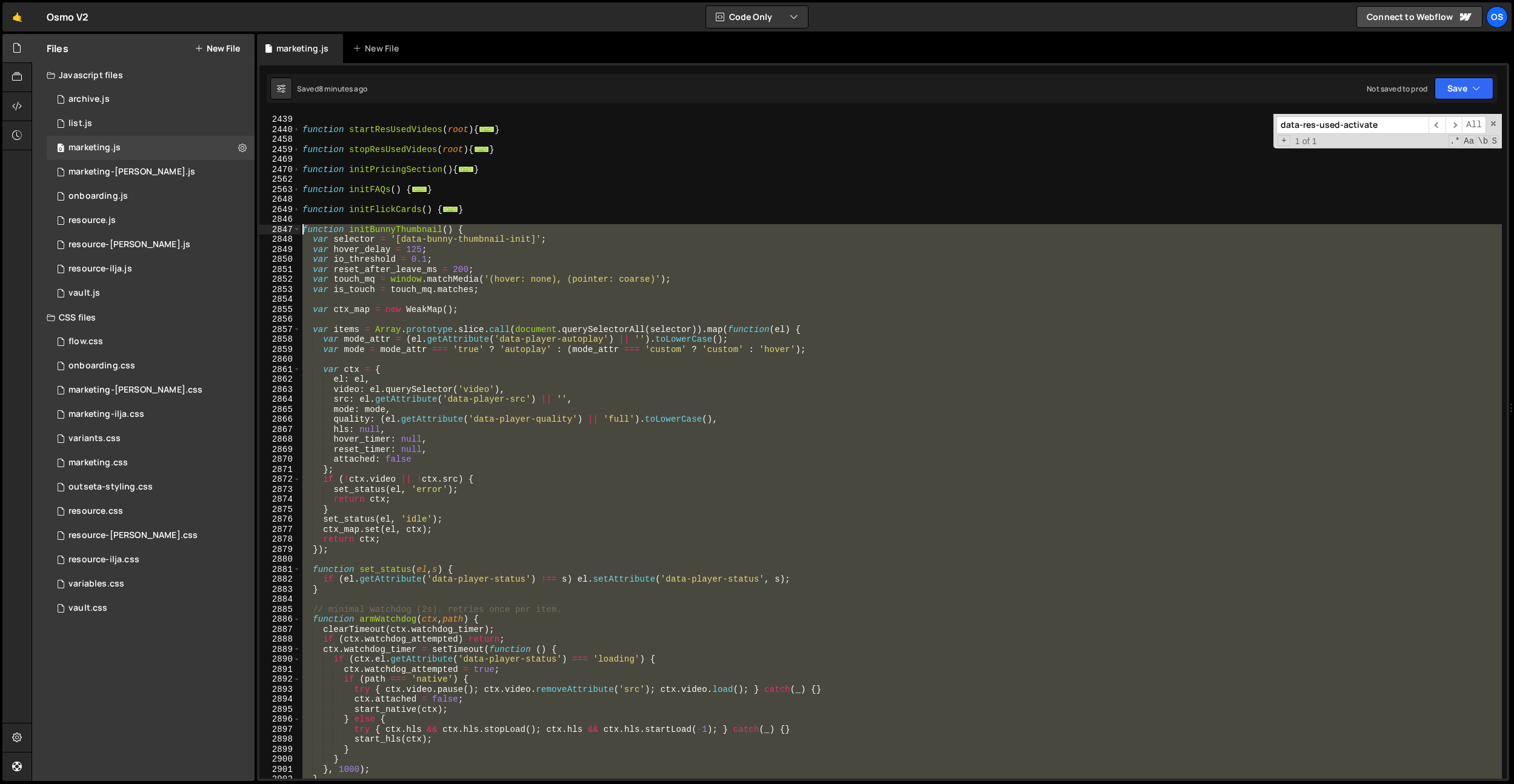
drag, startPoint x: 363, startPoint y: 363, endPoint x: 288, endPoint y: 226, distance: 156.2
click at [288, 226] on div "} 2378 2439 2440 2458 2459 2469 2470 2562 2563 2648 2649 2846 2847 2848 2849 28…" at bounding box center [883, 446] width 1247 height 665
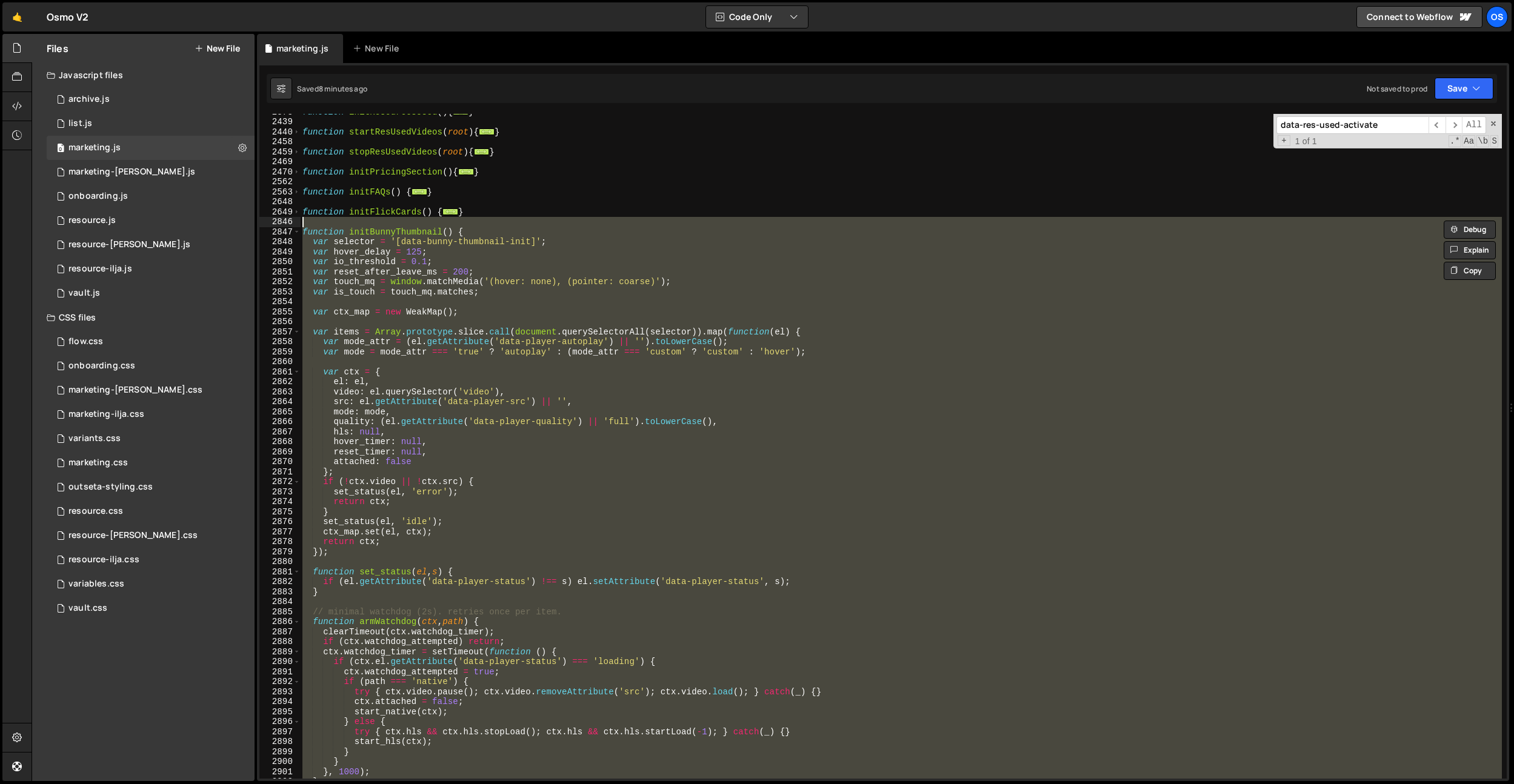
scroll to position [1316, 0]
click at [306, 230] on div "function initResourcesUsed ( ) { ... } function startResUsedVideos ( root ) { .…" at bounding box center [901, 446] width 1202 height 665
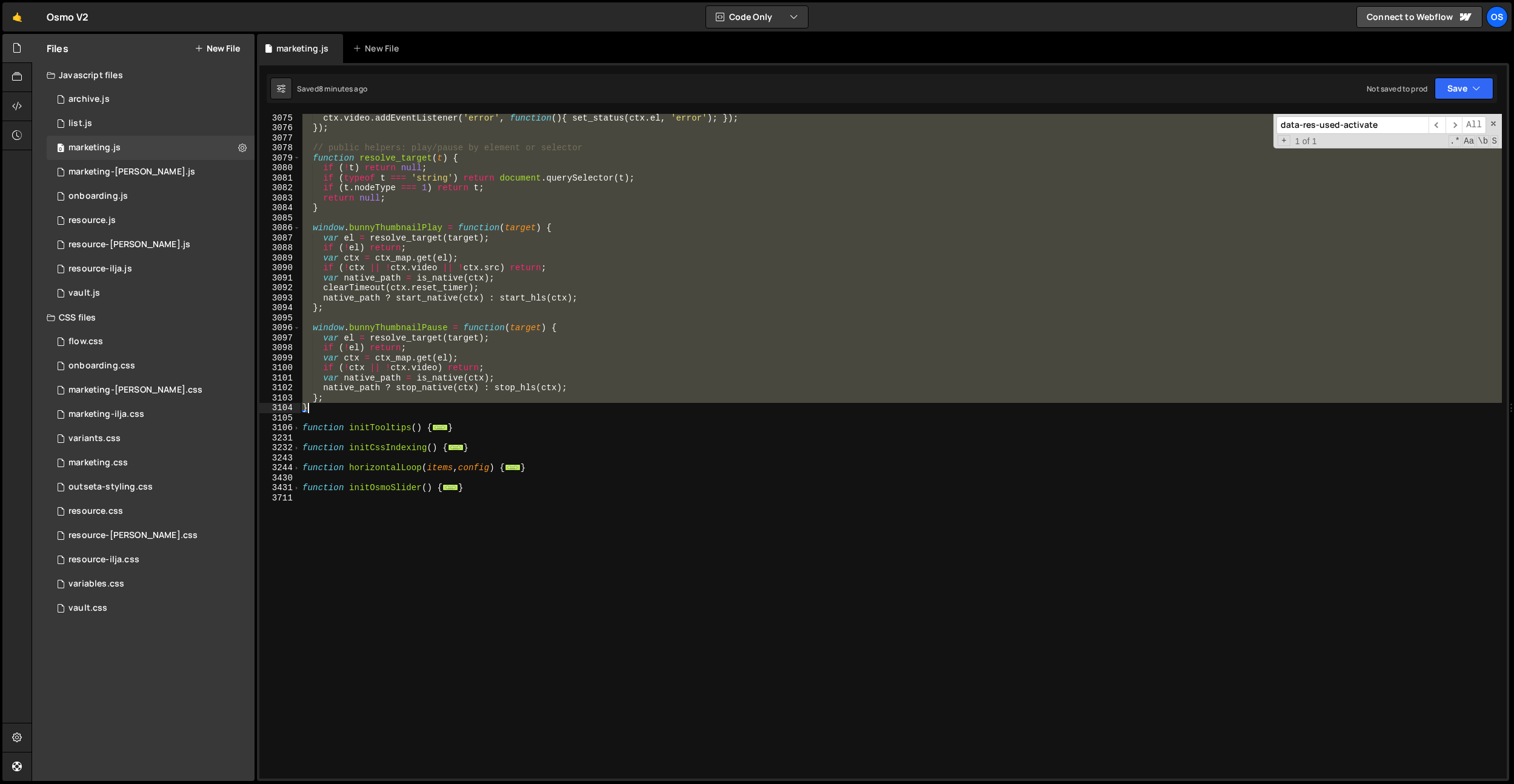
drag, startPoint x: 306, startPoint y: 232, endPoint x: 326, endPoint y: 403, distance: 172.2
click at [326, 403] on div "ctx . video . addEventListener ( 'error' , function ( ) { set_status ( ctx . el…" at bounding box center [901, 454] width 1202 height 684
paste textarea
type textarea "}"
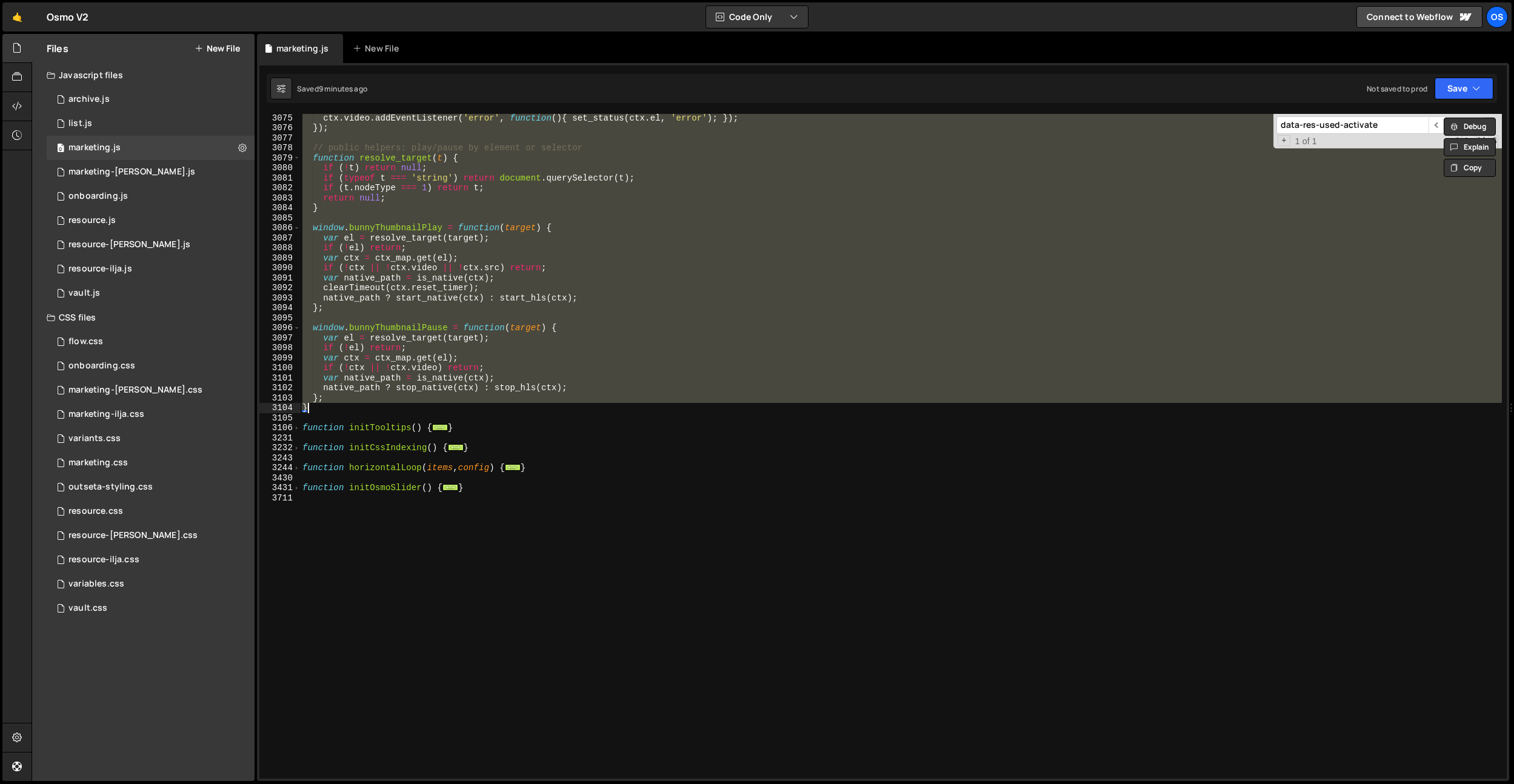
scroll to position [3532, 0]
